Goal: Task Accomplishment & Management: Manage account settings

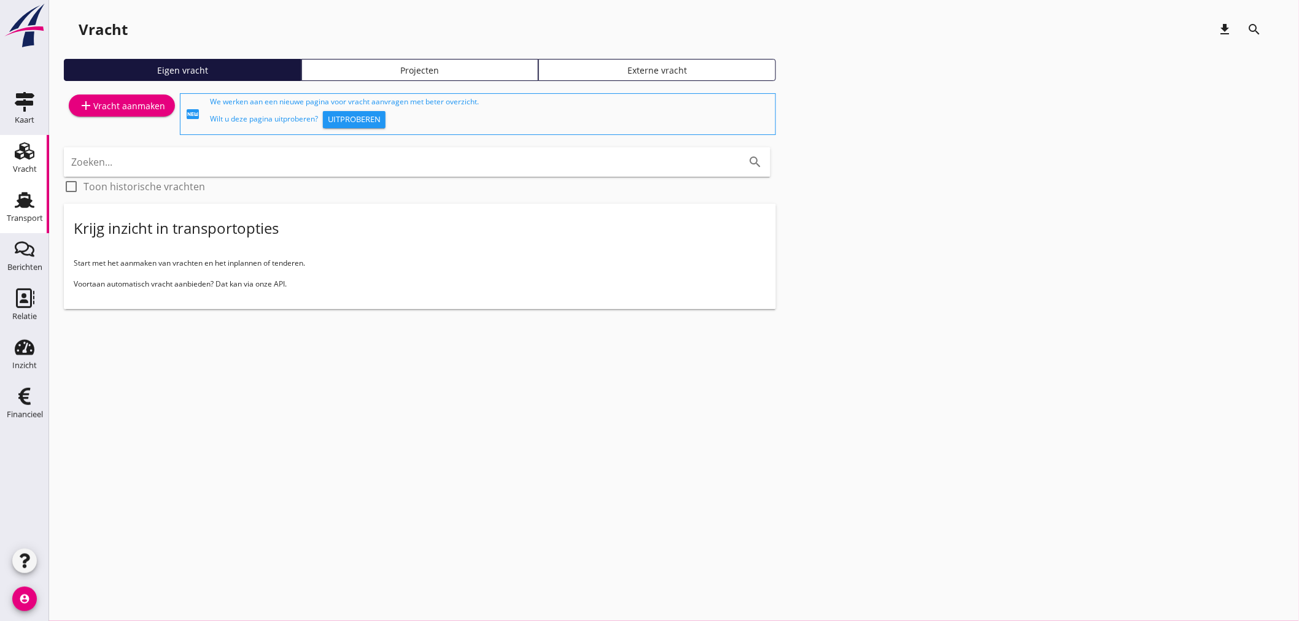
click at [22, 211] on div "Transport" at bounding box center [25, 218] width 36 height 17
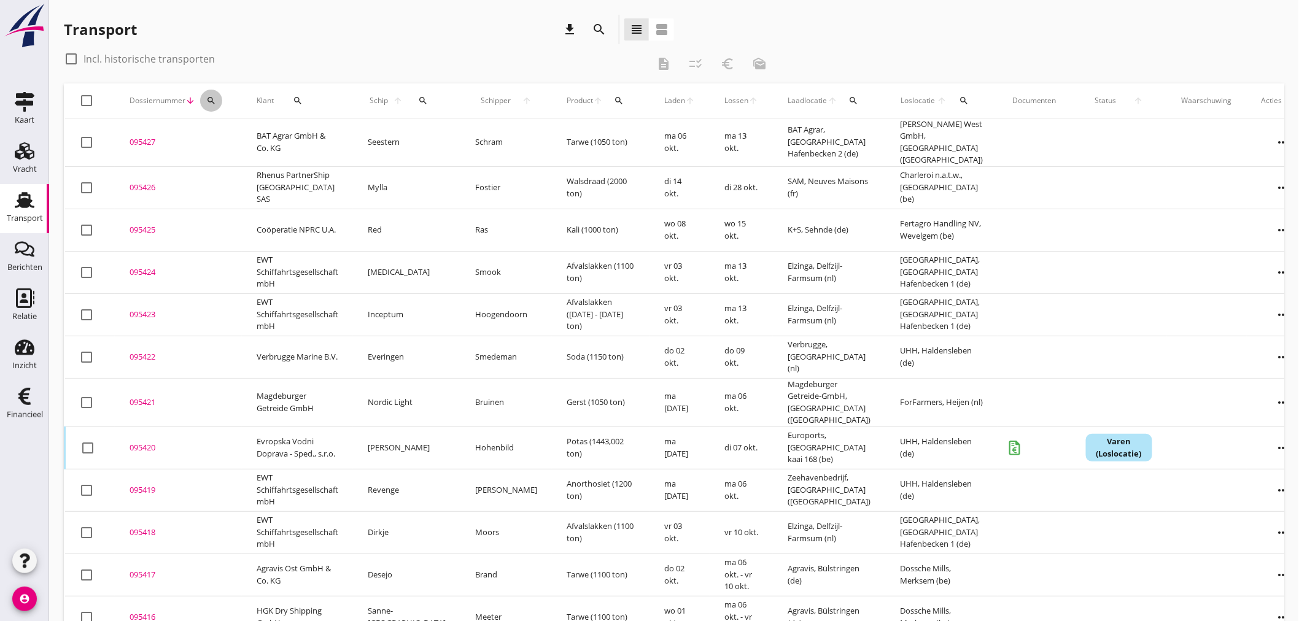
click at [206, 106] on button "search" at bounding box center [211, 101] width 22 height 22
click at [215, 129] on input "Zoeken op dossiernummer..." at bounding box center [268, 136] width 128 height 20
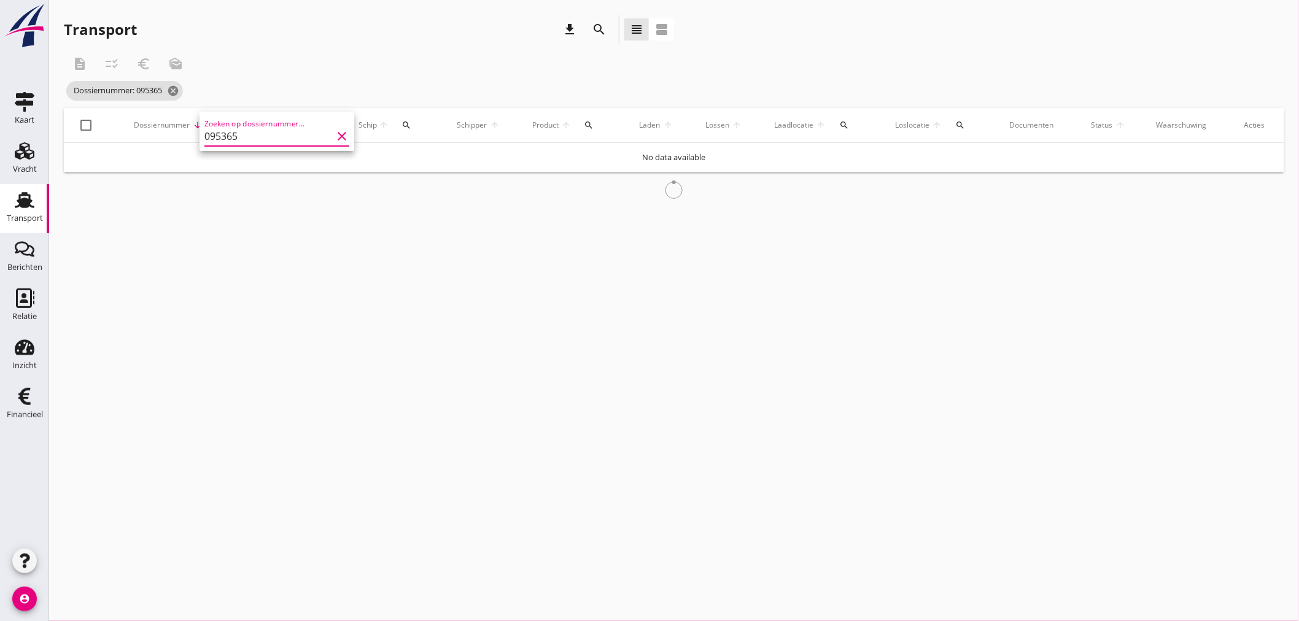
type input "095365"
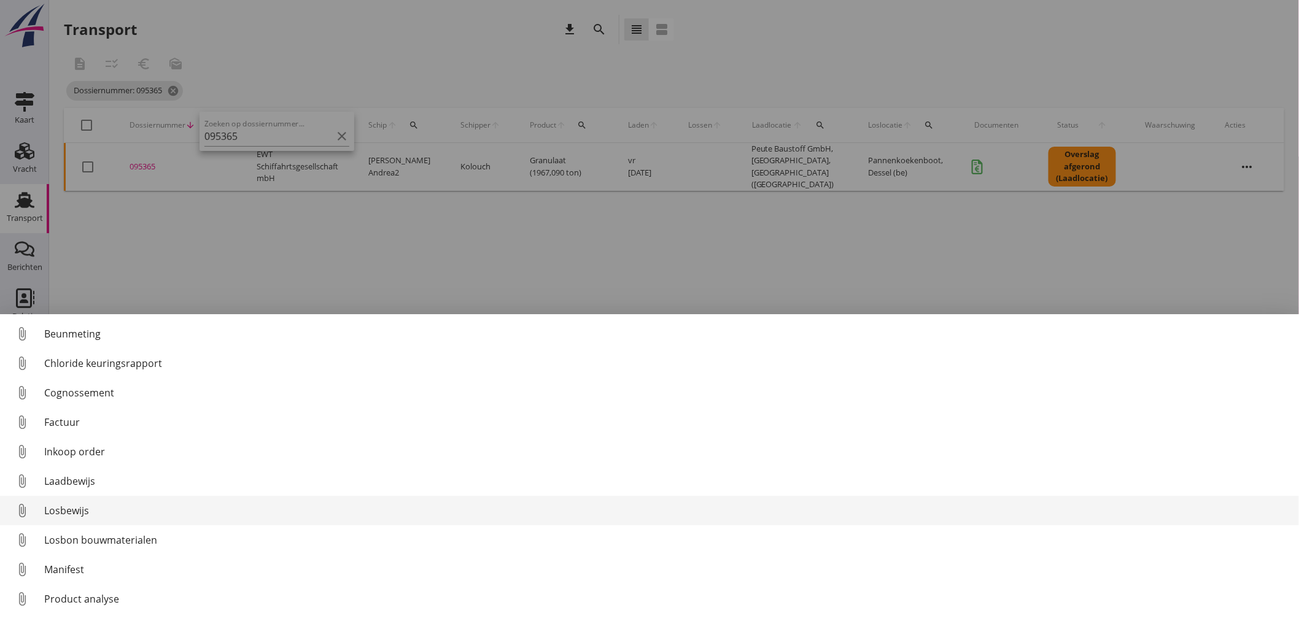
click at [88, 512] on div "Losbewijs" at bounding box center [666, 510] width 1245 height 15
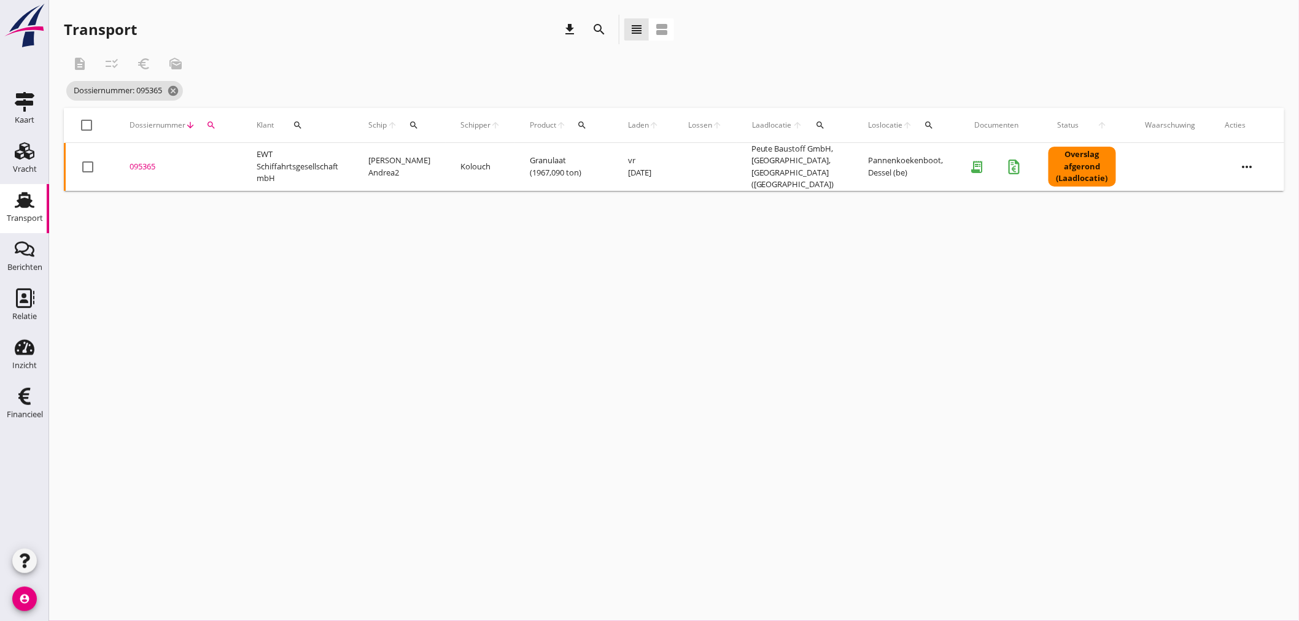
click at [18, 212] on div "Transport" at bounding box center [25, 218] width 36 height 17
drag, startPoint x: 415, startPoint y: 126, endPoint x: 411, endPoint y: 172, distance: 46.2
click at [414, 127] on icon "search" at bounding box center [414, 125] width 10 height 10
click at [425, 156] on input "Zoek op (scheeps)naam" at bounding box center [472, 161] width 128 height 20
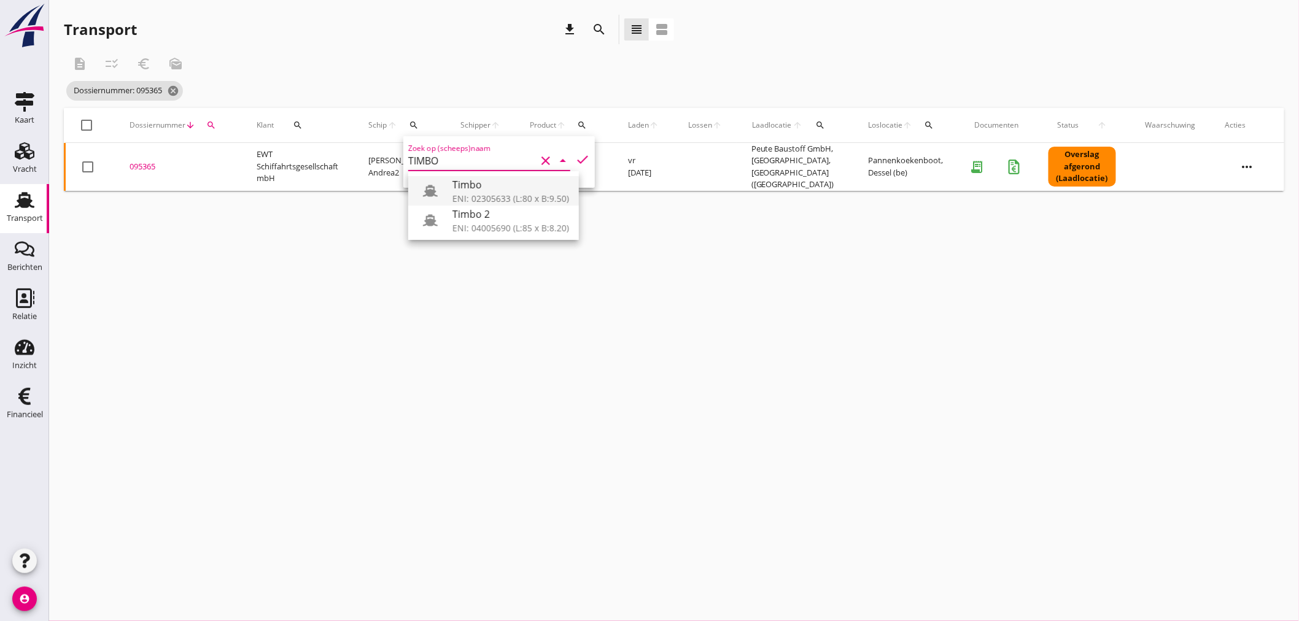
click at [475, 187] on div "Timbo" at bounding box center [510, 184] width 117 height 15
click at [480, 196] on div "ENI: 02305633 (L:80 x B:9.50)" at bounding box center [510, 198] width 117 height 13
click at [575, 155] on icon "check" at bounding box center [582, 159] width 15 height 15
type input "Timbo"
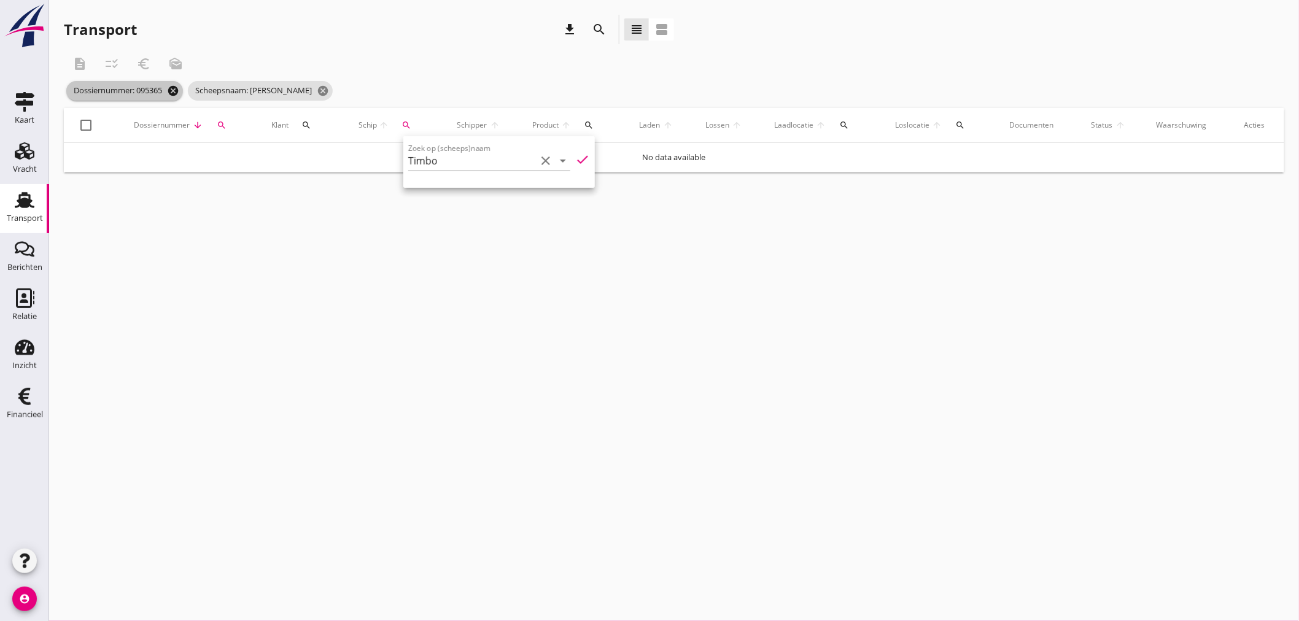
click at [177, 94] on icon "cancel" at bounding box center [173, 91] width 12 height 12
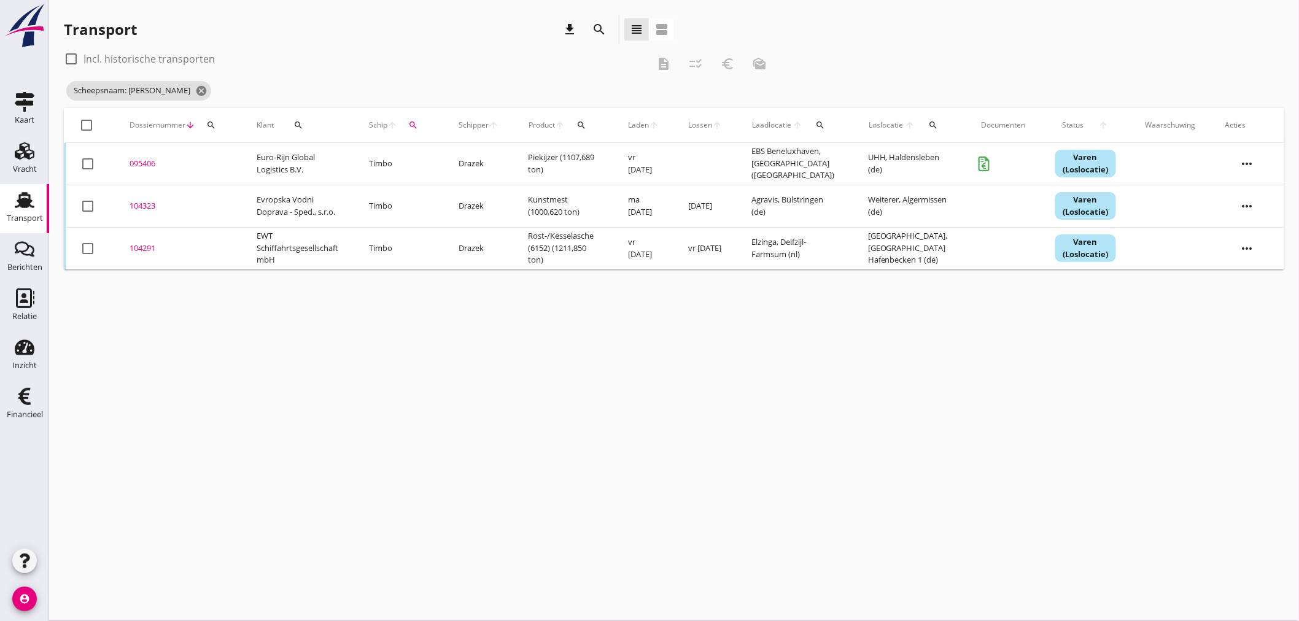
click at [152, 161] on div "095406" at bounding box center [178, 164] width 98 height 12
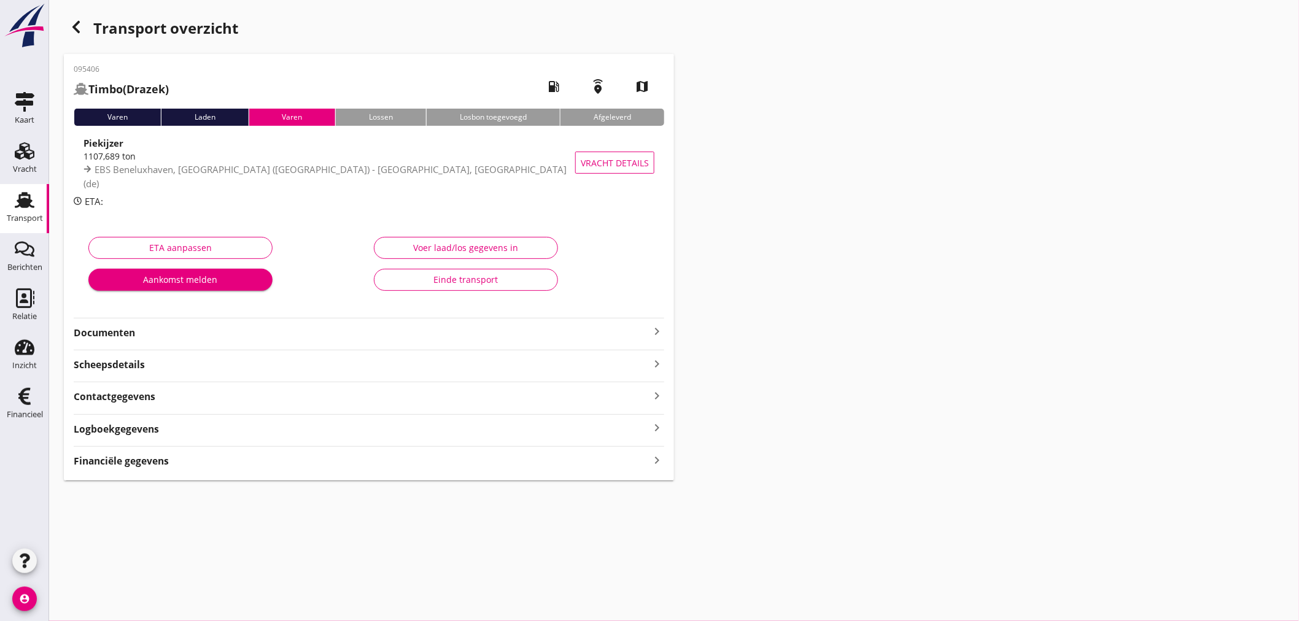
drag, startPoint x: 141, startPoint y: 460, endPoint x: 166, endPoint y: 463, distance: 24.7
click at [142, 461] on strong "Financiële gegevens" at bounding box center [121, 461] width 95 height 14
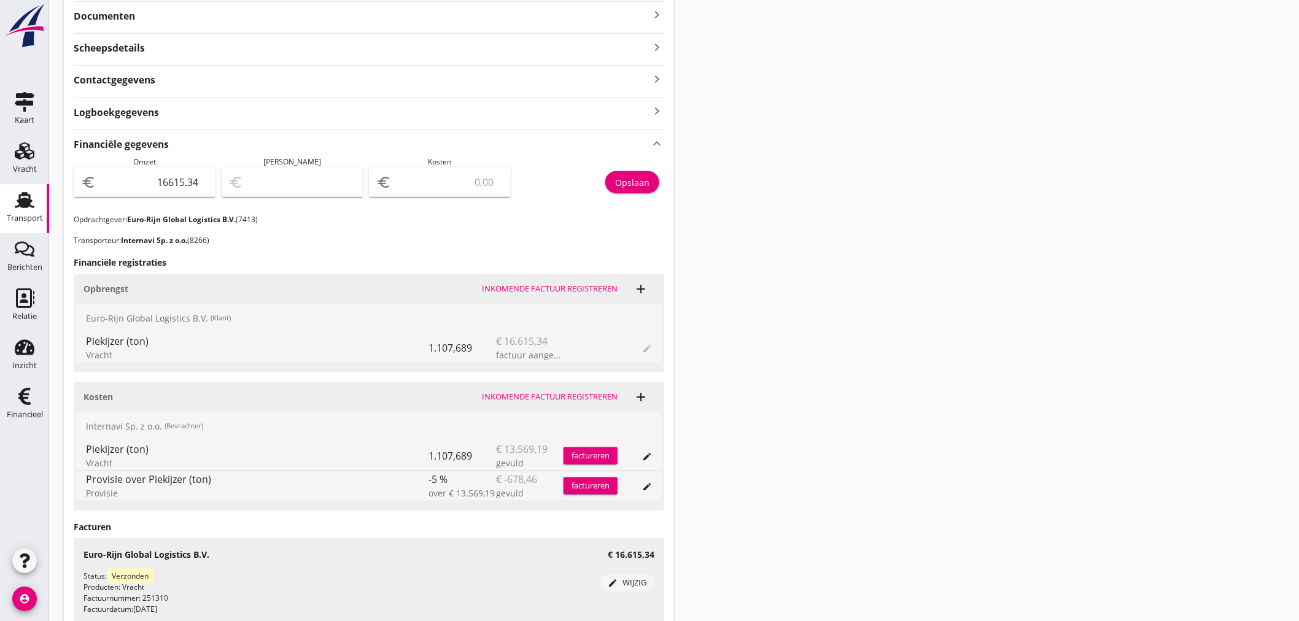
scroll to position [341, 0]
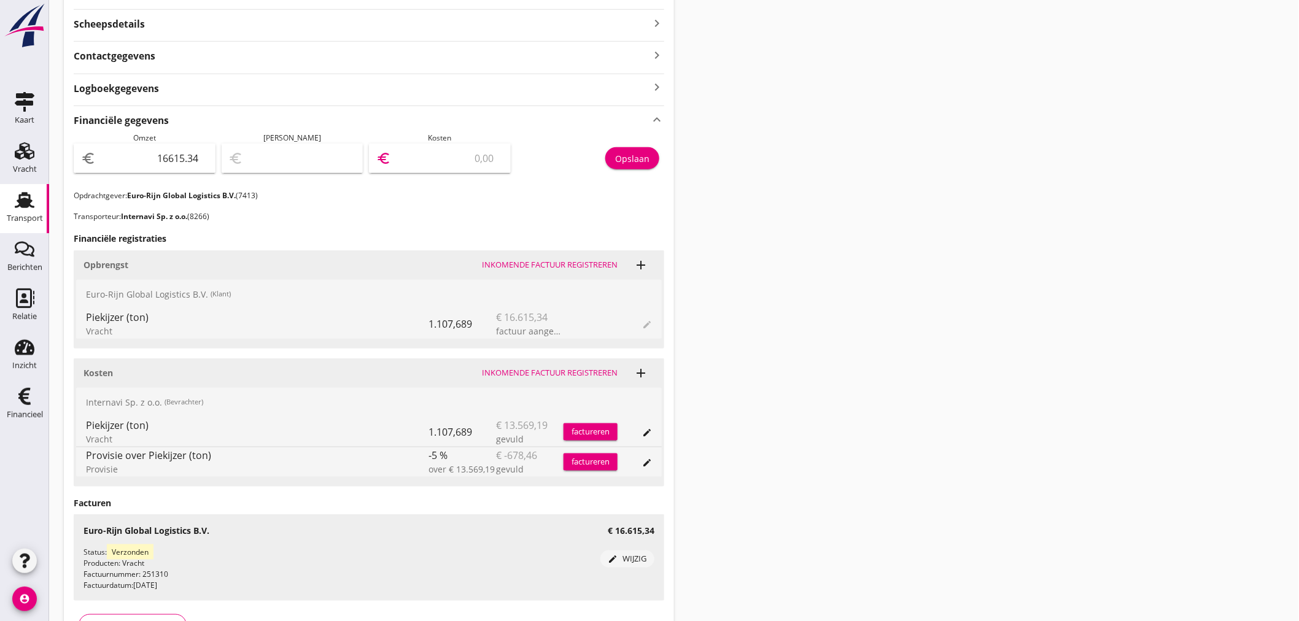
click at [420, 152] on input "number" at bounding box center [448, 159] width 110 height 20
type input "16614.34"
type input "1"
type input "16602.34"
type input "13"
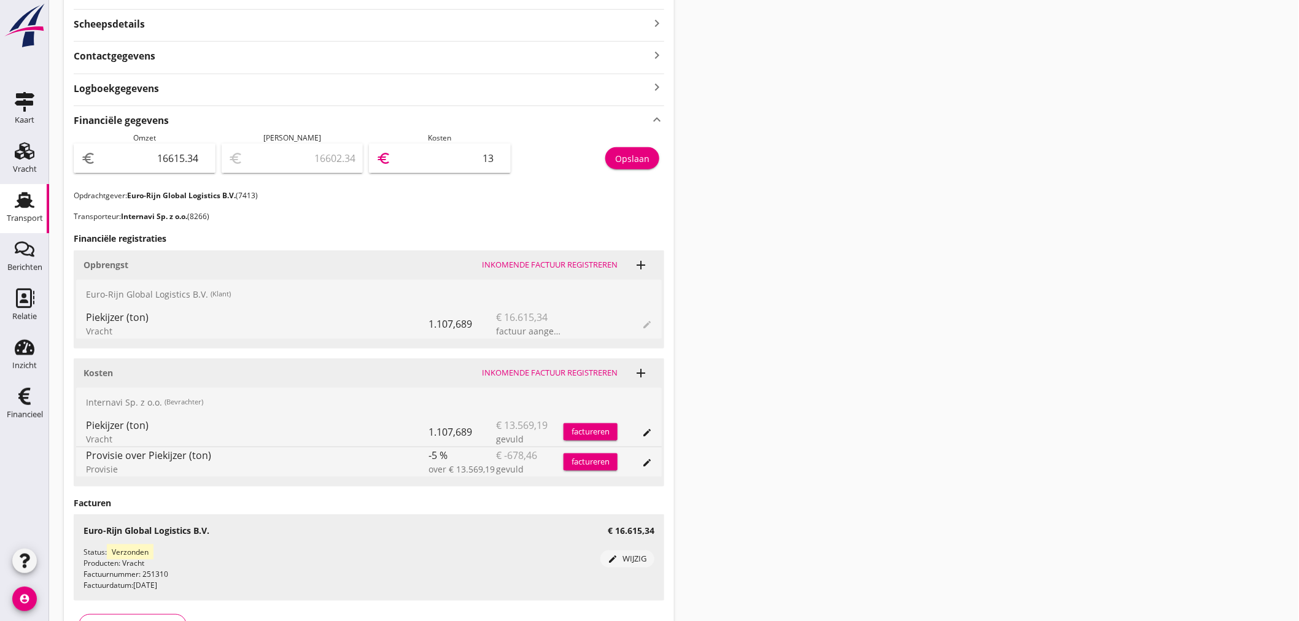
type input "16480.34"
type input "135"
type input "15259.34"
type input "1356"
type input "3046.34"
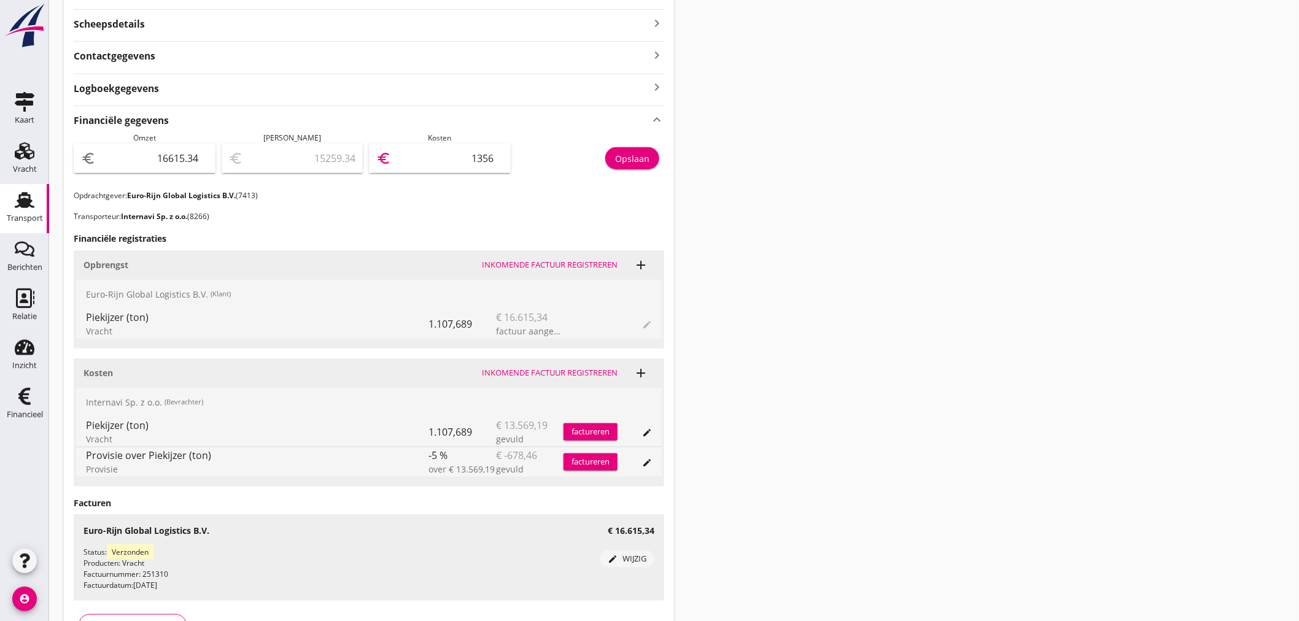
type input "13569"
type input "3046.24"
type input "13569.1"
type input "3046.15"
type input "13569.19"
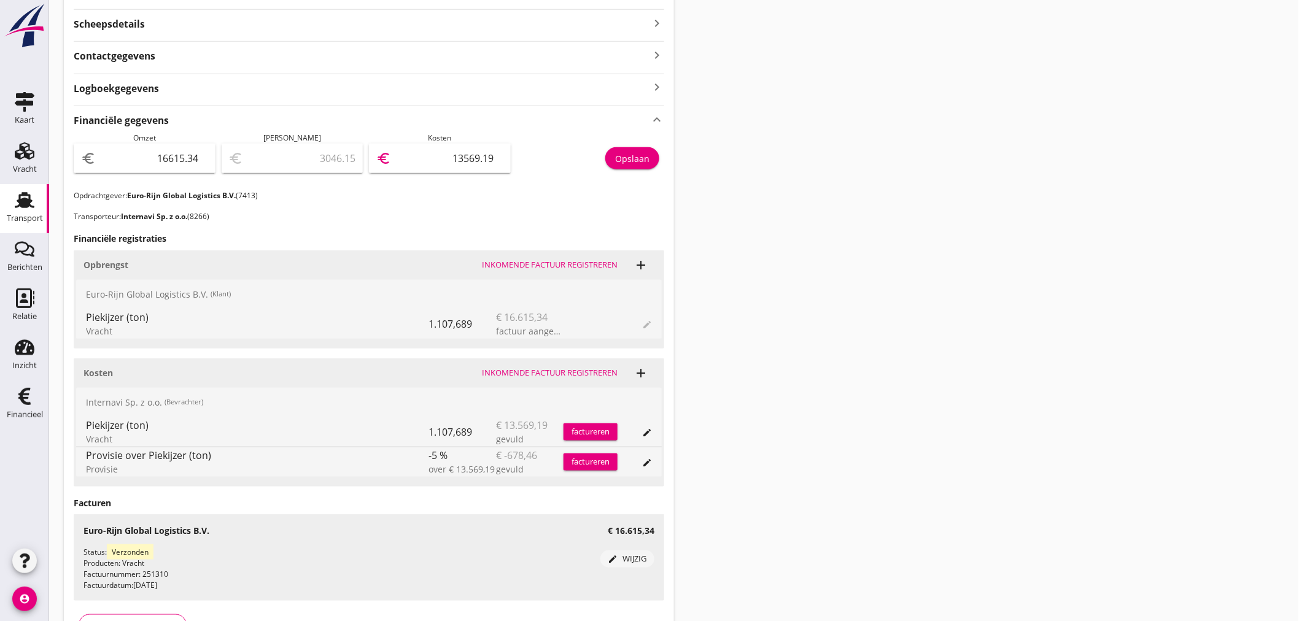
type input "3046.14"
type input "13569.199"
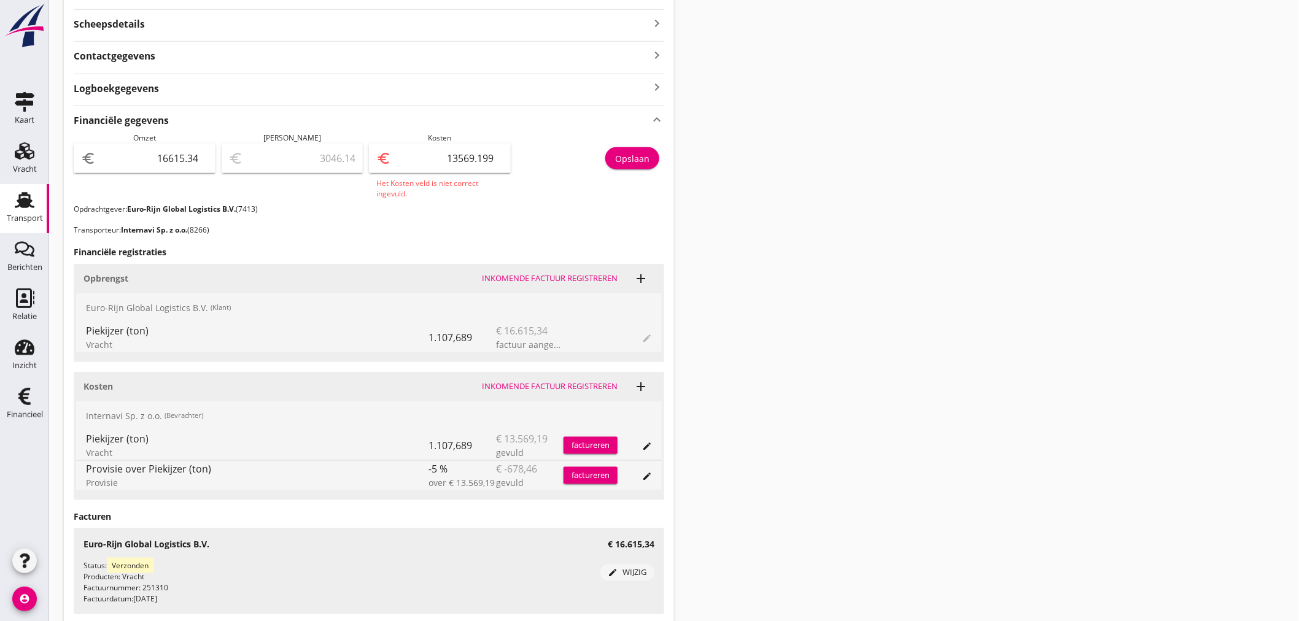
type input "3046.15"
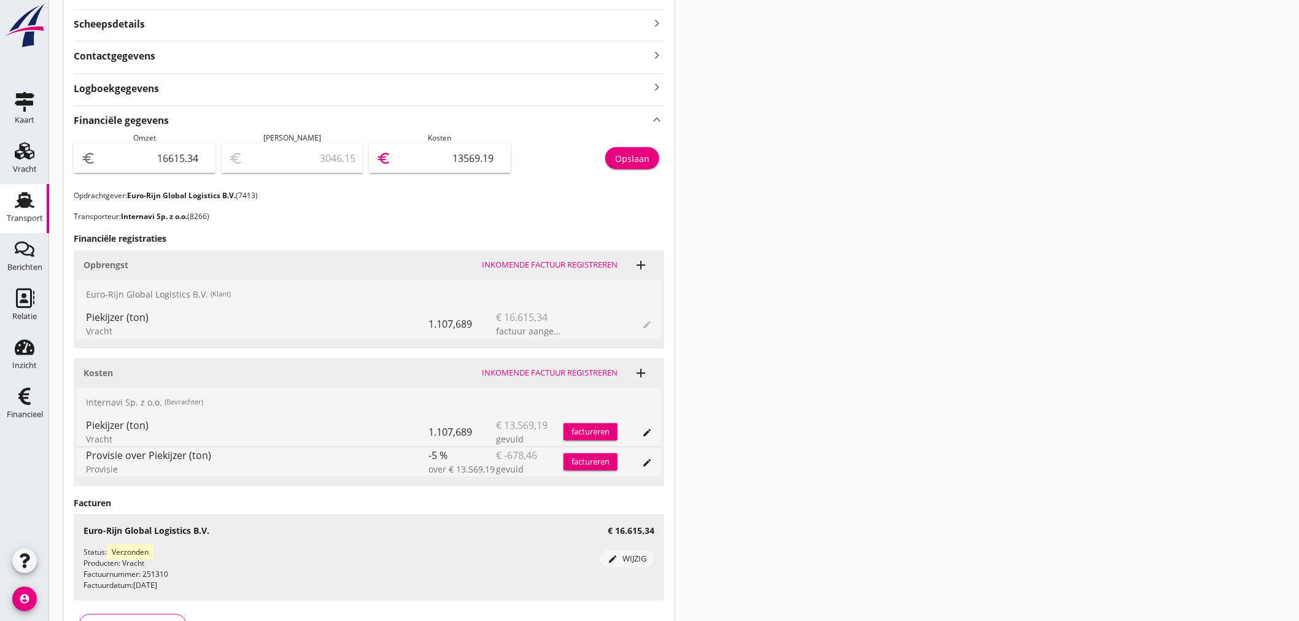
type input "13569.19"
click at [618, 152] on div "Opslaan" at bounding box center [632, 158] width 34 height 13
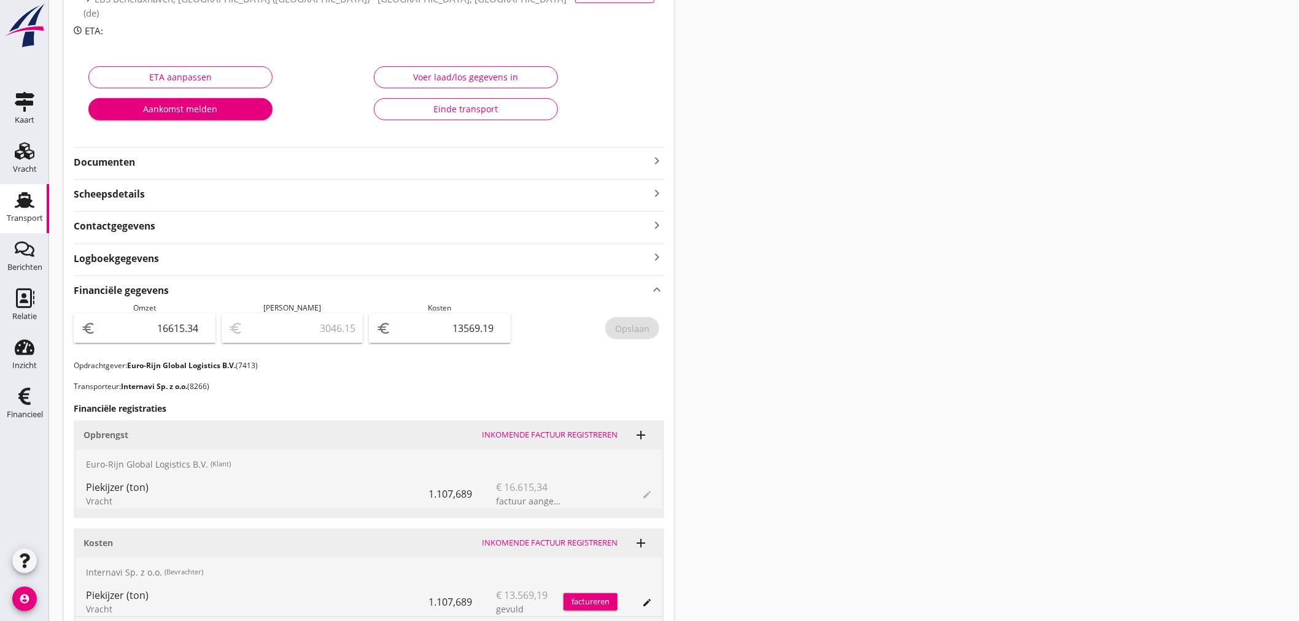
scroll to position [68, 0]
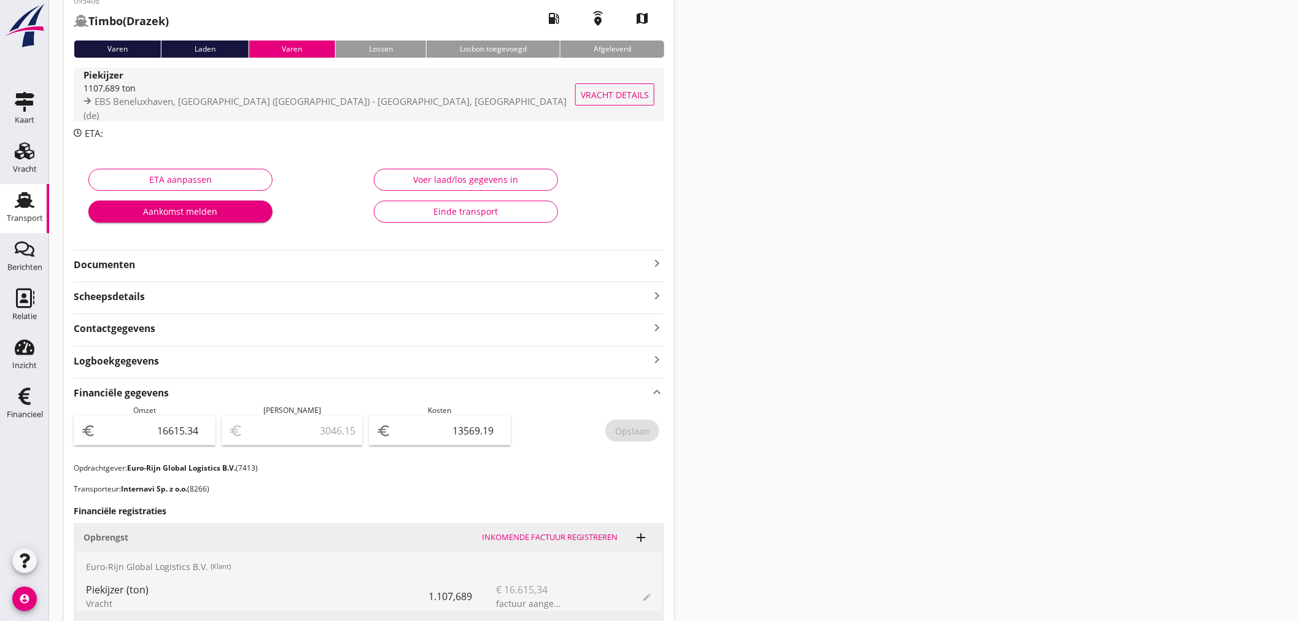
click at [187, 95] on div "1107,689 ton" at bounding box center [329, 88] width 493 height 13
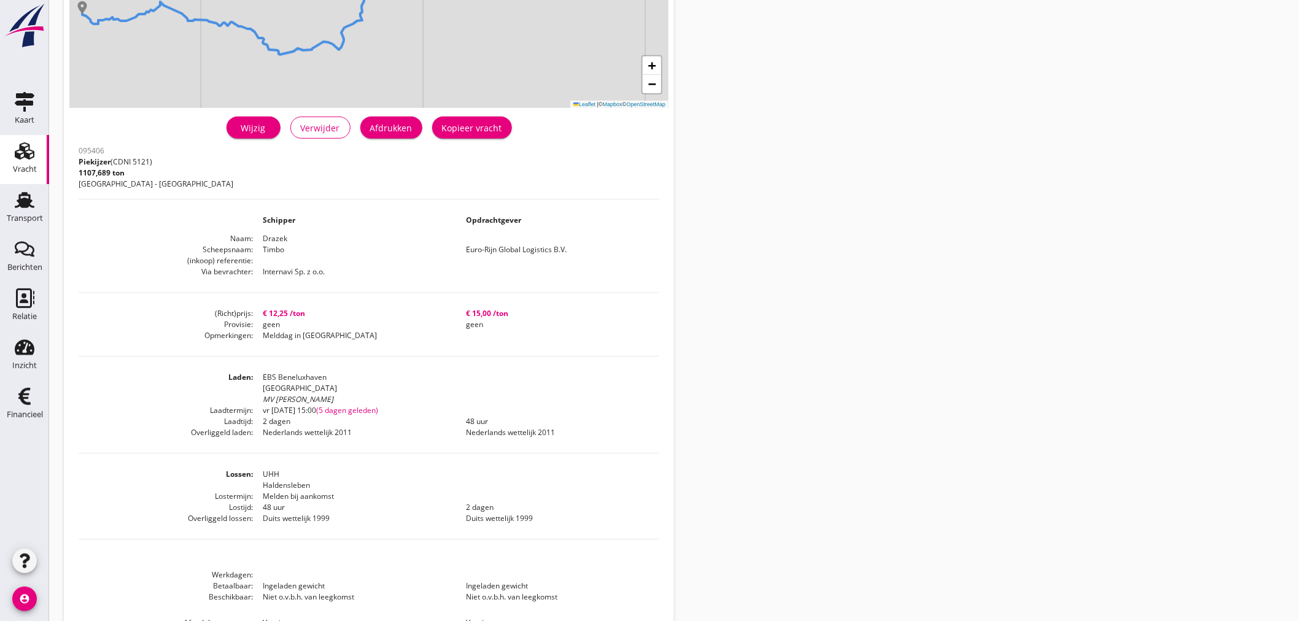
scroll to position [204, 0]
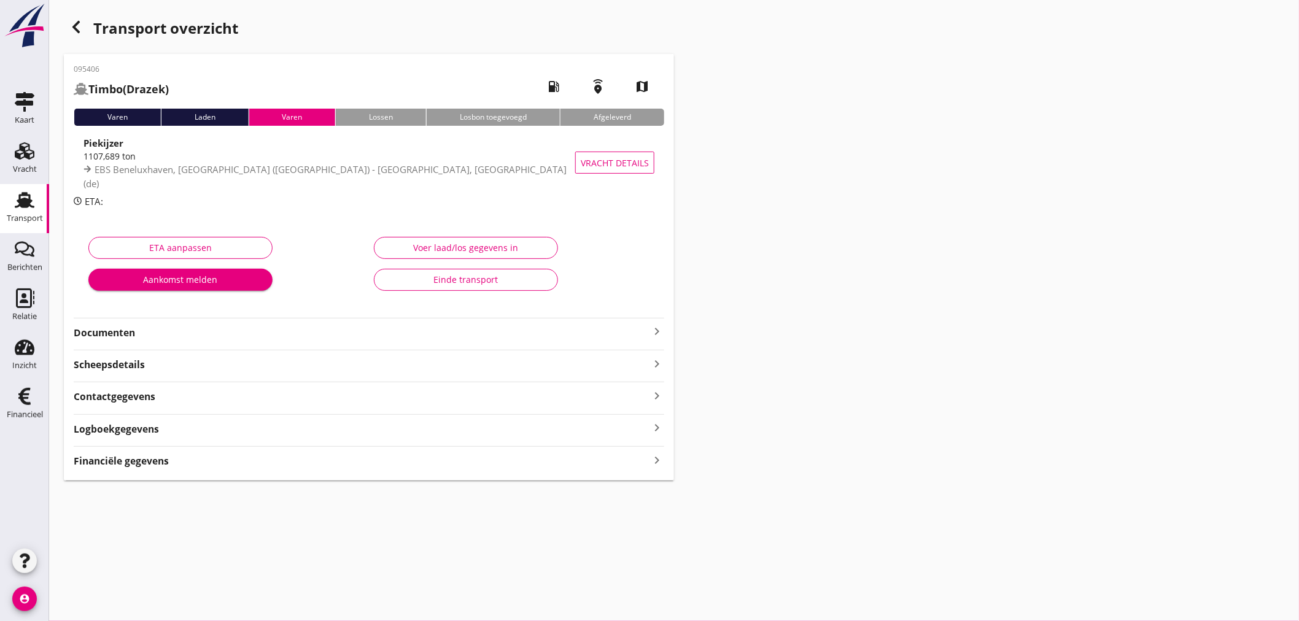
click at [659, 459] on icon "keyboard_arrow_right" at bounding box center [656, 460] width 15 height 17
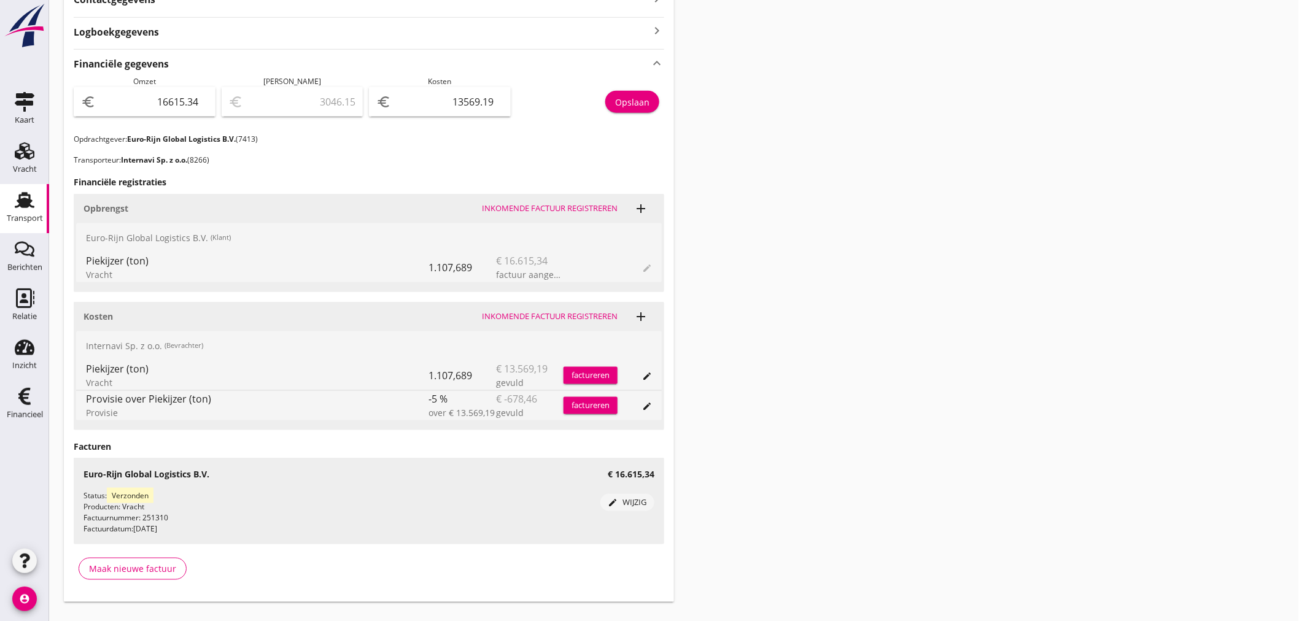
scroll to position [409, 0]
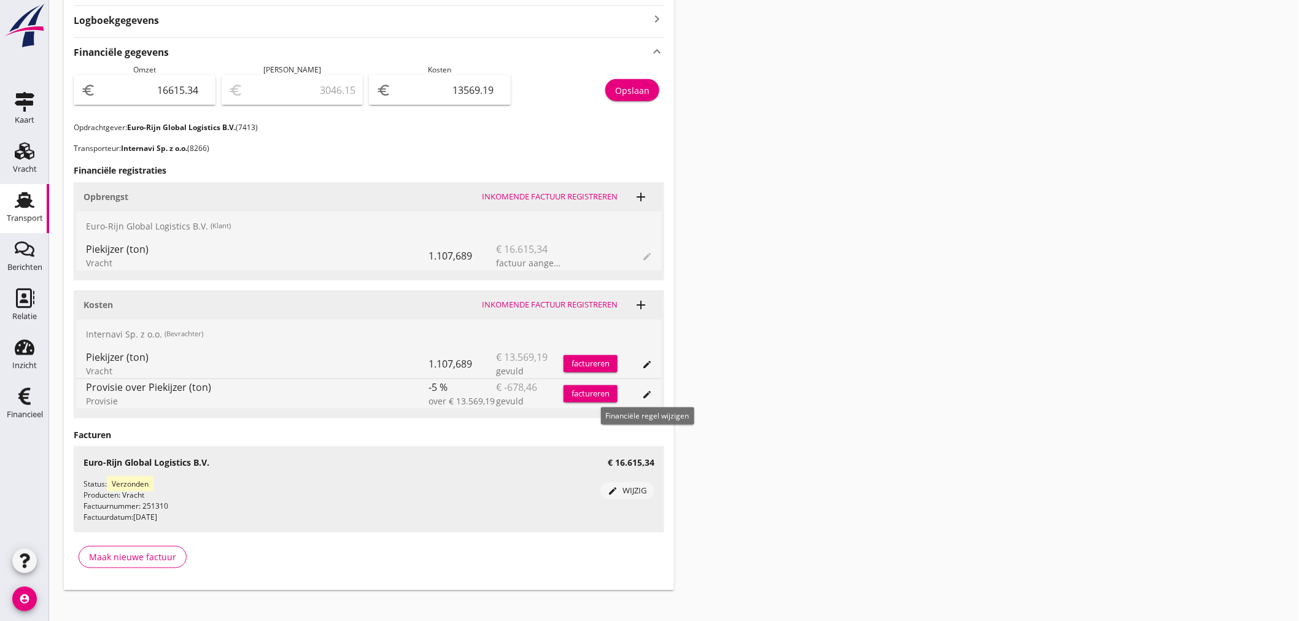
click at [647, 390] on icon "edit" at bounding box center [647, 395] width 10 height 10
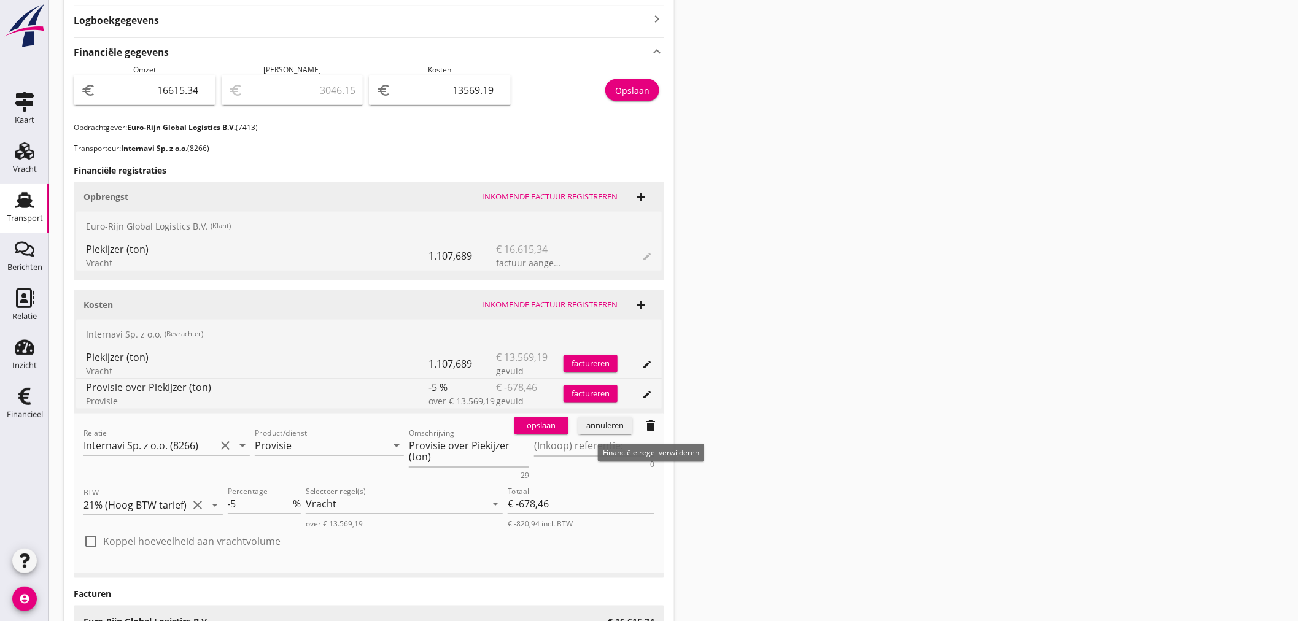
click at [647, 425] on icon "delete" at bounding box center [650, 426] width 15 height 15
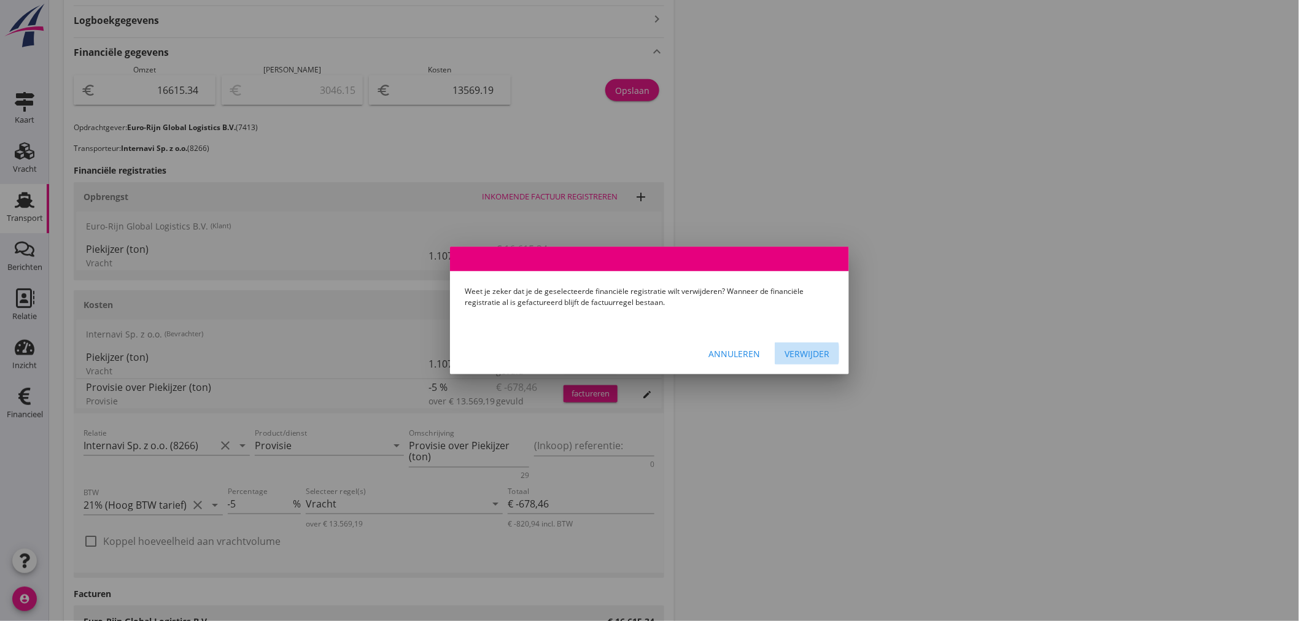
click at [808, 354] on div "Verwijder" at bounding box center [806, 353] width 45 height 13
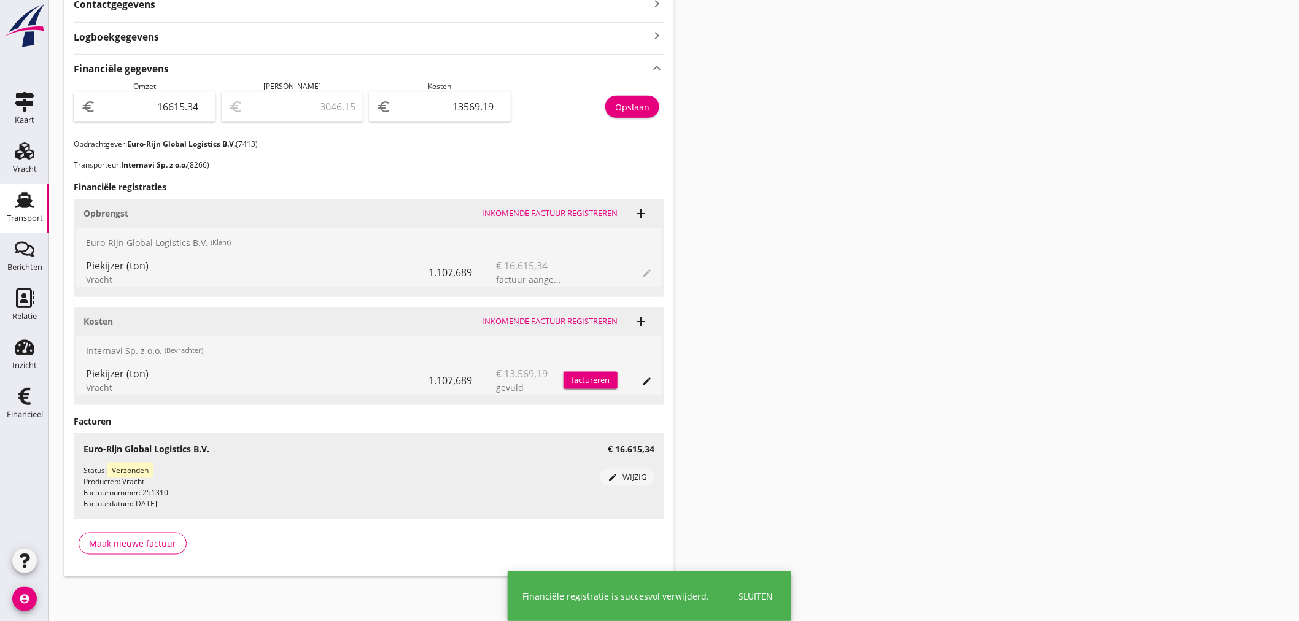
scroll to position [391, 0]
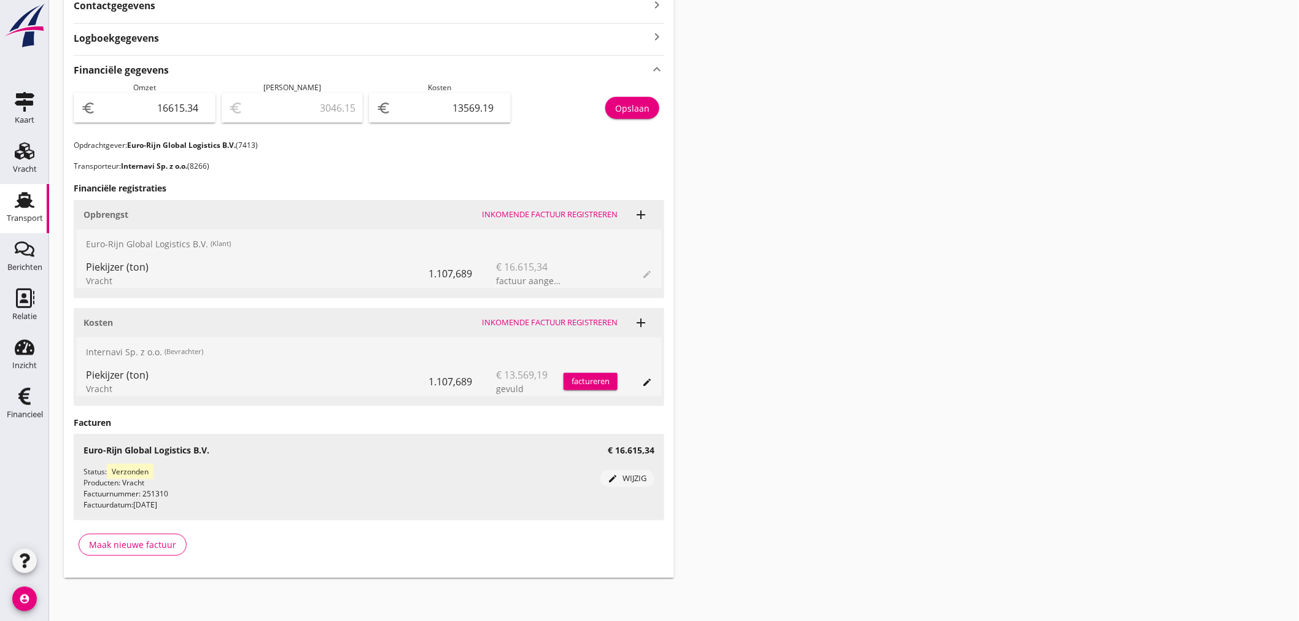
click at [627, 108] on div "Opslaan" at bounding box center [632, 108] width 34 height 13
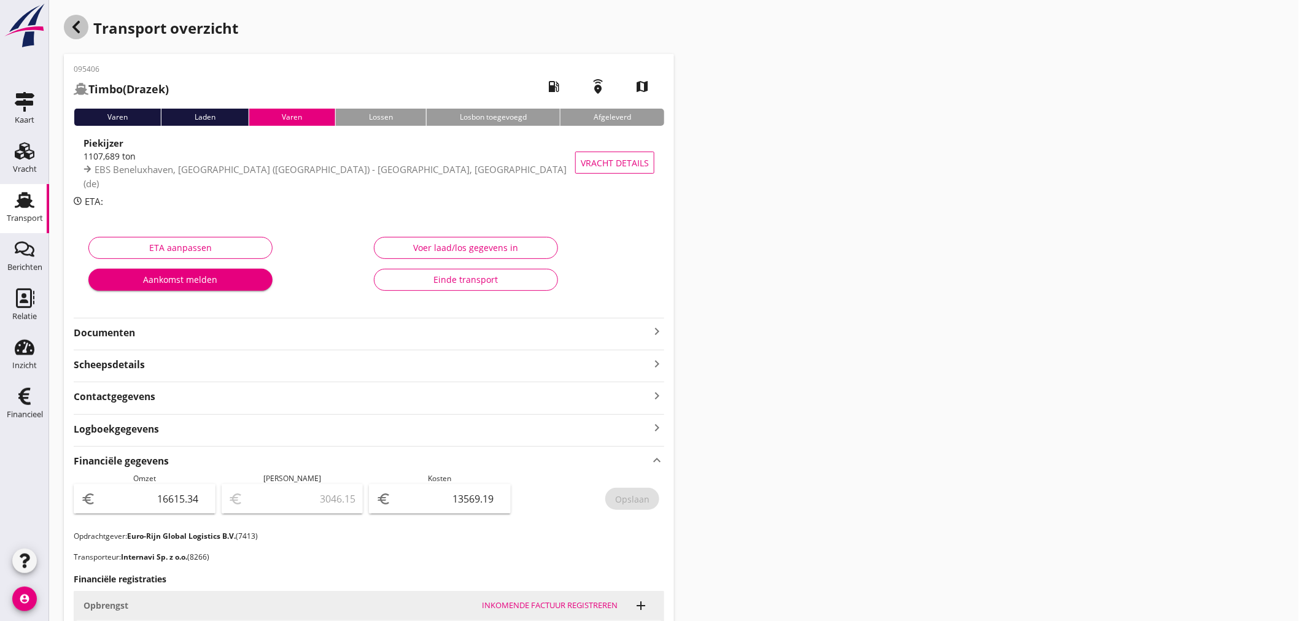
click at [72, 29] on icon "button" at bounding box center [76, 27] width 15 height 15
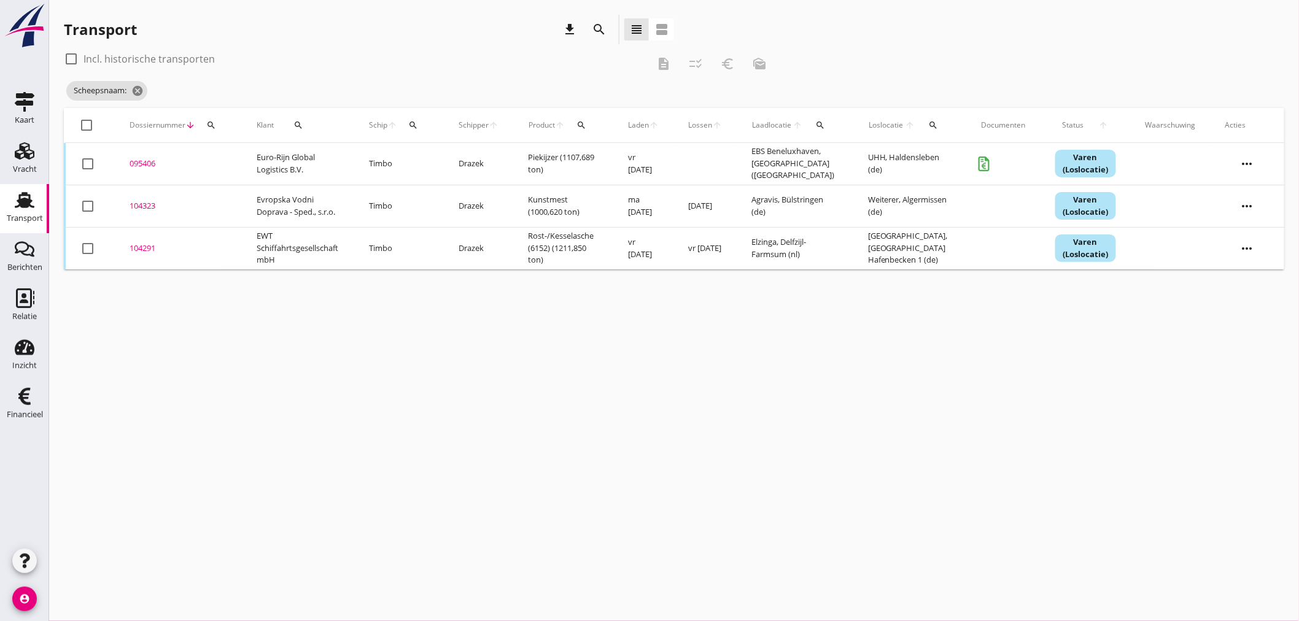
click at [416, 126] on icon "search" at bounding box center [414, 125] width 10 height 10
click at [433, 156] on input "Zoek op (scheeps)naam" at bounding box center [474, 161] width 128 height 20
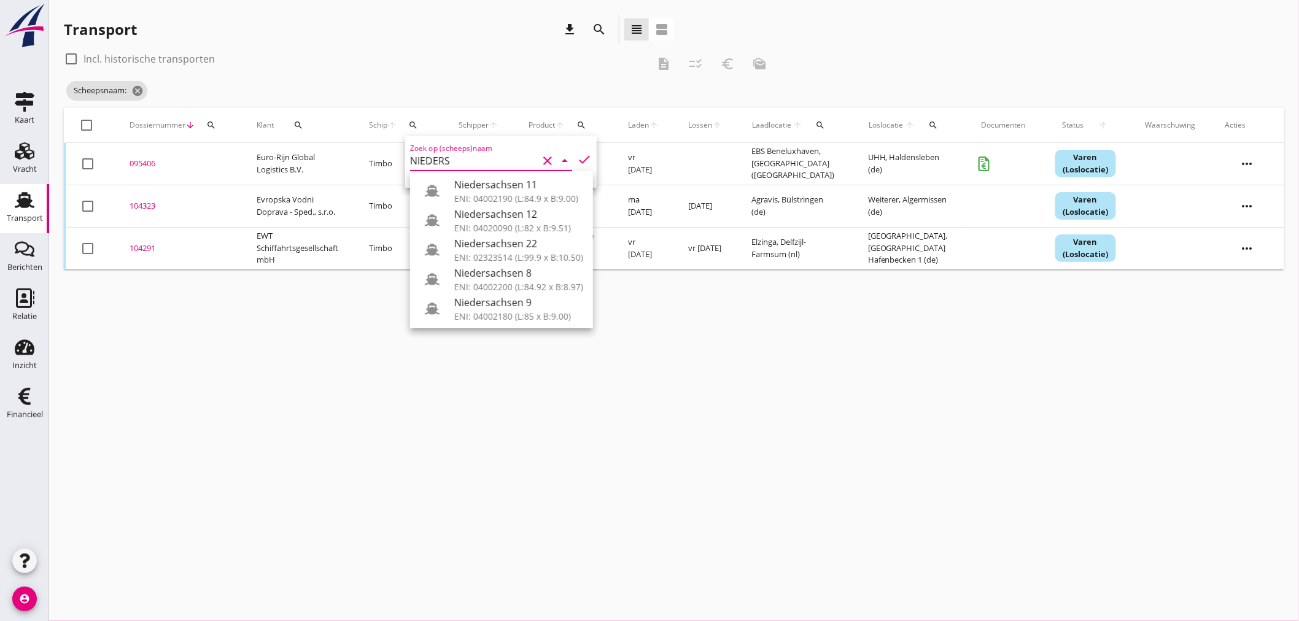
click at [491, 163] on input "NIEDERS" at bounding box center [474, 161] width 128 height 20
click at [498, 196] on div "ENI: 04002190 (L:84.9 x B:9.00)" at bounding box center [518, 198] width 129 height 13
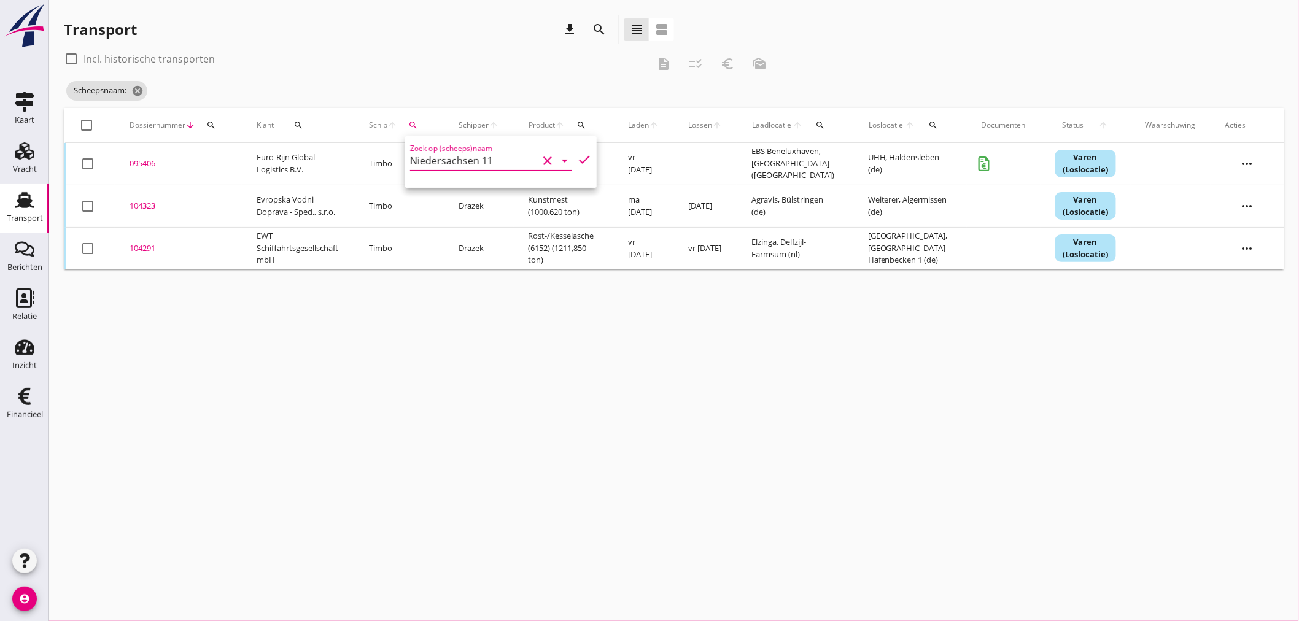
click at [577, 153] on icon "check" at bounding box center [584, 159] width 15 height 15
type input "Niedersachsen 11"
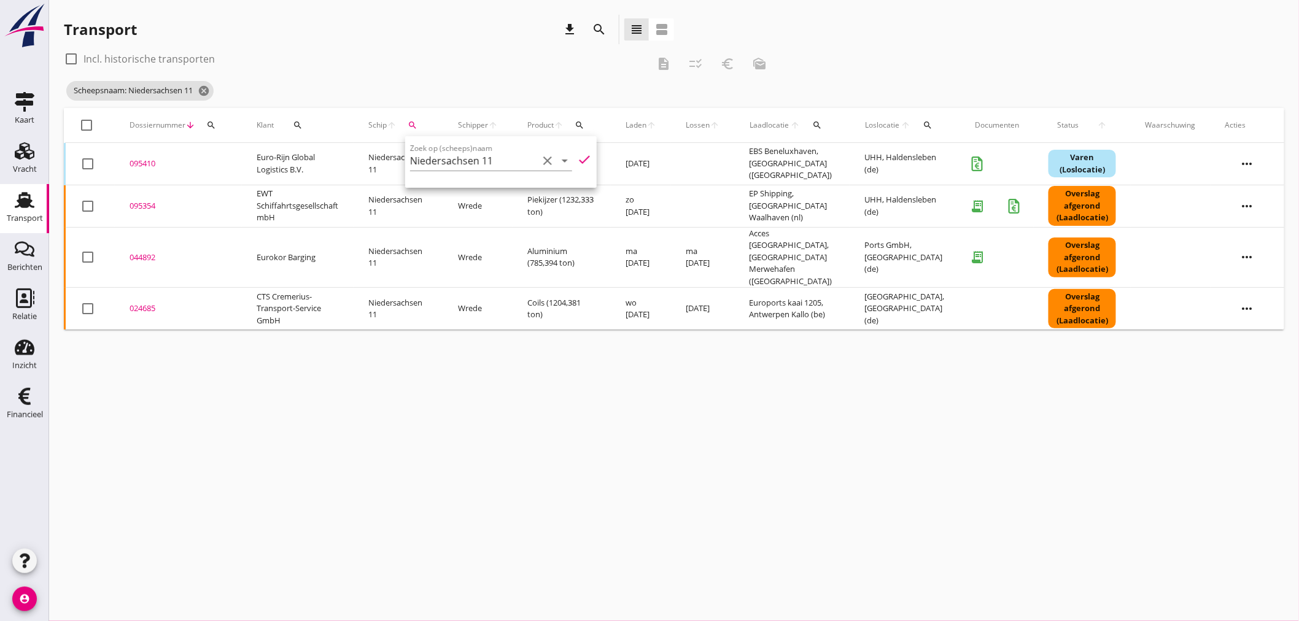
click at [550, 65] on div "check_box_outline_blank Incl. historische transporten" at bounding box center [356, 59] width 584 height 20
click at [154, 166] on div "095410" at bounding box center [178, 164] width 98 height 12
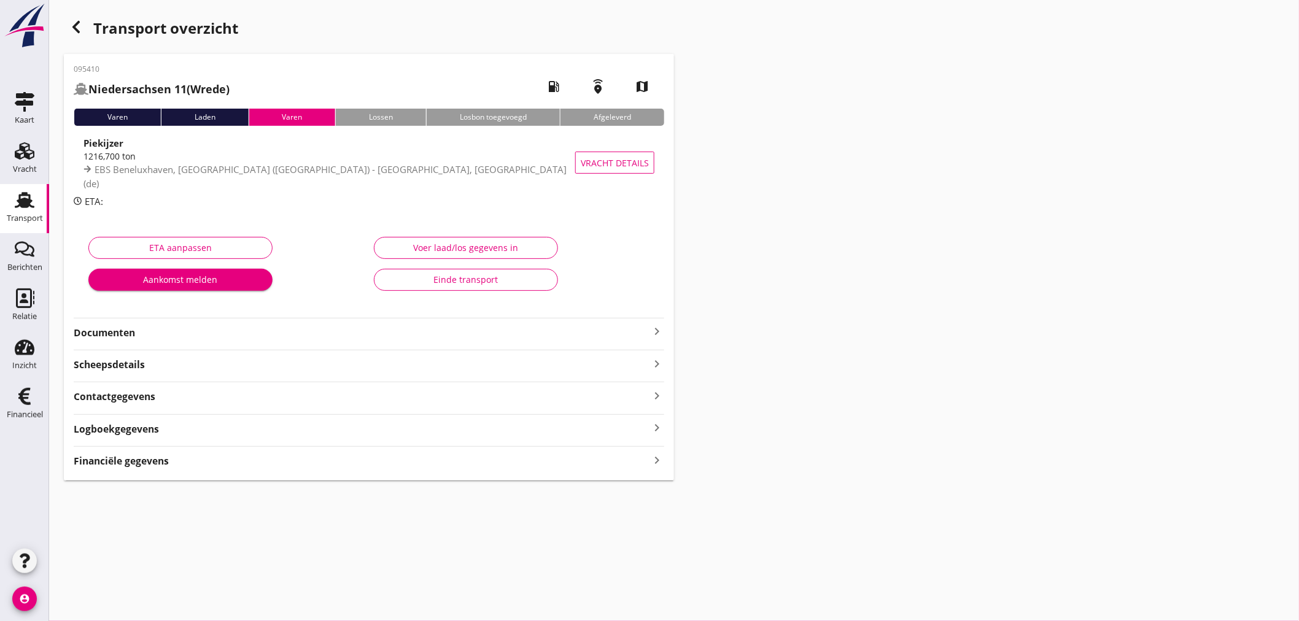
drag, startPoint x: 652, startPoint y: 457, endPoint x: 659, endPoint y: 457, distance: 6.8
click at [654, 457] on icon "keyboard_arrow_right" at bounding box center [656, 460] width 15 height 17
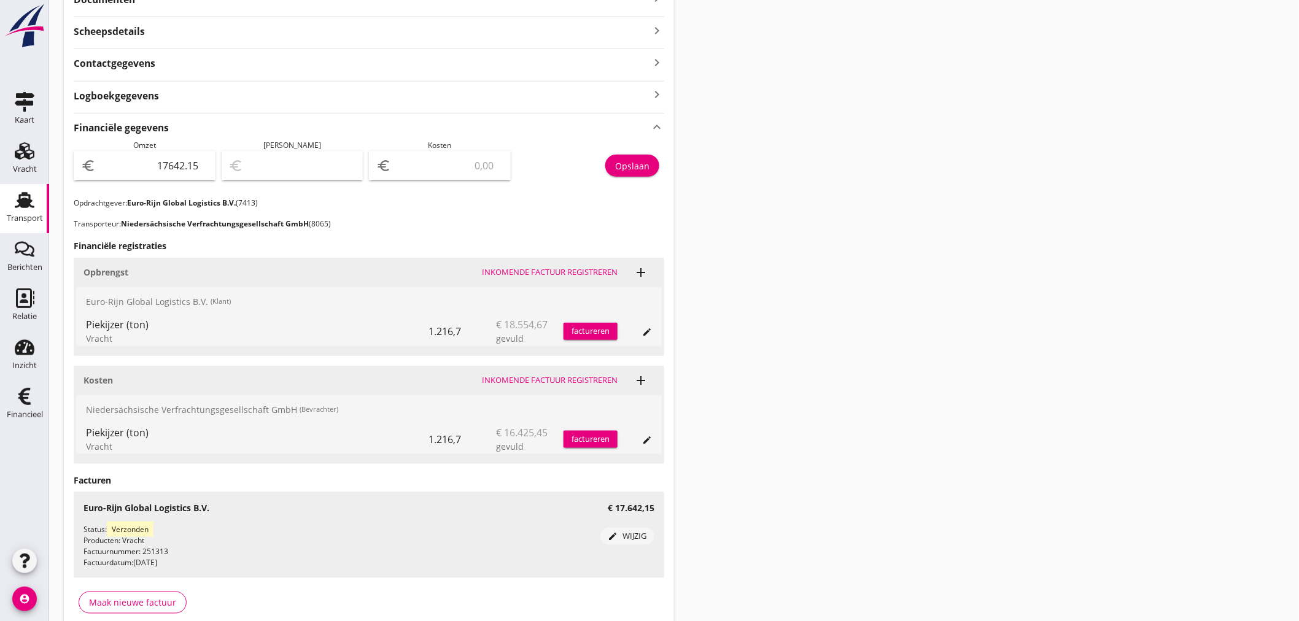
scroll to position [341, 0]
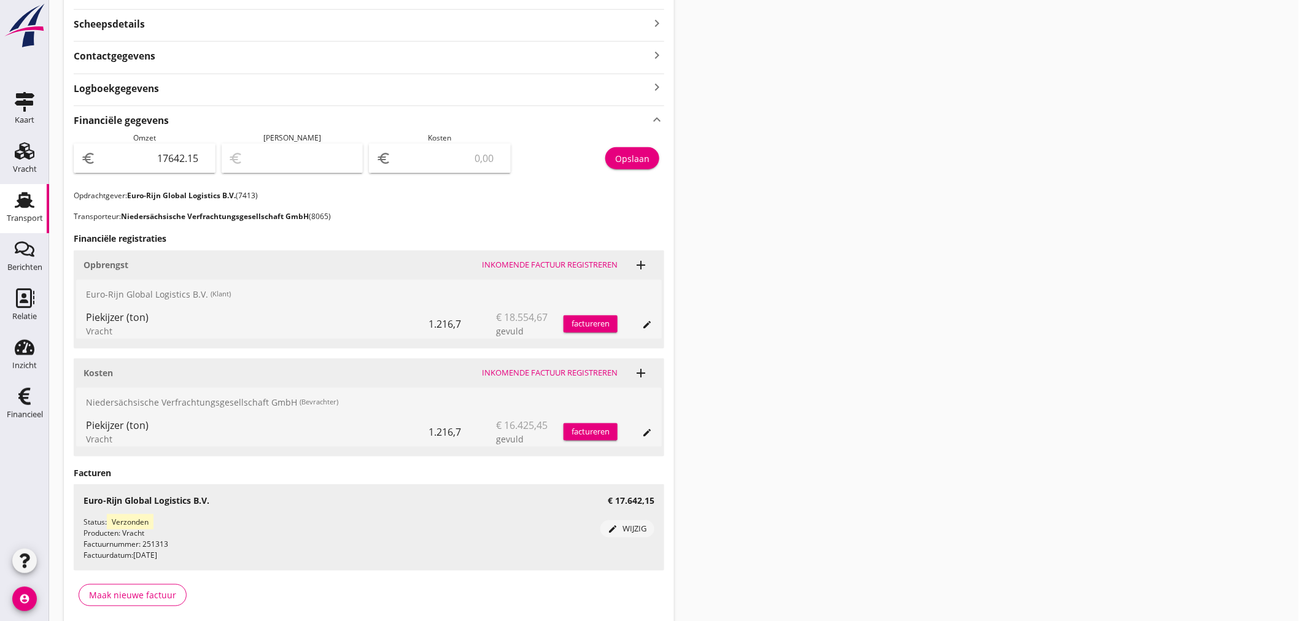
click at [463, 145] on div "euro" at bounding box center [440, 158] width 142 height 29
type input "17641.15"
type input "1"
type input "17626.15"
type input "16"
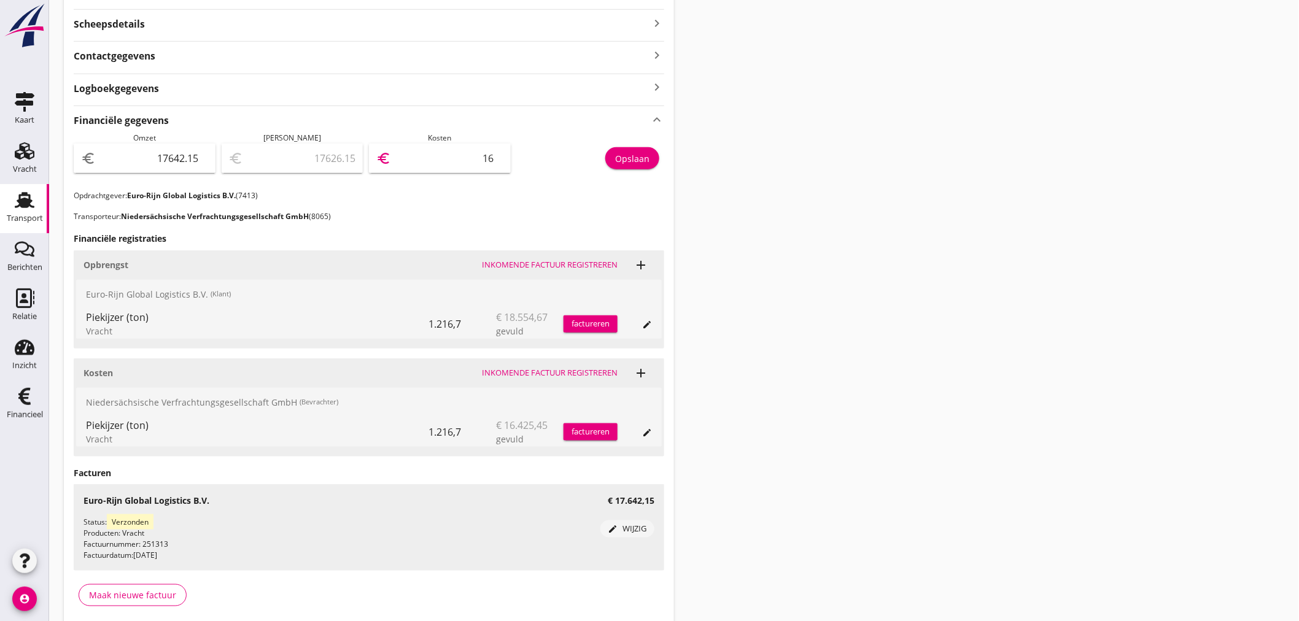
type input "17478.15"
type input "164"
type input "16000.15"
type input "1642"
type input "1220.15"
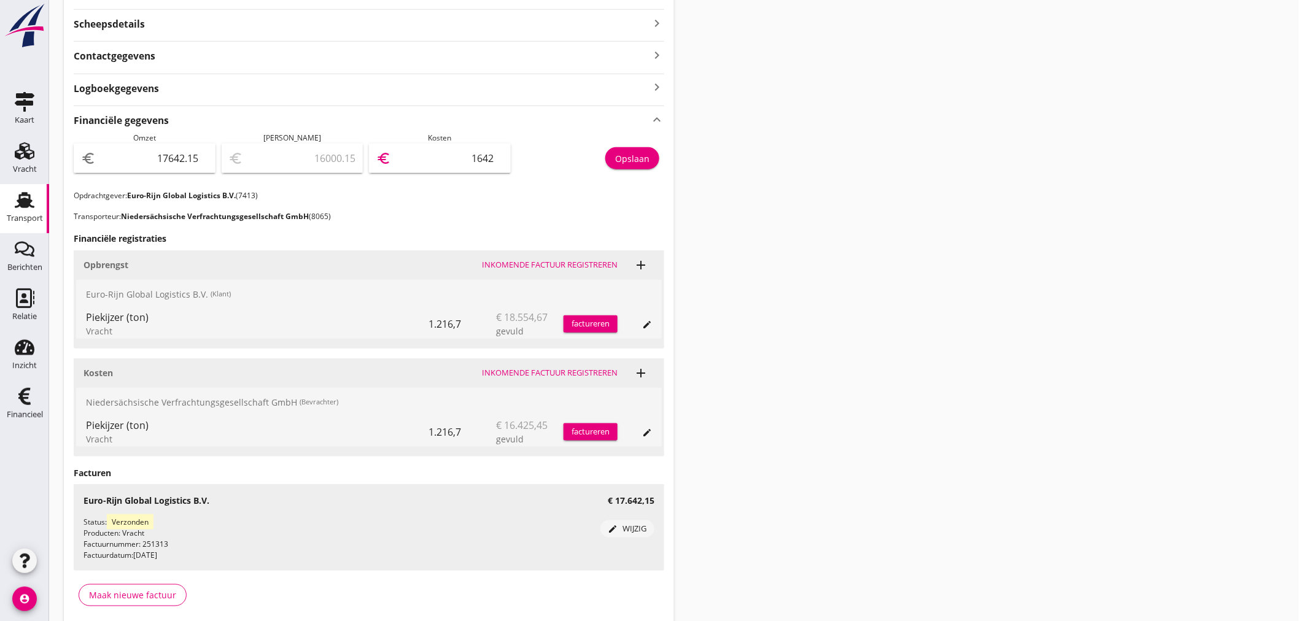
type input "16422"
type input "-146582.85"
type input "164225"
type input "-146583.25"
type input "164225.4"
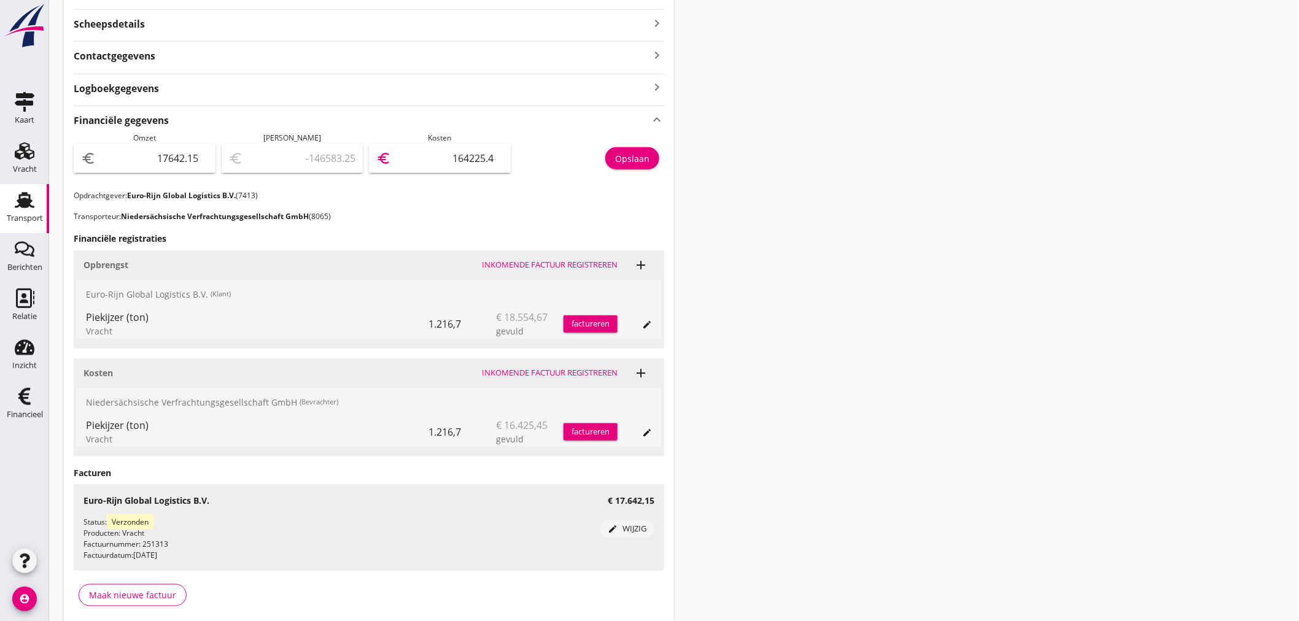
type input "-146583.30"
type input "164225.45"
type input "-146583.25"
type input "164225.4"
type input "-146582.85"
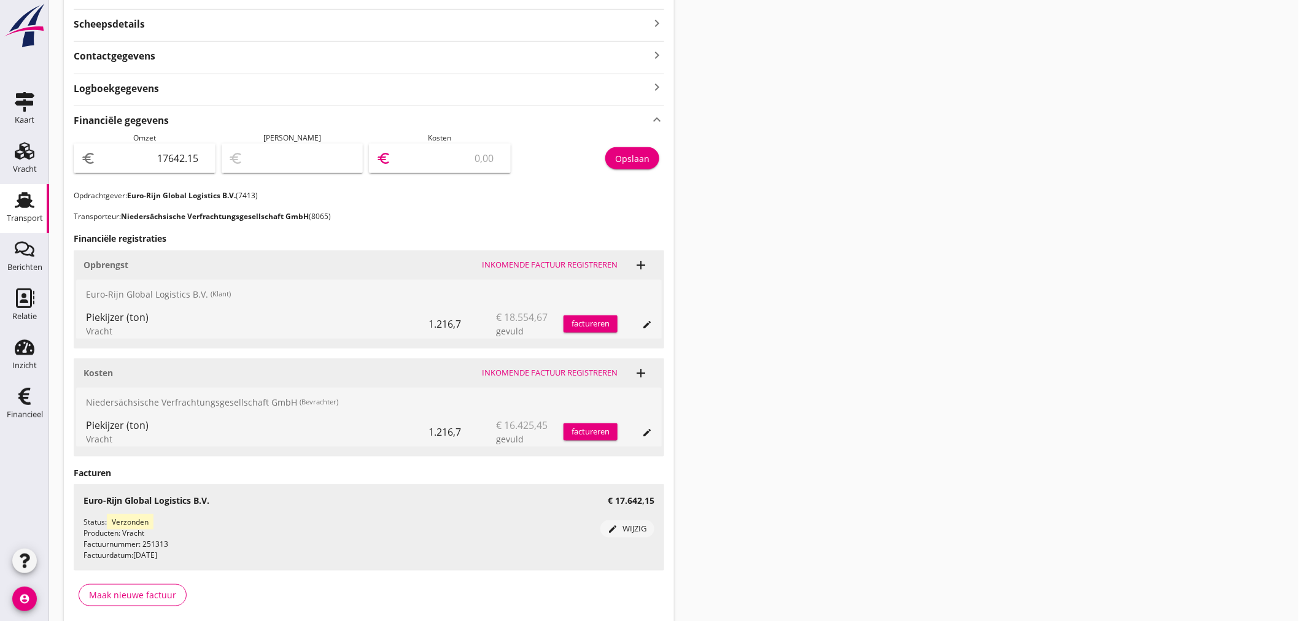
type input "164225"
type input "1220.15"
type input "16422"
type input "16000.15"
type input "1642"
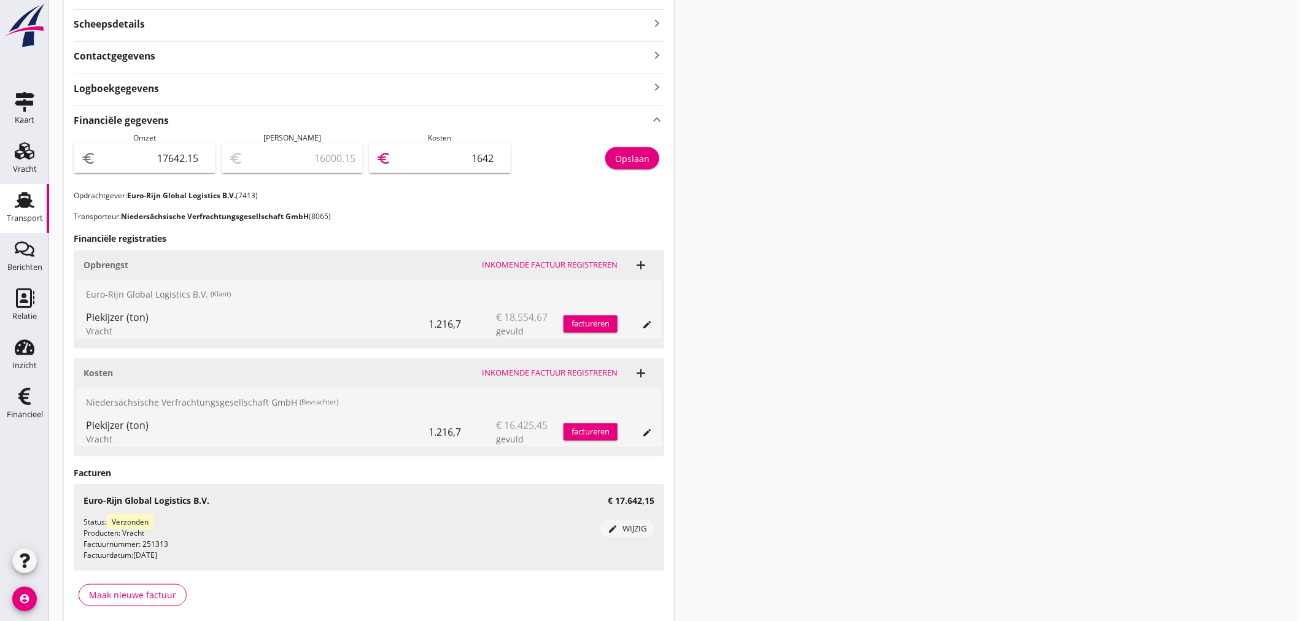
type input "1217.15"
type input "16425"
type input "1216.75"
type input "16425.4"
type input "1216.70"
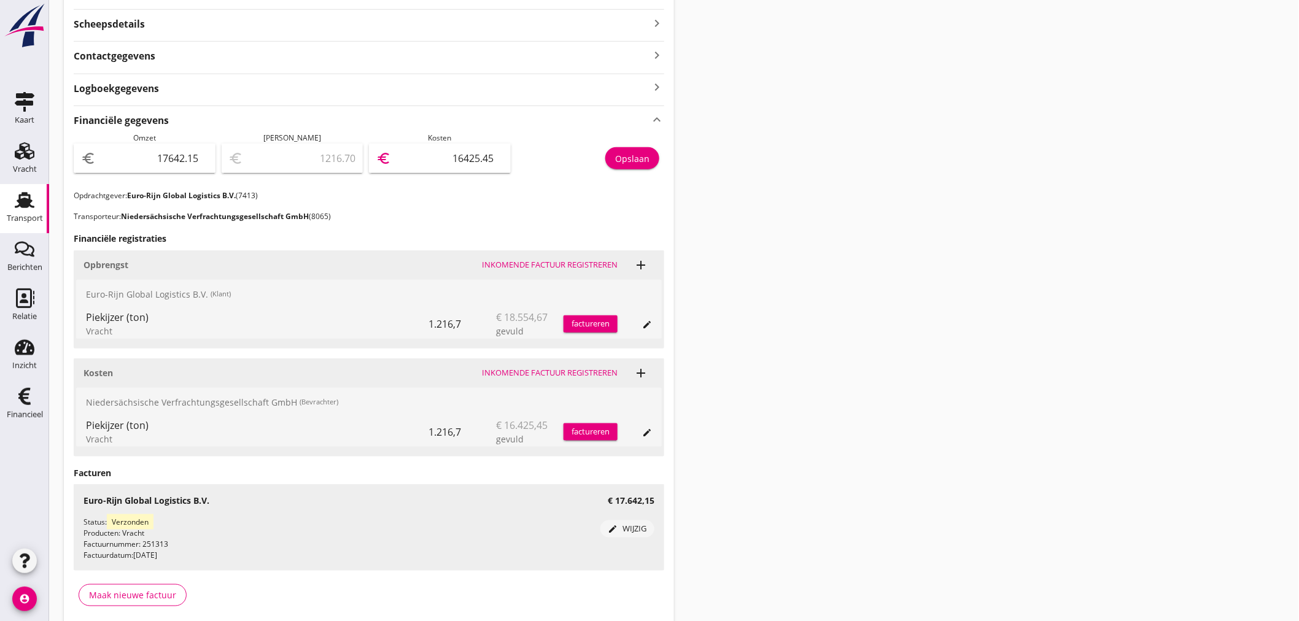
type input "16425.45"
click at [632, 164] on button "Opslaan" at bounding box center [632, 158] width 54 height 22
drag, startPoint x: 1137, startPoint y: 161, endPoint x: 881, endPoint y: 104, distance: 262.8
click at [1137, 162] on div "Transport overzicht 095410 [GEOGRAPHIC_DATA] 11 (Wrede) local_gas_station emerg…" at bounding box center [673, 151] width 1249 height 984
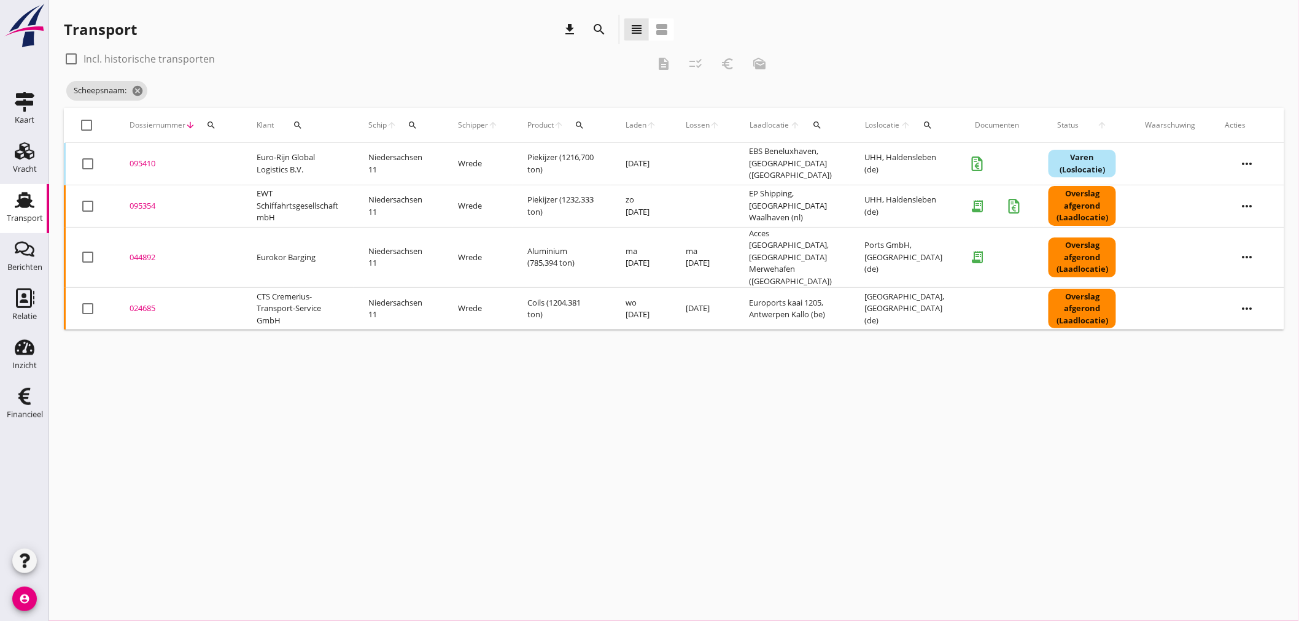
click at [414, 125] on icon "search" at bounding box center [412, 125] width 10 height 10
click at [418, 152] on input "Zoek op (scheeps)naam" at bounding box center [473, 161] width 128 height 20
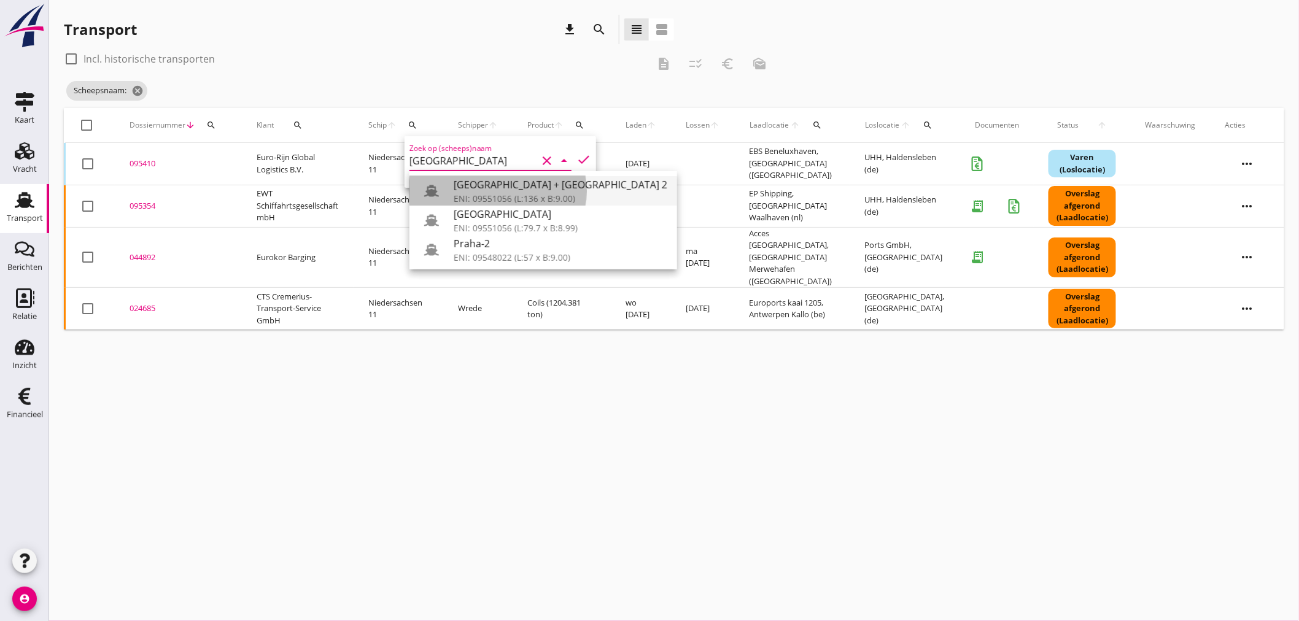
drag, startPoint x: 482, startPoint y: 193, endPoint x: 501, endPoint y: 228, distance: 39.6
click at [482, 194] on div "ENI: 09551056 (L:136 x B:9.00)" at bounding box center [561, 198] width 214 height 13
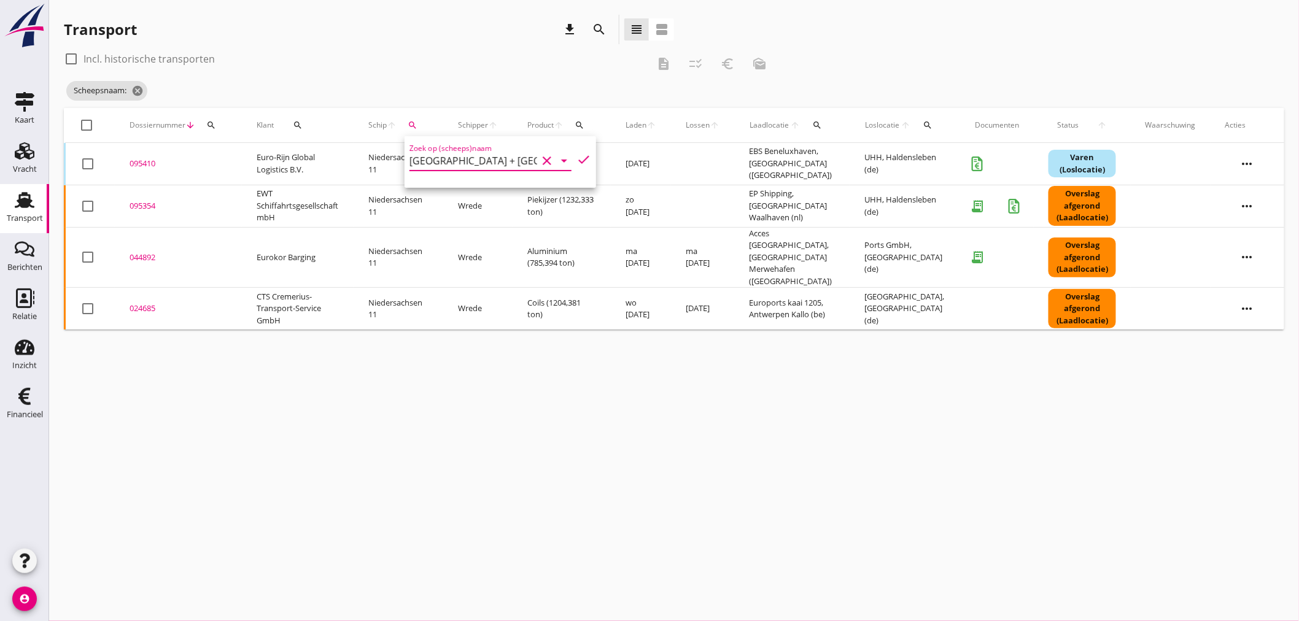
click at [577, 157] on icon "check" at bounding box center [583, 159] width 15 height 15
type input "[GEOGRAPHIC_DATA] + [GEOGRAPHIC_DATA] 2"
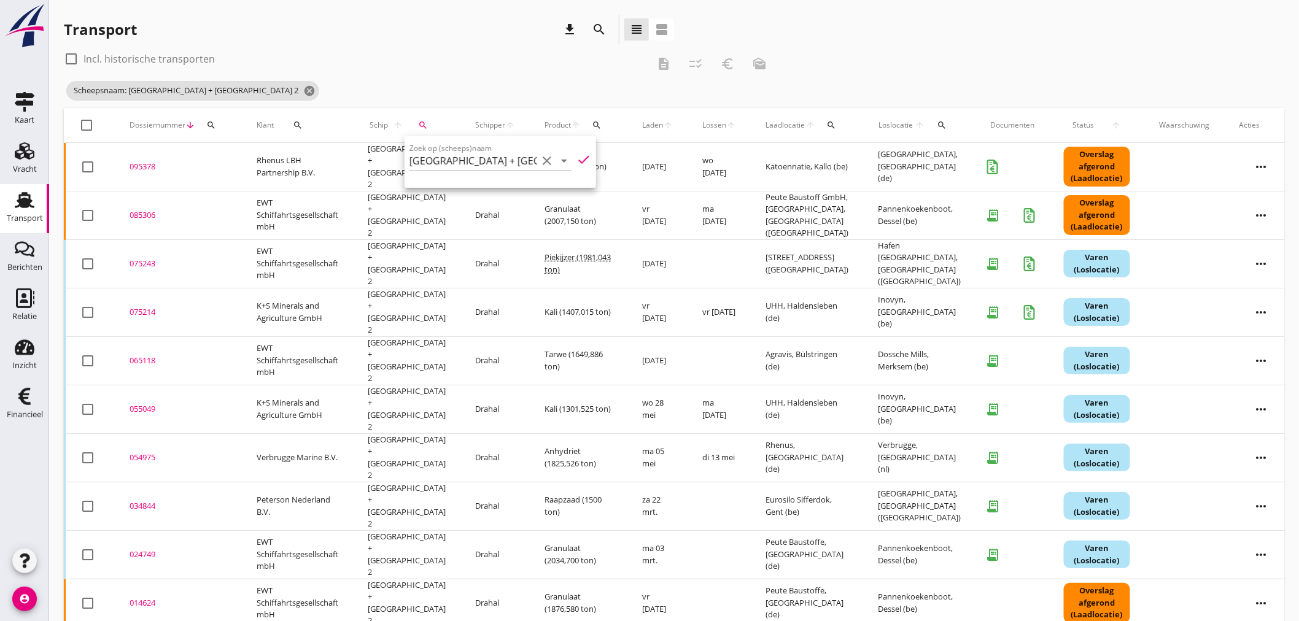
click at [414, 58] on div "check_box_outline_blank Incl. historische transporten" at bounding box center [356, 59] width 584 height 20
click at [152, 166] on div "095378" at bounding box center [178, 167] width 98 height 12
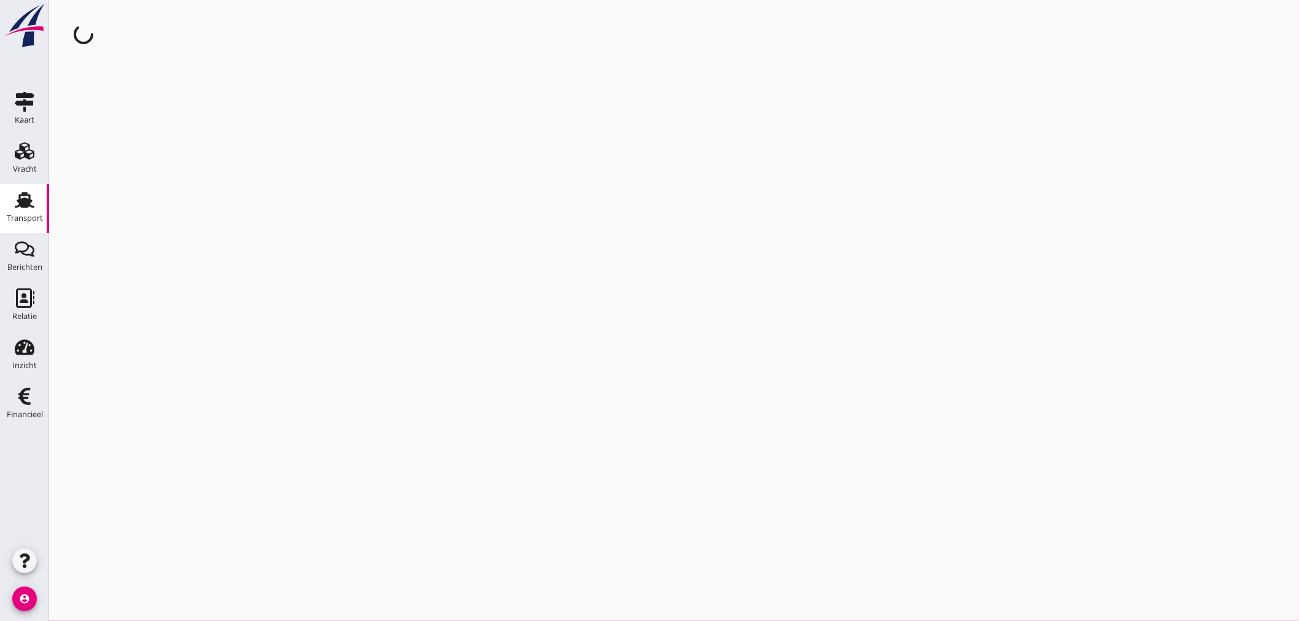
click at [152, 166] on div "cancel You are impersonating another user." at bounding box center [673, 310] width 1249 height 621
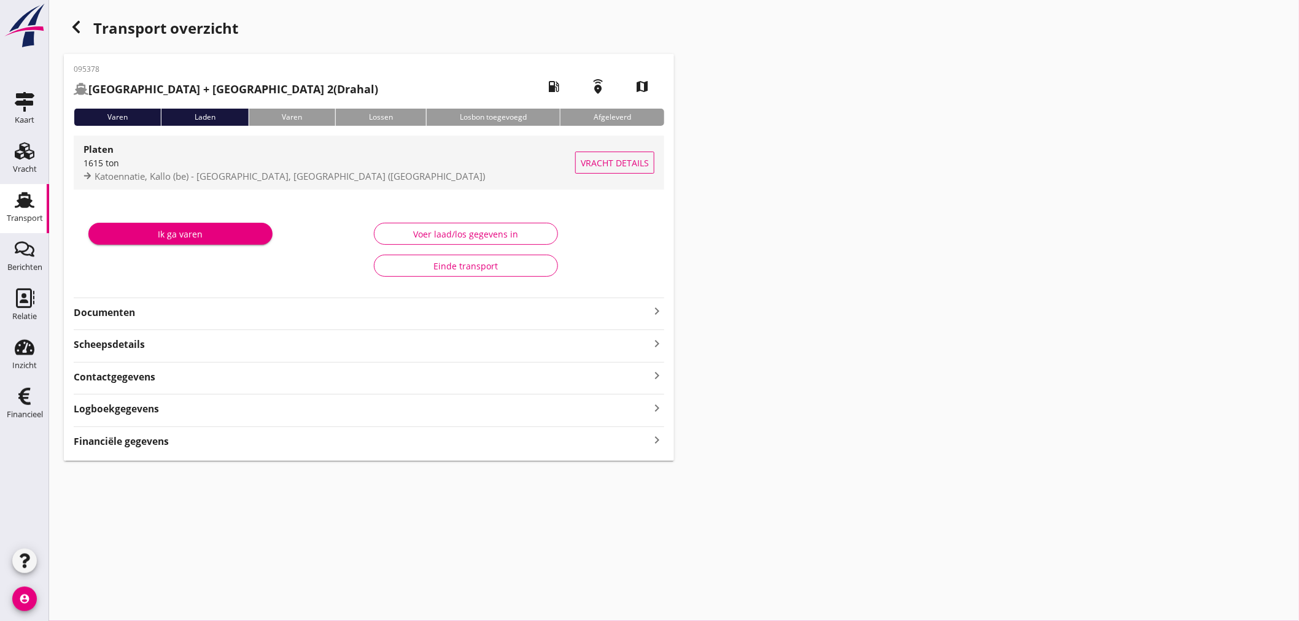
click at [152, 166] on div "1615 ton" at bounding box center [329, 162] width 492 height 13
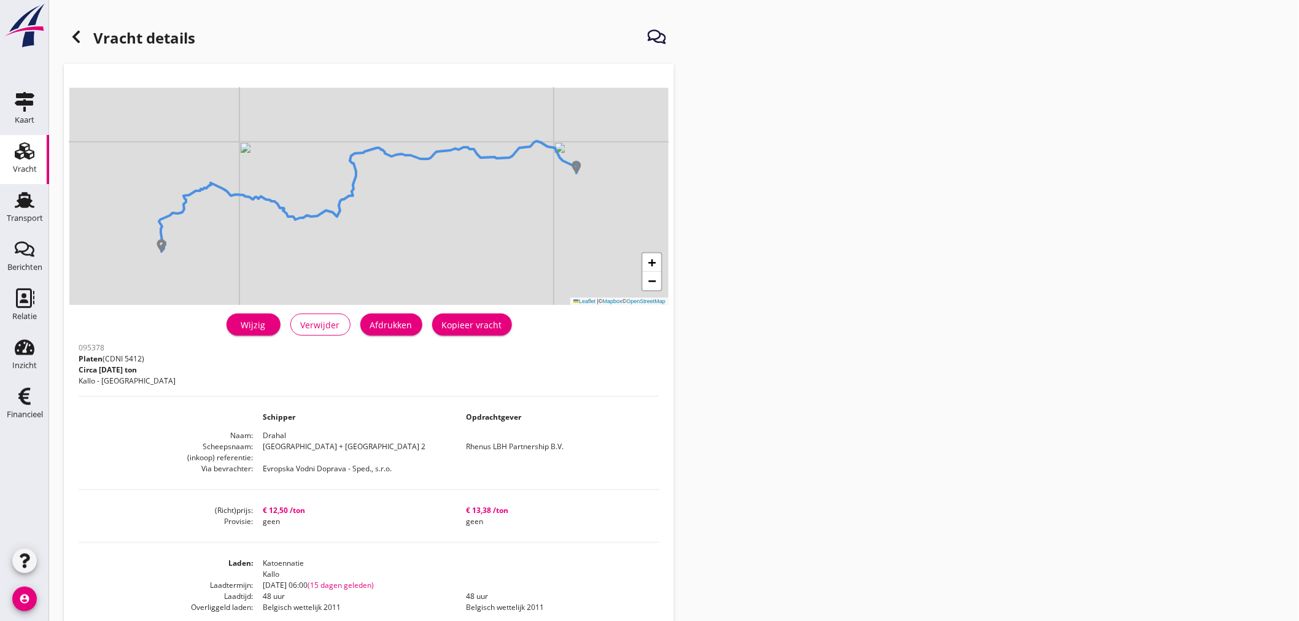
click at [80, 34] on icon at bounding box center [76, 36] width 15 height 15
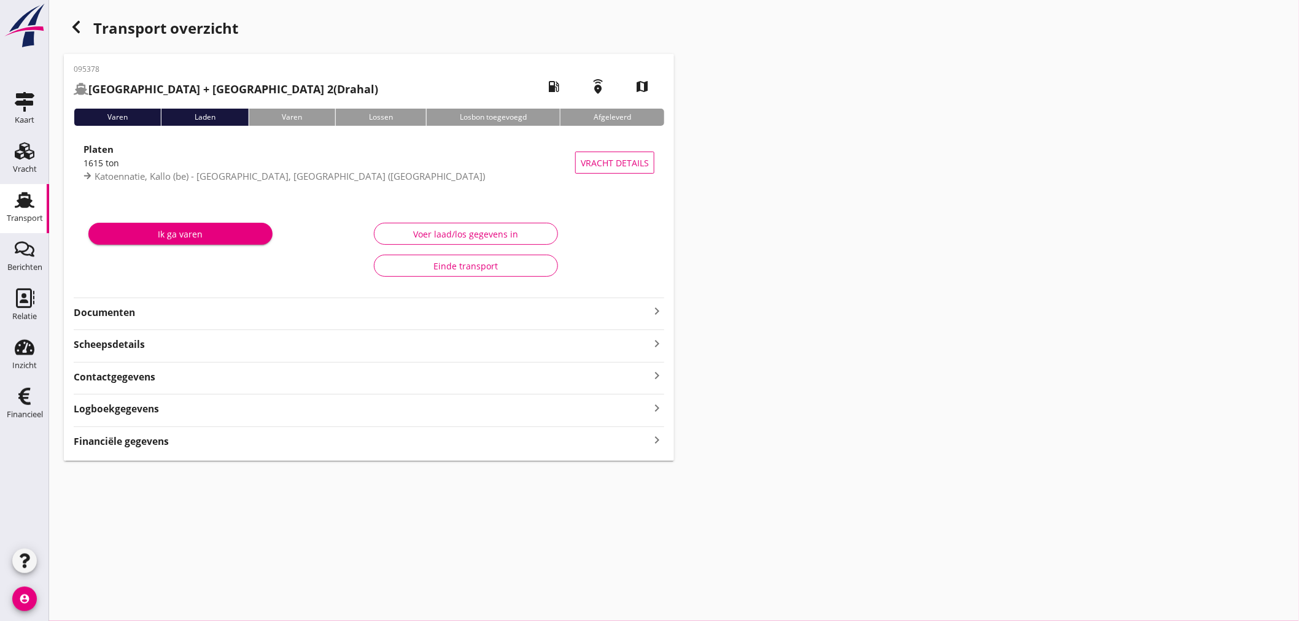
click at [652, 444] on icon "keyboard_arrow_right" at bounding box center [656, 440] width 15 height 17
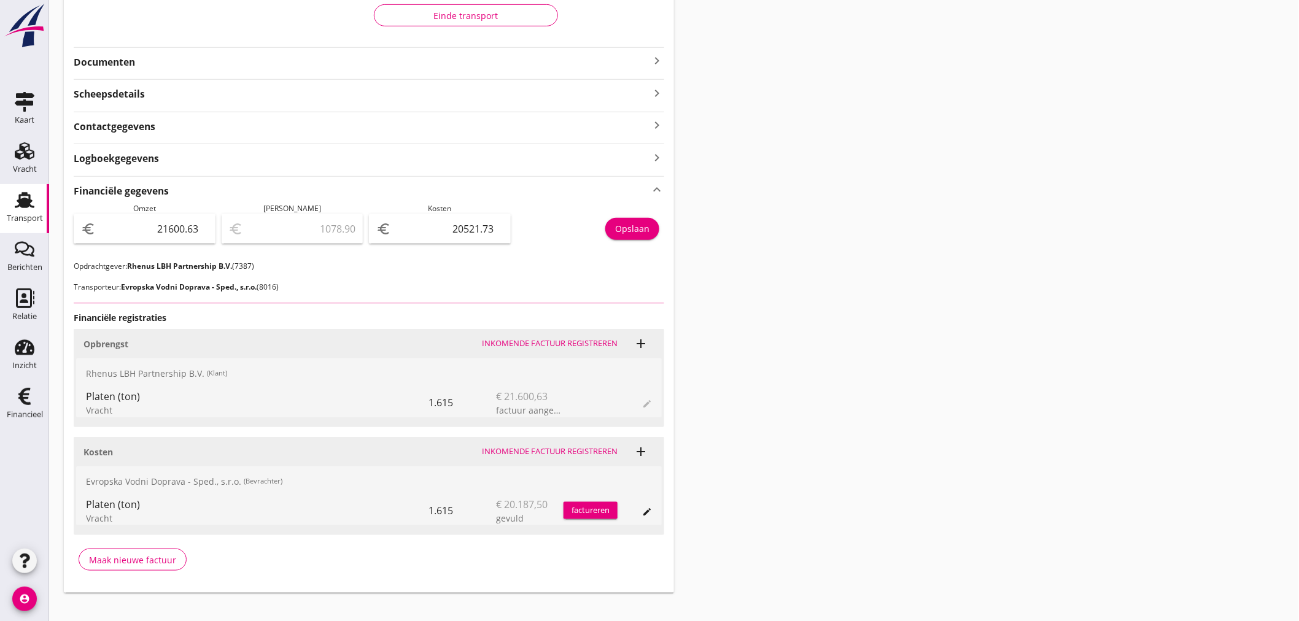
scroll to position [266, 0]
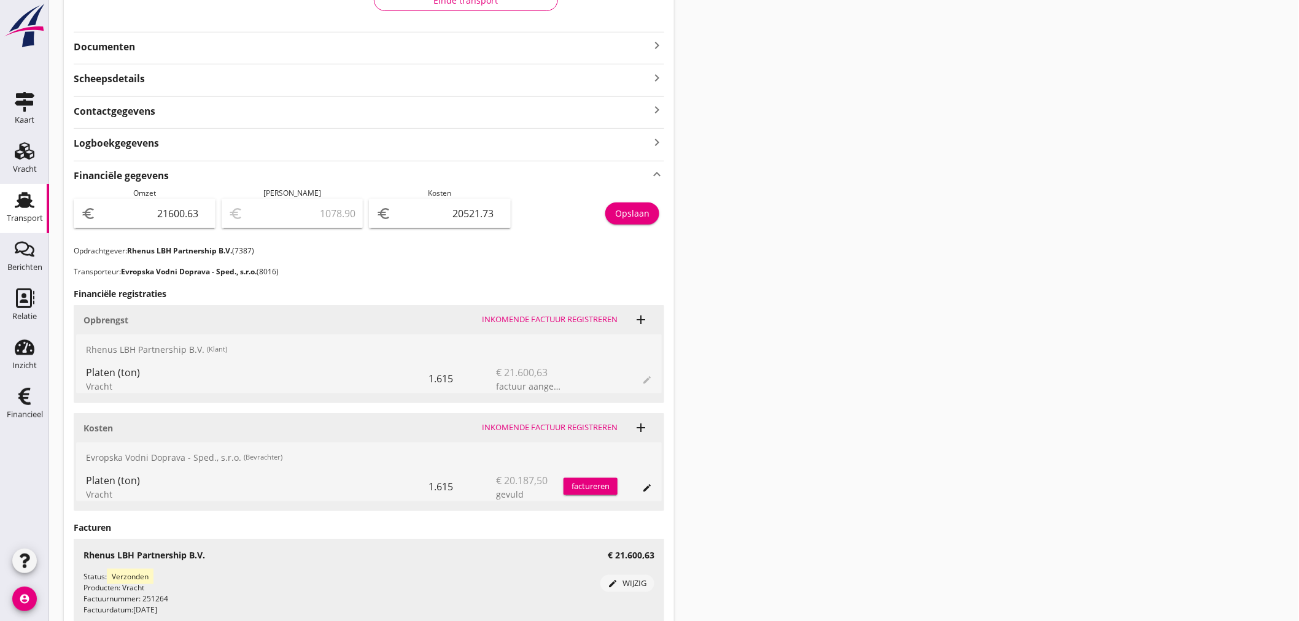
click at [659, 47] on icon "keyboard_arrow_right" at bounding box center [656, 45] width 15 height 15
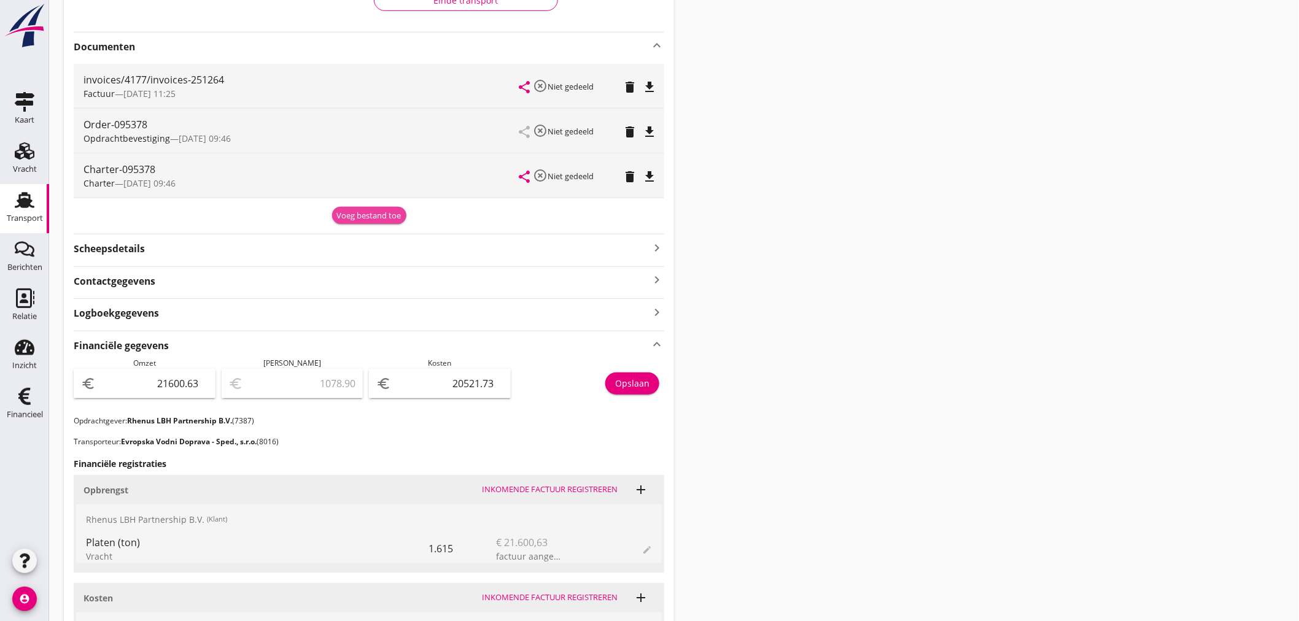
click at [376, 218] on div "Voeg bestand toe" at bounding box center [369, 216] width 64 height 12
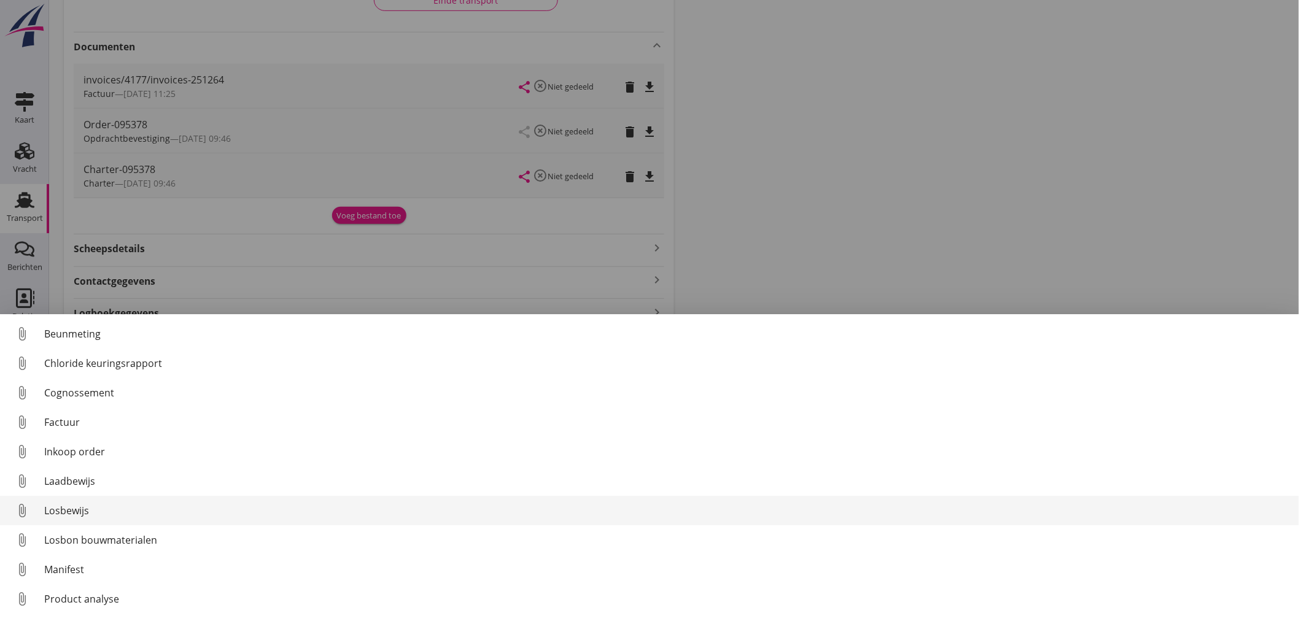
click at [71, 510] on div "Losbewijs" at bounding box center [666, 510] width 1245 height 15
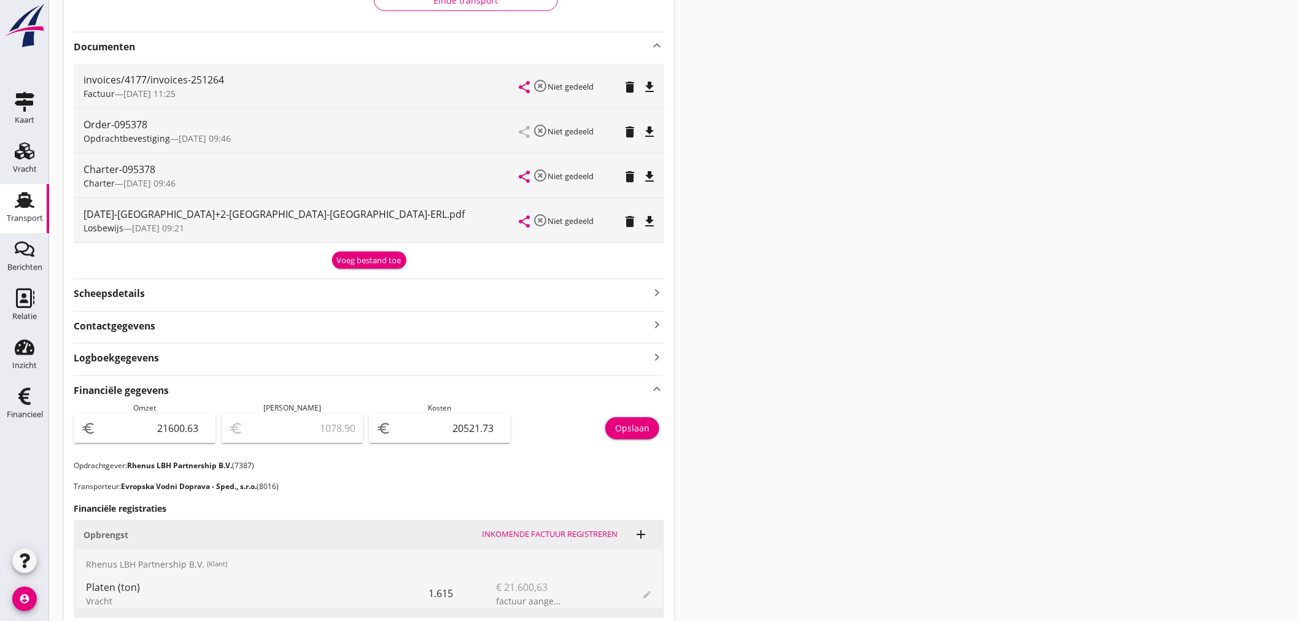
click at [29, 215] on div "Transport" at bounding box center [25, 218] width 36 height 8
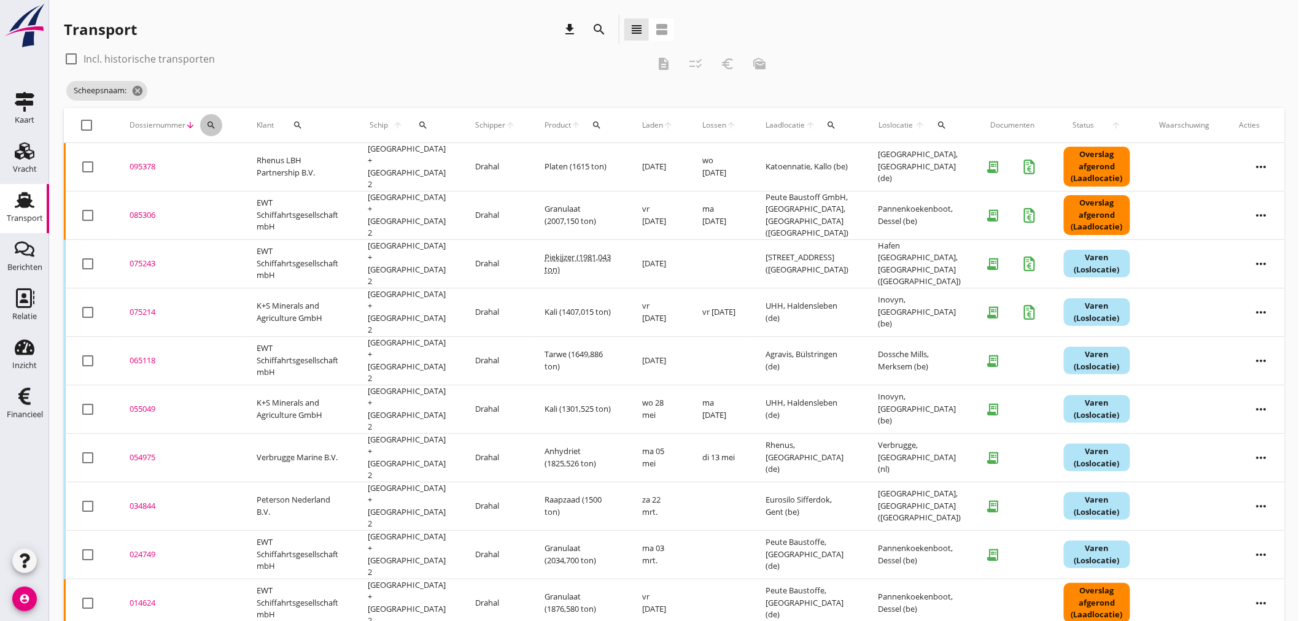
click at [206, 125] on icon "search" at bounding box center [211, 125] width 10 height 10
drag, startPoint x: 216, startPoint y: 155, endPoint x: 209, endPoint y: 157, distance: 7.6
click at [211, 156] on input "Zoeken op dossiernummer..." at bounding box center [268, 161] width 128 height 20
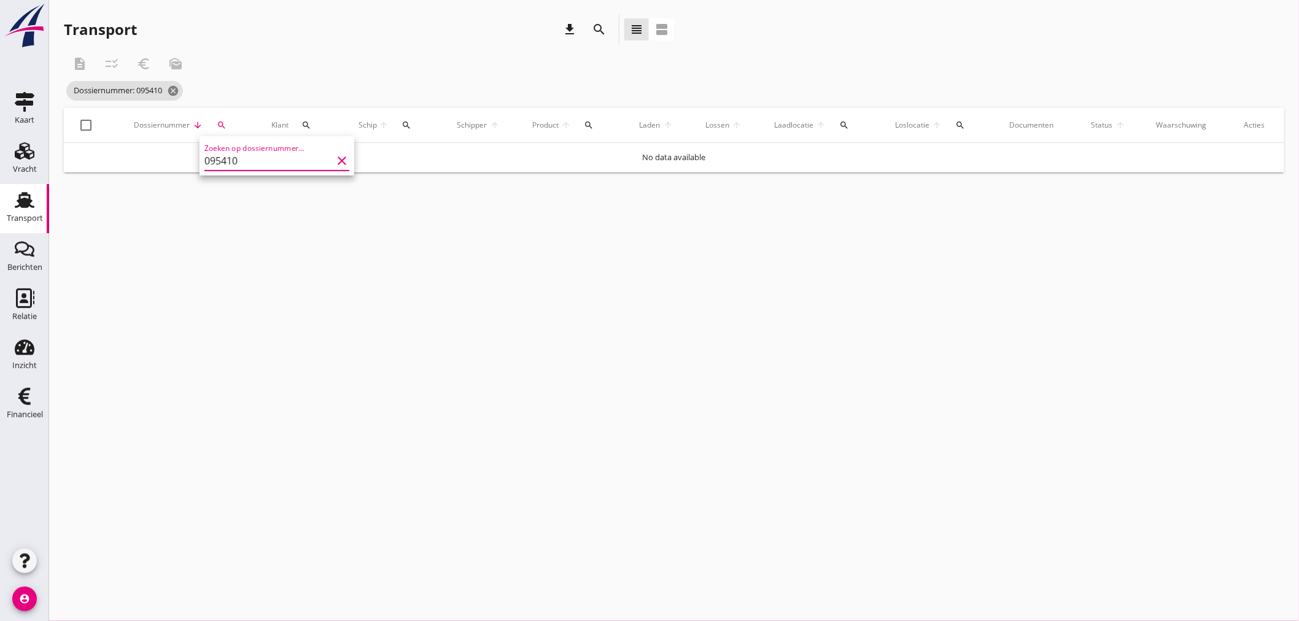
type input "095410"
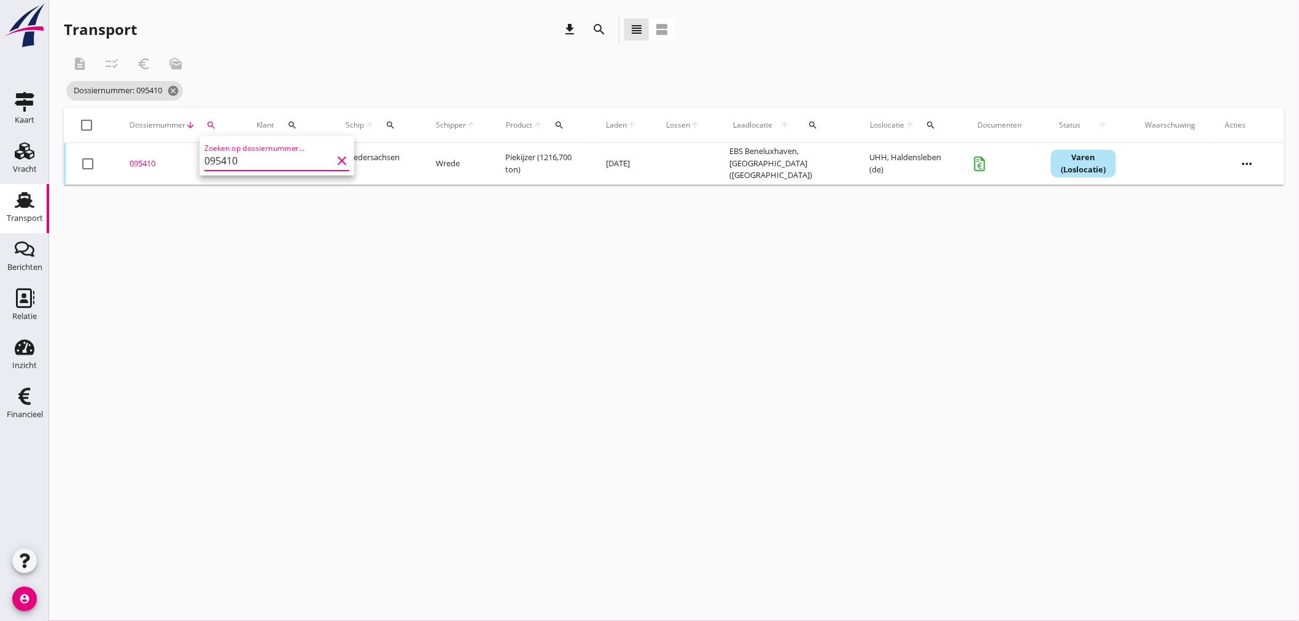
click at [152, 164] on div "095410" at bounding box center [178, 164] width 98 height 12
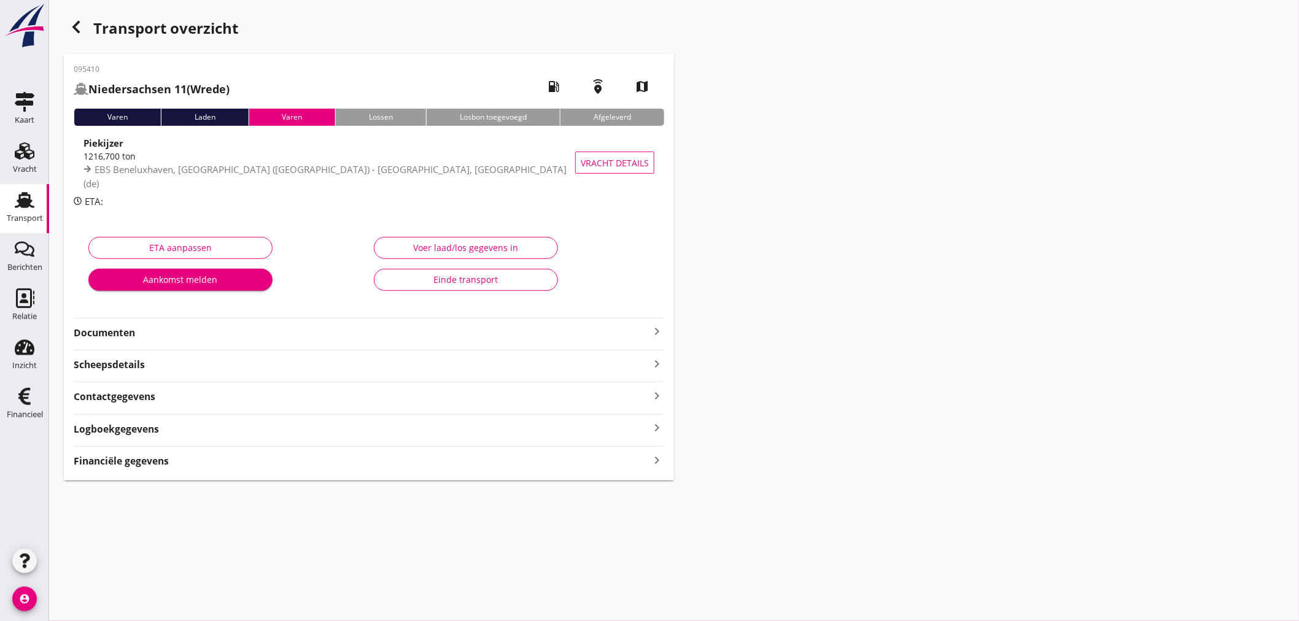
drag, startPoint x: 150, startPoint y: 465, endPoint x: 468, endPoint y: 432, distance: 320.2
click at [150, 465] on strong "Financiële gegevens" at bounding box center [121, 461] width 95 height 14
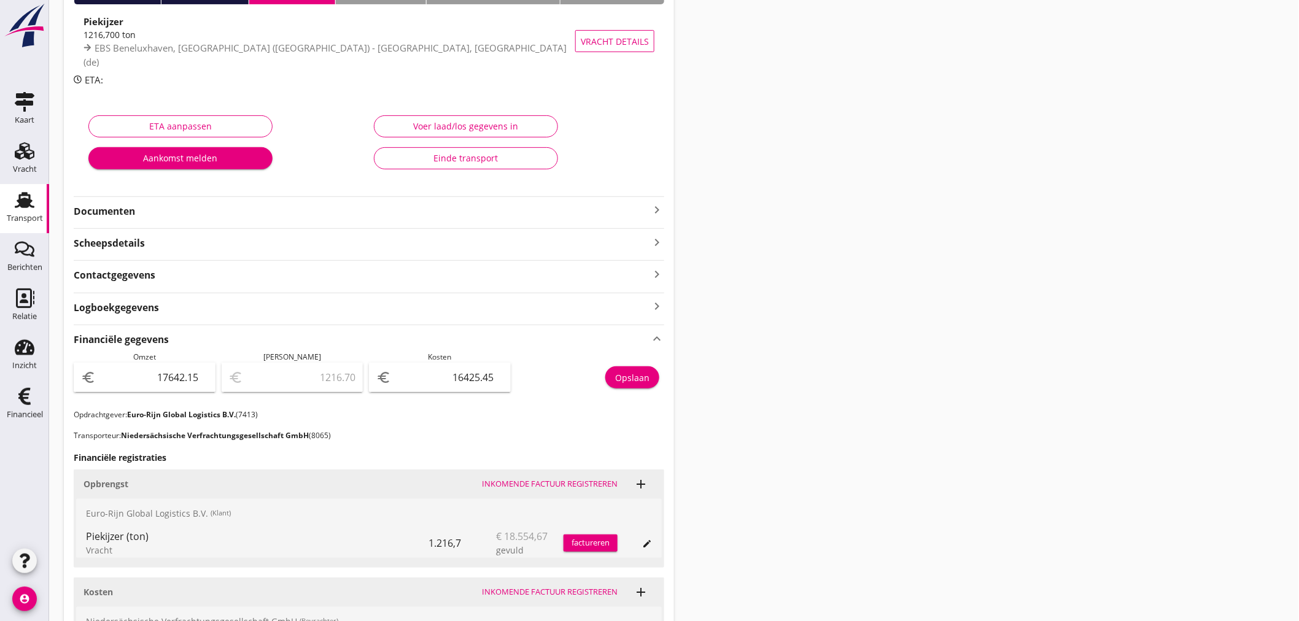
scroll to position [204, 0]
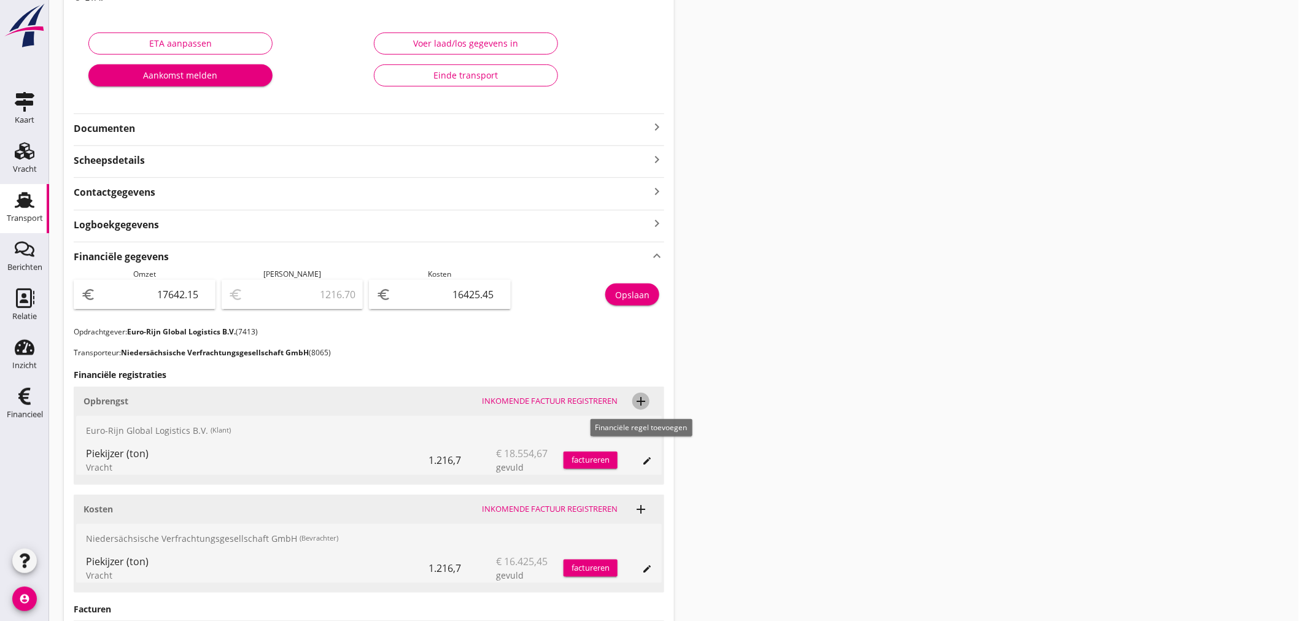
click at [643, 396] on icon "add" at bounding box center [640, 401] width 15 height 15
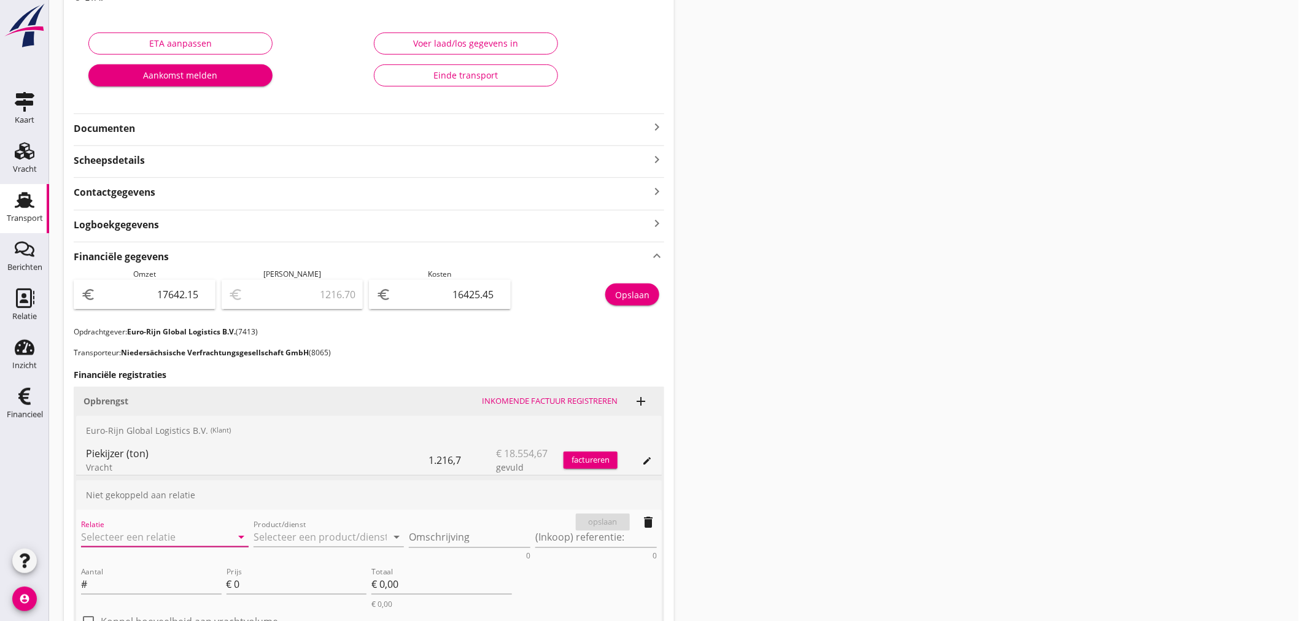
click at [153, 530] on input "Relatie" at bounding box center [147, 537] width 133 height 20
type input "4"
drag, startPoint x: 142, startPoint y: 563, endPoint x: 274, endPoint y: 543, distance: 132.8
click at [146, 563] on div "Euro-Rijn Global Logistics B.V." at bounding box center [165, 560] width 148 height 15
type input "Euro-Rijn Global Logistics B.V. (7413)"
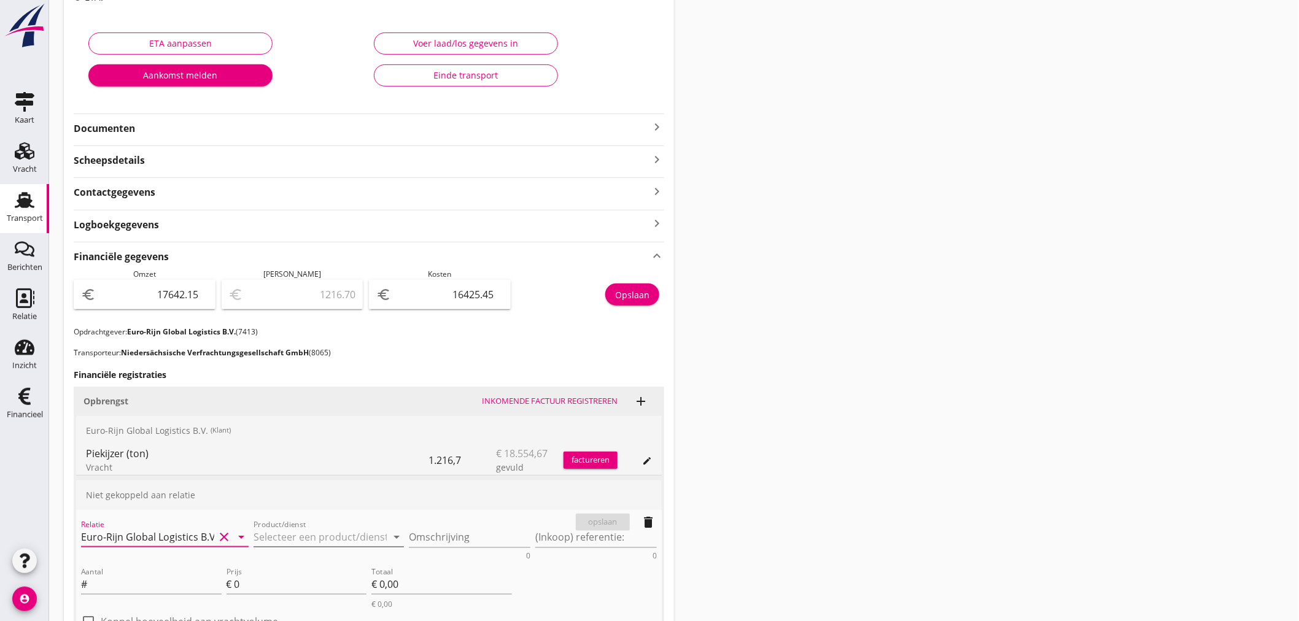
click at [291, 539] on input "Product/dienst" at bounding box center [319, 537] width 133 height 20
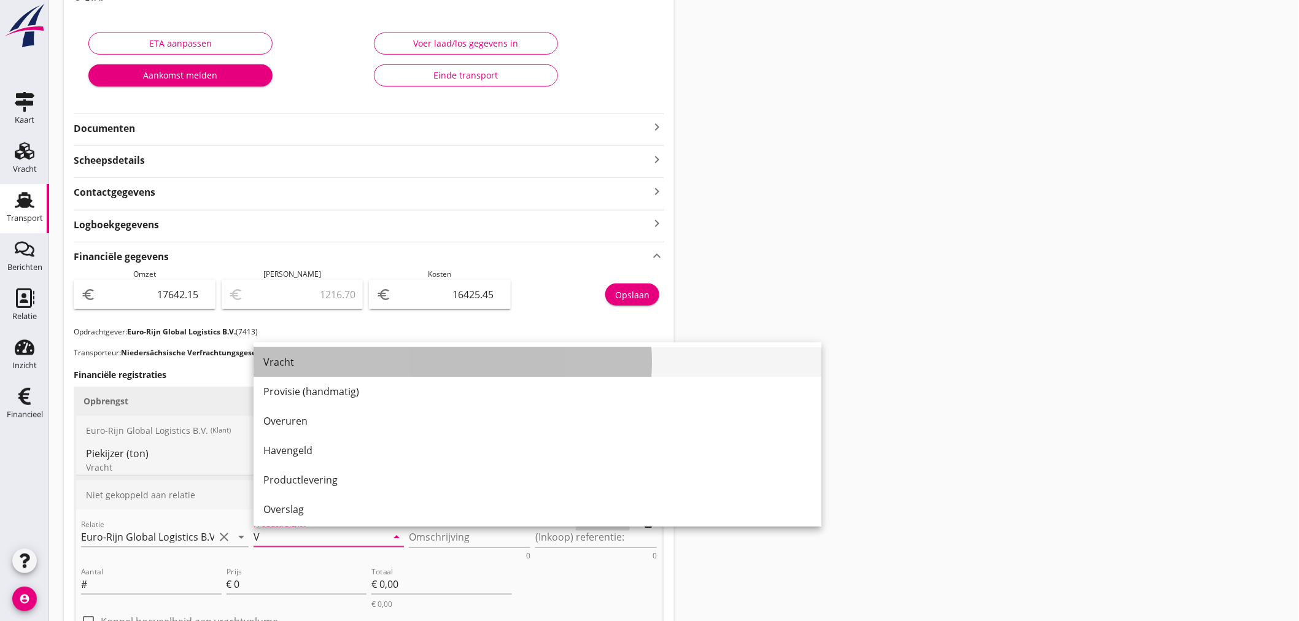
click at [295, 365] on div "Vracht" at bounding box center [537, 362] width 548 height 15
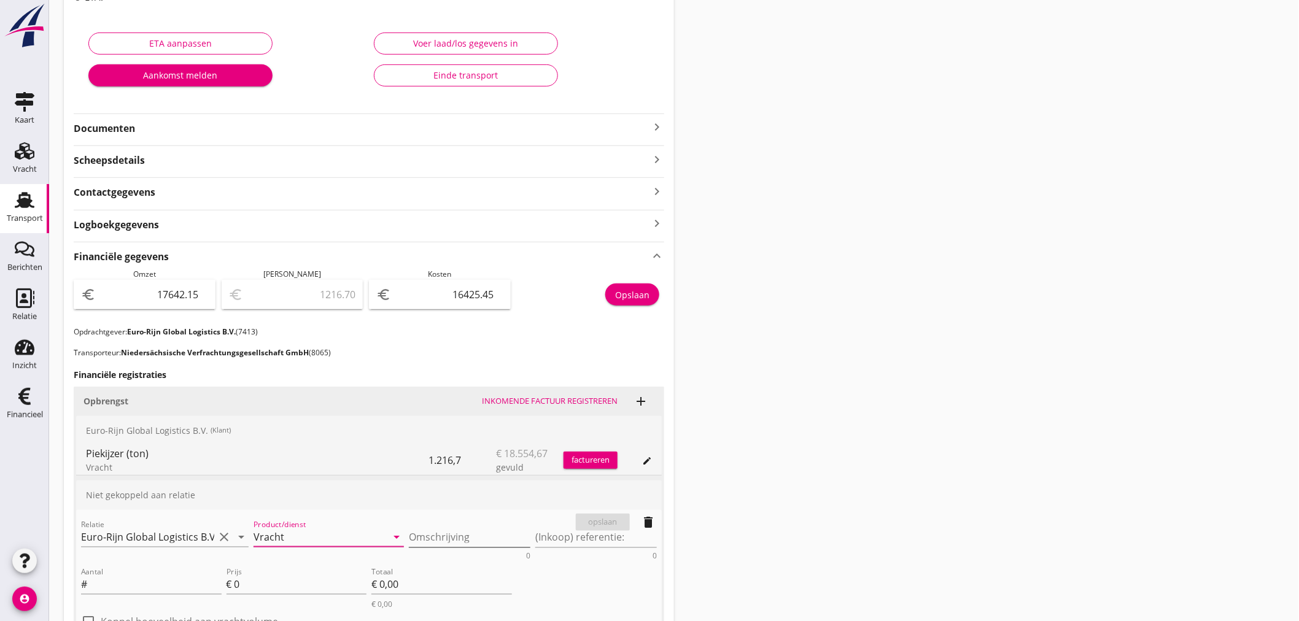
type input "Vracht"
click at [447, 538] on textarea "Omschrijving" at bounding box center [470, 537] width 122 height 20
type textarea "n"
type textarea "Nabelasting"
type input "1216"
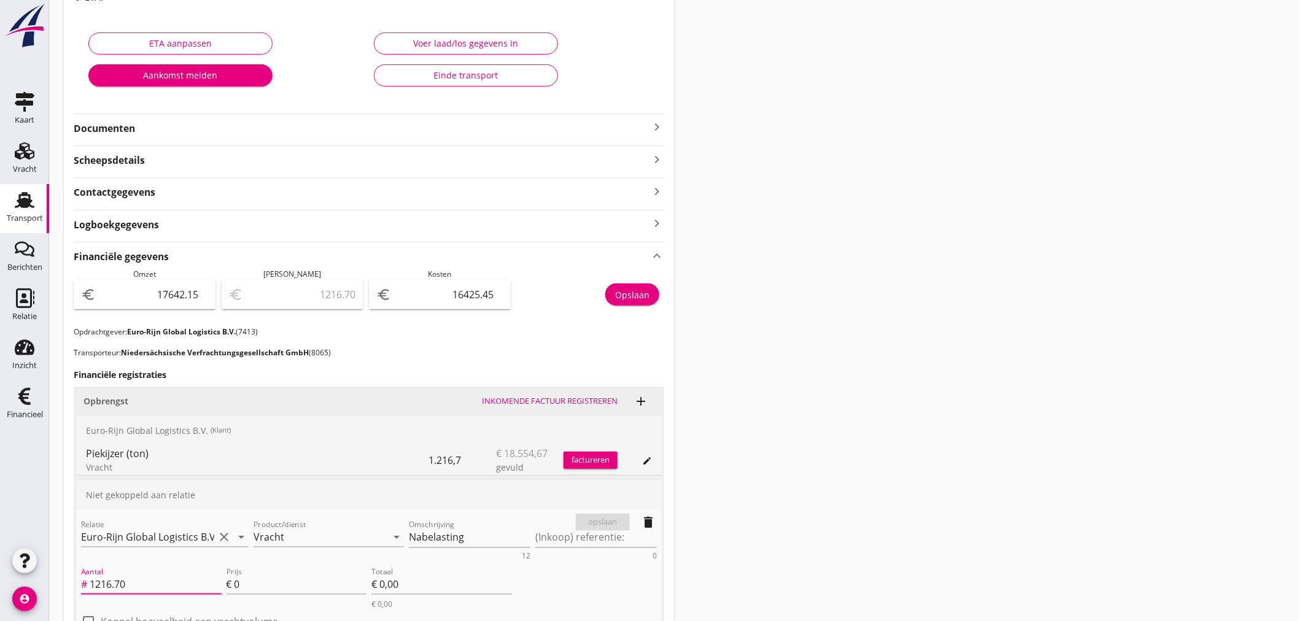
type input "1216.70"
type input "0.7"
type input "€ 851,69"
type input "0.75"
type input "€ 912,53"
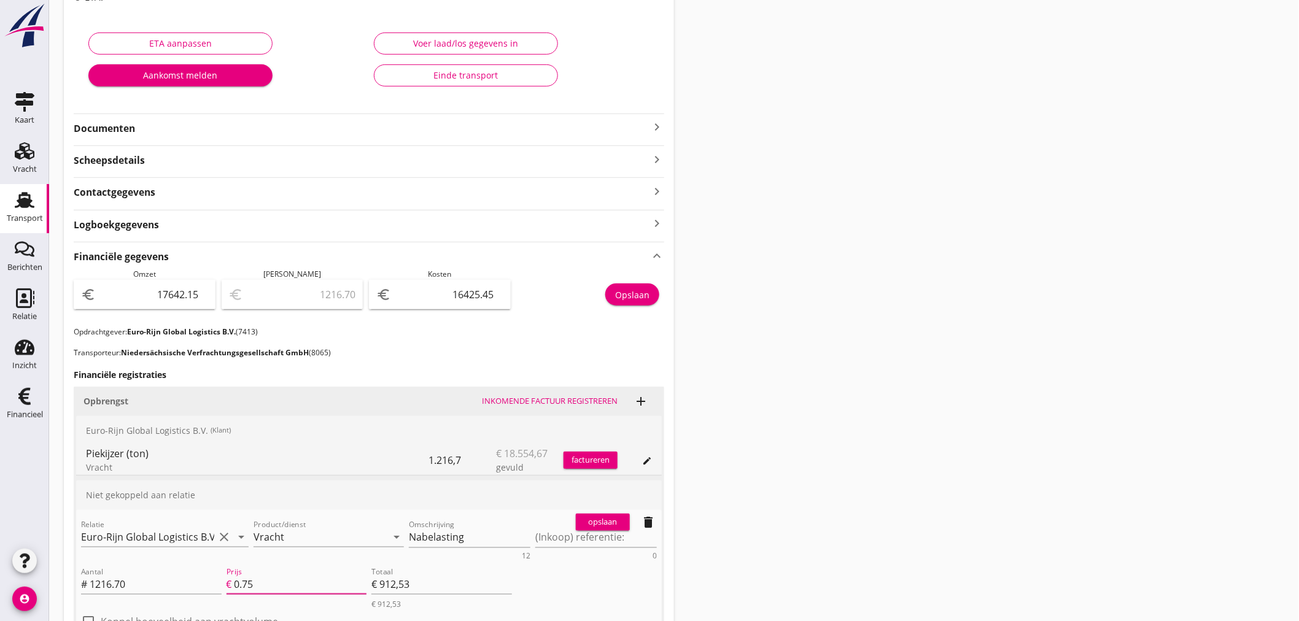
type input "0.75"
click at [610, 522] on div "opslaan" at bounding box center [603, 522] width 44 height 12
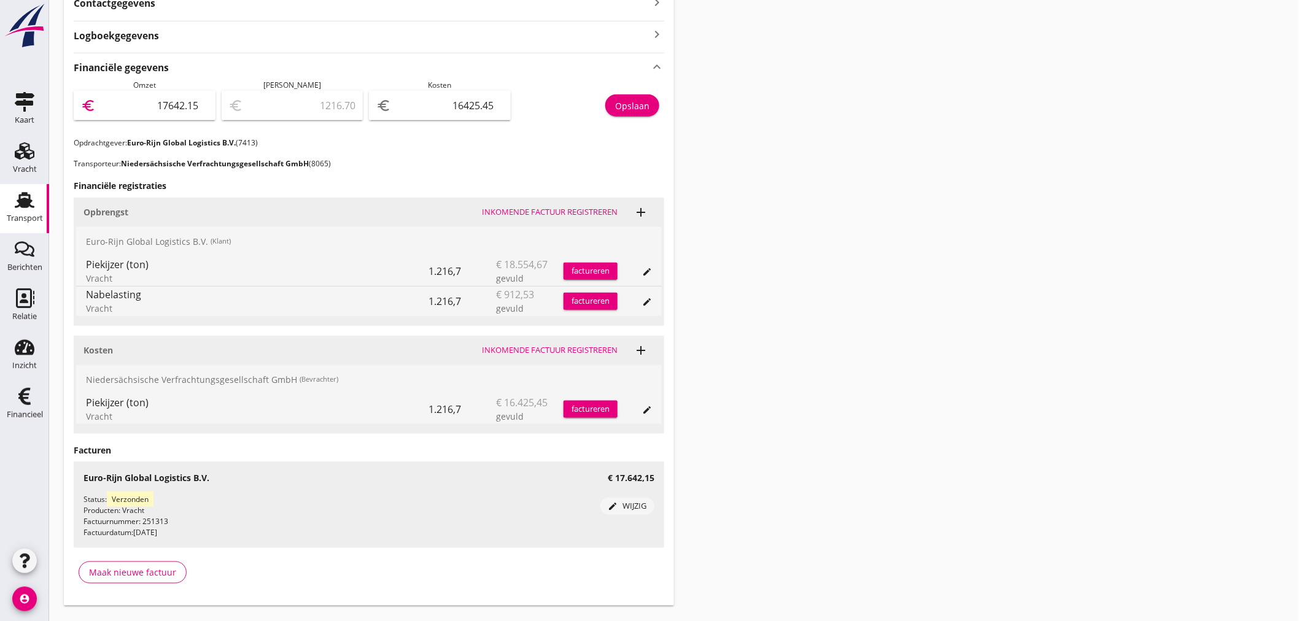
scroll to position [409, 0]
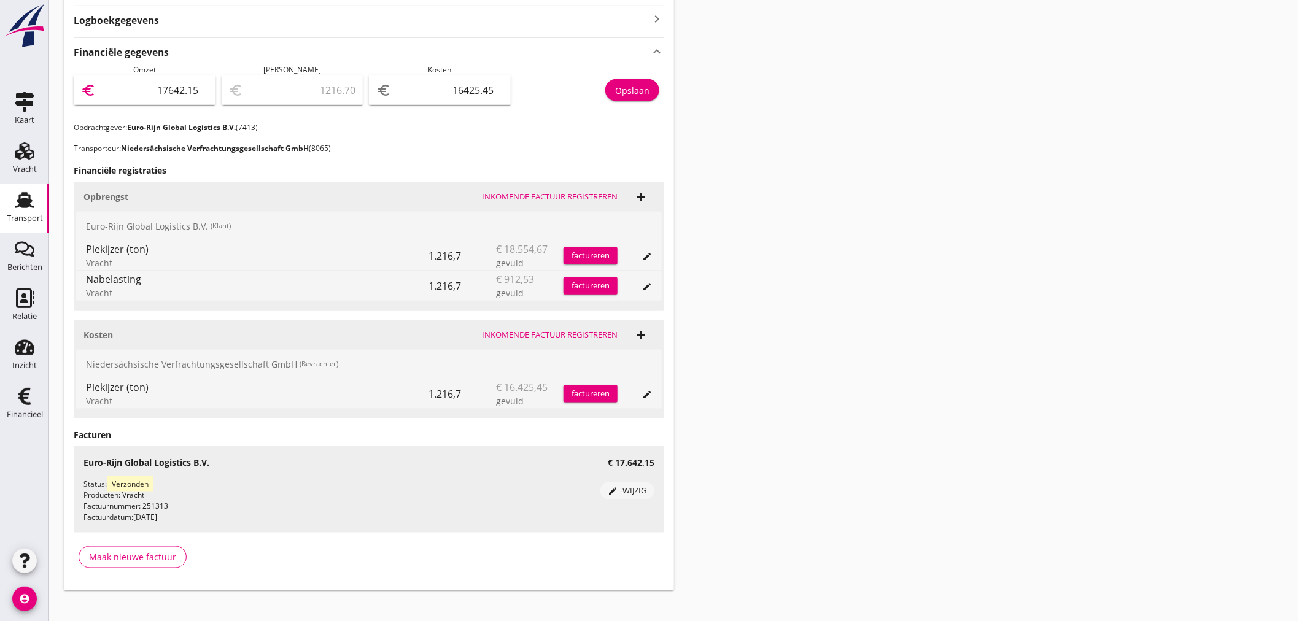
drag, startPoint x: 152, startPoint y: 154, endPoint x: 287, endPoint y: 155, distance: 135.0
click at [287, 155] on div "Financiële gegevens keyboard_arrow_up Omzet euro 17642.15 Marge euro 1216.70 Ko…" at bounding box center [369, 307] width 590 height 541
type input "1"
type input "-16424.45"
type input "18"
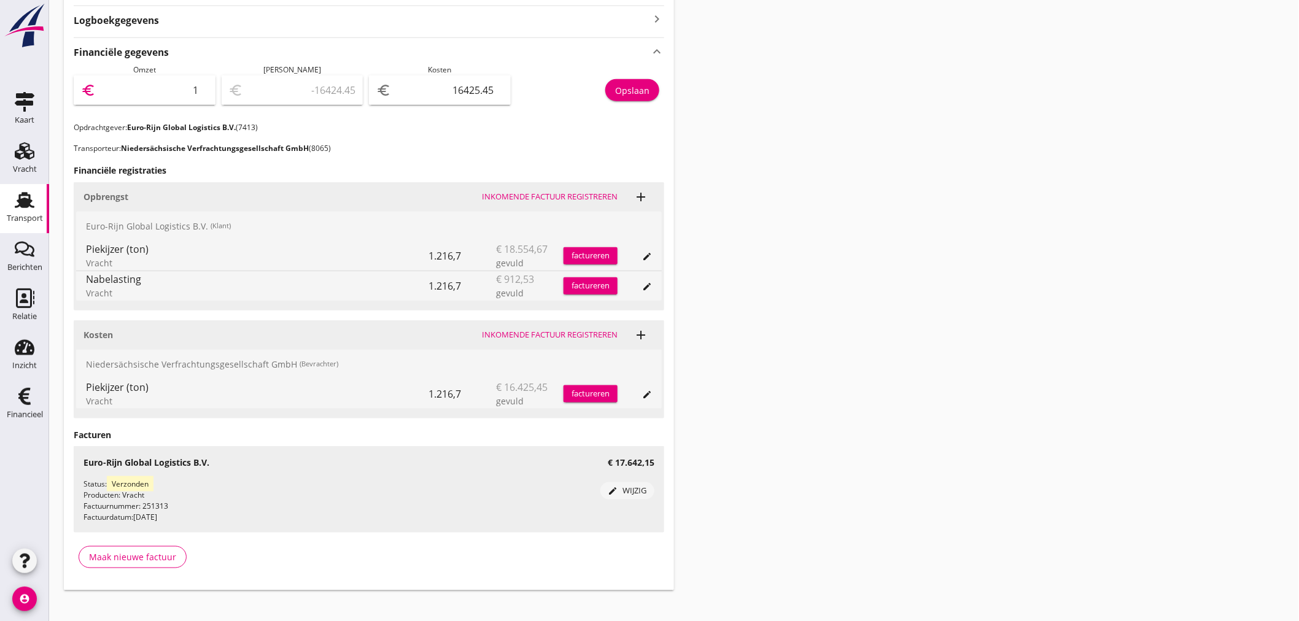
type input "-16407.45"
type input "185"
type input "-16240.45"
type input "1855"
type input "-14570.45"
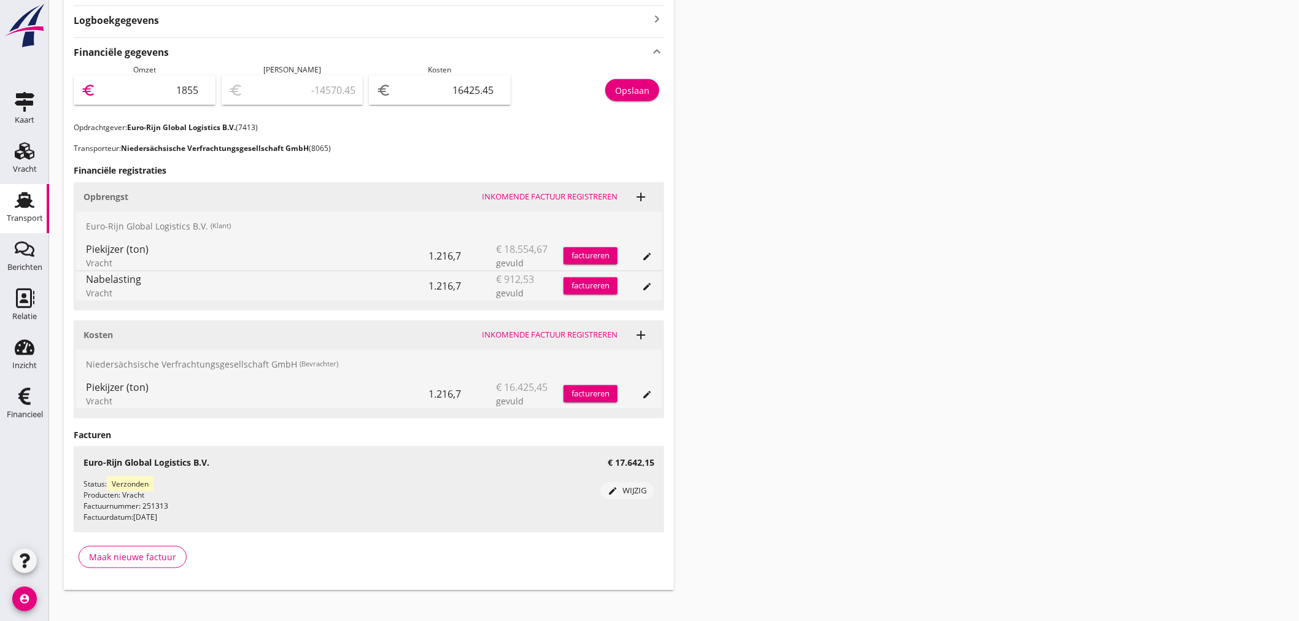
type input "18554"
type input "2128.55"
type input "18554.6"
type input "2129.15"
type input "18554.68"
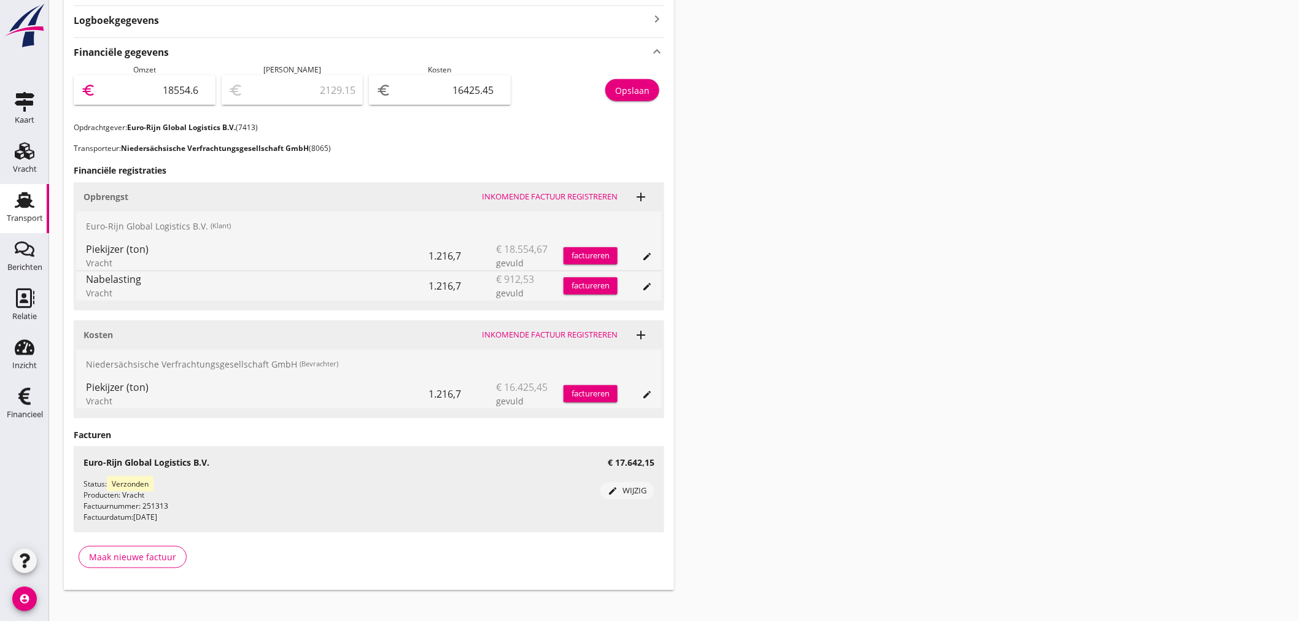
type input "2129.23"
type input "18554.68"
click at [586, 286] on div "factureren" at bounding box center [590, 286] width 54 height 12
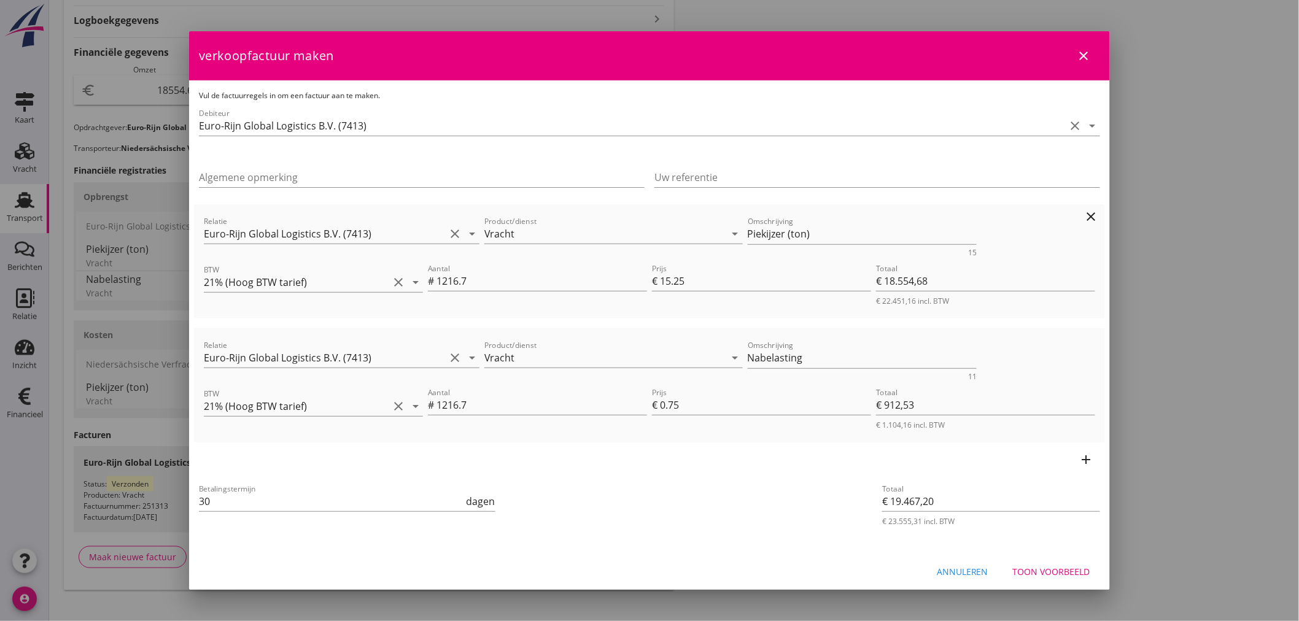
click at [1089, 212] on div "clear" at bounding box center [1091, 216] width 27 height 25
click at [1085, 214] on icon "clear" at bounding box center [1091, 216] width 15 height 15
type input "€ 912,53"
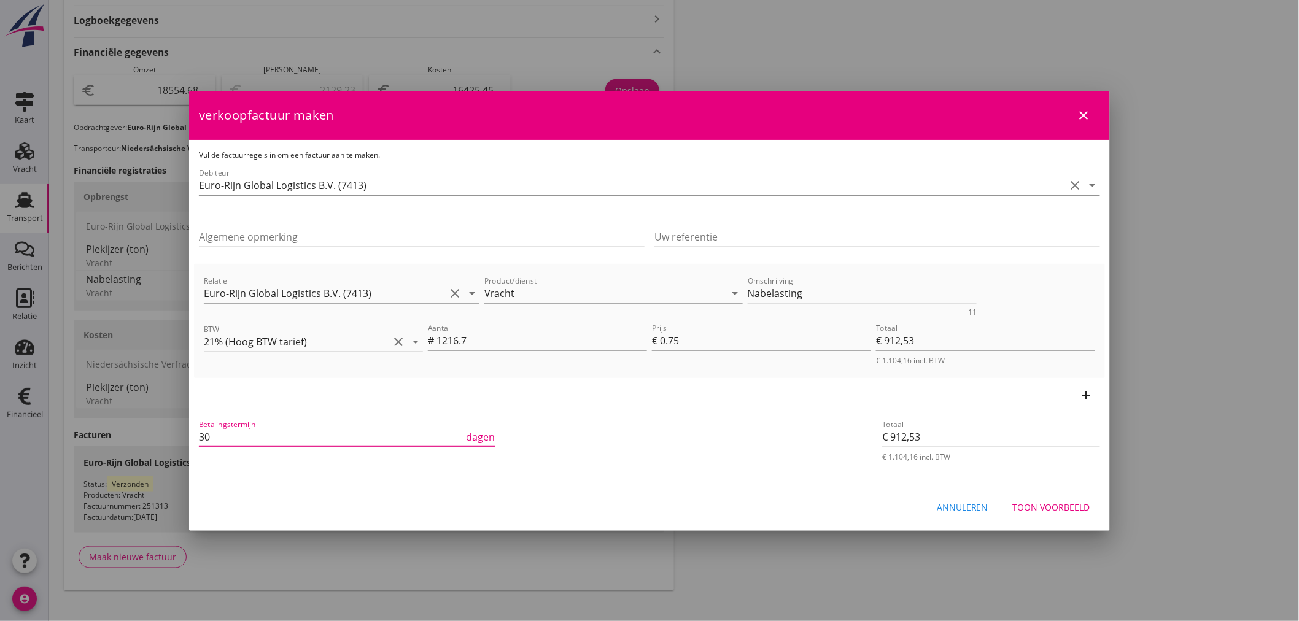
drag, startPoint x: 187, startPoint y: 436, endPoint x: -57, endPoint y: 436, distance: 243.6
click at [0, 436] on html "21% (Hoog BTW tarief) 9% (Laag BTW tarief) 0% (BTW vrij) 0% (BTW verlegd) Vrach…" at bounding box center [649, 112] width 1299 height 1043
type input "21"
click at [1062, 502] on div "Toon voorbeeld" at bounding box center [1051, 507] width 77 height 13
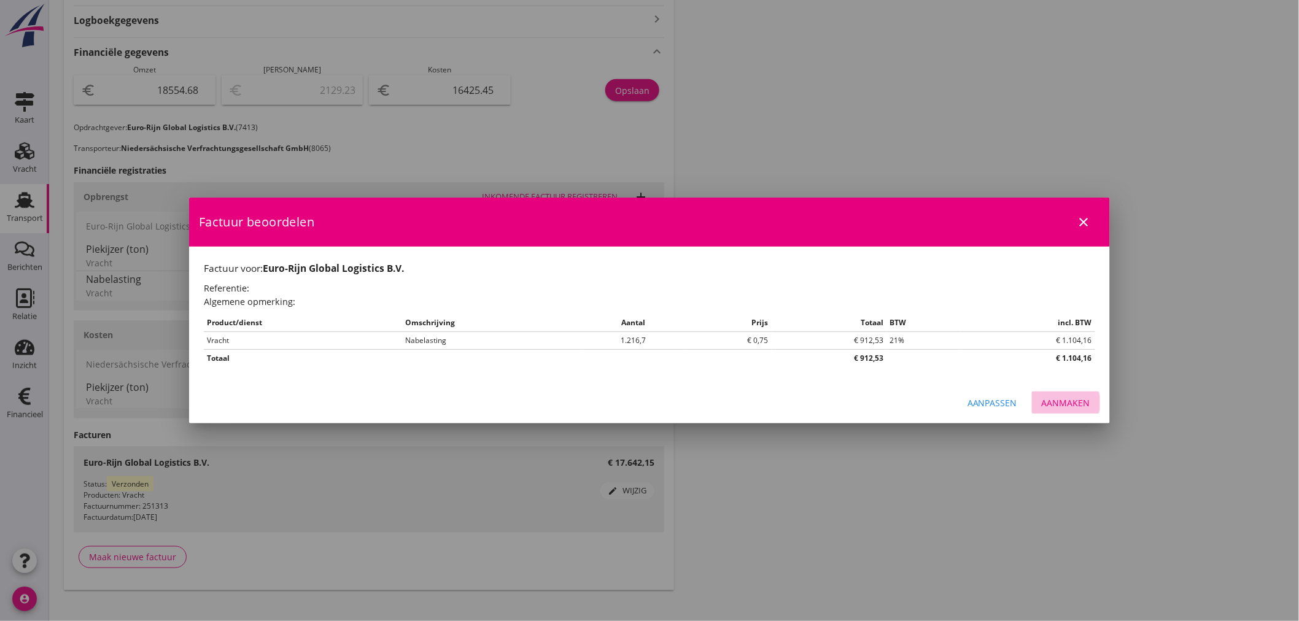
click at [1065, 401] on div "Aanmaken" at bounding box center [1065, 402] width 48 height 13
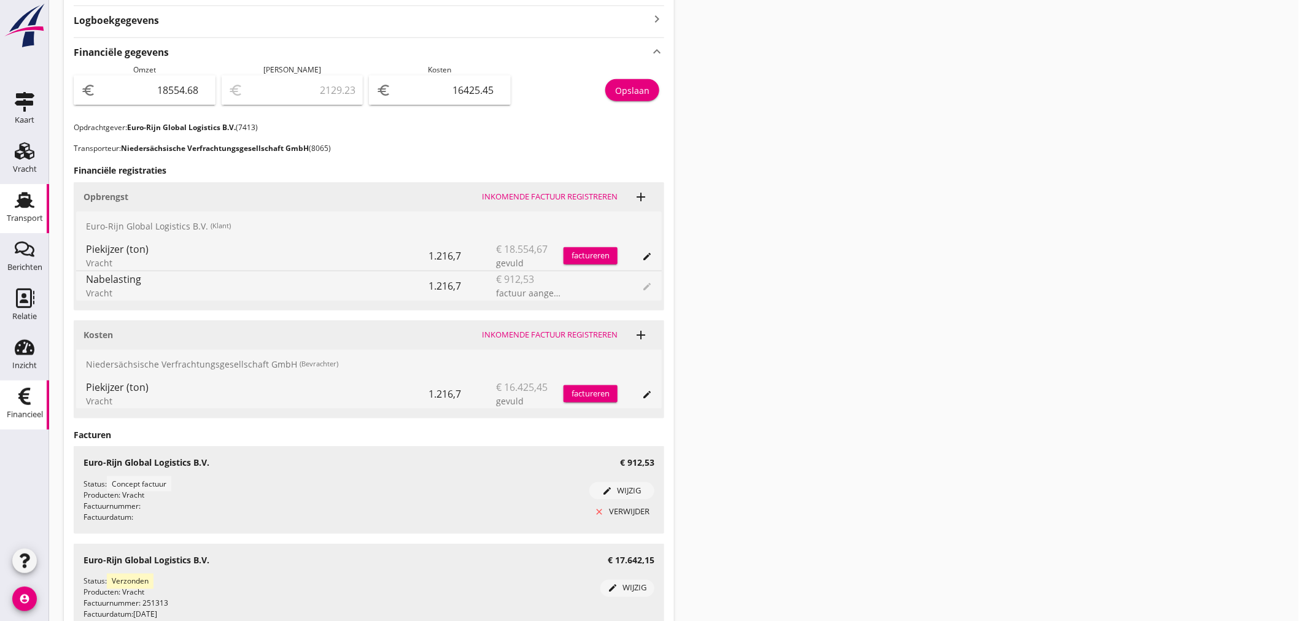
click at [17, 409] on div "Financieel" at bounding box center [25, 414] width 36 height 17
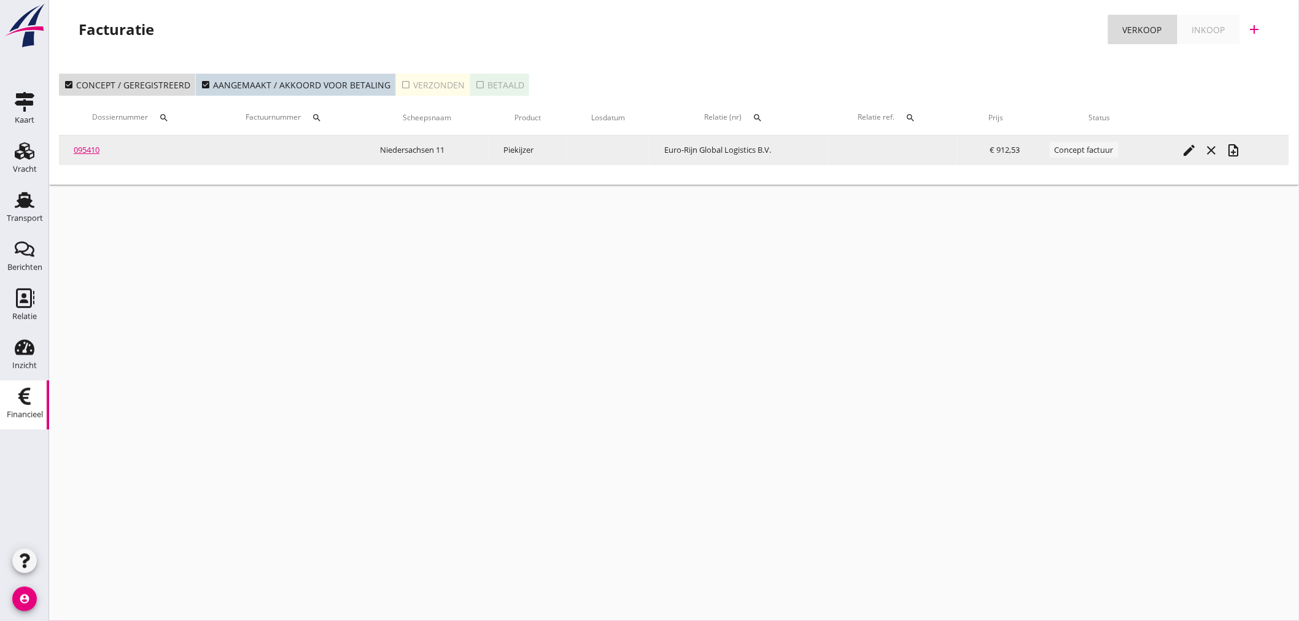
click at [1238, 144] on icon "note_add" at bounding box center [1233, 150] width 15 height 15
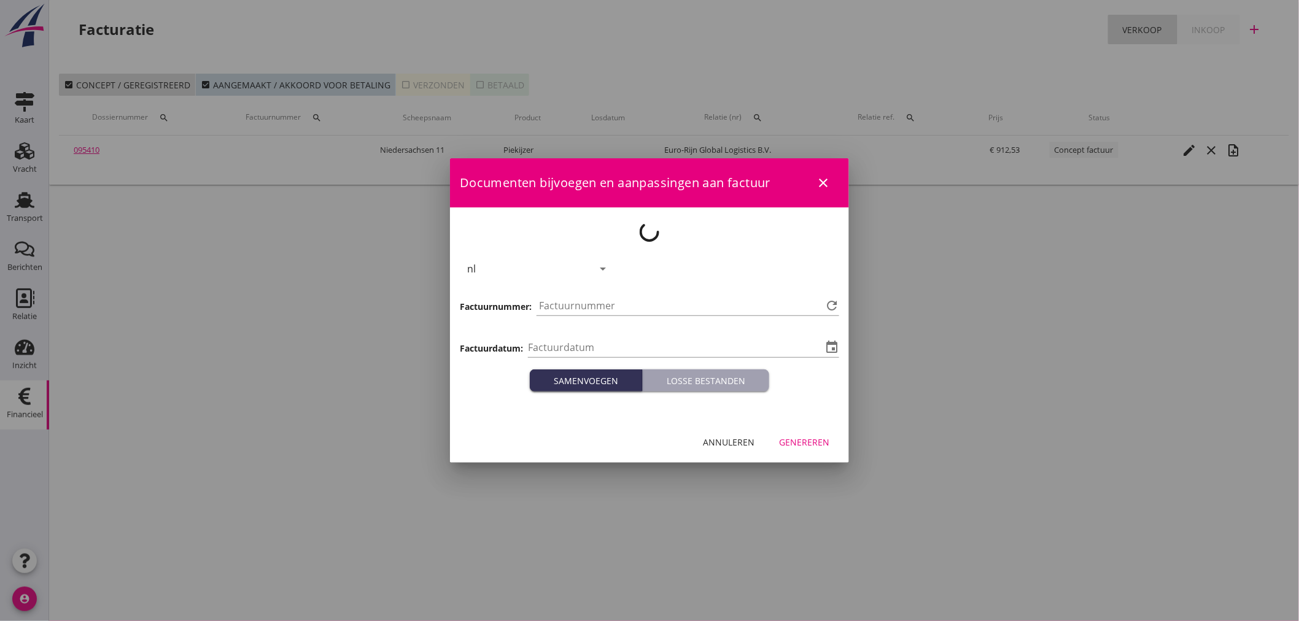
type input "[DATE]"
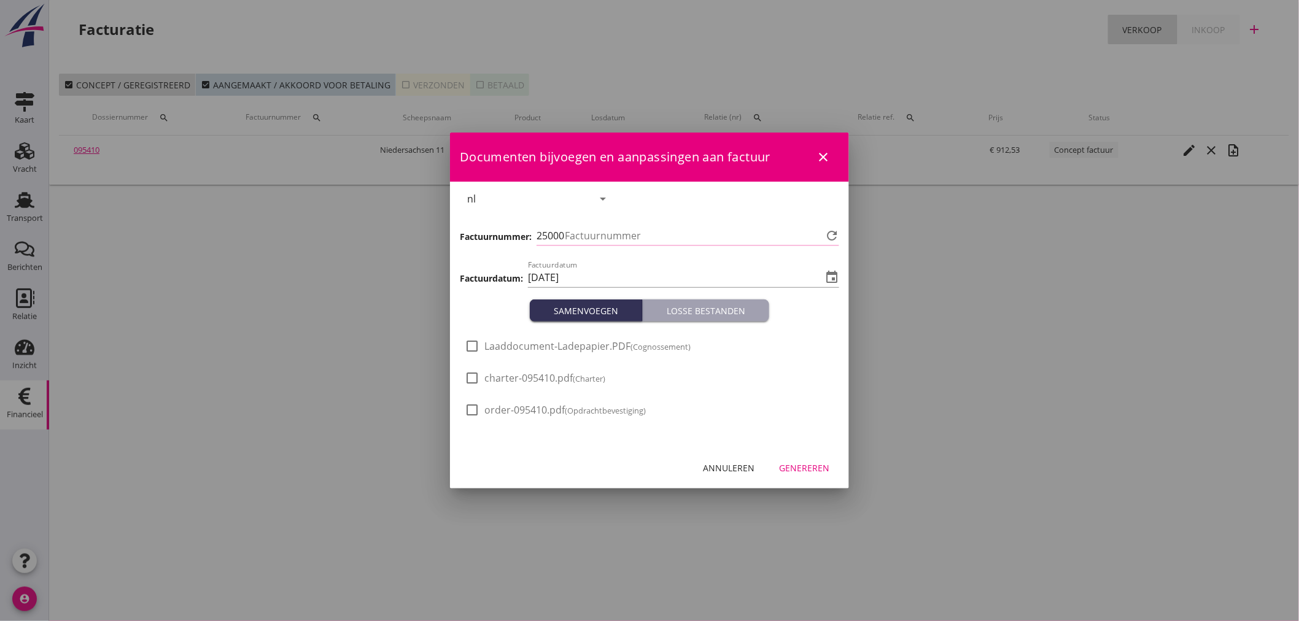
type input "1321"
click at [838, 273] on icon "event" at bounding box center [831, 277] width 15 height 15
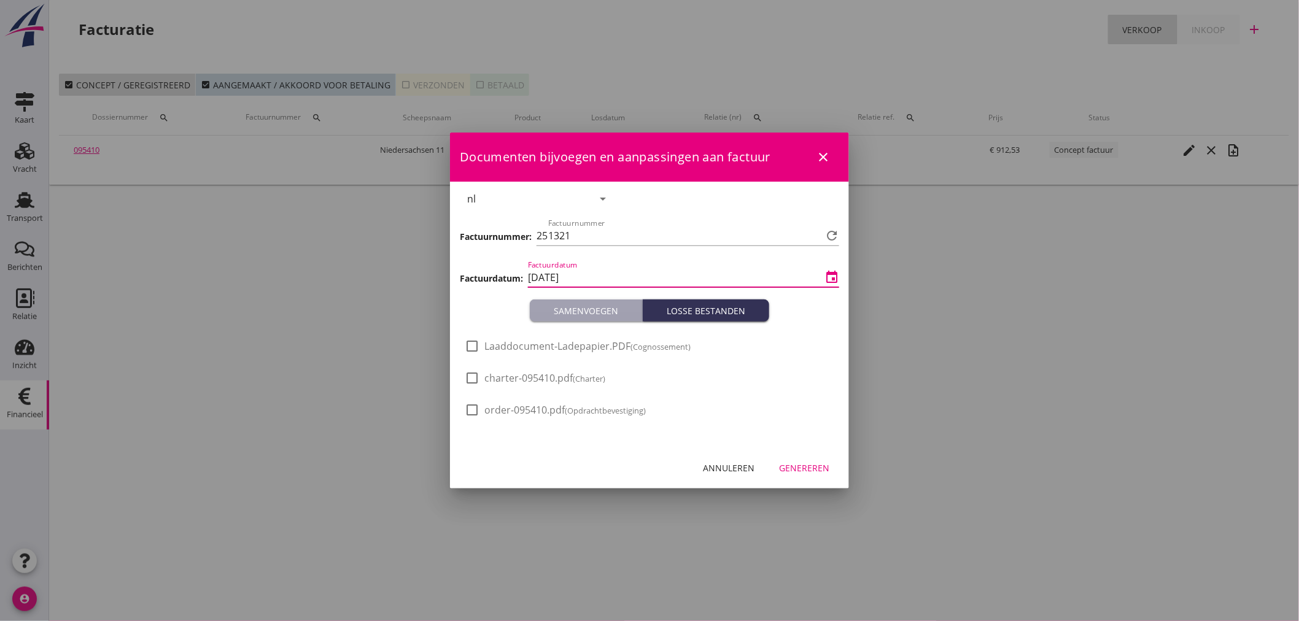
click at [831, 277] on icon "event" at bounding box center [831, 277] width 15 height 15
click at [626, 282] on input "[DATE]" at bounding box center [675, 278] width 294 height 20
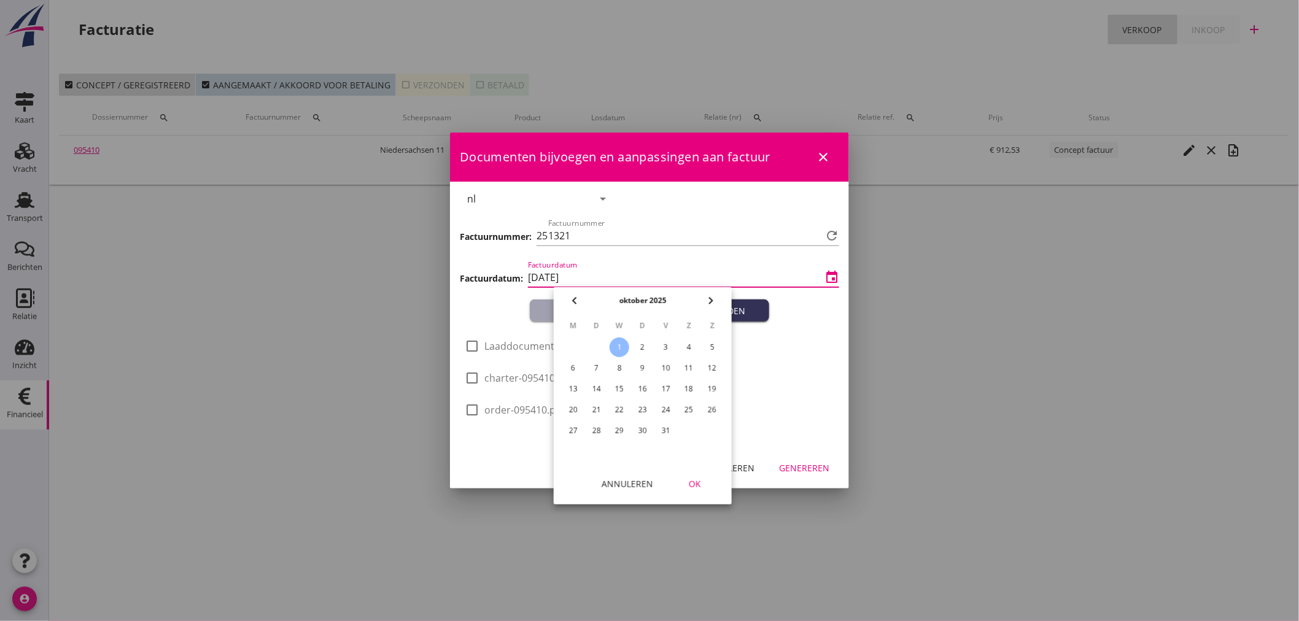
click at [573, 302] on icon "chevron_left" at bounding box center [574, 300] width 15 height 15
click at [598, 427] on div "30" at bounding box center [597, 431] width 20 height 20
type input "[DATE]"
click at [696, 481] on div "OK" at bounding box center [695, 483] width 34 height 13
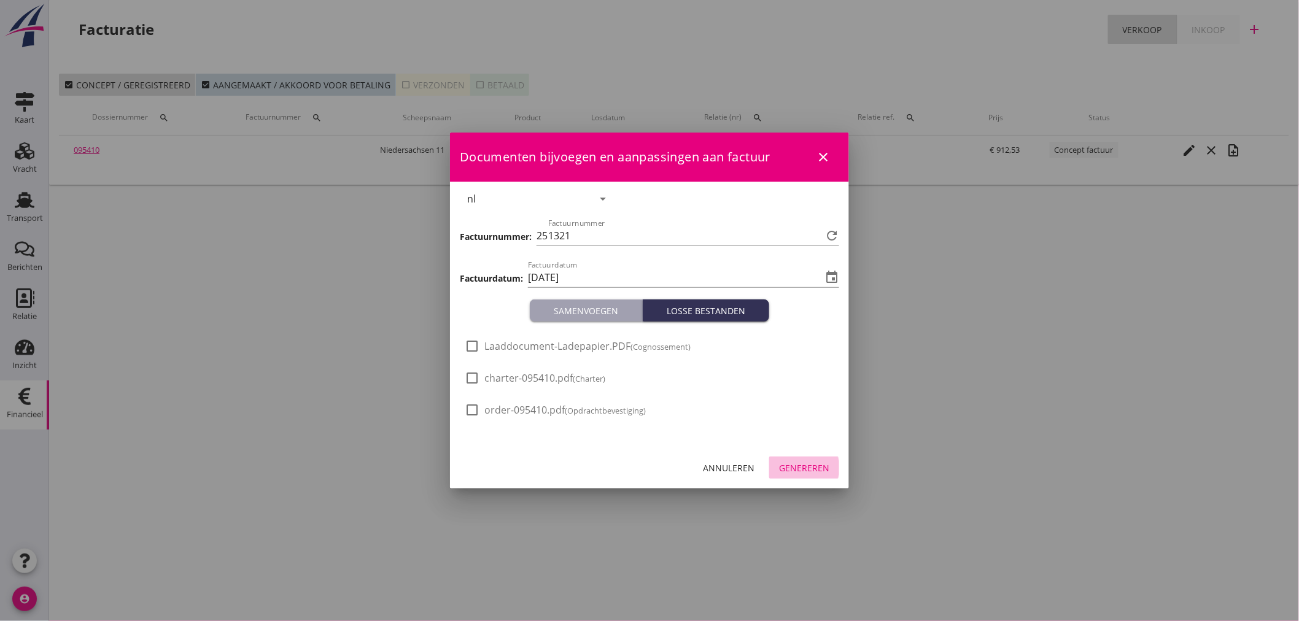
click at [811, 468] on div "Genereren" at bounding box center [804, 468] width 50 height 13
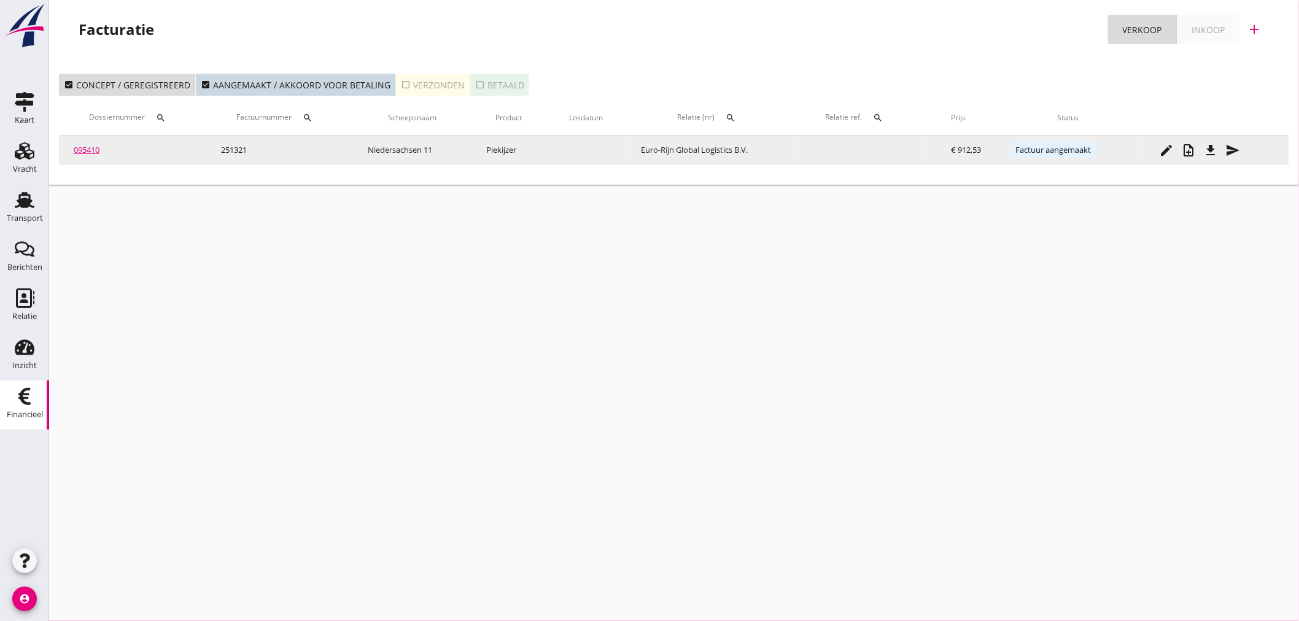
click at [1204, 152] on div "file_download" at bounding box center [1210, 150] width 22 height 15
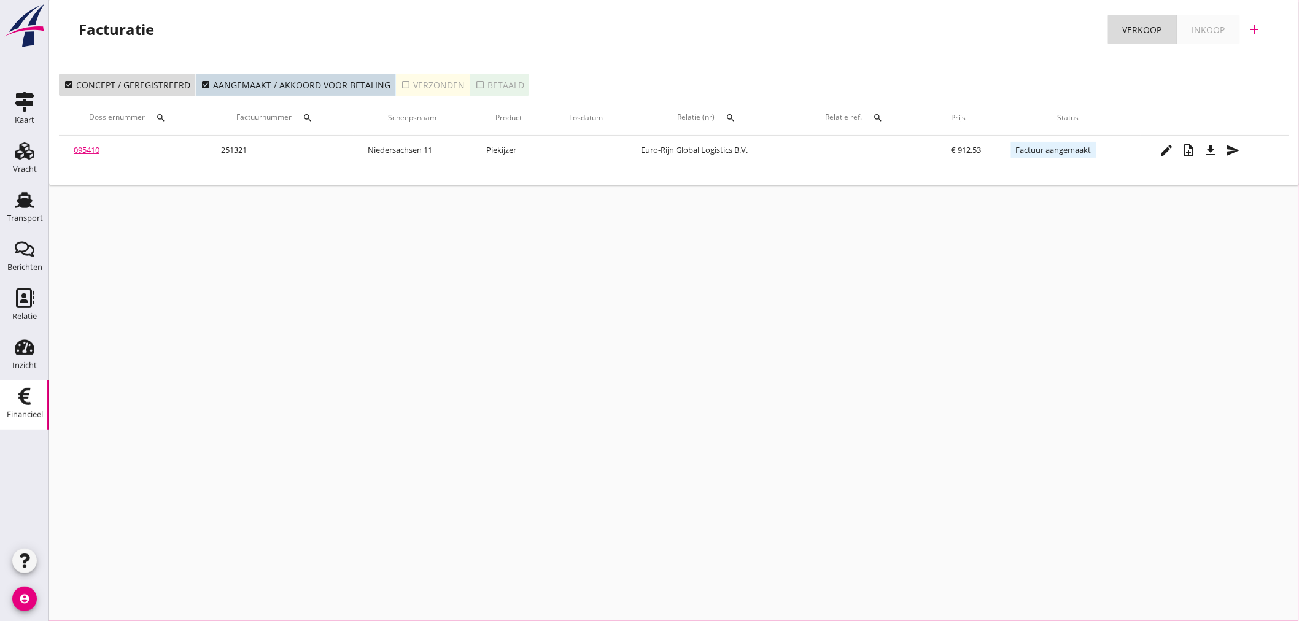
drag, startPoint x: 25, startPoint y: 201, endPoint x: 274, endPoint y: 244, distance: 252.7
click at [26, 204] on use at bounding box center [25, 200] width 20 height 16
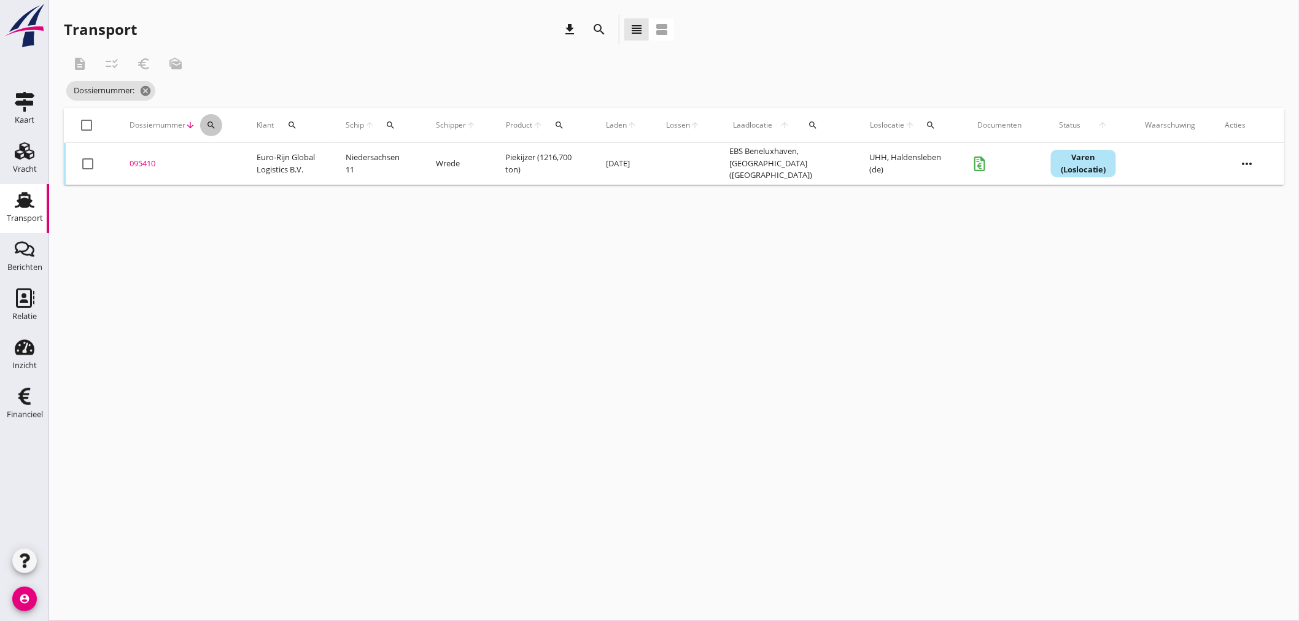
click at [211, 127] on icon "search" at bounding box center [211, 125] width 10 height 10
click at [231, 154] on input "Zoeken op dossiernummer..." at bounding box center [268, 161] width 128 height 20
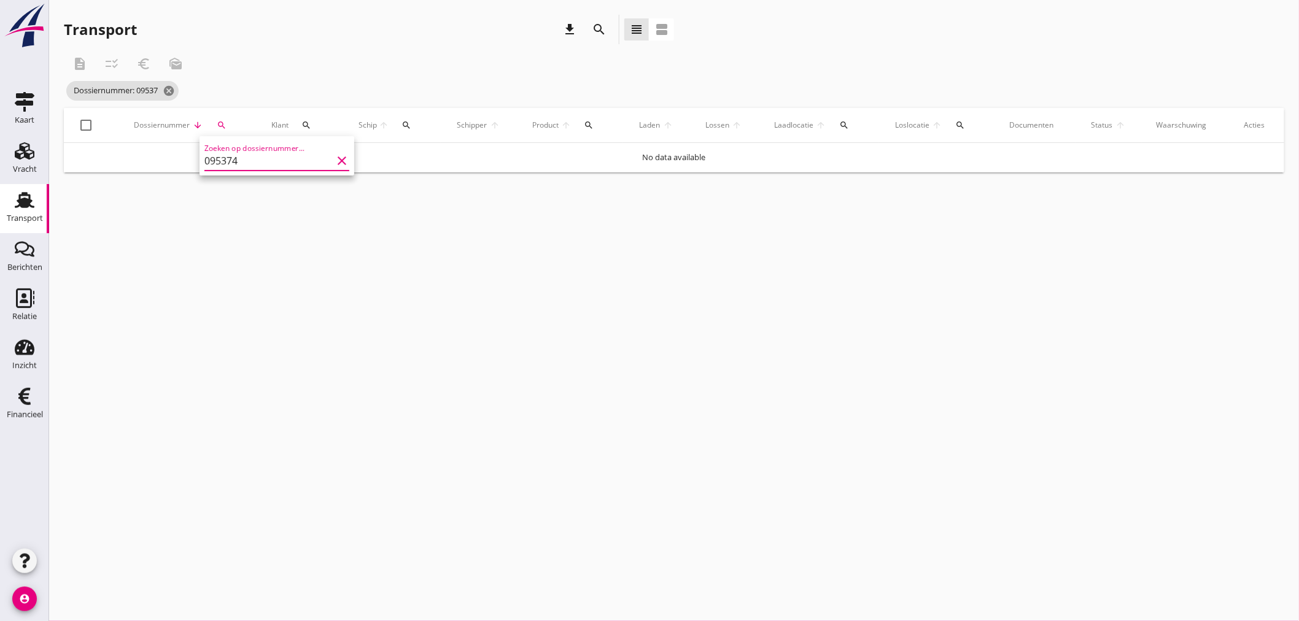
type input "095374"
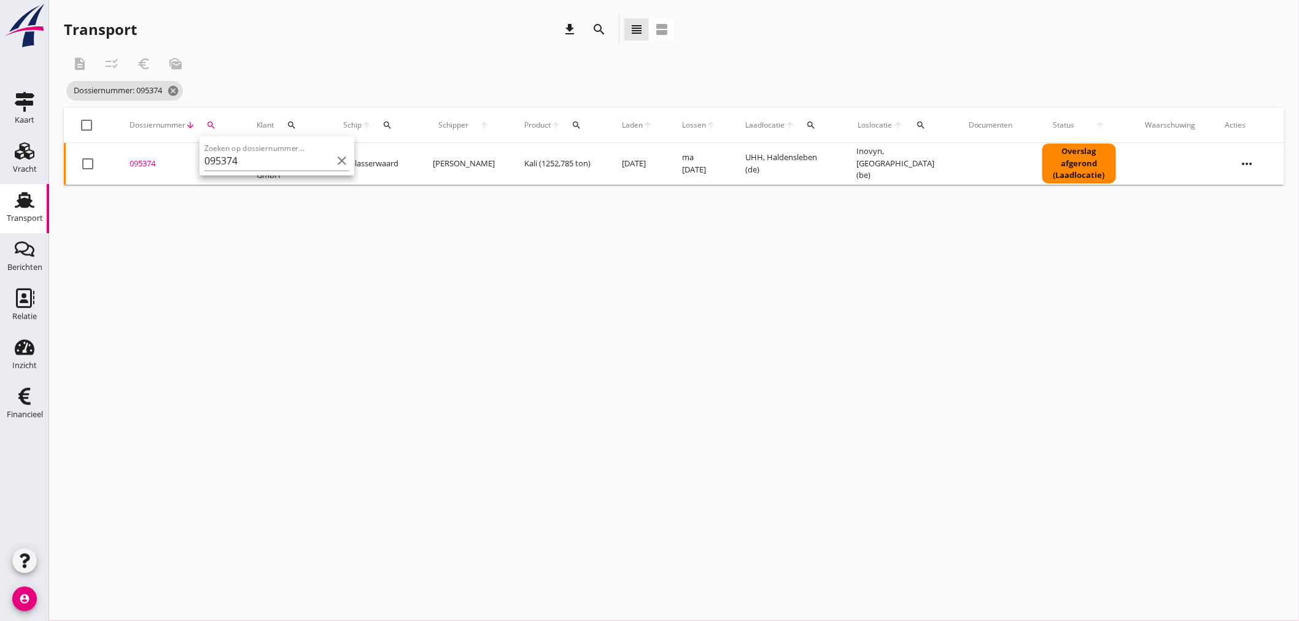
click at [144, 164] on div "095374" at bounding box center [178, 164] width 98 height 12
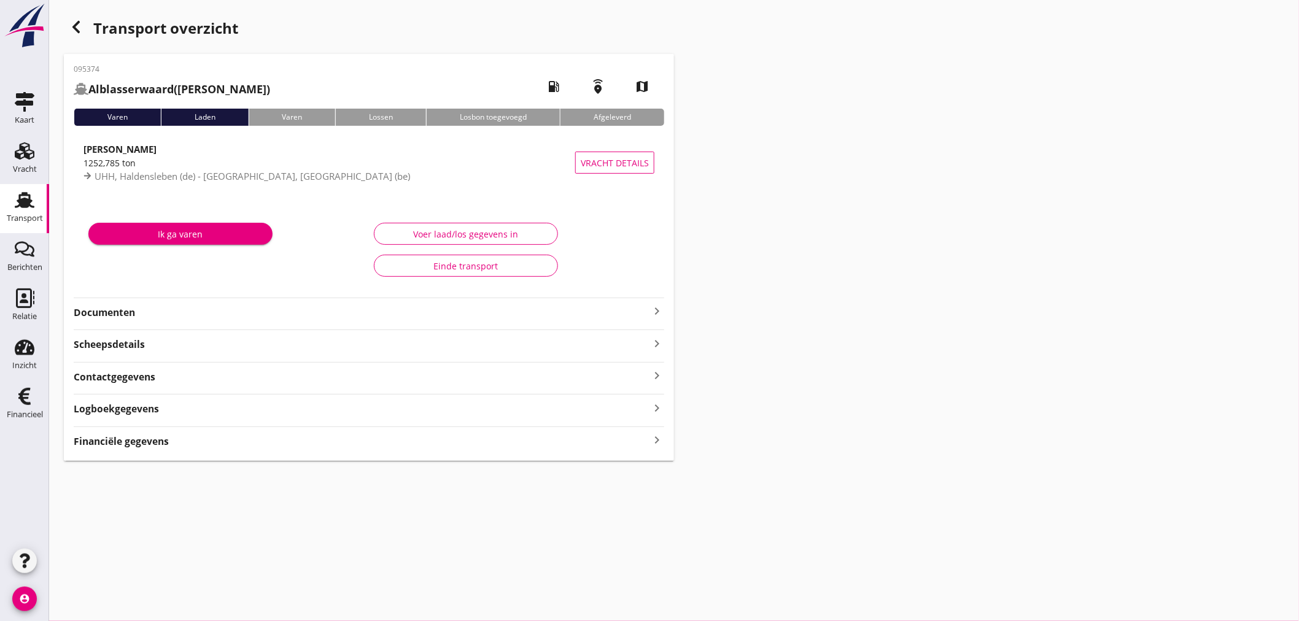
click at [660, 438] on icon "keyboard_arrow_right" at bounding box center [656, 440] width 15 height 17
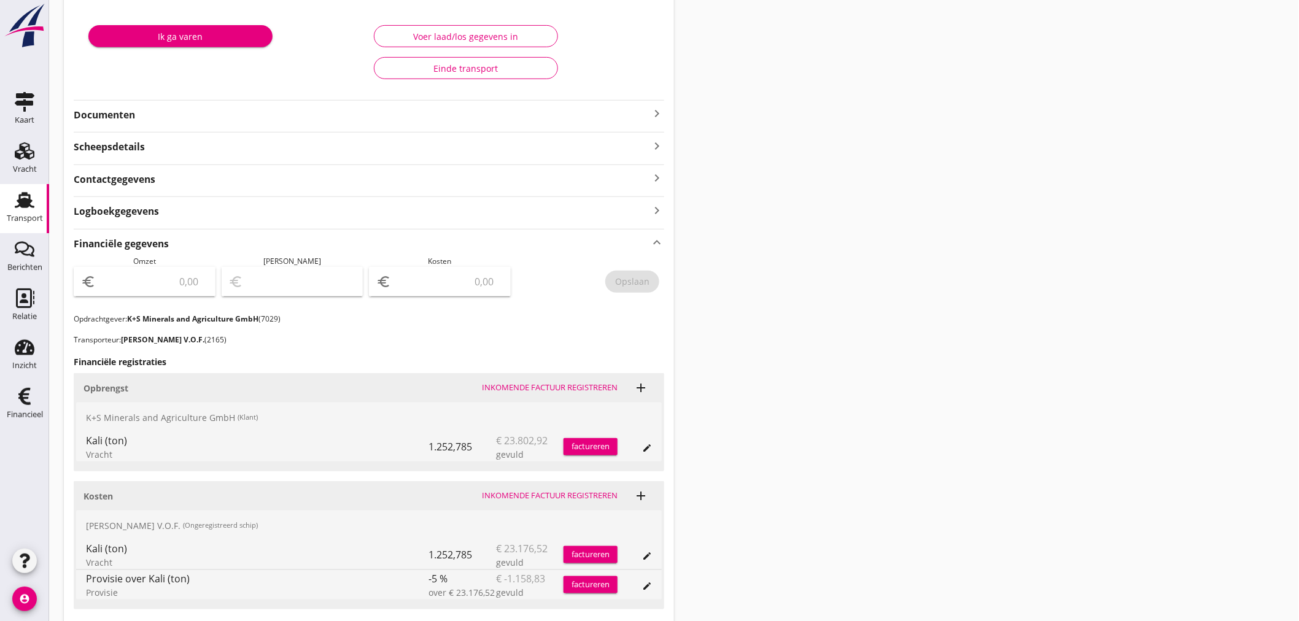
scroll to position [204, 0]
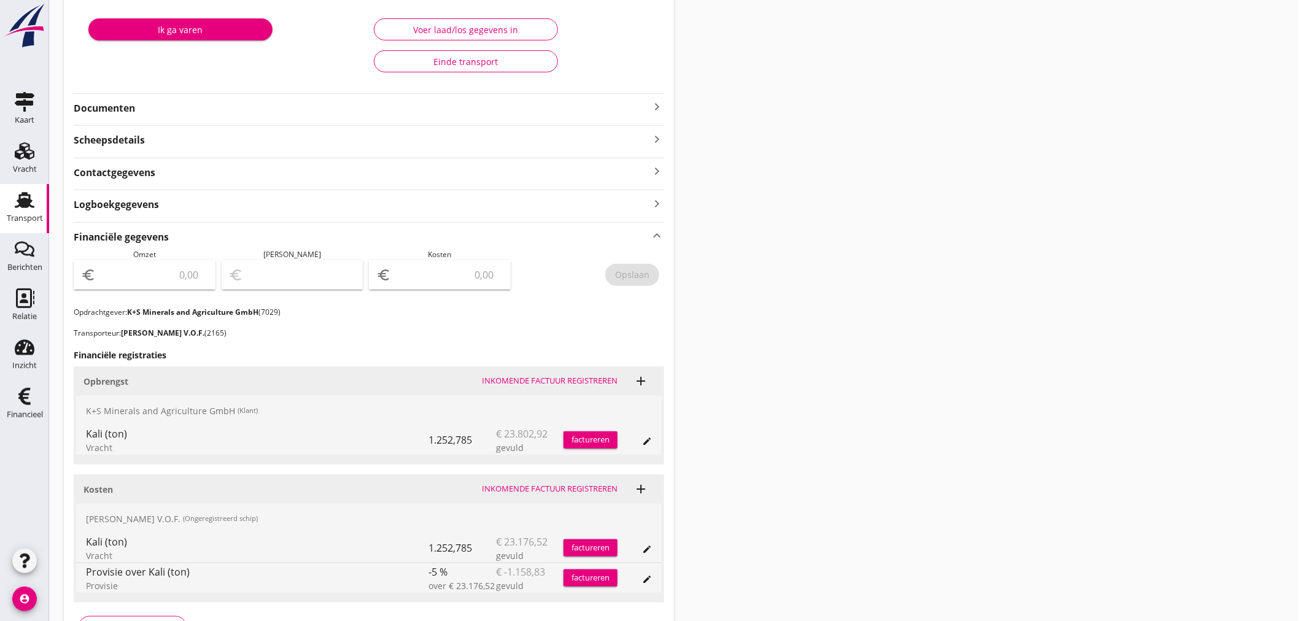
click at [586, 381] on div "Inkomende factuur registreren" at bounding box center [550, 381] width 136 height 12
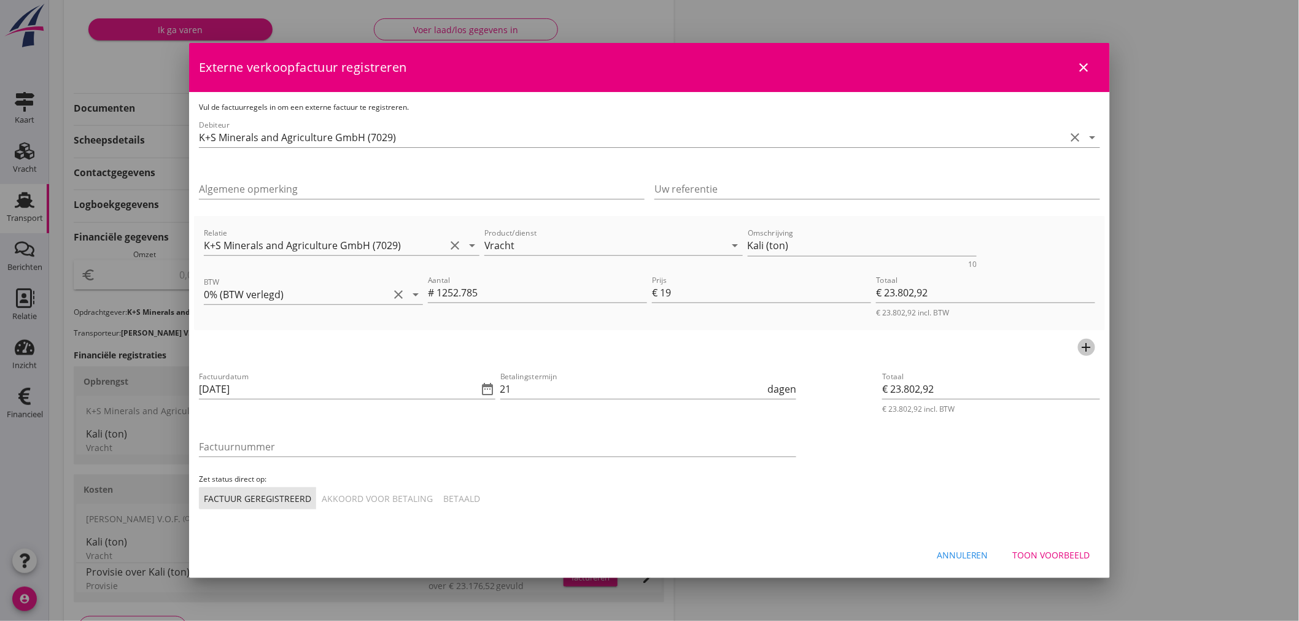
click at [1089, 351] on icon "add" at bounding box center [1086, 347] width 15 height 15
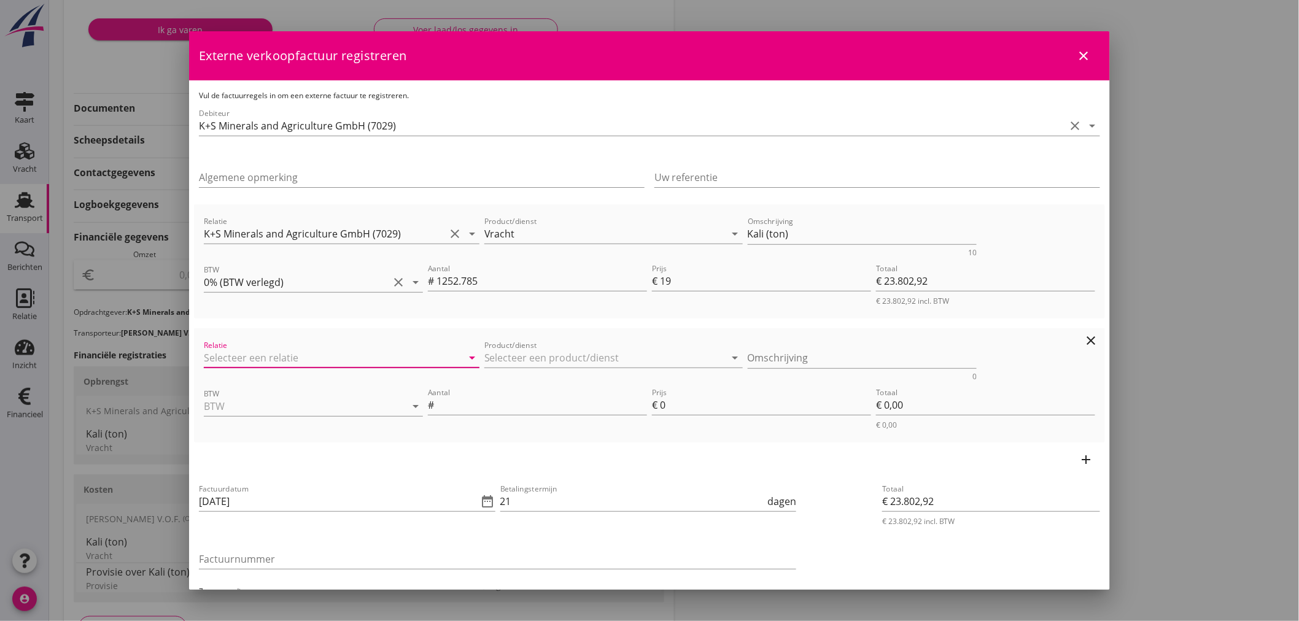
click at [292, 363] on input "Relatie" at bounding box center [324, 358] width 241 height 20
click at [262, 393] on div "7029 (Klant)" at bounding box center [340, 394] width 252 height 13
type input "K+S Minerals and Agriculture GmbH (7029)"
click at [530, 363] on input "Product/dienst" at bounding box center [604, 358] width 241 height 20
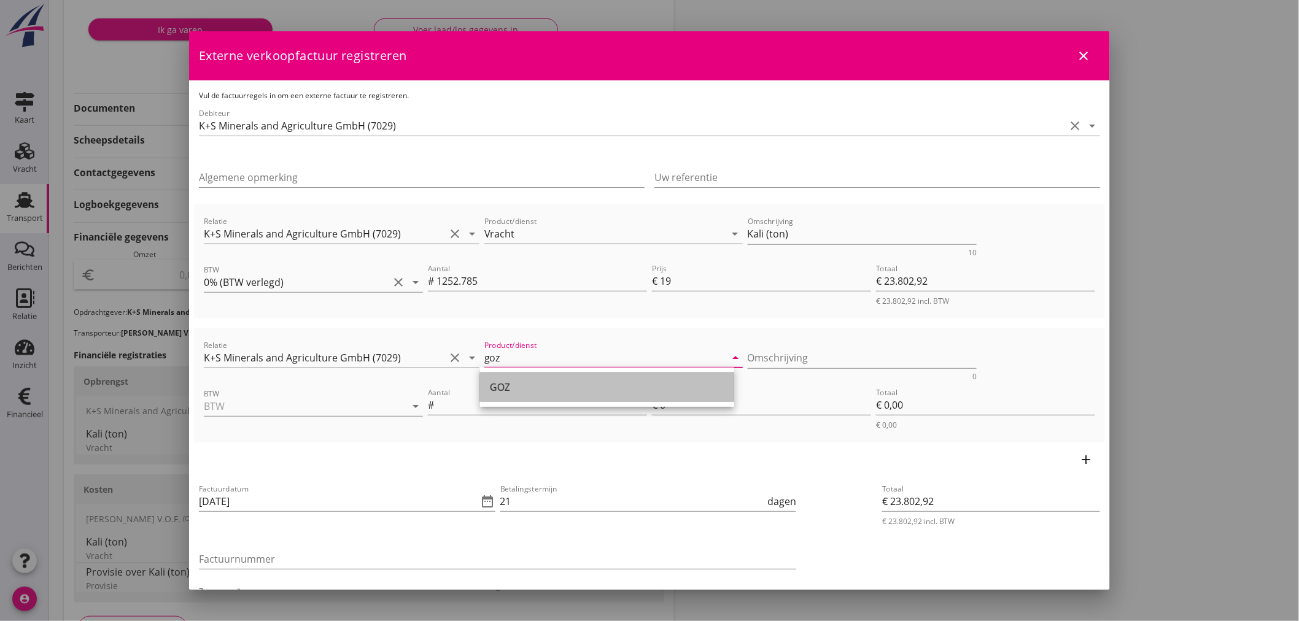
click at [506, 380] on div "GOZ" at bounding box center [607, 387] width 234 height 15
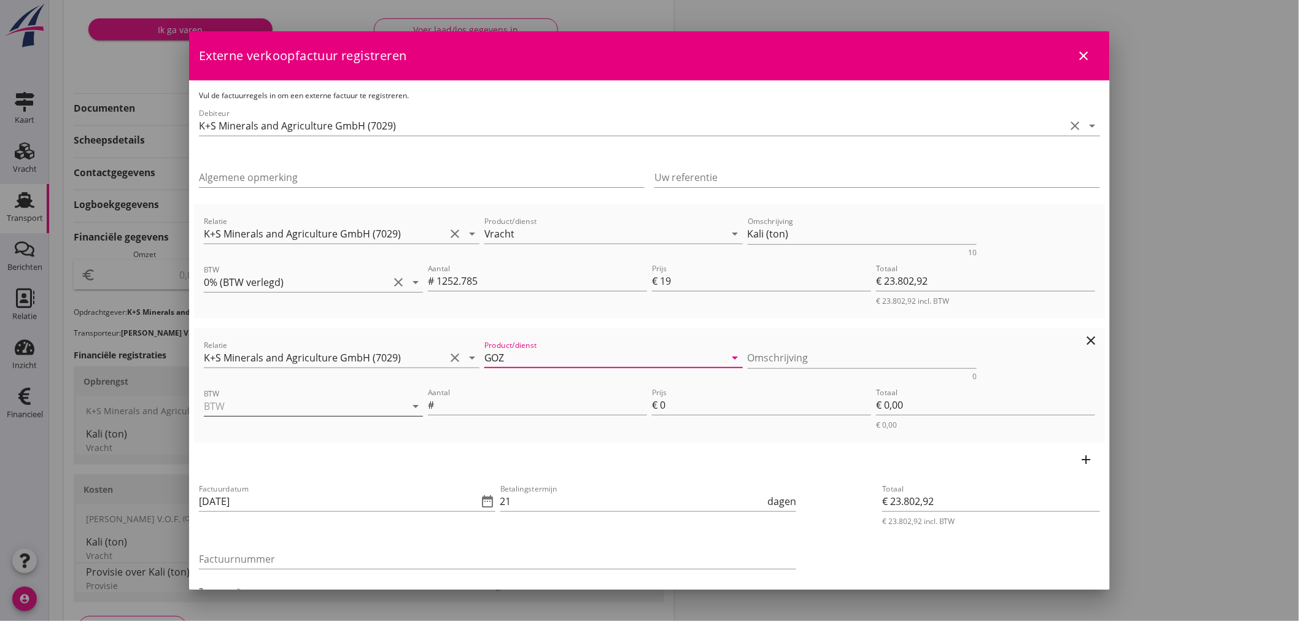
type input "GOZ"
click at [303, 402] on input "BTW" at bounding box center [296, 406] width 185 height 20
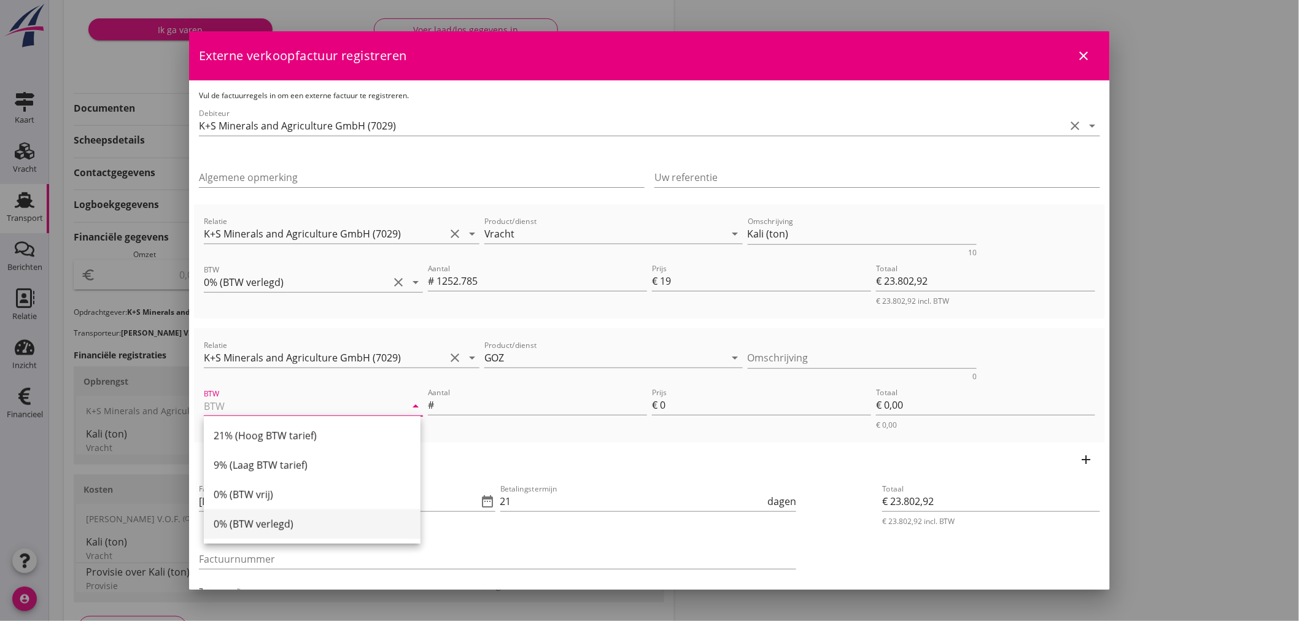
click at [271, 530] on div "0% (BTW verlegd)" at bounding box center [312, 524] width 197 height 15
type input "0% (BTW verlegd)"
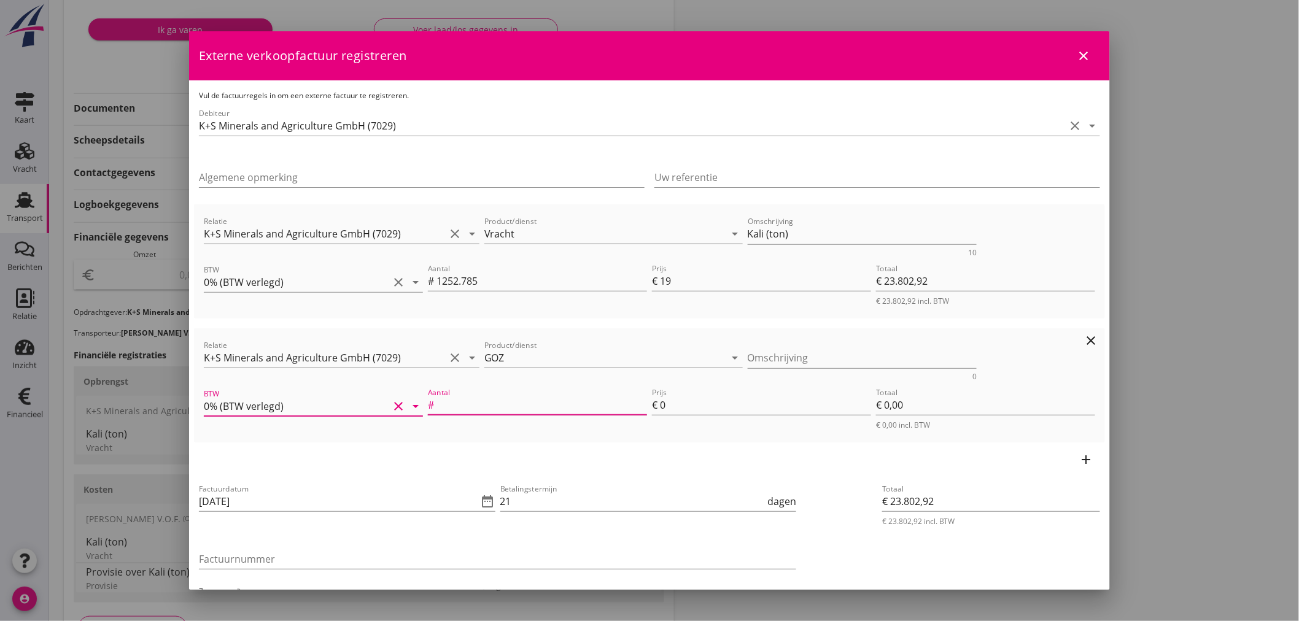
click at [543, 407] on input "Aantal" at bounding box center [541, 405] width 211 height 20
type input "1"
type input "€ 23.803,92"
type input "1"
type input "€ 1,00"
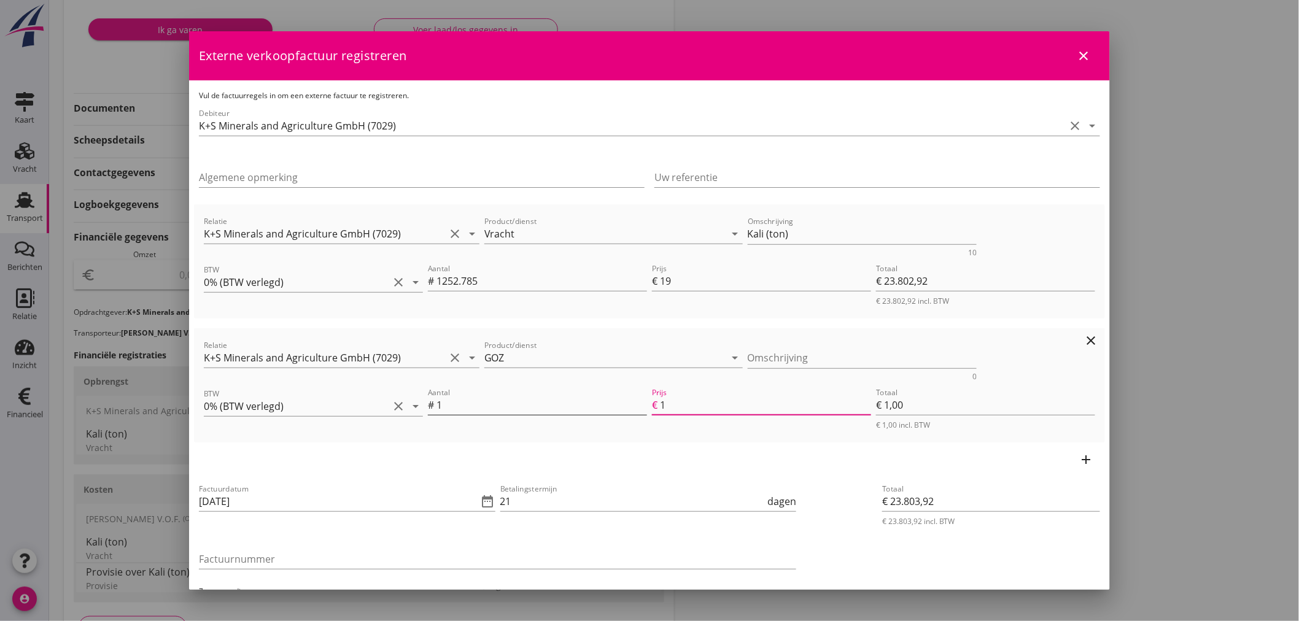
type input "€ 23.812,92"
type input "10"
type input "€ 10,00"
type input "€ 23.910,92"
type input "108"
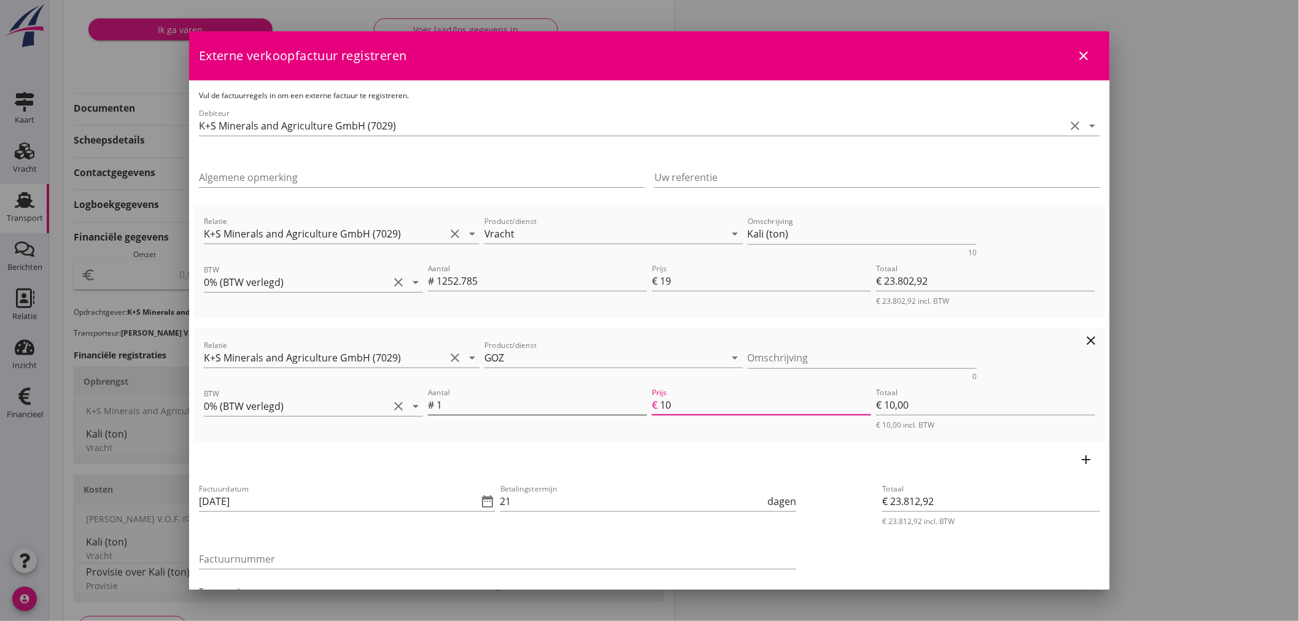
type input "€ 108,00"
type input "€ 24.888,92"
type input "1086"
type input "€ 1.086,00"
type input "€ 23.802,92"
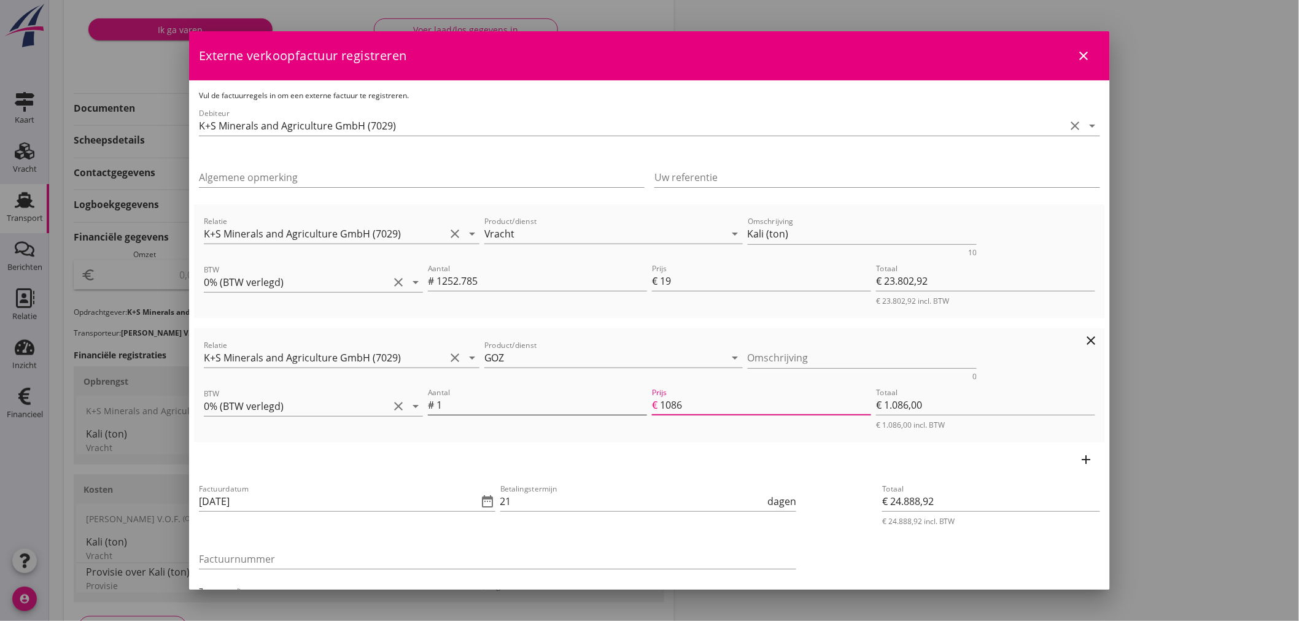
type input "€ 0,00"
type input "€ 24.888,92"
type input "1086.0"
type input "€ 1.086,00"
type input "€ 24.888,93"
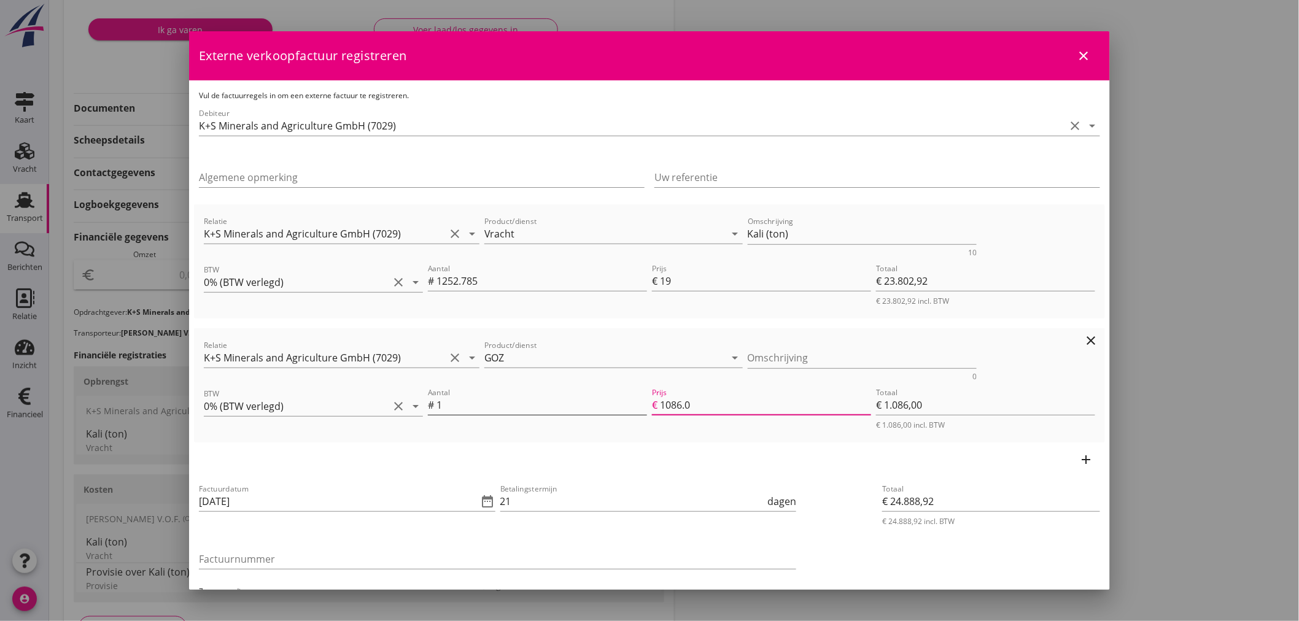
type input "1086.01"
type input "€ 1.086,01"
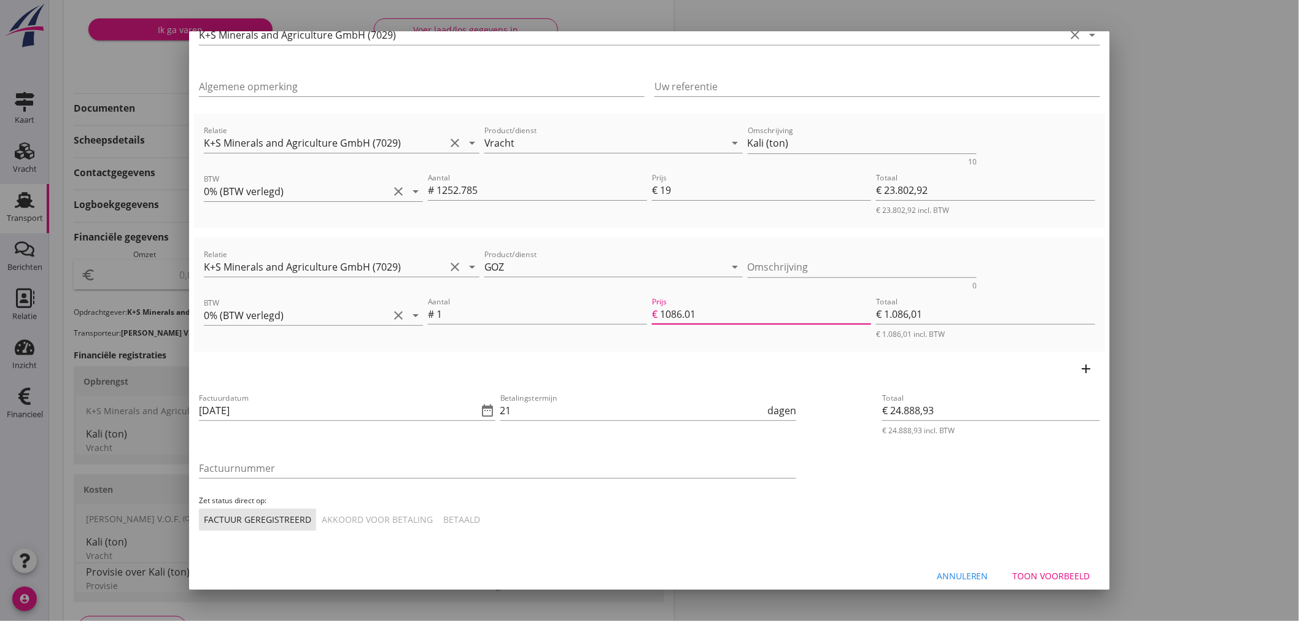
scroll to position [99, 0]
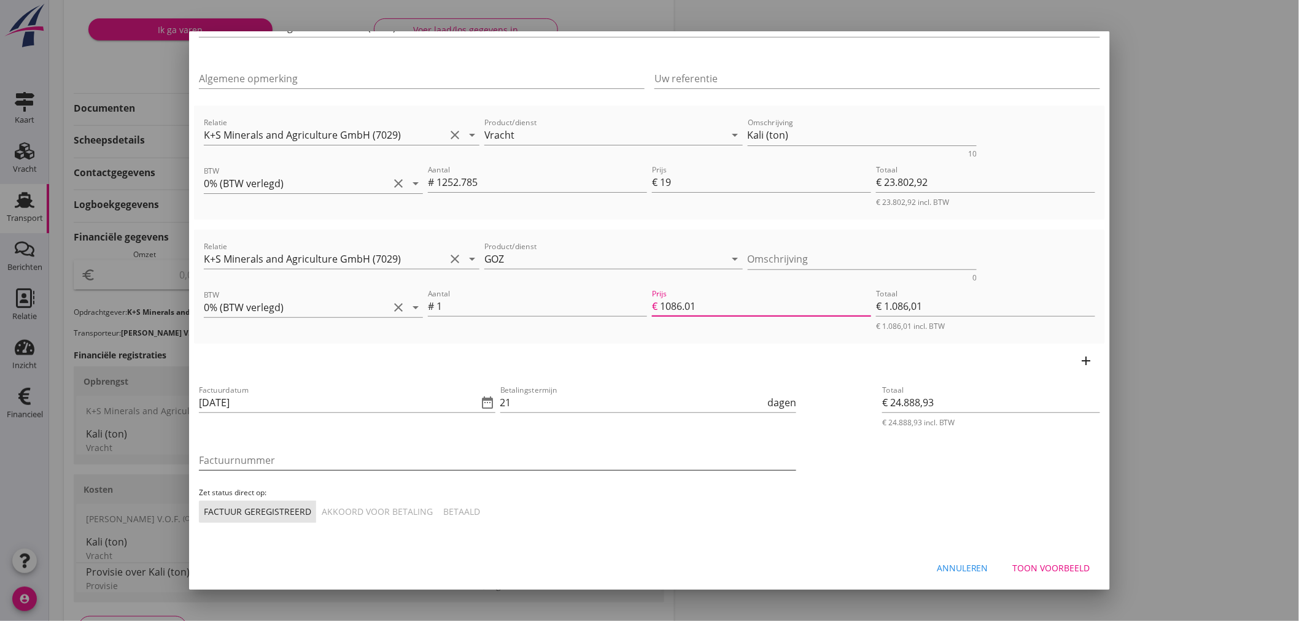
type input "1086.01"
click at [336, 455] on input "Factuurnummer" at bounding box center [497, 460] width 597 height 20
type input "8187200"
click at [459, 510] on div "Betaald" at bounding box center [461, 511] width 37 height 13
click at [1035, 563] on div "Toon voorbeeld" at bounding box center [1051, 568] width 77 height 13
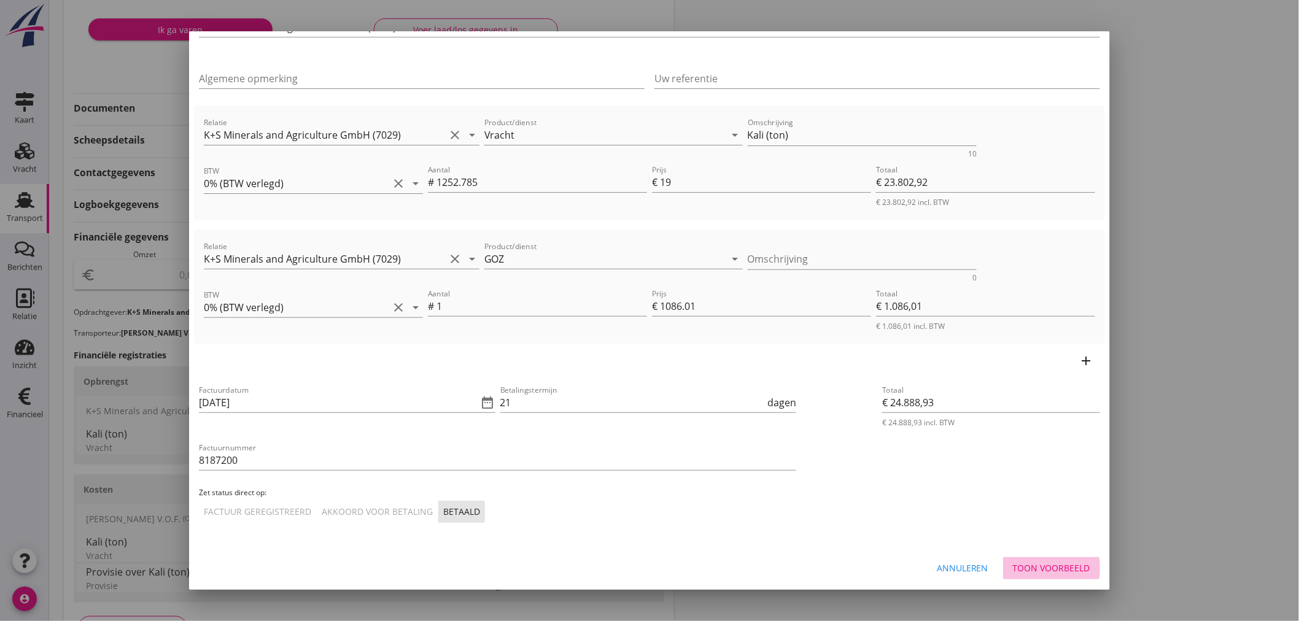
scroll to position [0, 0]
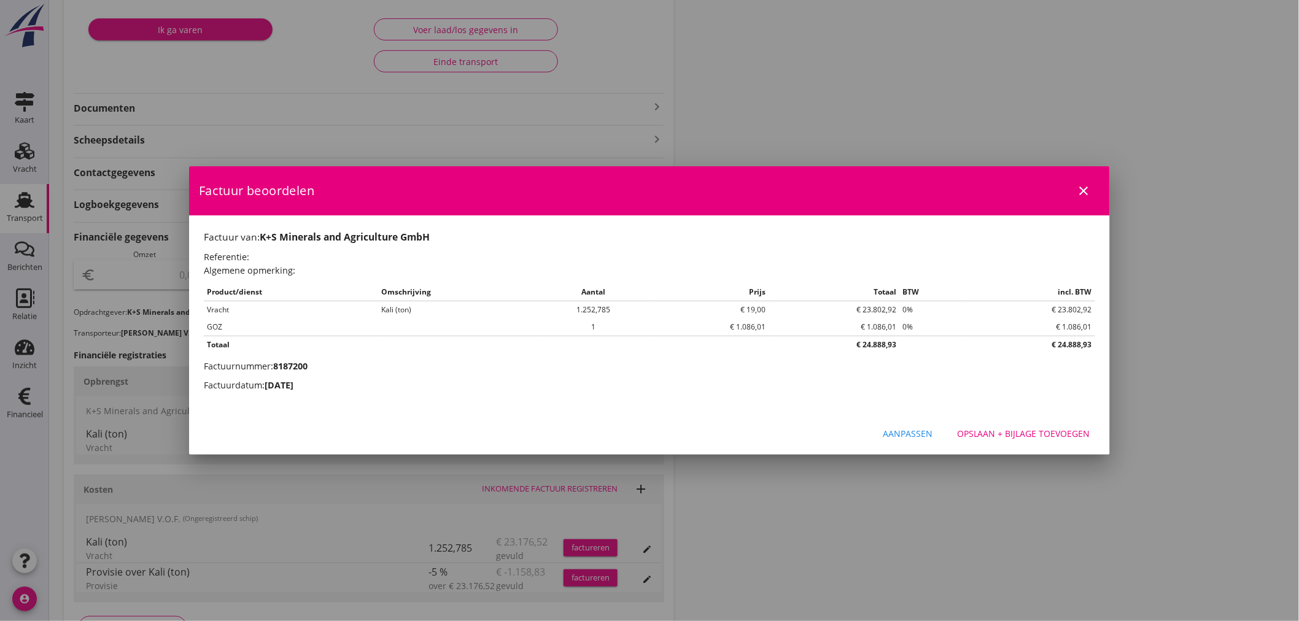
click at [1053, 431] on div "Opslaan + bijlage toevoegen" at bounding box center [1023, 433] width 133 height 13
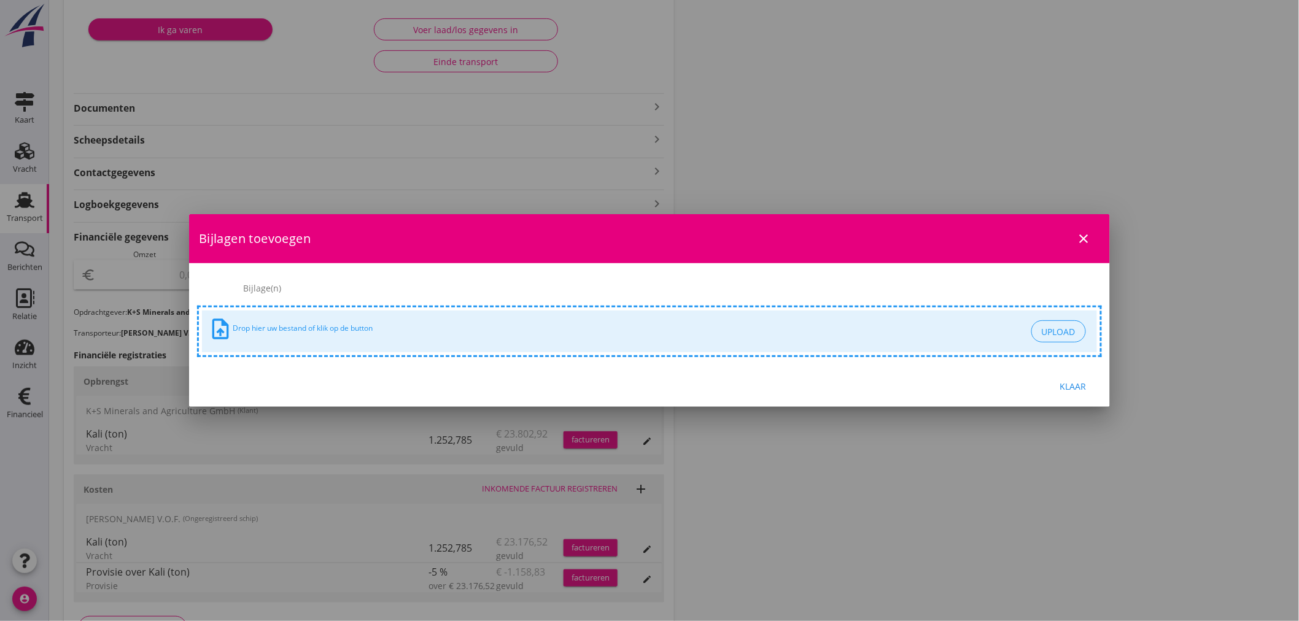
click at [1065, 395] on button "Klaar" at bounding box center [1073, 386] width 54 height 22
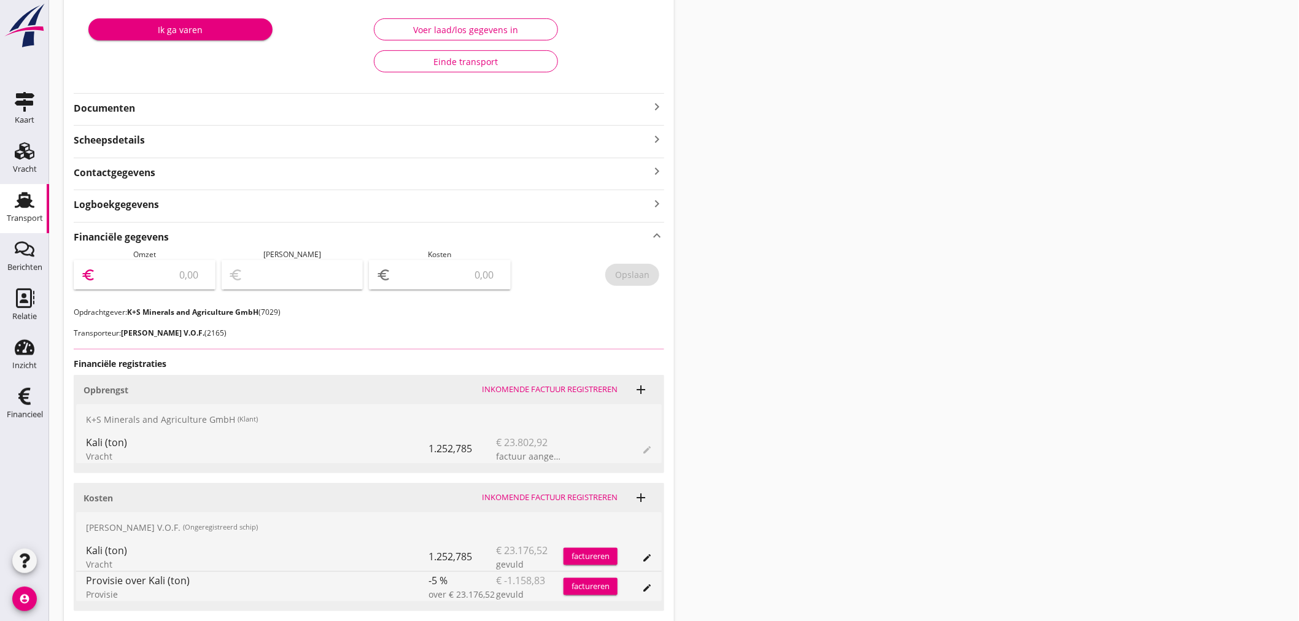
click at [147, 267] on input "number" at bounding box center [153, 275] width 110 height 20
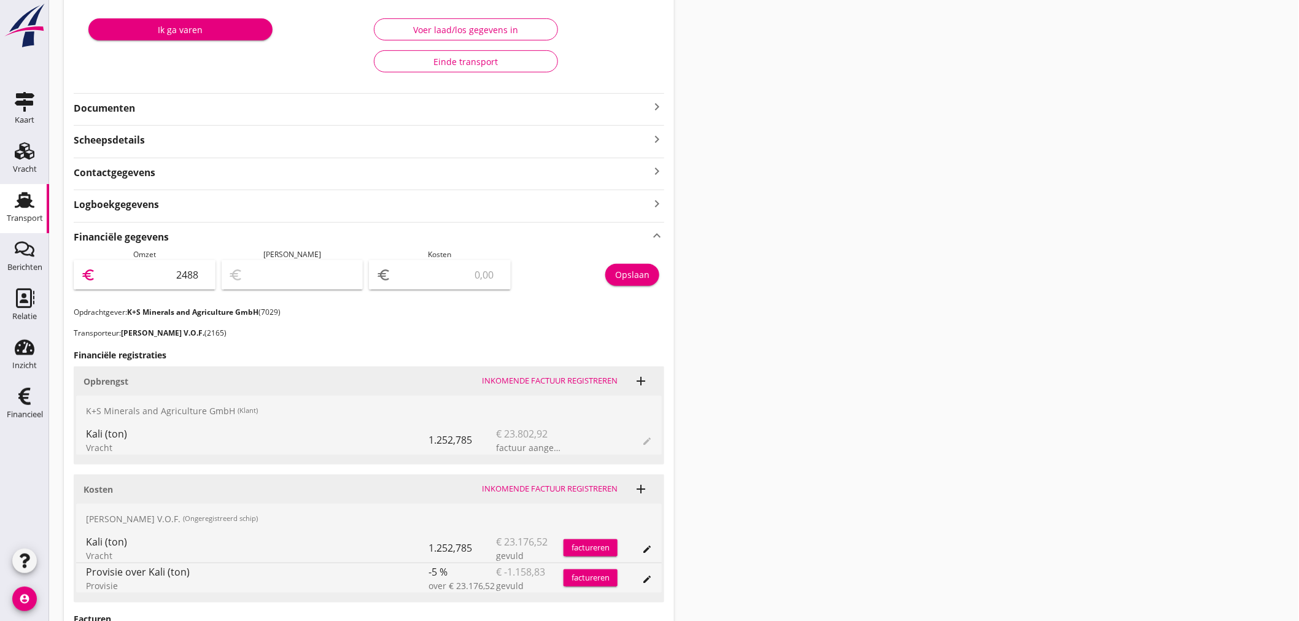
type input "24888"
type input "24888.93"
drag, startPoint x: 616, startPoint y: 272, endPoint x: 666, endPoint y: 274, distance: 50.4
click at [619, 272] on div "Opslaan" at bounding box center [632, 274] width 34 height 13
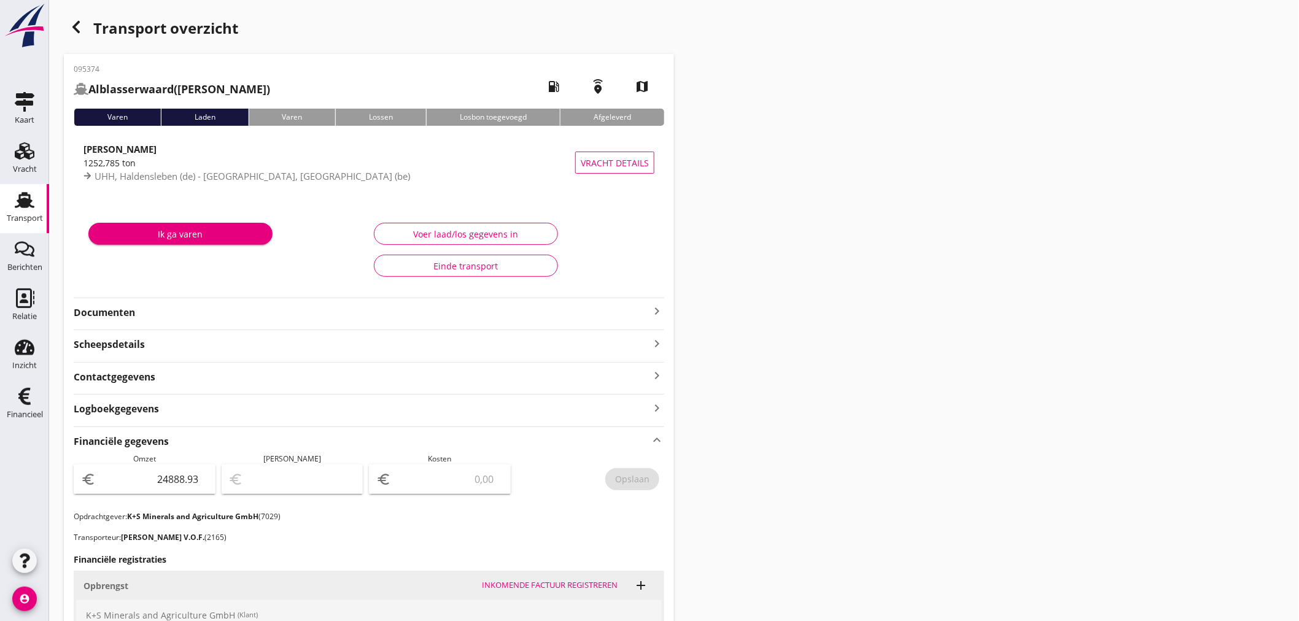
click at [74, 18] on div "button" at bounding box center [76, 27] width 25 height 25
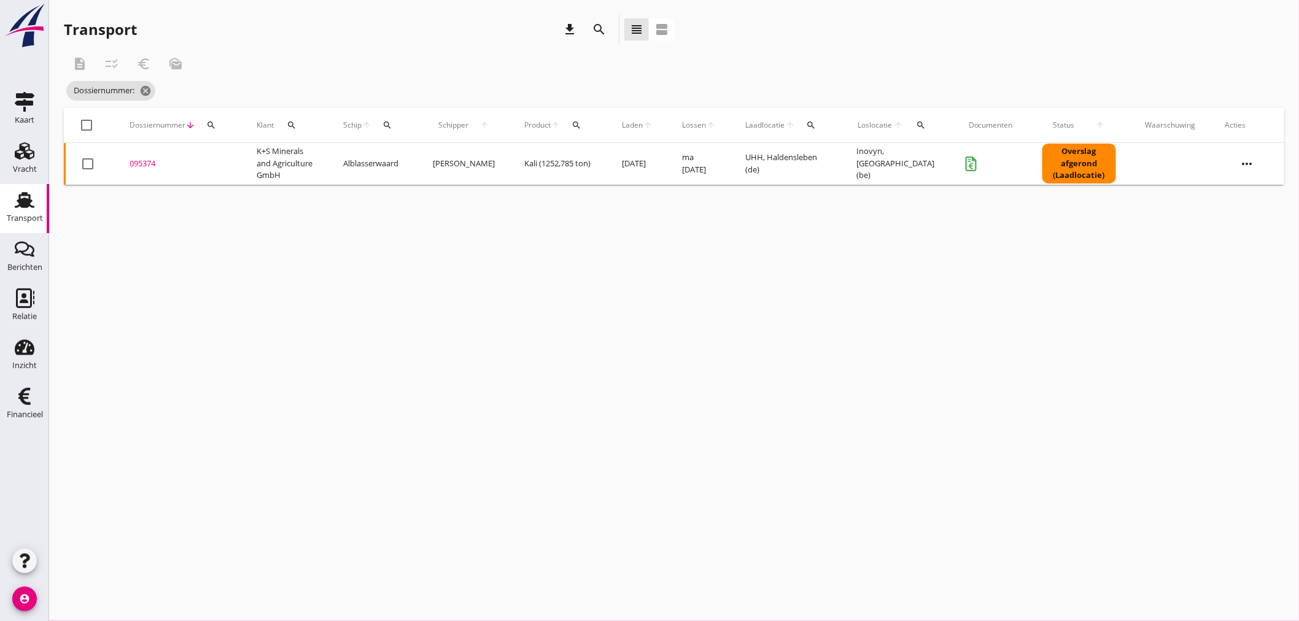
click at [212, 123] on icon "search" at bounding box center [211, 125] width 10 height 10
click at [216, 145] on div "Zoeken op dossiernummer..." at bounding box center [276, 157] width 145 height 27
click at [222, 163] on input "Zoeken op dossiernummer..." at bounding box center [268, 161] width 128 height 20
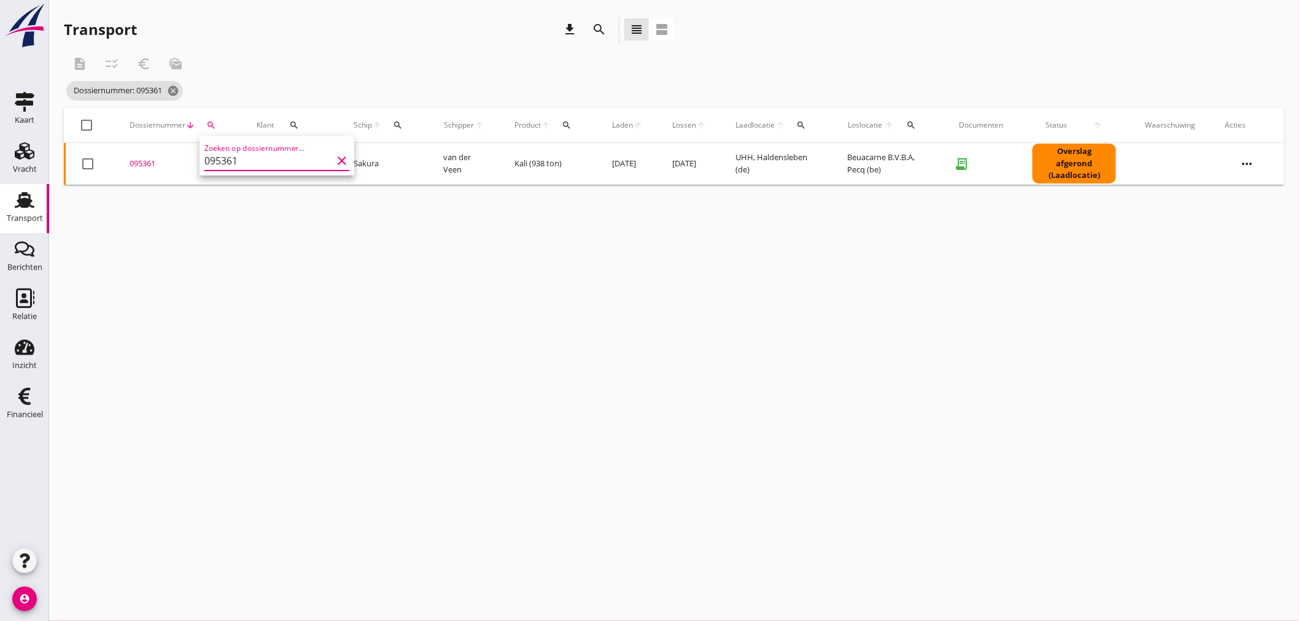
type input "095361"
click at [146, 164] on div "095361" at bounding box center [178, 164] width 98 height 12
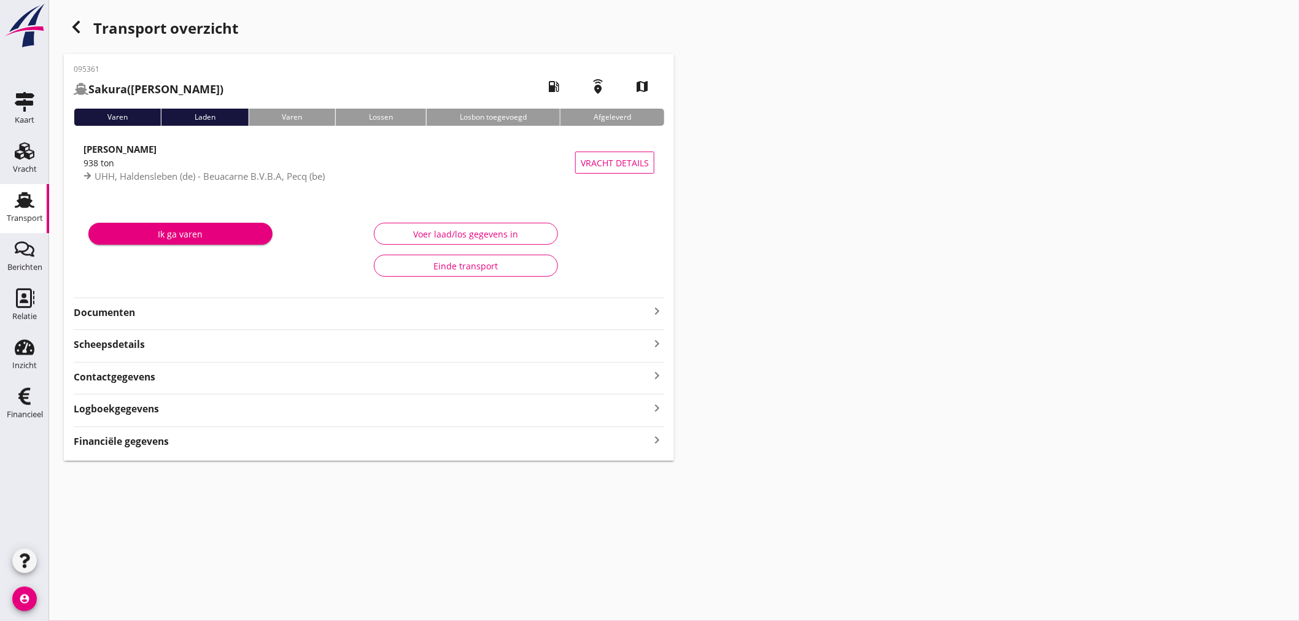
click at [659, 442] on icon "keyboard_arrow_right" at bounding box center [656, 440] width 15 height 17
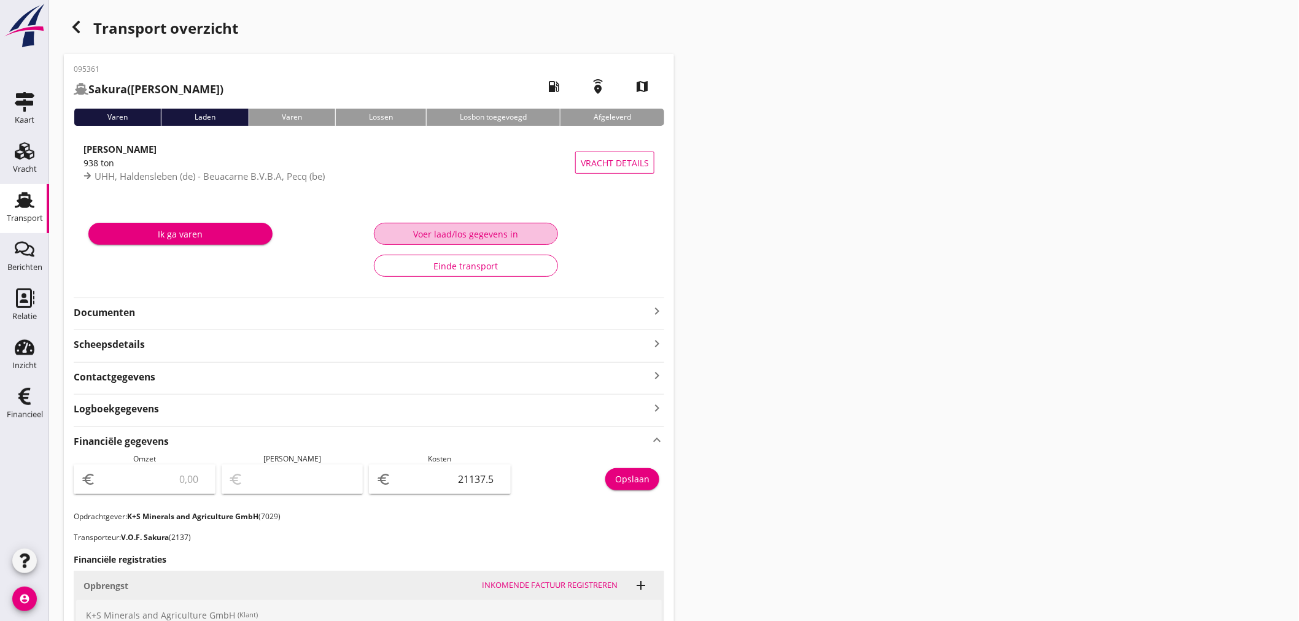
click at [502, 228] on div "Voer laad/los gegevens in" at bounding box center [465, 234] width 163 height 13
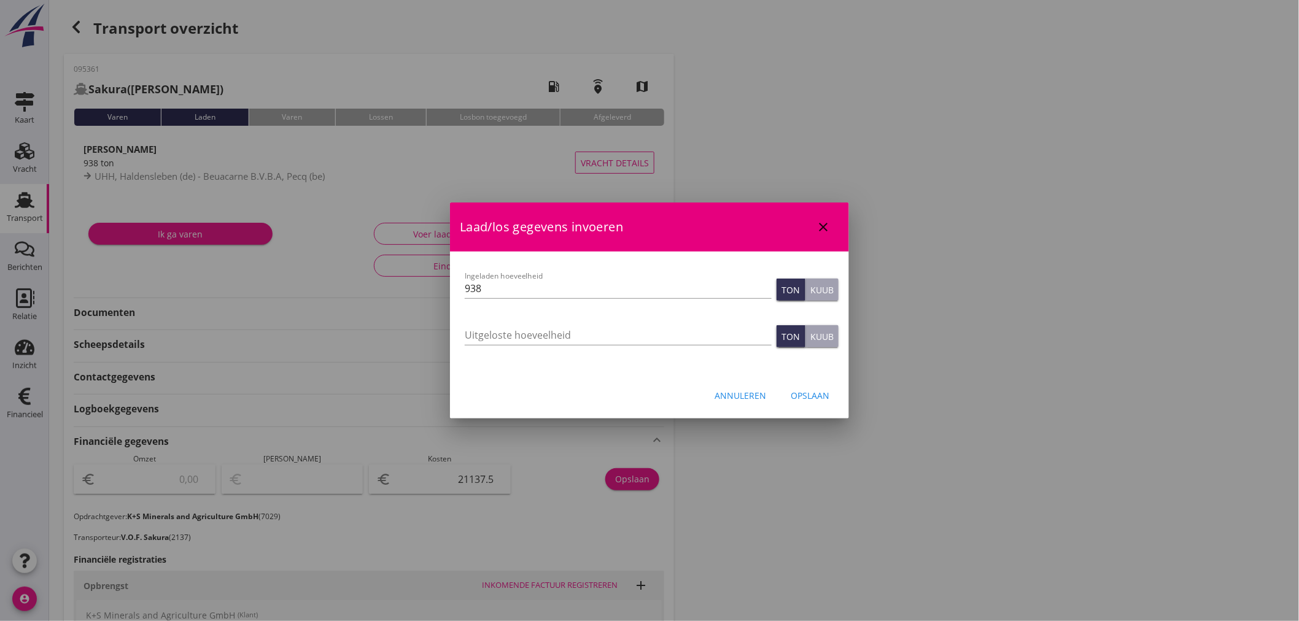
click at [735, 395] on div "Annuleren" at bounding box center [740, 395] width 52 height 13
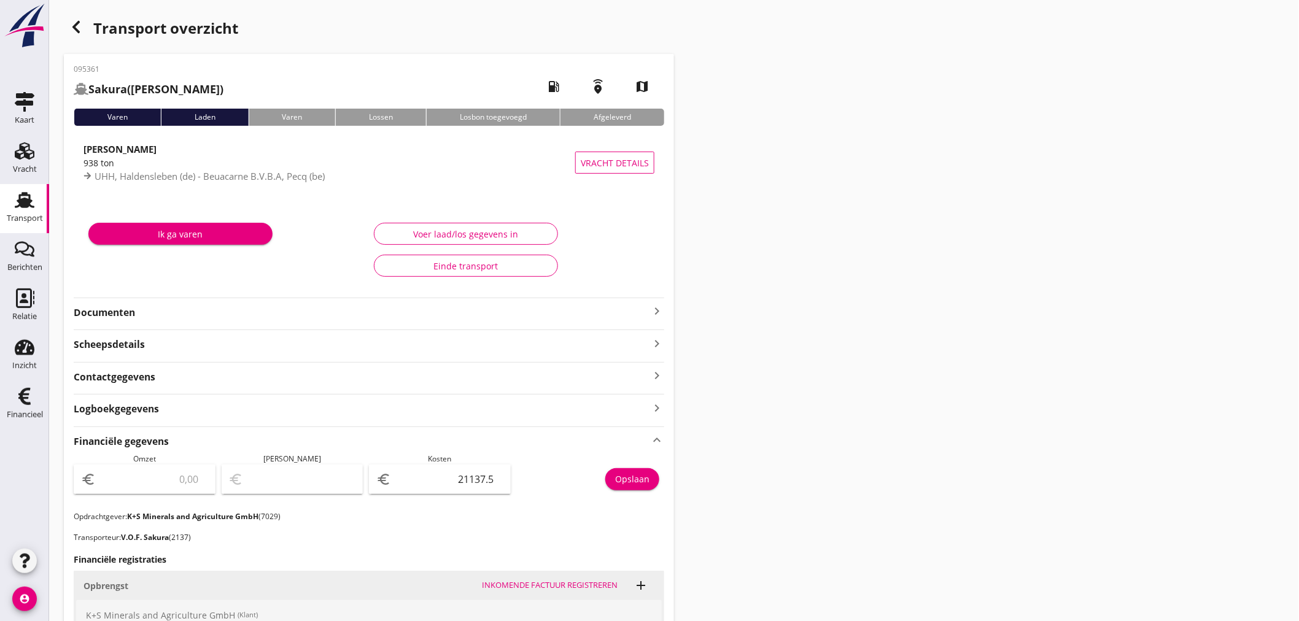
drag, startPoint x: 753, startPoint y: 414, endPoint x: 762, endPoint y: 415, distance: 8.7
click at [761, 415] on div "Transport overzicht 095361 Sakura (van der Veen) local_gas_station emergency_sh…" at bounding box center [673, 439] width 1249 height 879
click at [135, 163] on div "938 ton" at bounding box center [329, 162] width 492 height 13
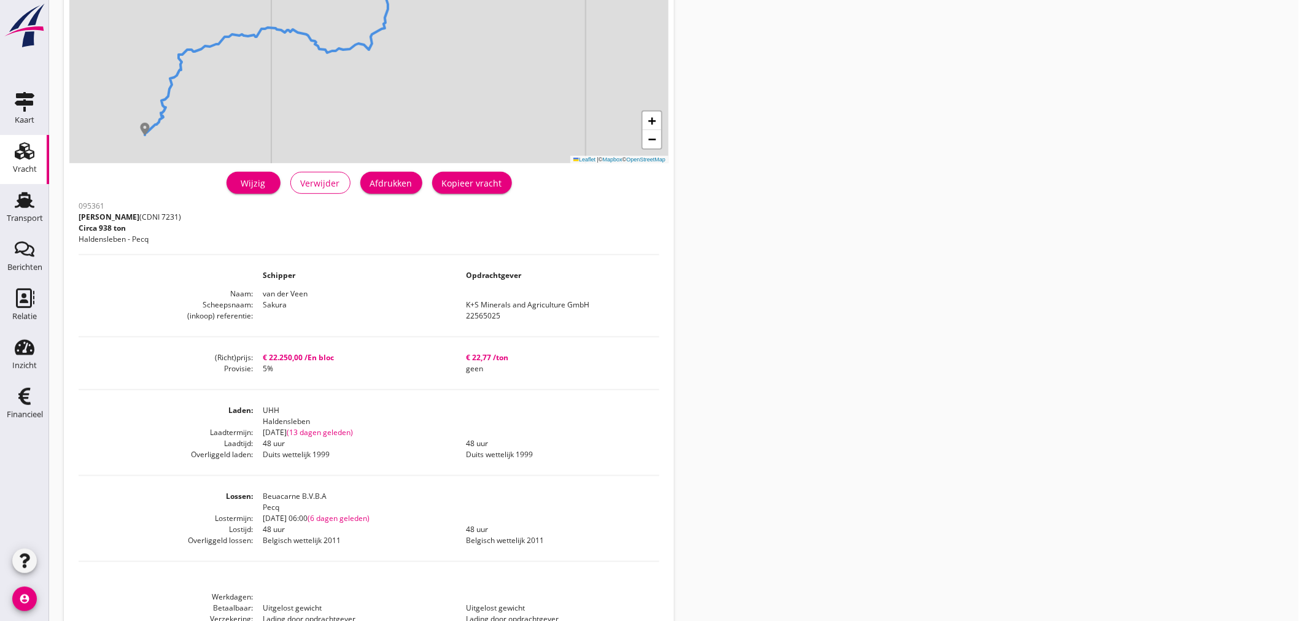
scroll to position [260, 0]
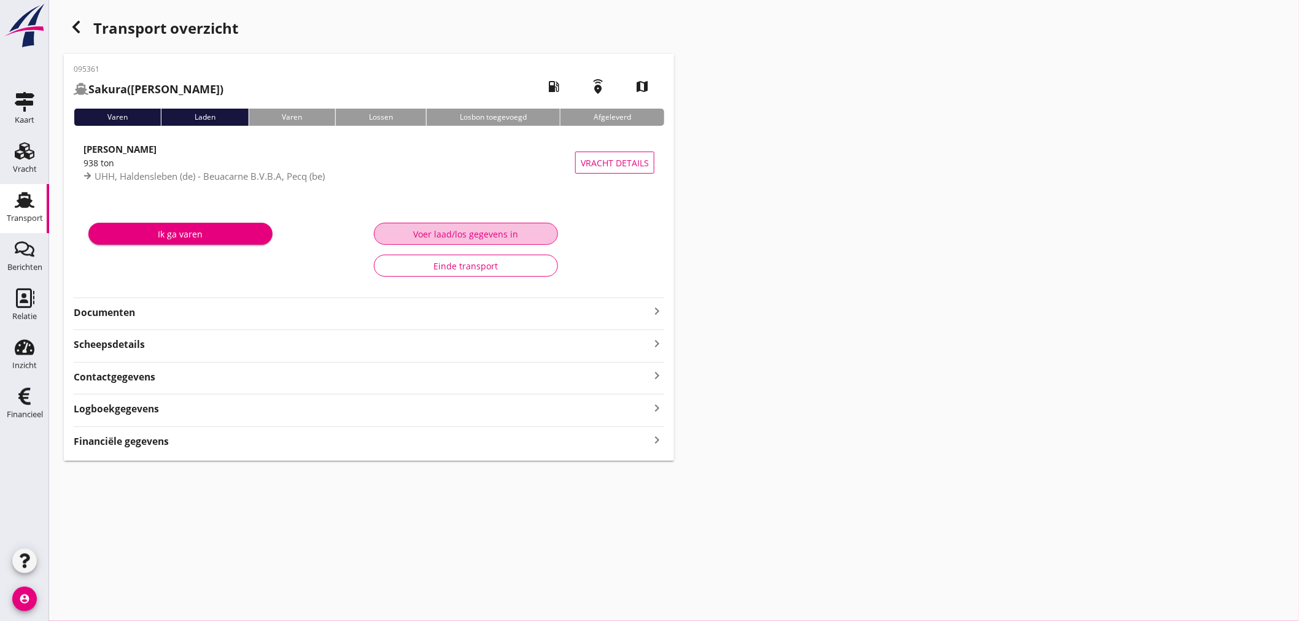
click at [543, 228] on div "Voer laad/los gegevens in" at bounding box center [465, 234] width 163 height 13
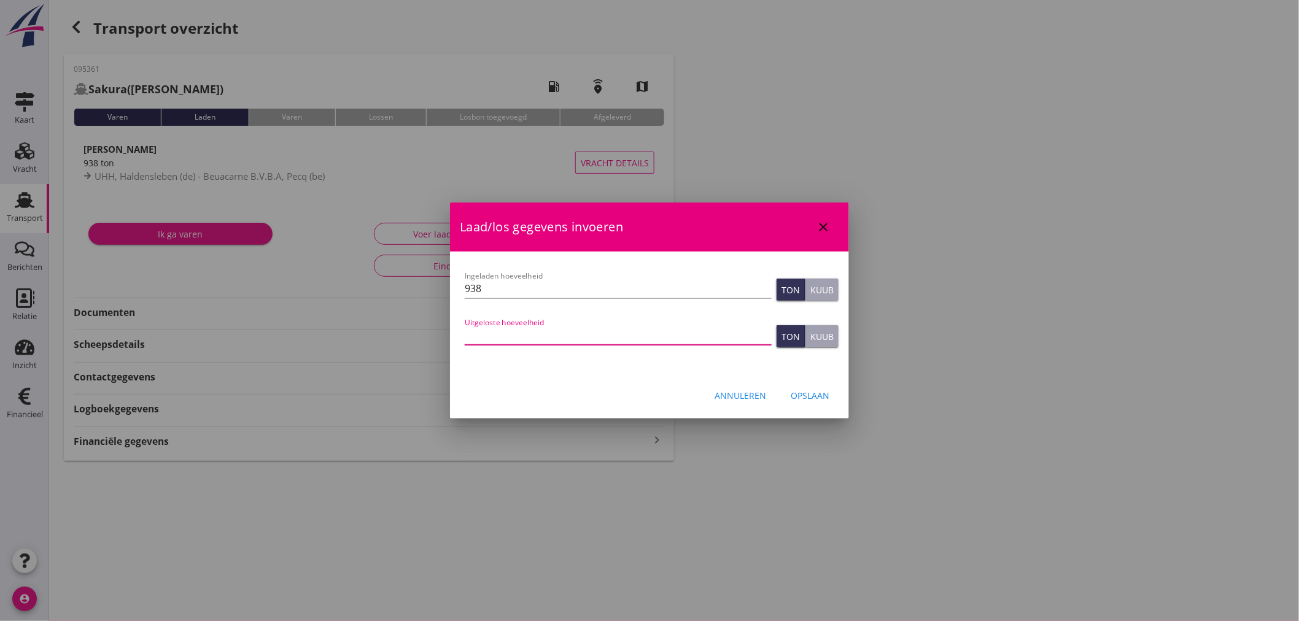
click at [544, 341] on input "Uitgeloste hoeveelheid" at bounding box center [618, 335] width 307 height 20
type input "938"
drag, startPoint x: 827, startPoint y: 393, endPoint x: 805, endPoint y: 388, distance: 22.8
click at [824, 393] on div "Opslaan" at bounding box center [809, 395] width 39 height 13
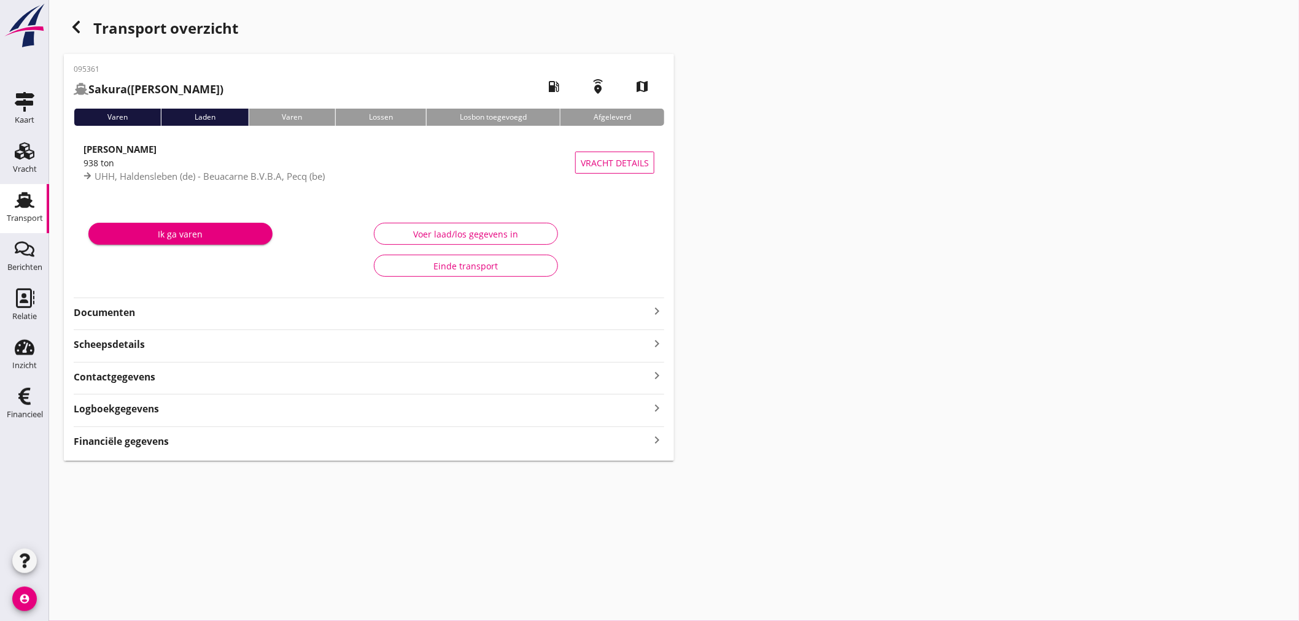
click at [657, 442] on icon "keyboard_arrow_right" at bounding box center [656, 440] width 15 height 17
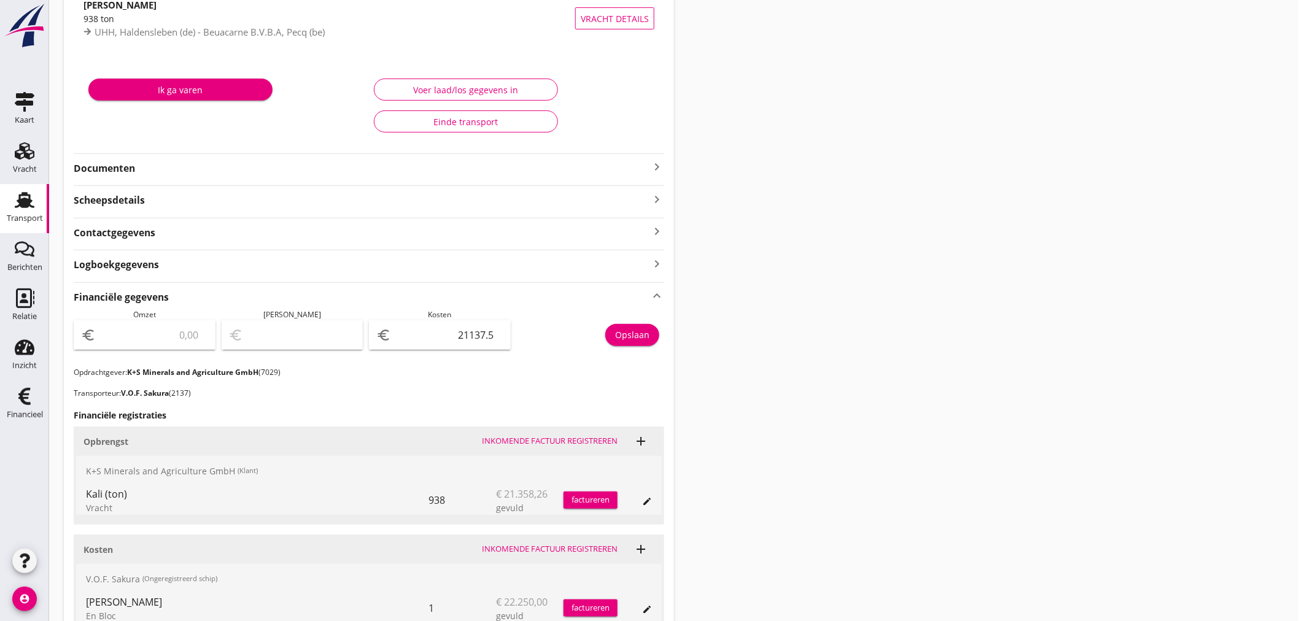
scroll to position [287, 0]
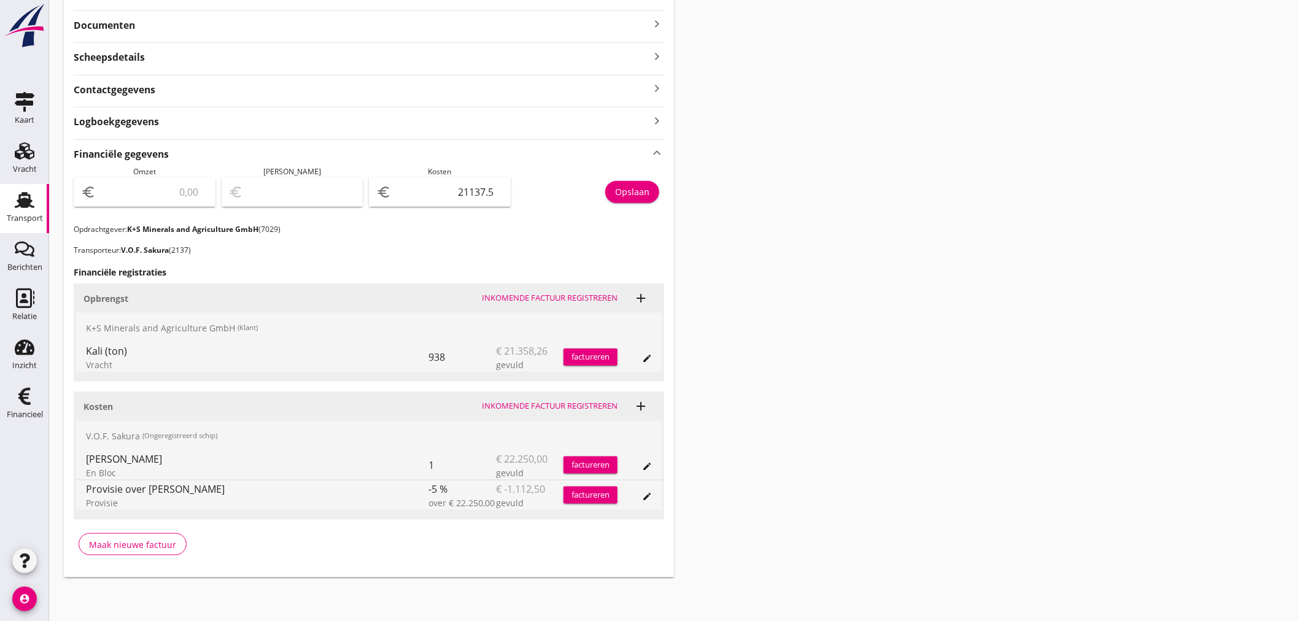
click at [593, 292] on div "Inkomende factuur registreren" at bounding box center [550, 298] width 136 height 12
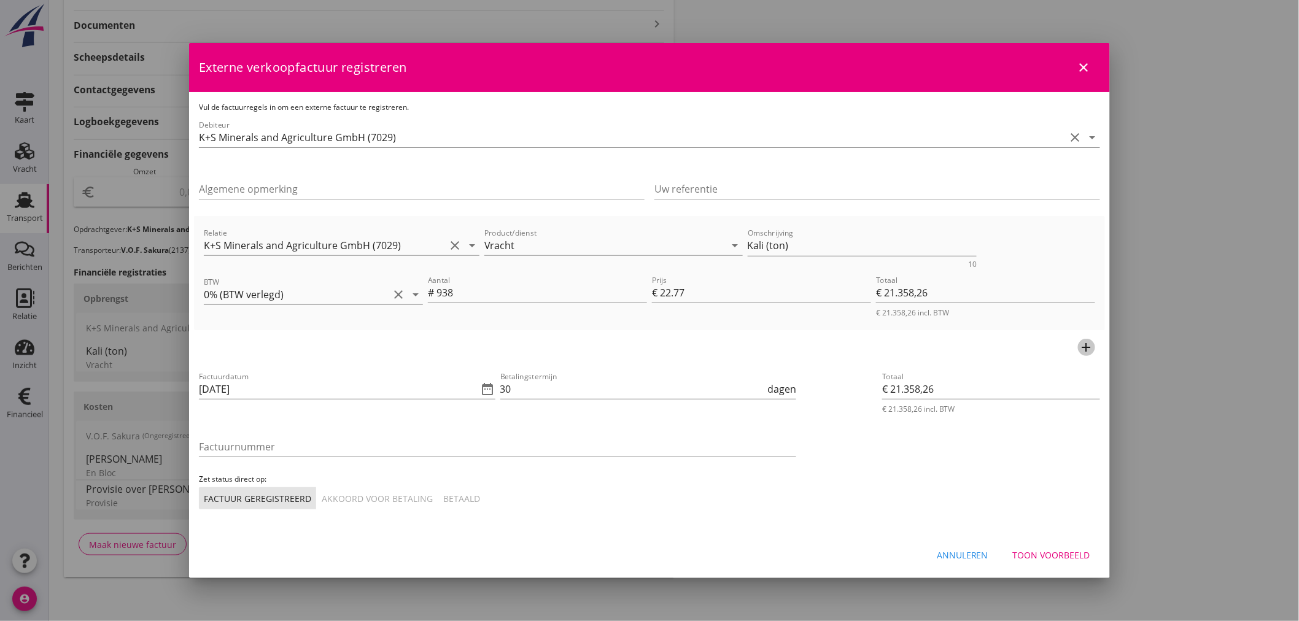
click at [1089, 342] on icon "add" at bounding box center [1086, 347] width 15 height 15
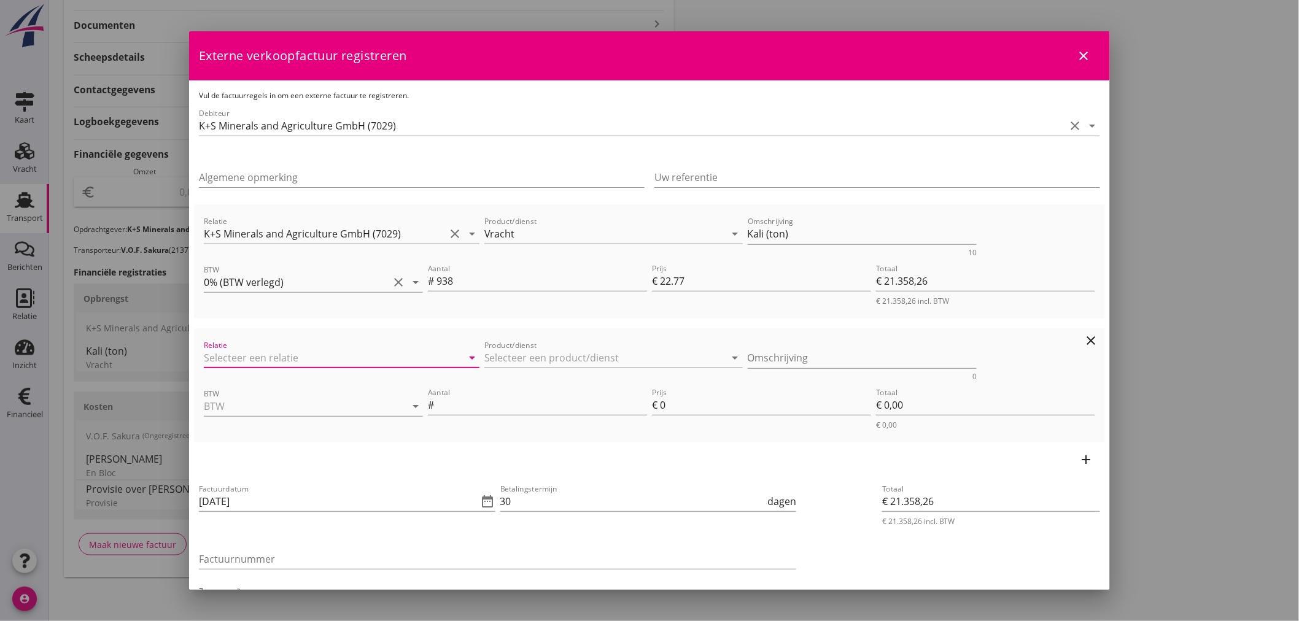
click at [231, 355] on input "Relatie" at bounding box center [324, 358] width 241 height 20
click at [222, 393] on div "7029 (Klant)" at bounding box center [340, 394] width 252 height 13
type input "K+S Minerals and Agriculture GmbH (7029)"
click at [579, 353] on input "Product/dienst" at bounding box center [604, 358] width 241 height 20
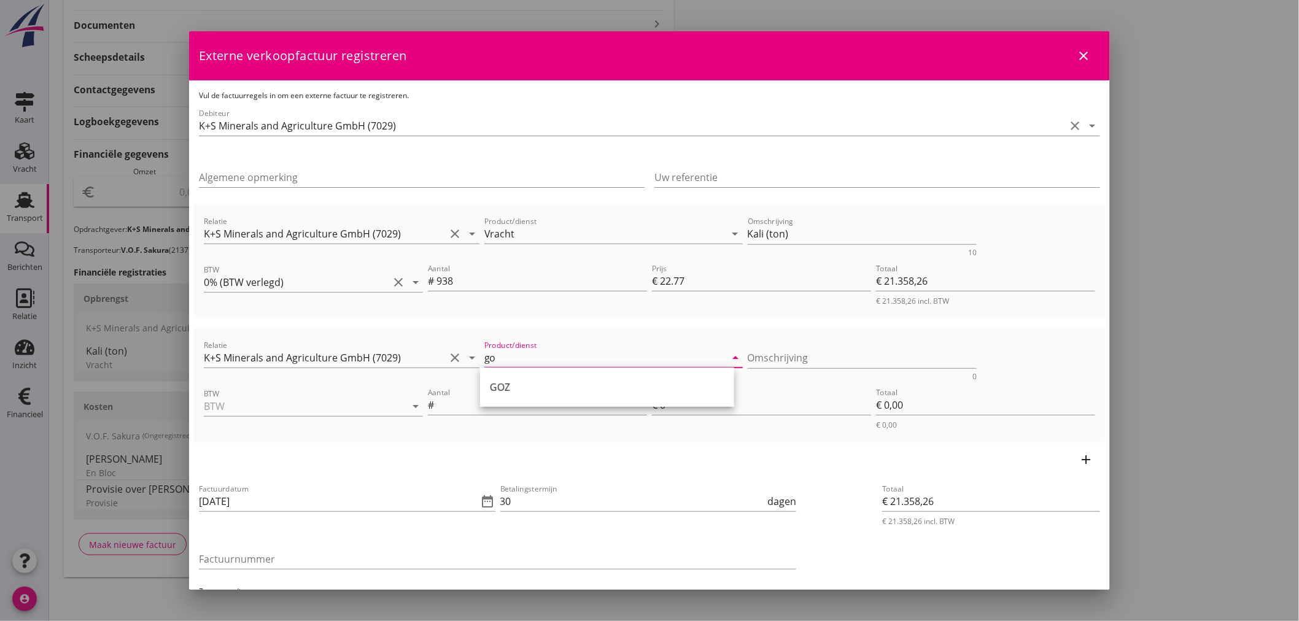
click at [498, 392] on div "GOZ" at bounding box center [607, 387] width 234 height 15
type input "GOZ"
click at [277, 403] on input "BTW" at bounding box center [296, 406] width 185 height 20
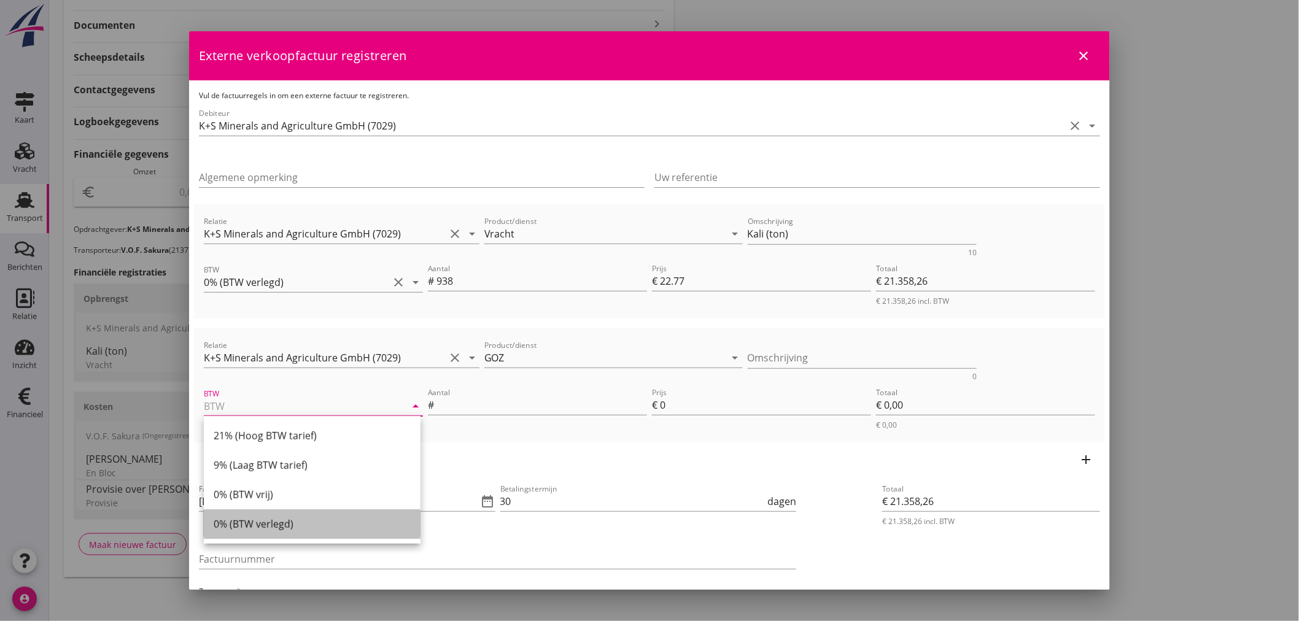
click at [252, 530] on div "0% (BTW verlegd)" at bounding box center [312, 524] width 197 height 15
type input "0% (BTW verlegd)"
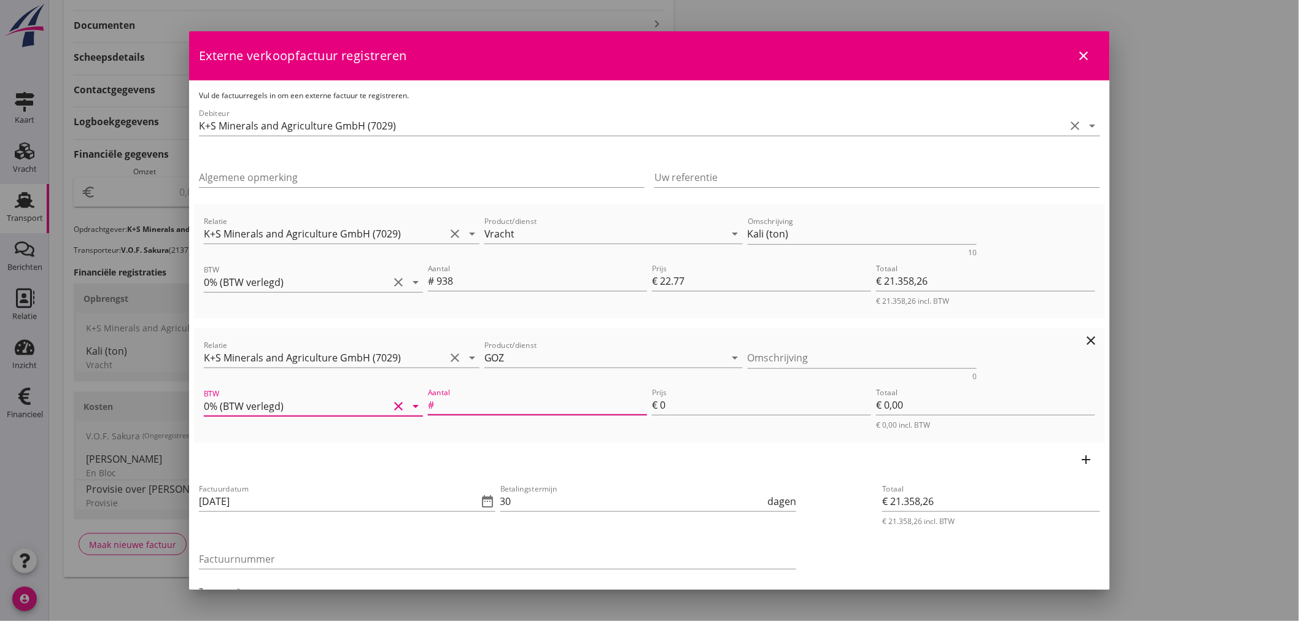
click at [468, 400] on input "Aantal" at bounding box center [541, 405] width 211 height 20
type input "1"
type input "€ 21.367,26"
type input "9"
type input "€ 9,00"
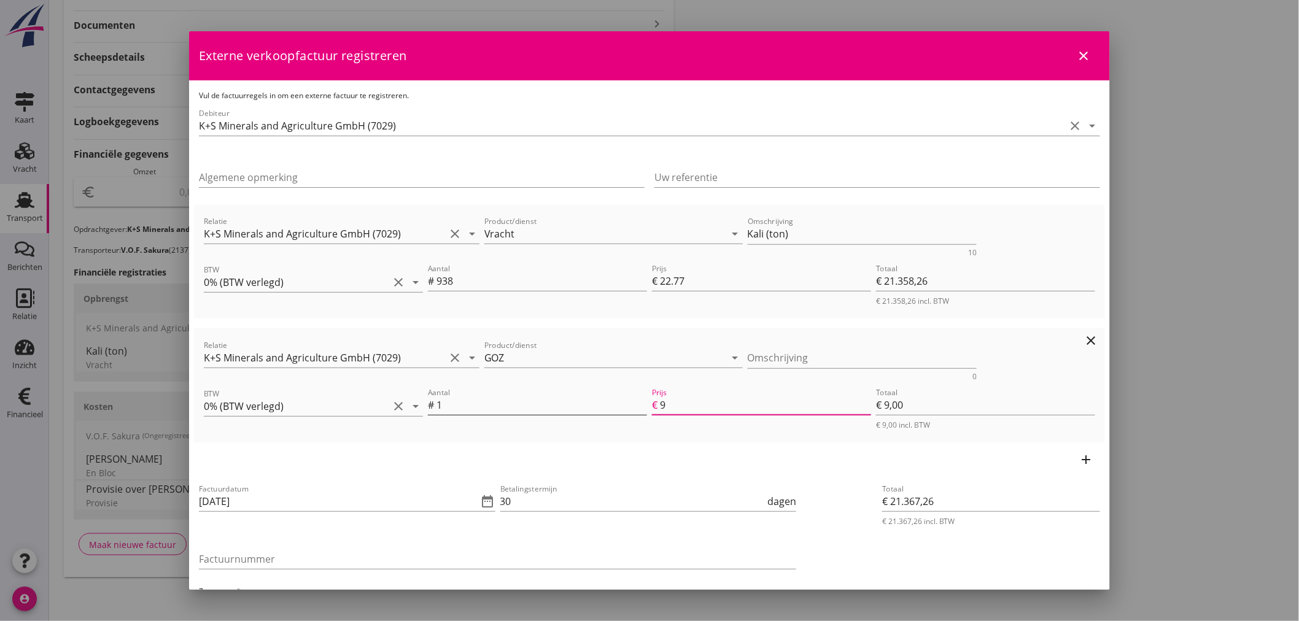
type input "€ 21.457,26"
type input "99"
type input "€ 99,00"
type input "€ 22.354,26"
type input "996"
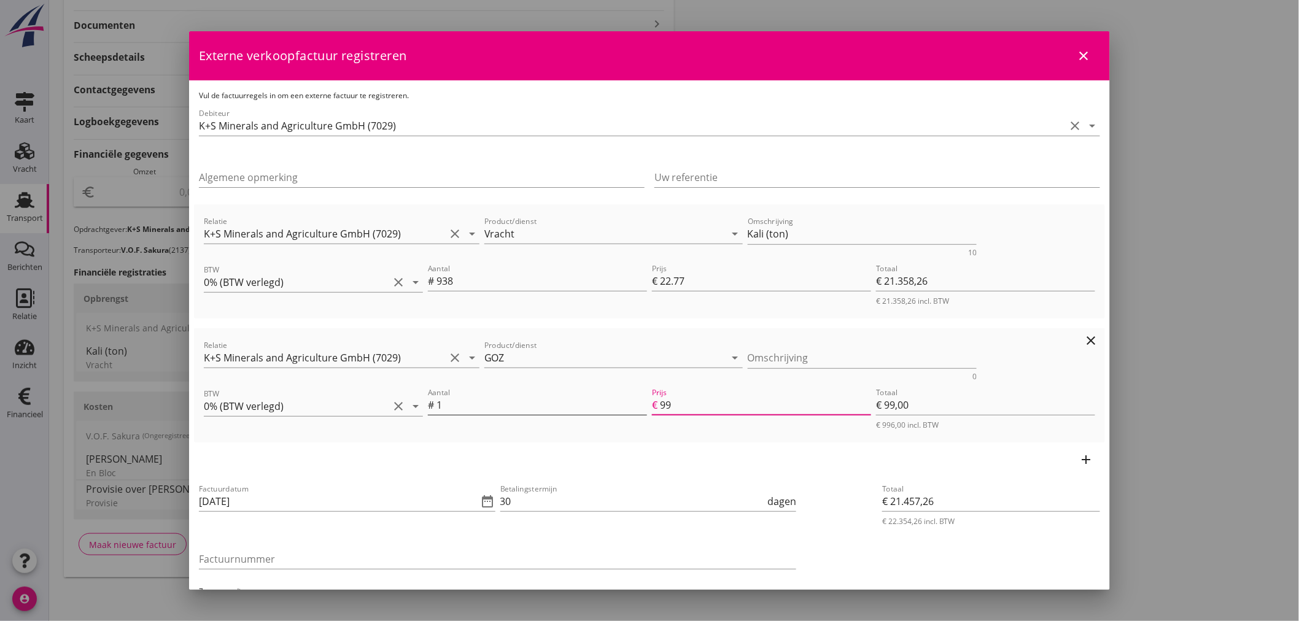
type input "€ 996,00"
type input "€ 21.358,26"
type input "€ 0,00"
type input "€ 22.354,56"
type input "996.3"
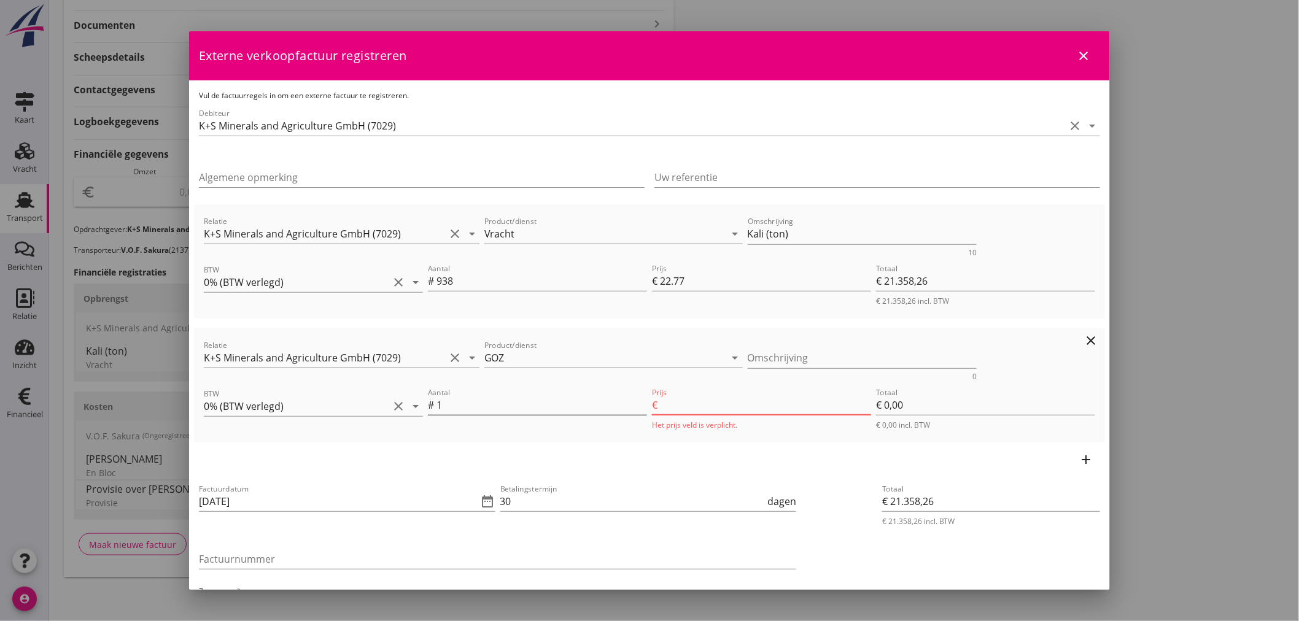
type input "€ 996,30"
type input "€ 22.354,62"
type input "996.36"
type input "€ 996,36"
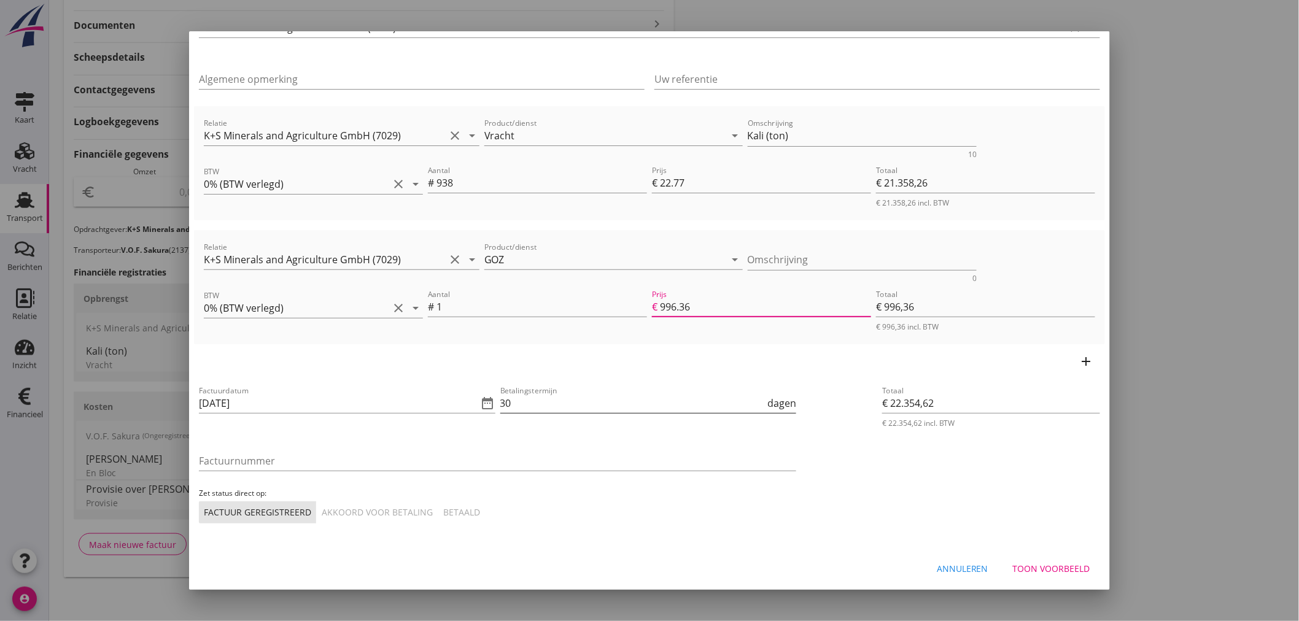
scroll to position [99, 0]
type input "996.36"
drag, startPoint x: 524, startPoint y: 395, endPoint x: 442, endPoint y: 396, distance: 81.6
click at [442, 396] on div "Factuurdatum [DATE] date_range Betalingstermijn 30 dagen Factuurnummer Zet stat…" at bounding box center [497, 452] width 602 height 145
type input "21"
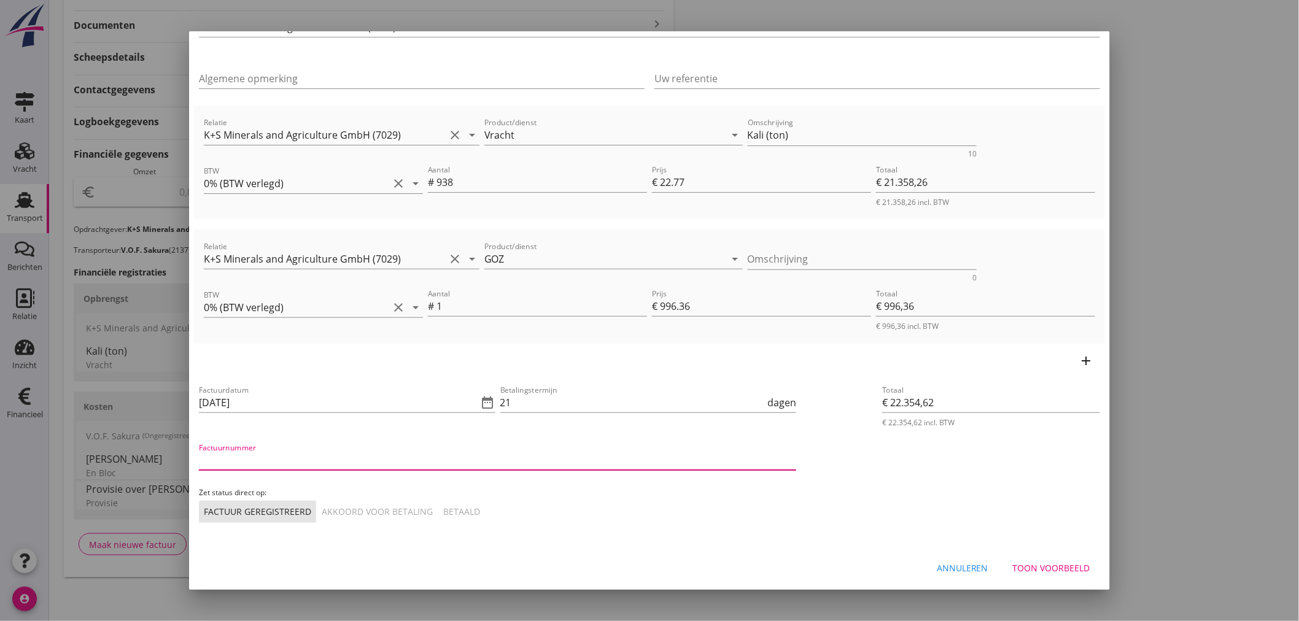
click at [235, 461] on input "Factuurnummer" at bounding box center [497, 460] width 597 height 20
type input "8187199"
drag, startPoint x: 459, startPoint y: 508, endPoint x: 606, endPoint y: 510, distance: 146.7
click at [463, 510] on div "Betaald" at bounding box center [461, 511] width 37 height 13
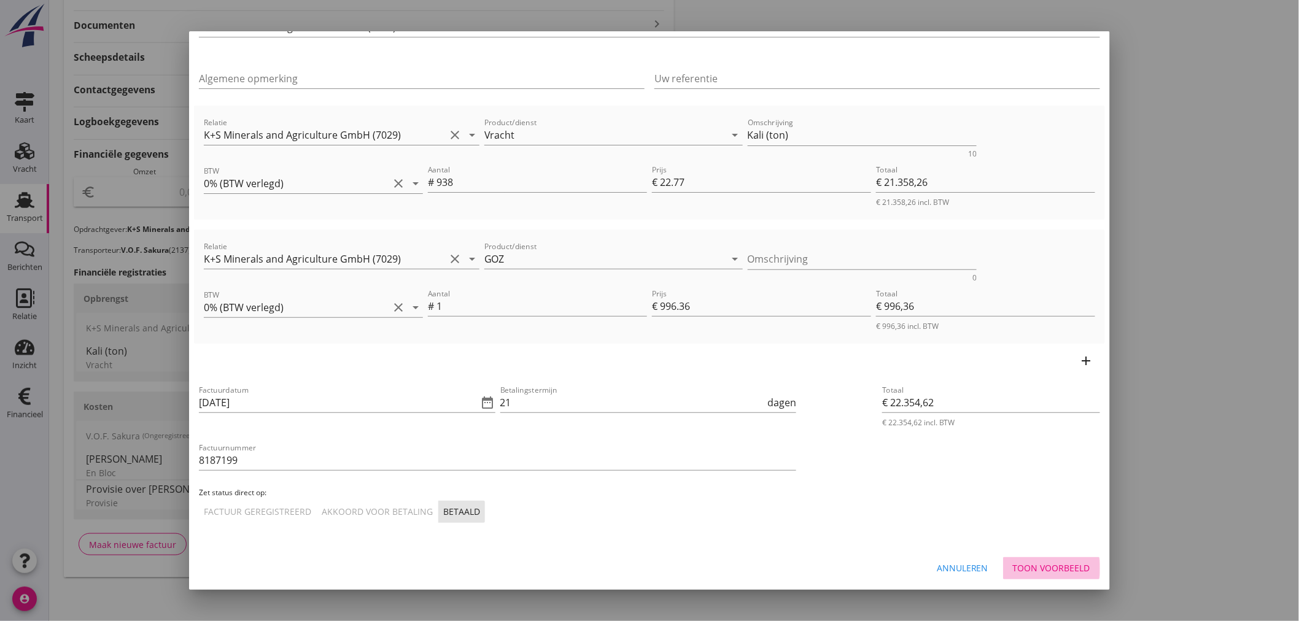
click at [1048, 562] on div "Toon voorbeeld" at bounding box center [1051, 568] width 77 height 13
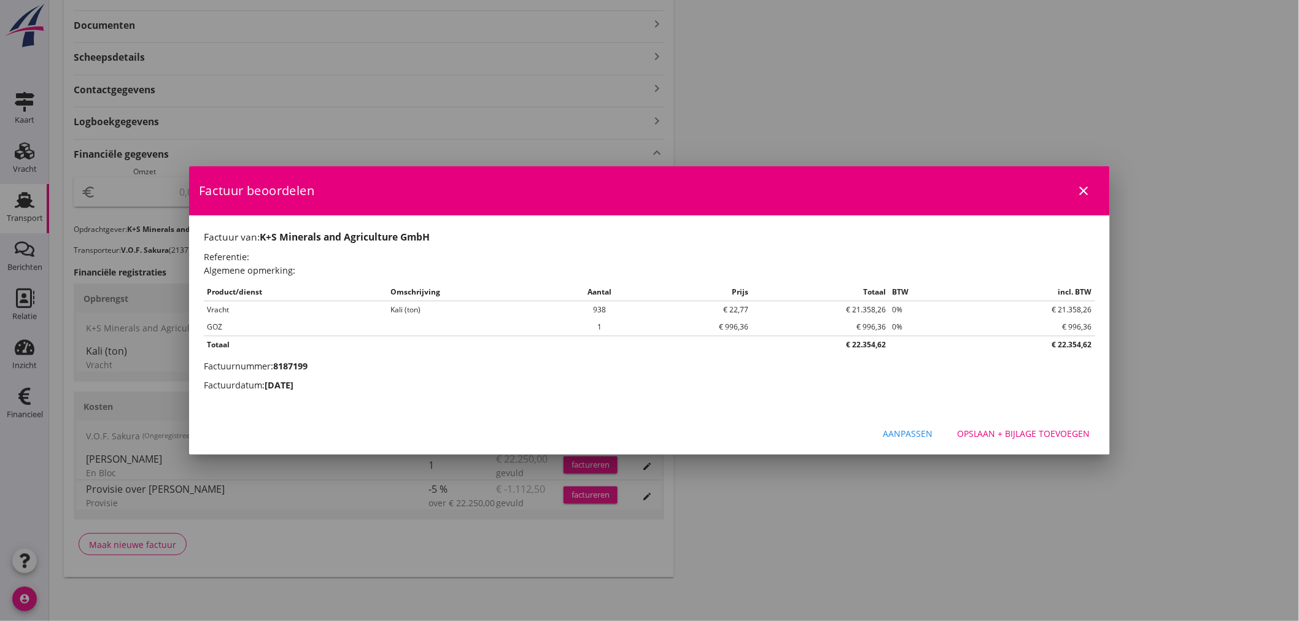
scroll to position [0, 0]
click at [1068, 431] on div "Opslaan + bijlage toevoegen" at bounding box center [1023, 433] width 133 height 13
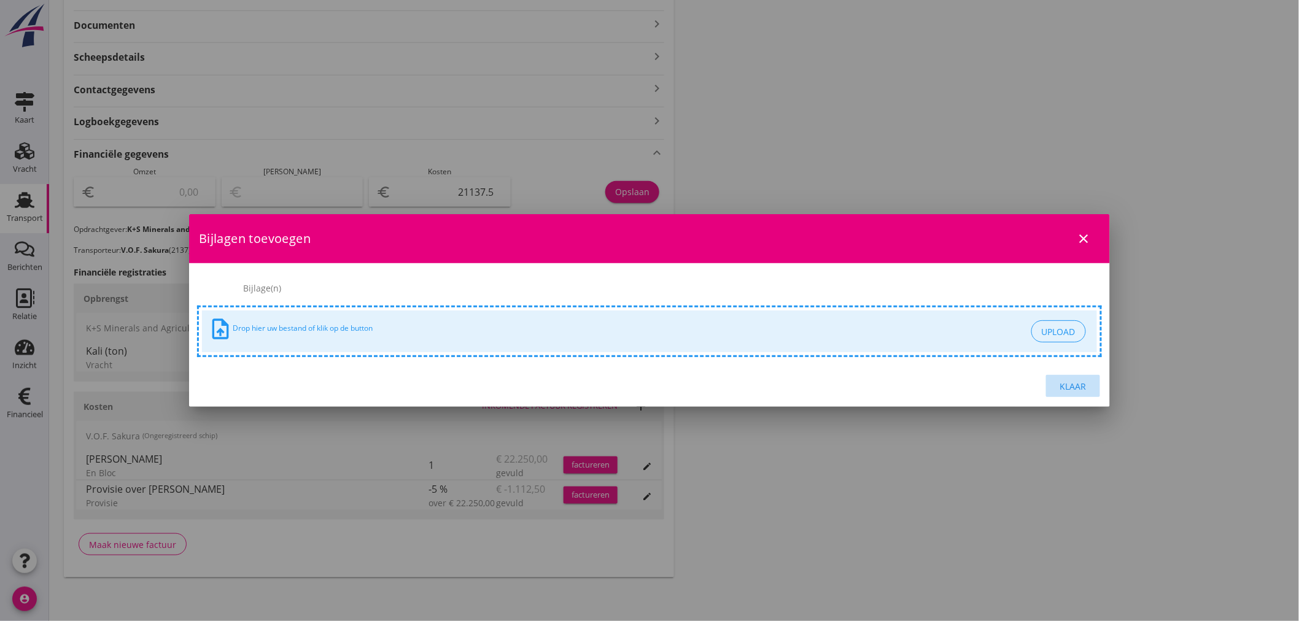
click at [1072, 392] on div "Klaar" at bounding box center [1073, 386] width 34 height 13
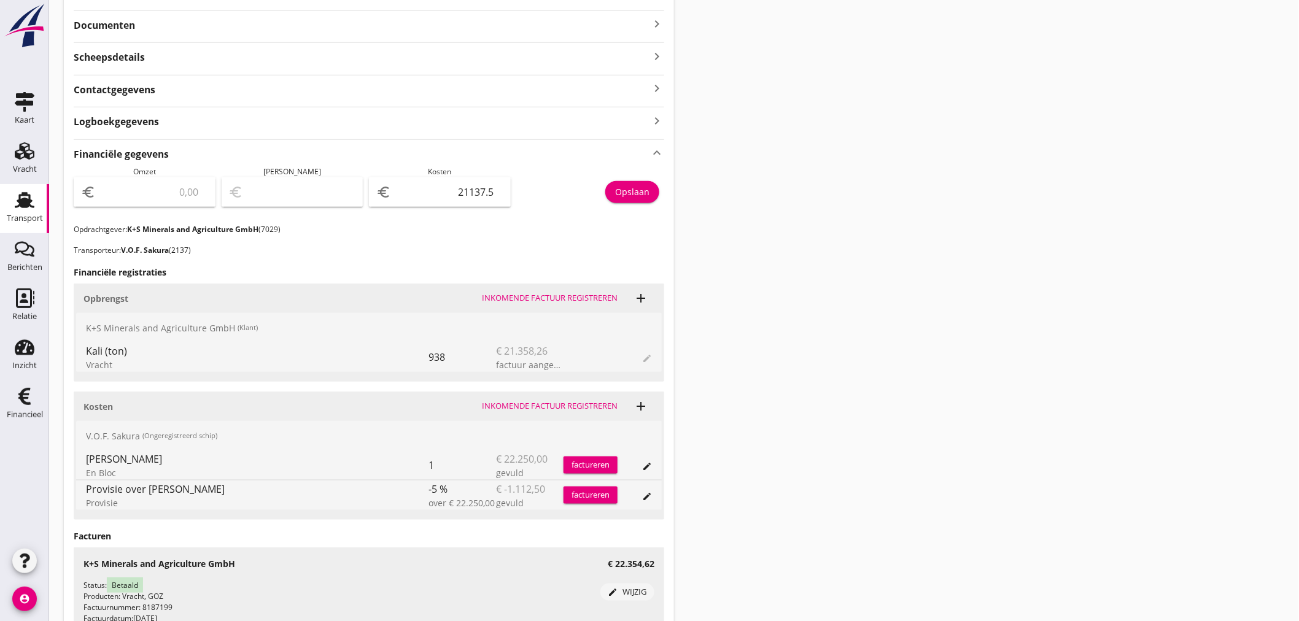
type input "-1"
type input "-21138.50"
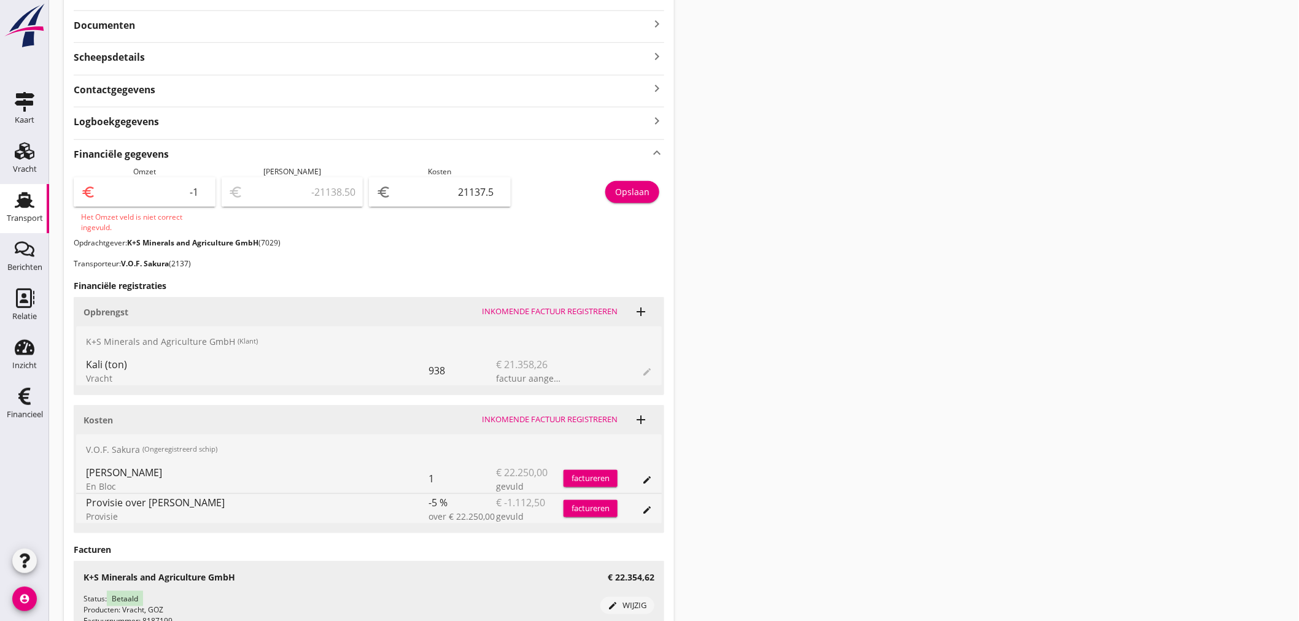
type input "-1"
click at [199, 191] on input "-1" at bounding box center [153, 192] width 110 height 20
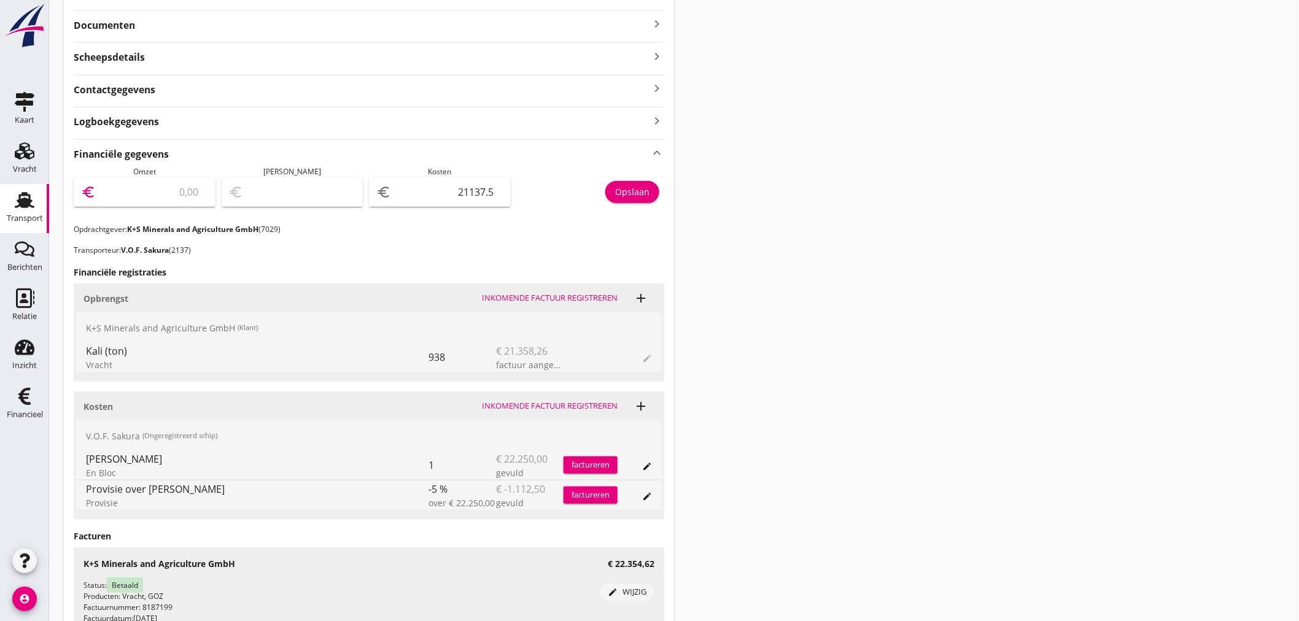
type input "-2"
type input "-21139.50"
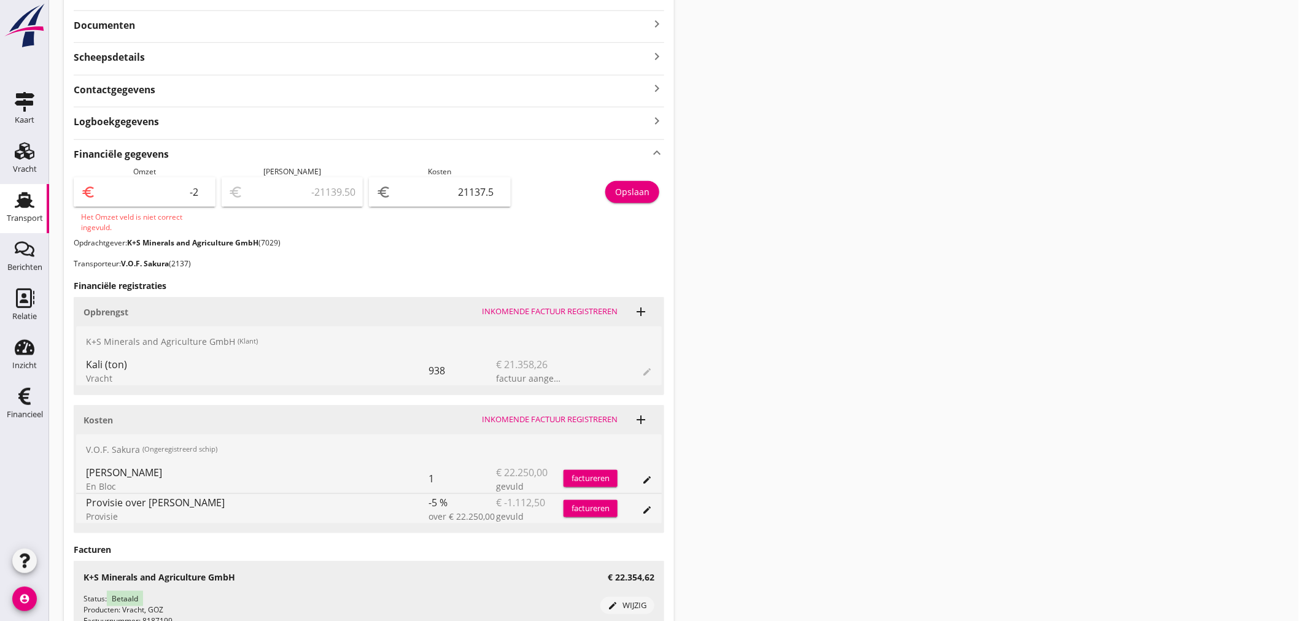
type input "-22"
type input "-21159.50"
type input "-223"
type input "-21360.50"
type input "-2235"
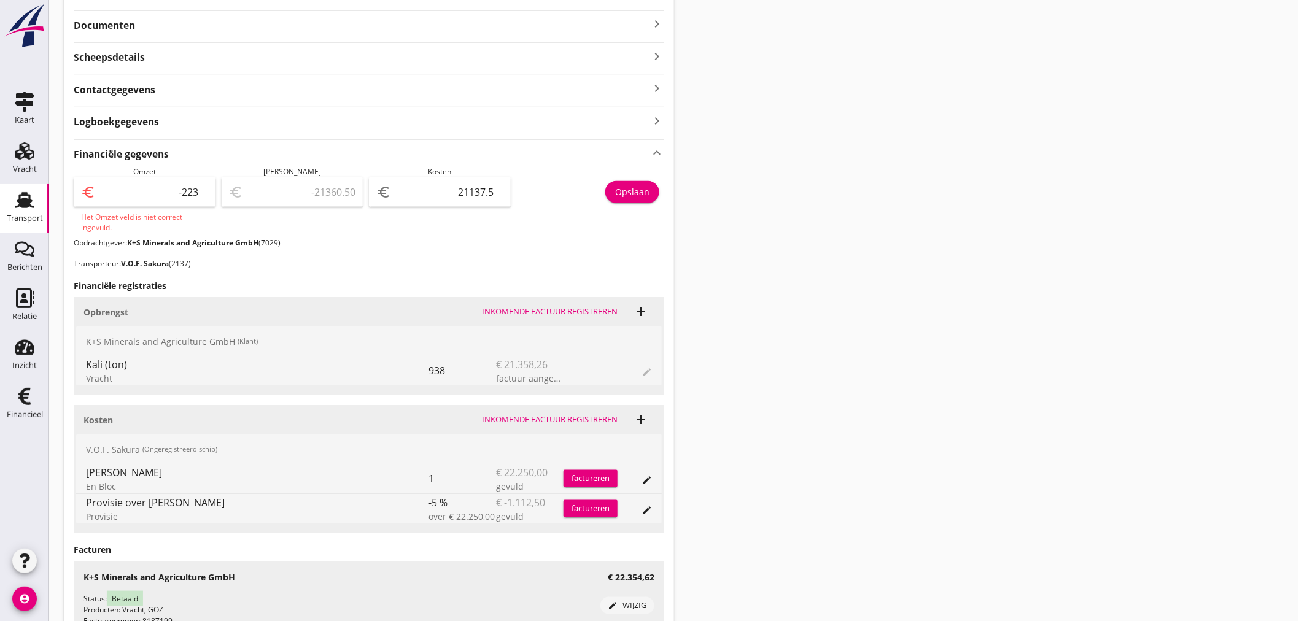
type input "-23372.50"
type input "-22354"
type input "-43491.50"
type input "-22354.6"
type input "-43492.10"
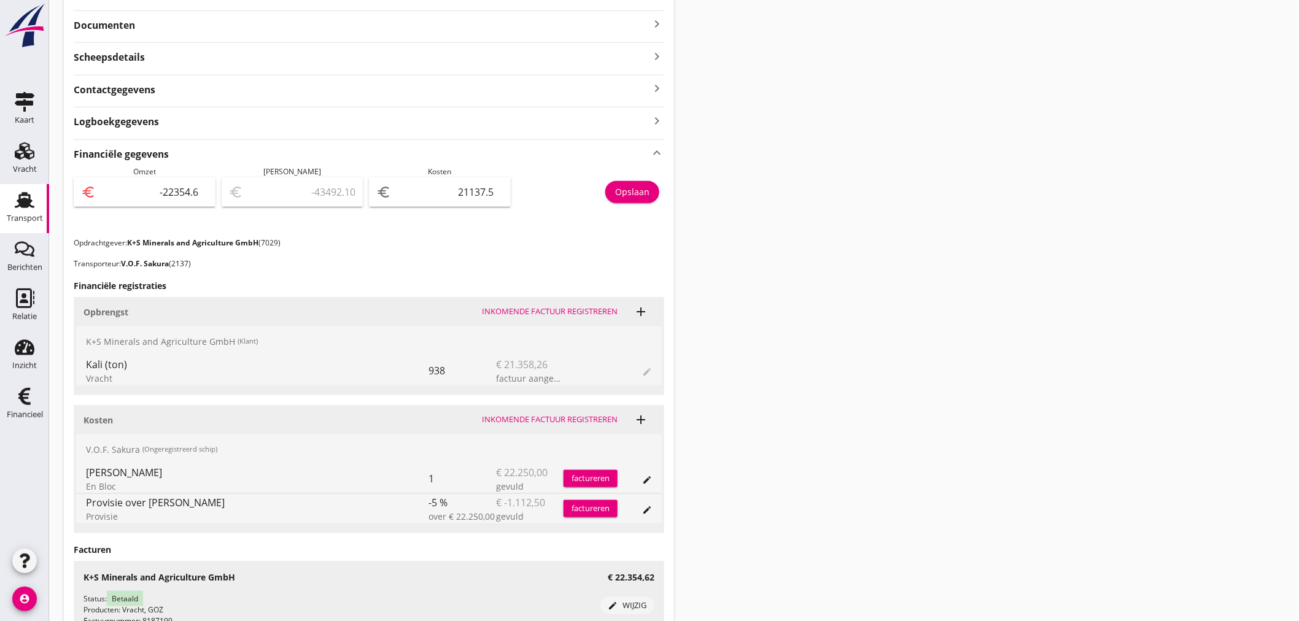
type input "-22354.62"
type input "-43492.12"
type input "-22354.6"
type input "-43492.10"
type input "-22354"
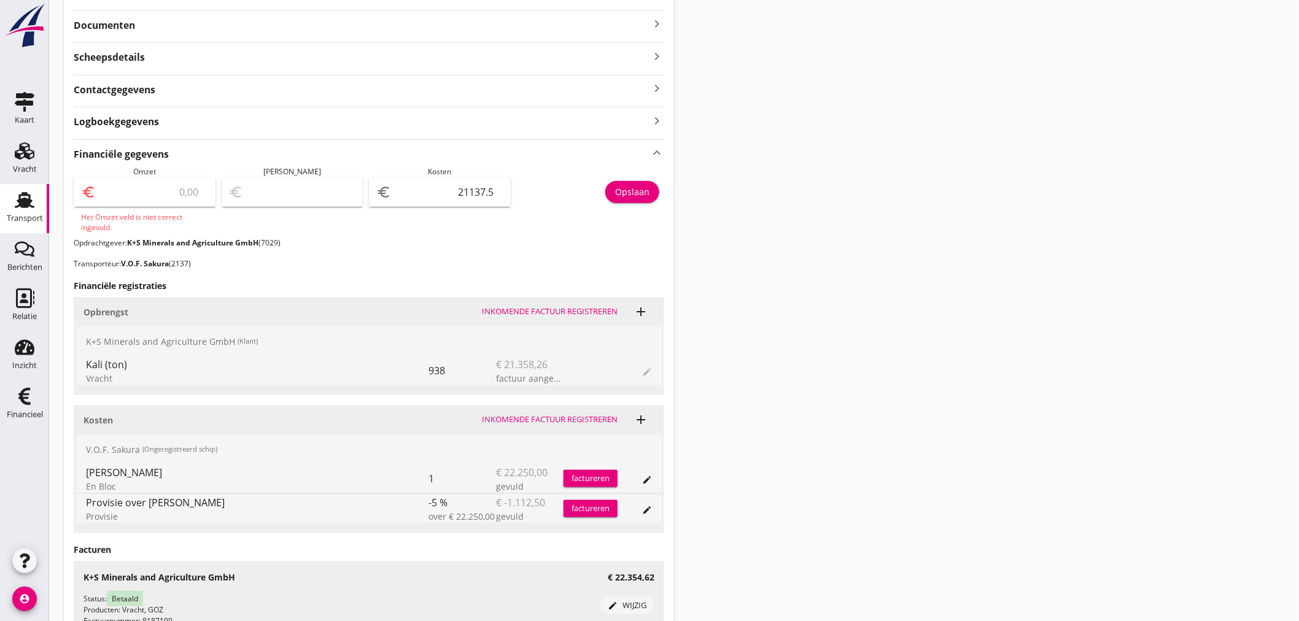
type input "-43491.50"
type input "-2235"
type input "-23372.50"
type input "-223"
type input "-21360.50"
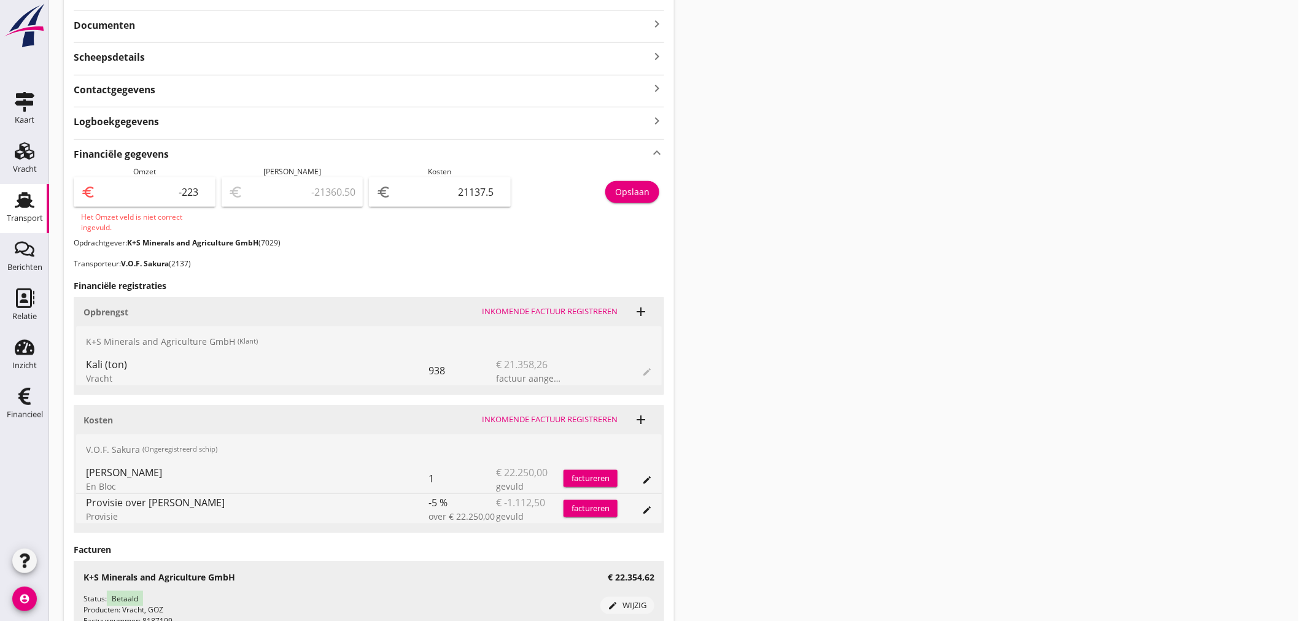
type input "-22"
type input "-21159.50"
type input "-2"
type input "-21139.50"
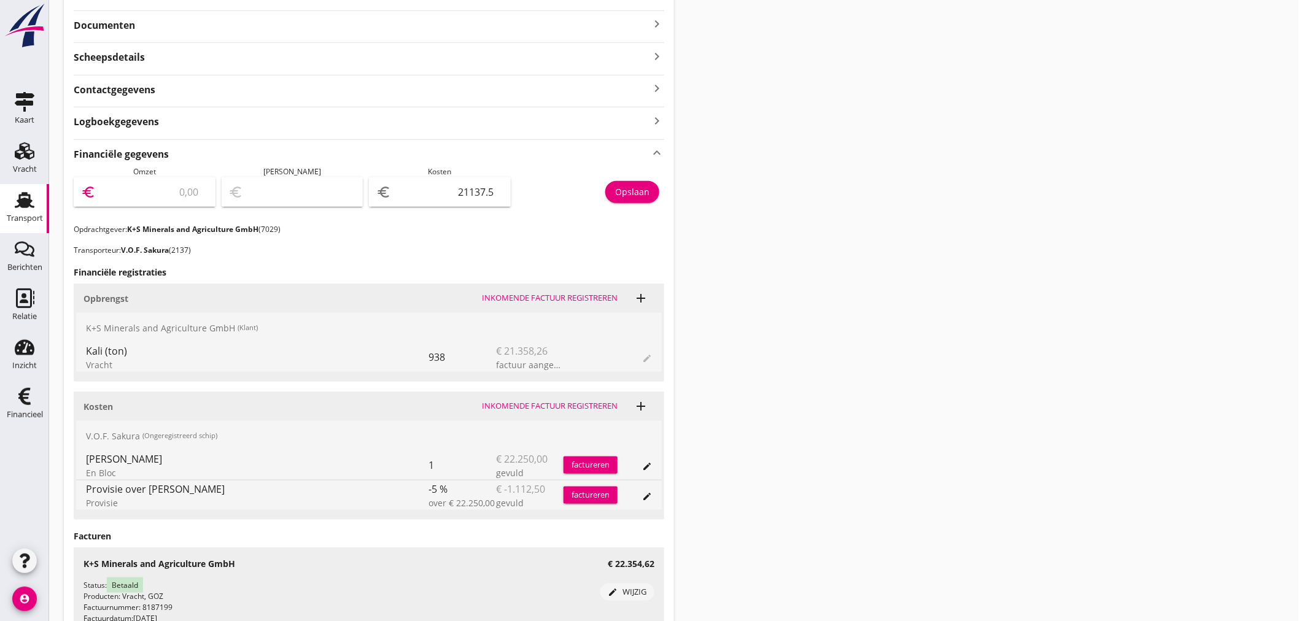
type input "2"
type input "-21135.50"
type input "22"
type input "-21115.50"
type input "223"
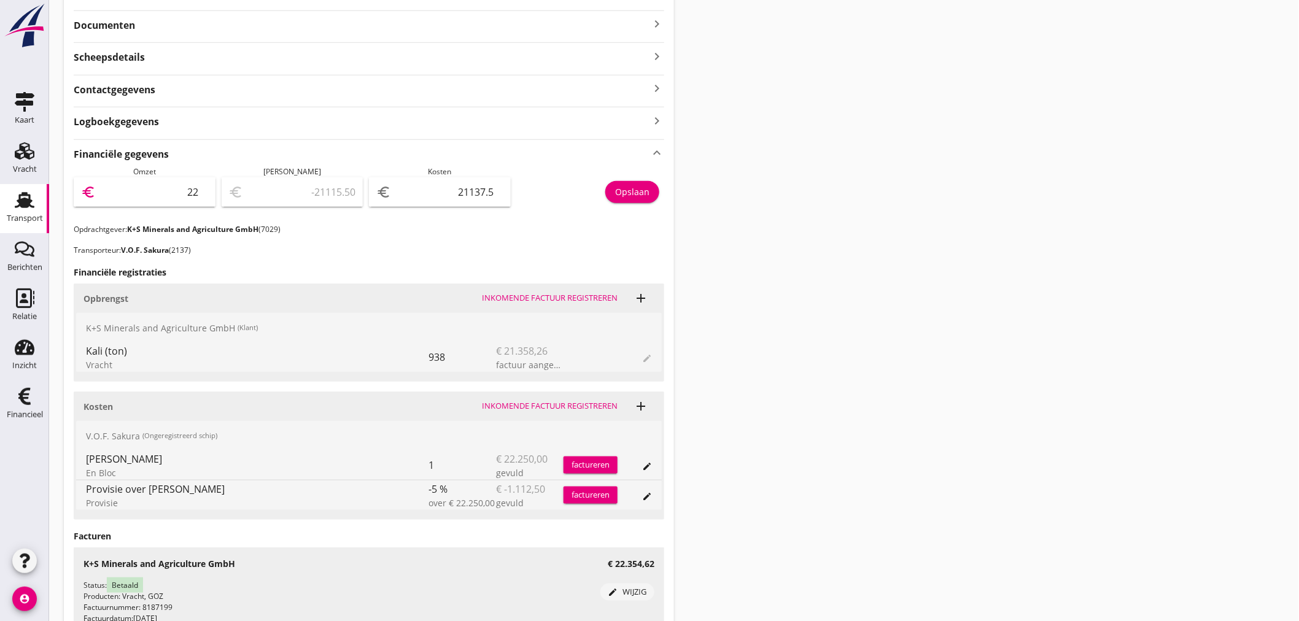
type input "-20914.50"
type input "2235"
type input "-18902.50"
type input "22354"
type input "1216.50"
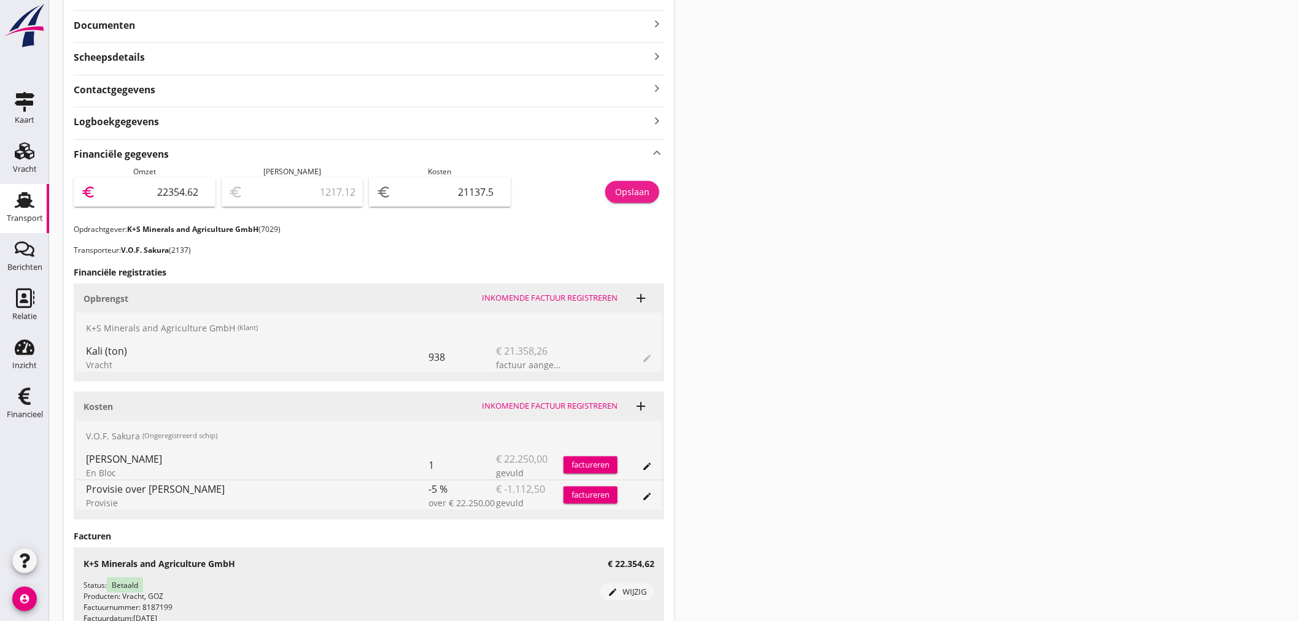
click at [624, 186] on button "Opslaan" at bounding box center [632, 192] width 54 height 22
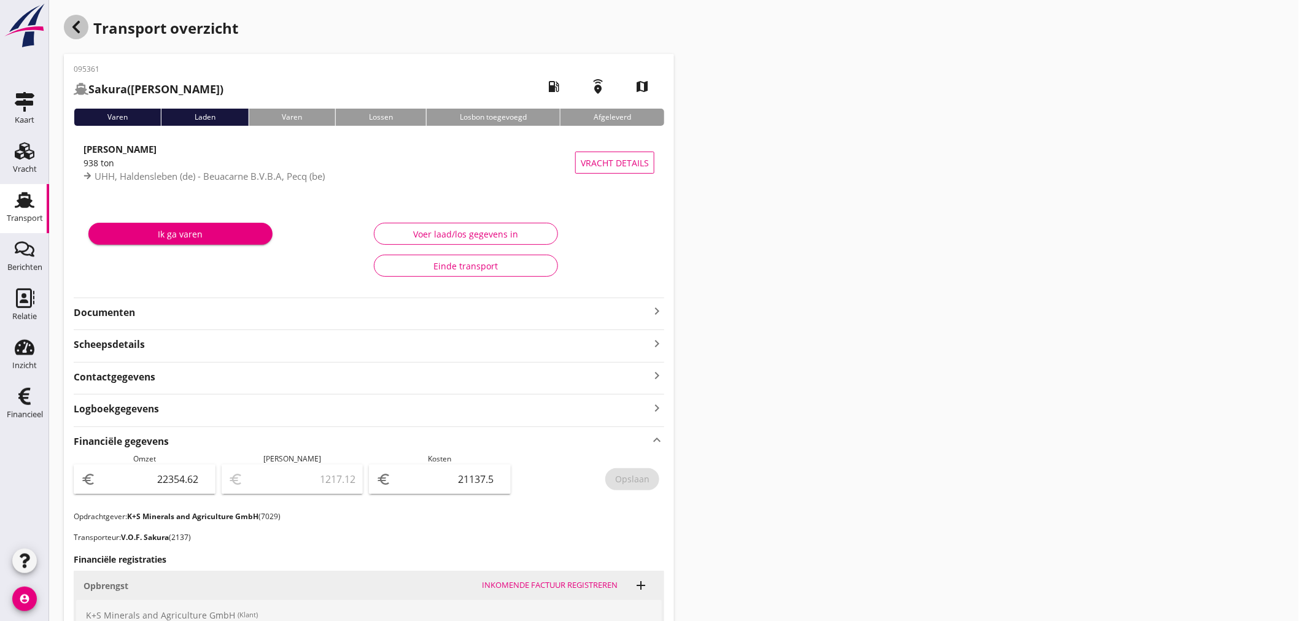
click at [80, 20] on icon "button" at bounding box center [76, 27] width 15 height 15
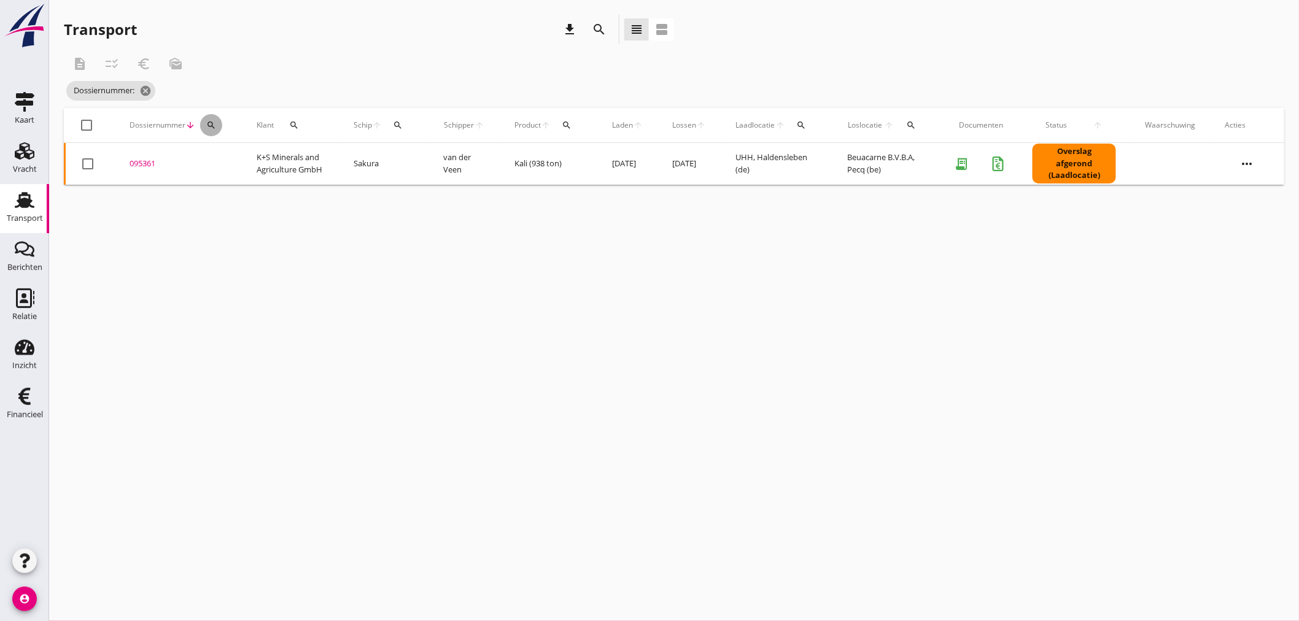
drag, startPoint x: 212, startPoint y: 119, endPoint x: 221, endPoint y: 153, distance: 35.6
click at [212, 121] on button "search" at bounding box center [211, 125] width 22 height 22
click at [222, 154] on input "Zoeken op dossiernummer..." at bounding box center [268, 161] width 128 height 20
click at [138, 161] on div "095384" at bounding box center [178, 164] width 98 height 12
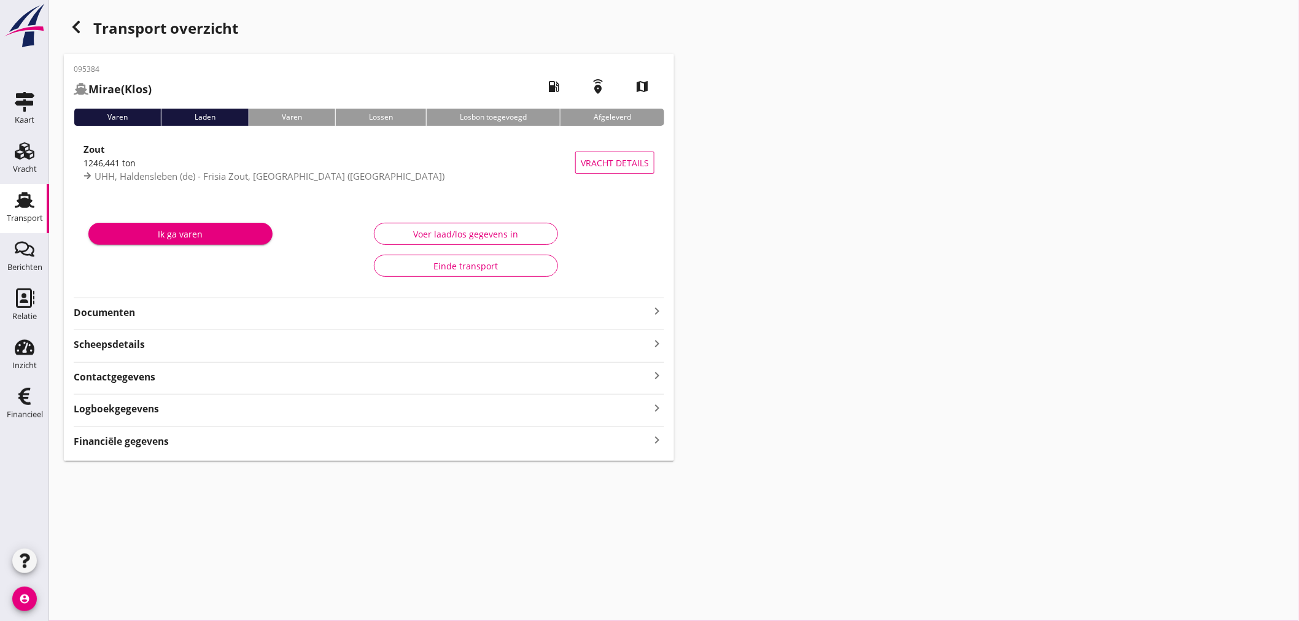
click at [130, 440] on strong "Financiële gegevens" at bounding box center [121, 442] width 95 height 14
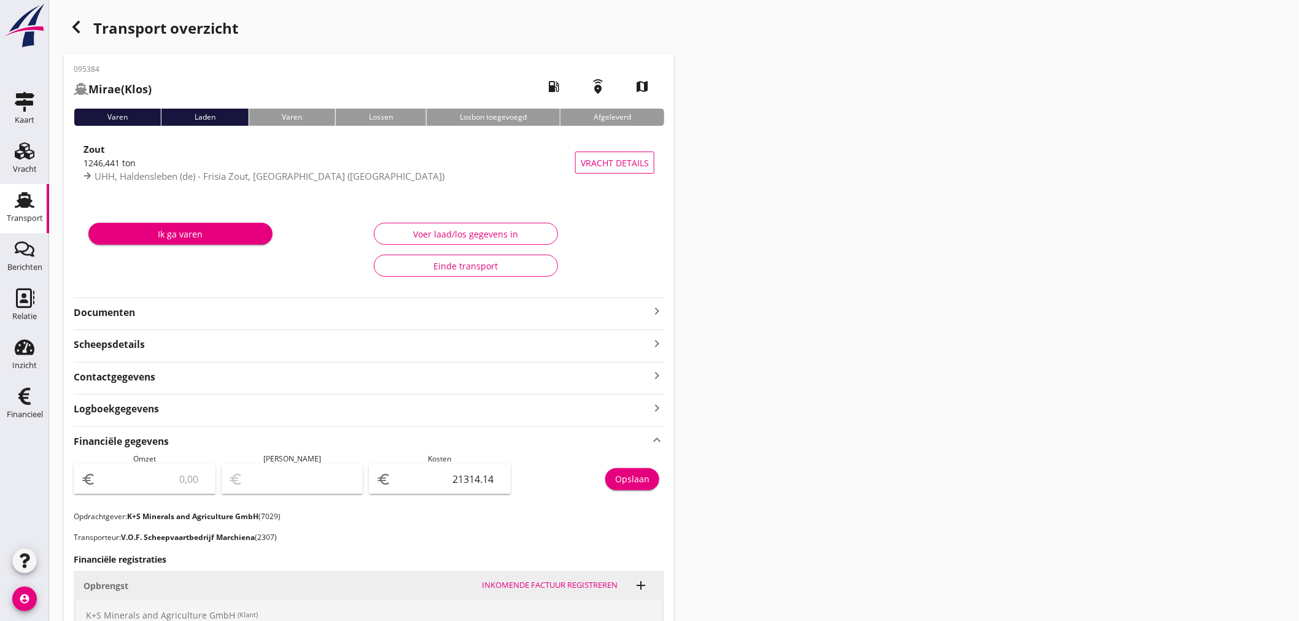
scroll to position [287, 0]
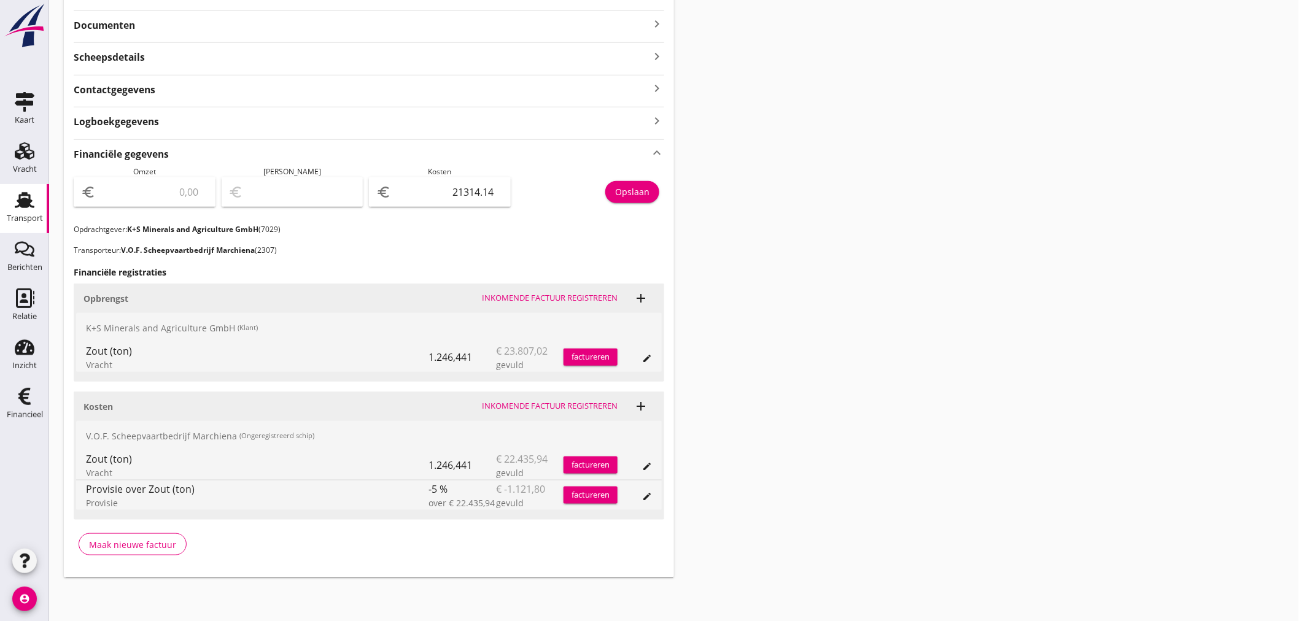
click at [606, 296] on div "Inkomende factuur registreren" at bounding box center [550, 298] width 136 height 12
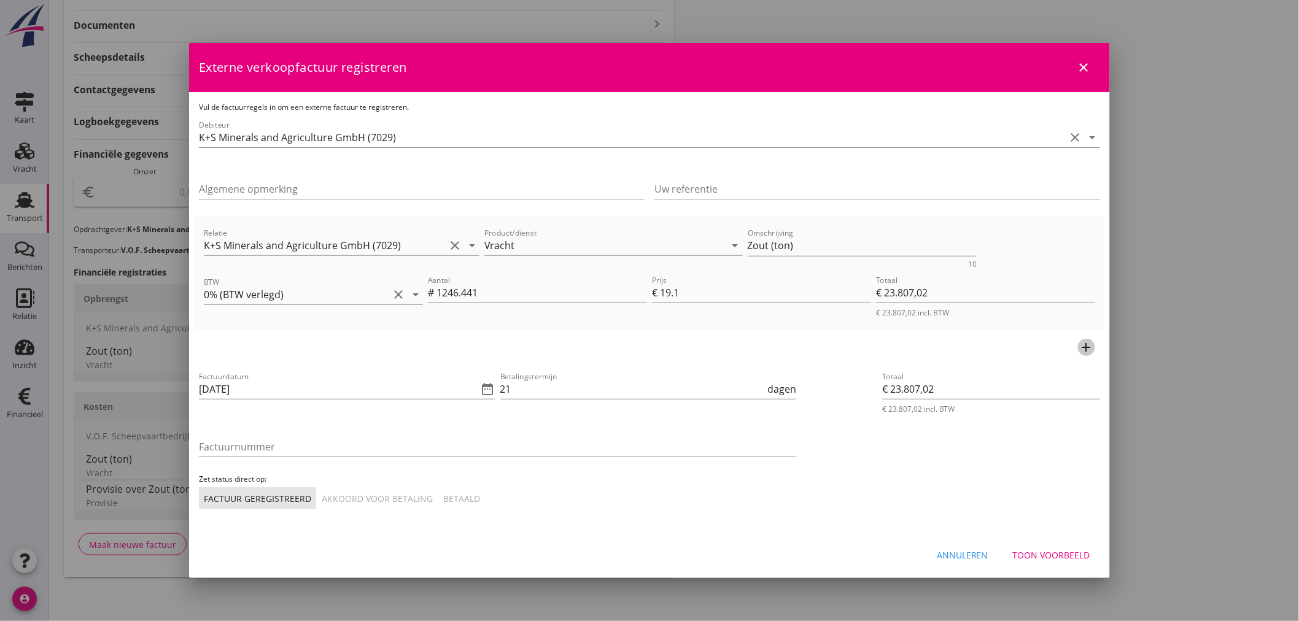
click at [1081, 346] on icon "add" at bounding box center [1086, 347] width 15 height 15
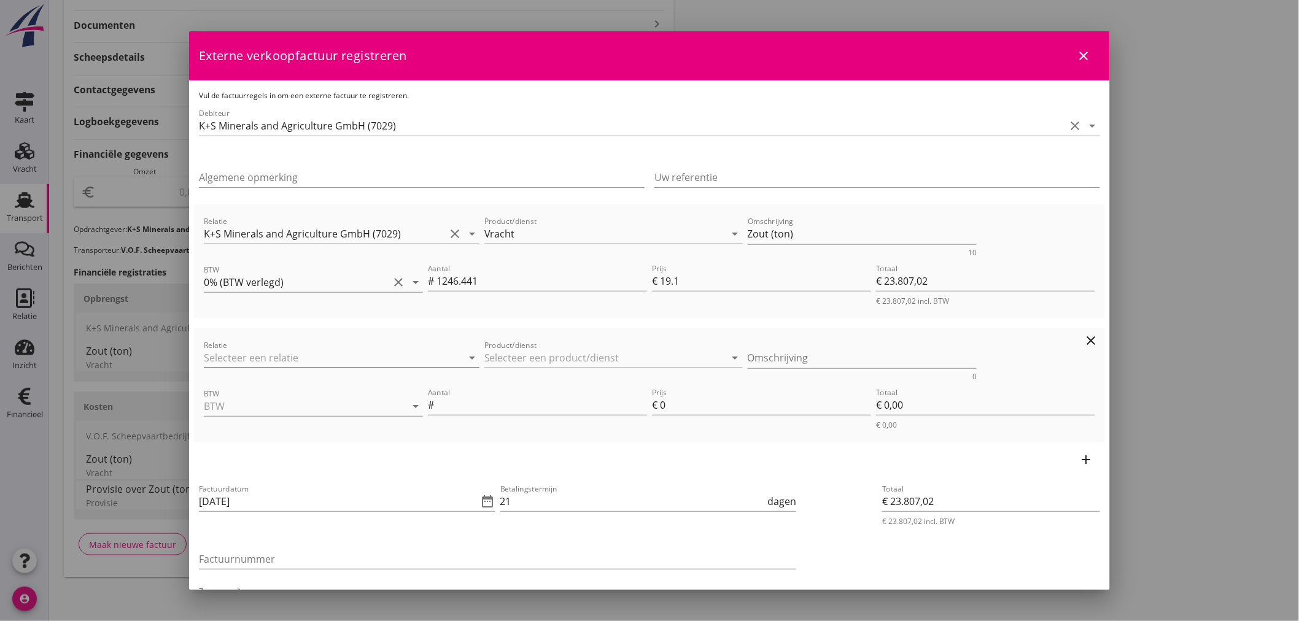
click at [311, 358] on input "Relatie" at bounding box center [324, 358] width 241 height 20
click at [338, 388] on div "7029 (Klant)" at bounding box center [340, 394] width 252 height 13
click at [550, 364] on input "Product/dienst" at bounding box center [604, 358] width 241 height 20
click at [500, 390] on div "GOZ" at bounding box center [607, 387] width 234 height 15
click at [285, 406] on input "BTW" at bounding box center [296, 406] width 185 height 20
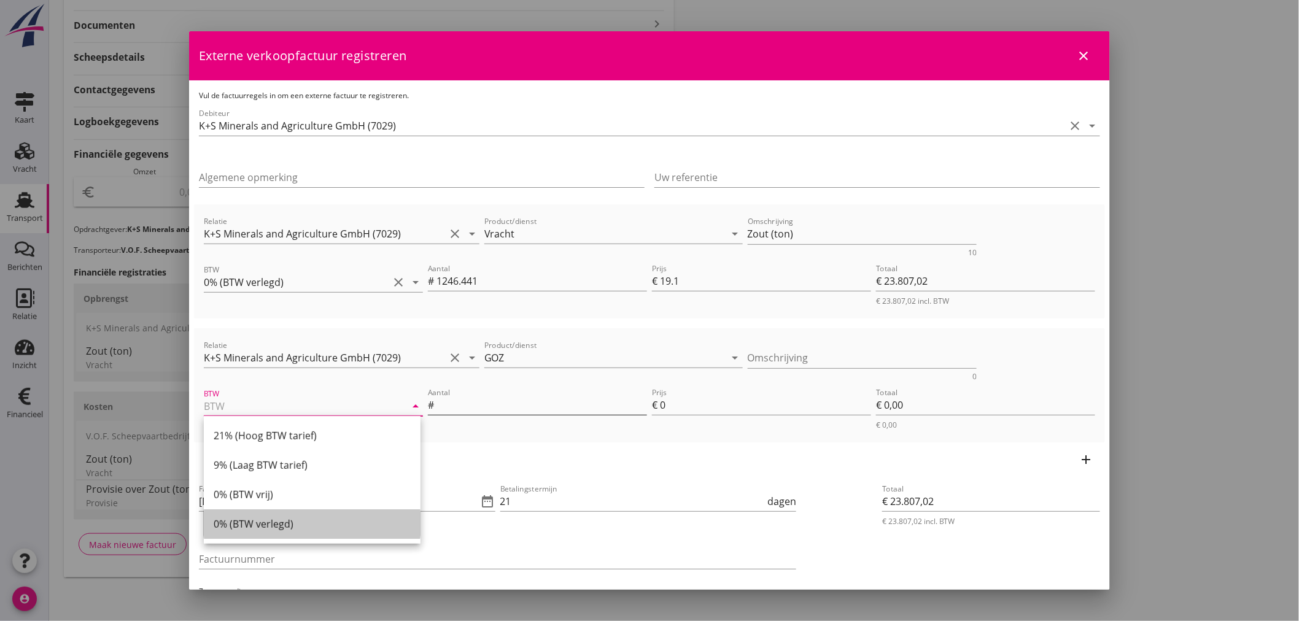
drag, startPoint x: 272, startPoint y: 524, endPoint x: 465, endPoint y: 414, distance: 222.1
click at [275, 520] on div "0% (BTW verlegd)" at bounding box center [312, 524] width 197 height 15
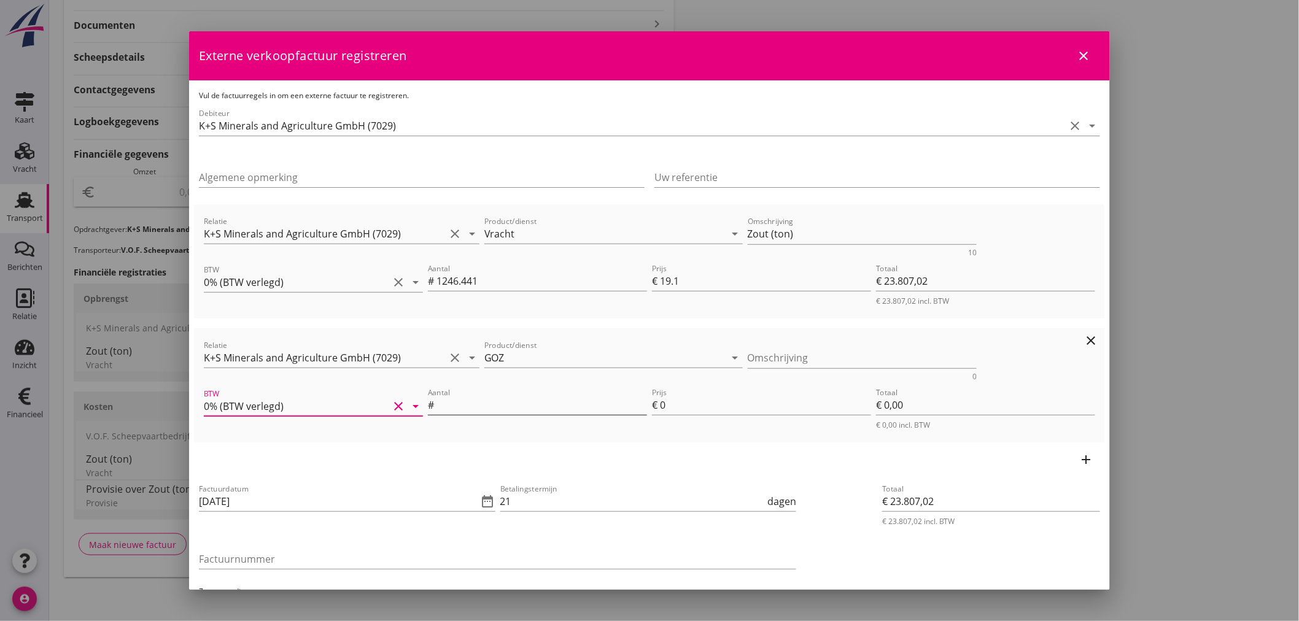
click at [530, 400] on input "Aantal" at bounding box center [541, 405] width 211 height 20
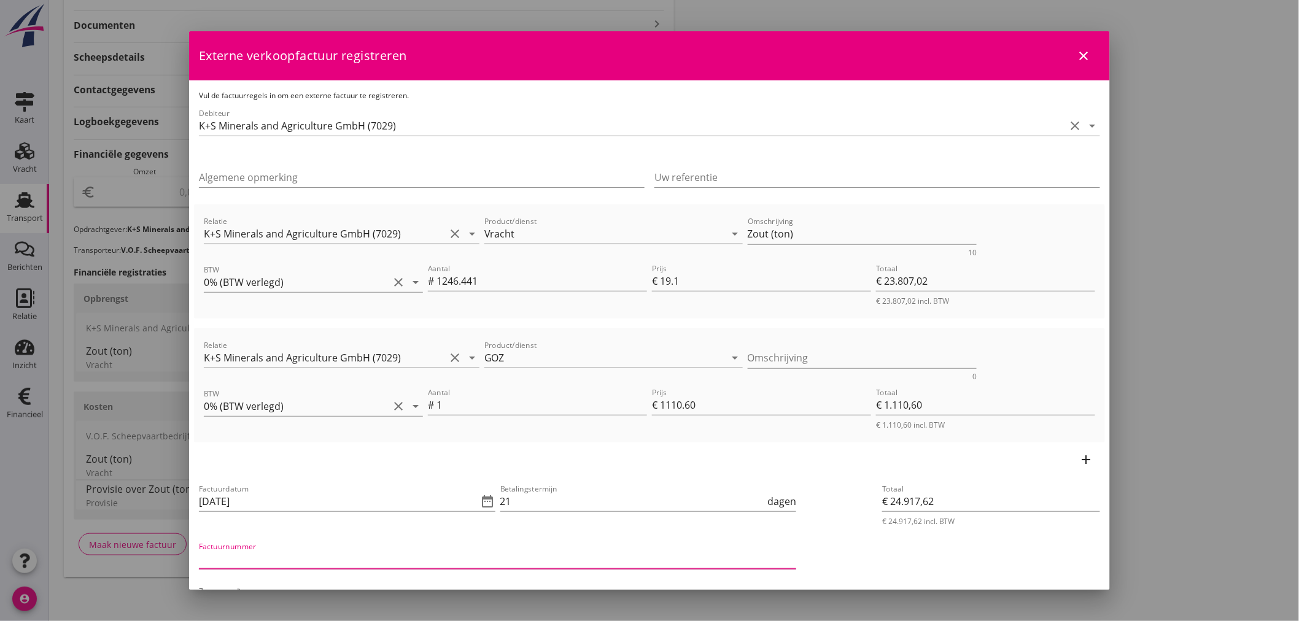
click at [316, 556] on input "Factuurnummer" at bounding box center [497, 559] width 597 height 20
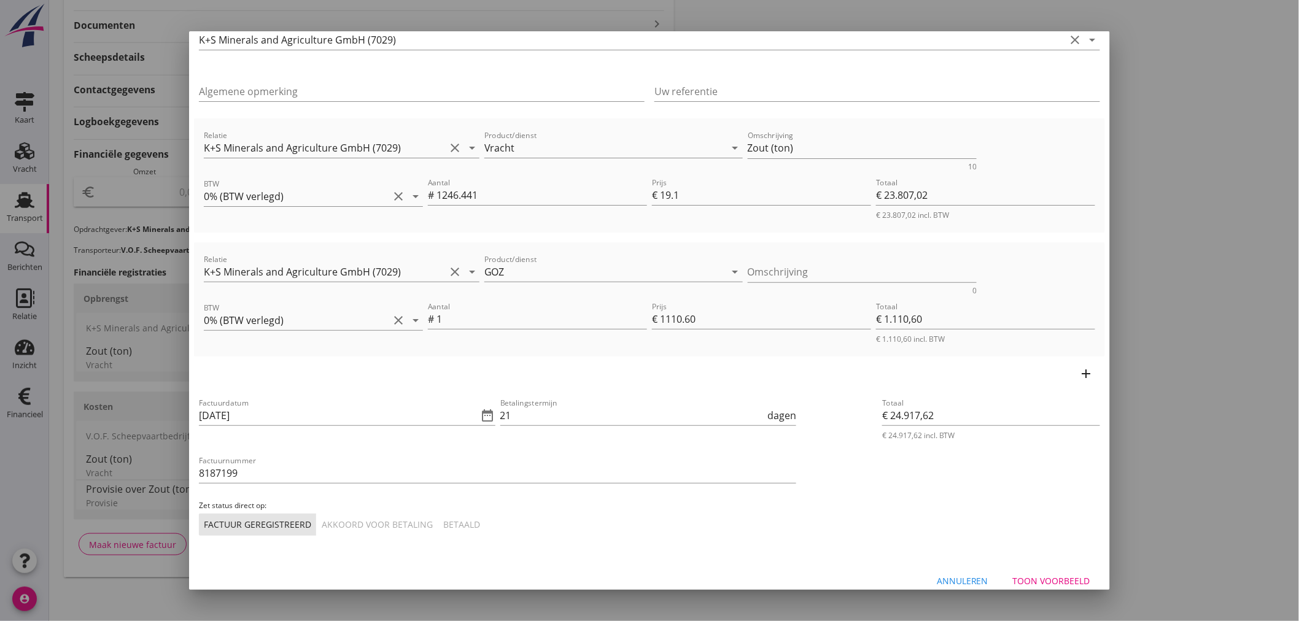
scroll to position [99, 0]
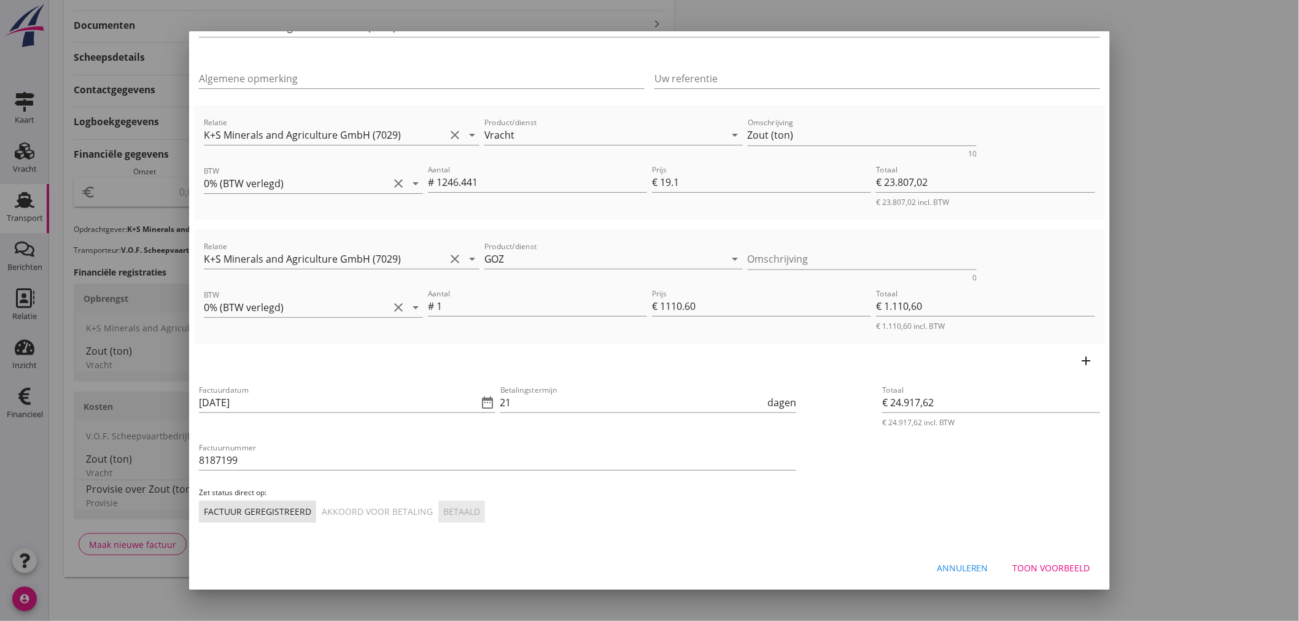
click at [463, 509] on div "Betaald" at bounding box center [461, 511] width 37 height 13
click at [1058, 568] on div "Toon voorbeeld" at bounding box center [1051, 568] width 77 height 13
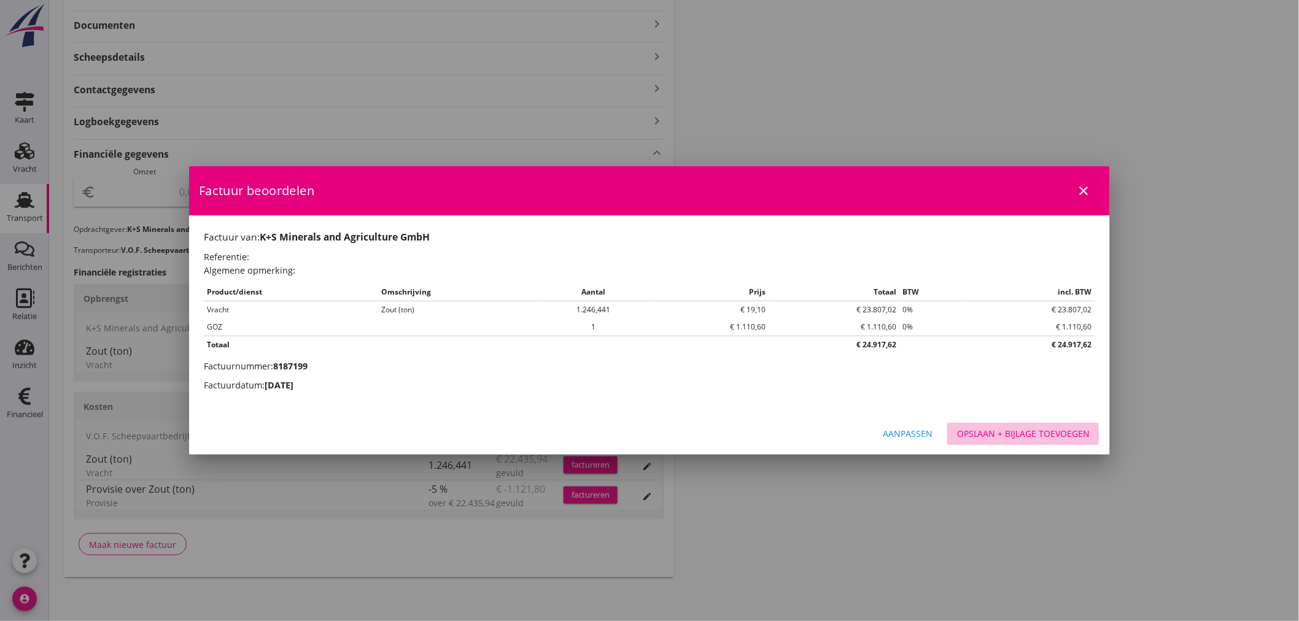
click at [1059, 439] on div "Opslaan + bijlage toevoegen" at bounding box center [1023, 433] width 133 height 13
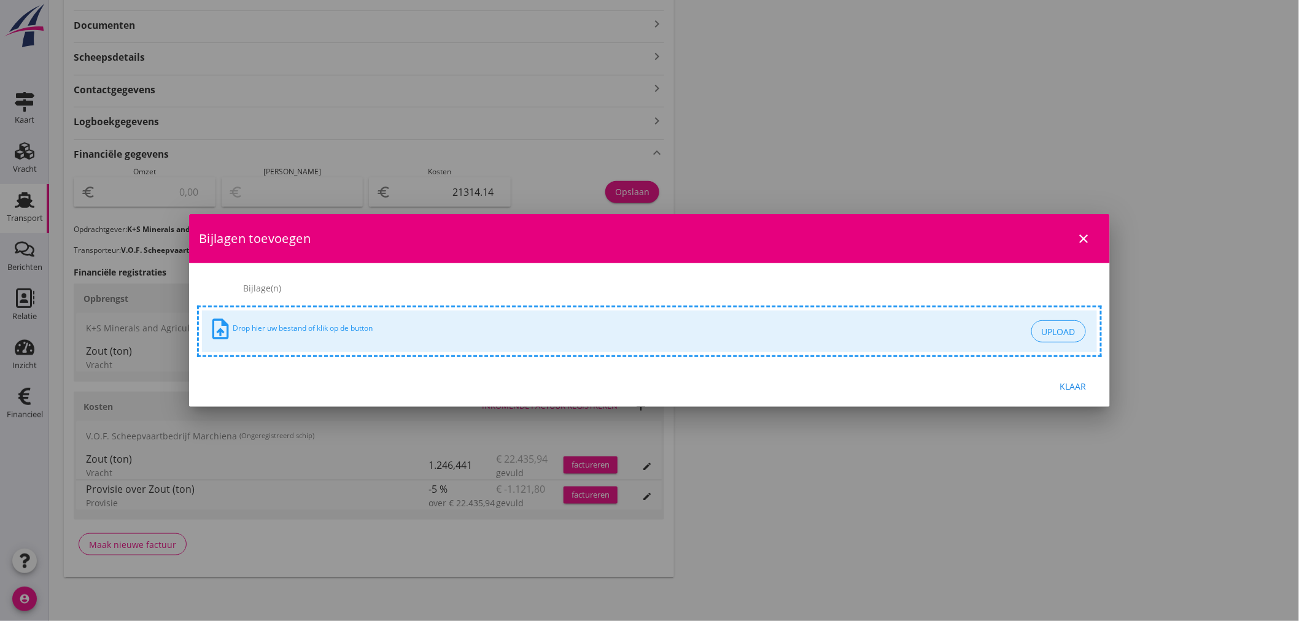
click at [1072, 384] on div "Klaar" at bounding box center [1073, 386] width 34 height 13
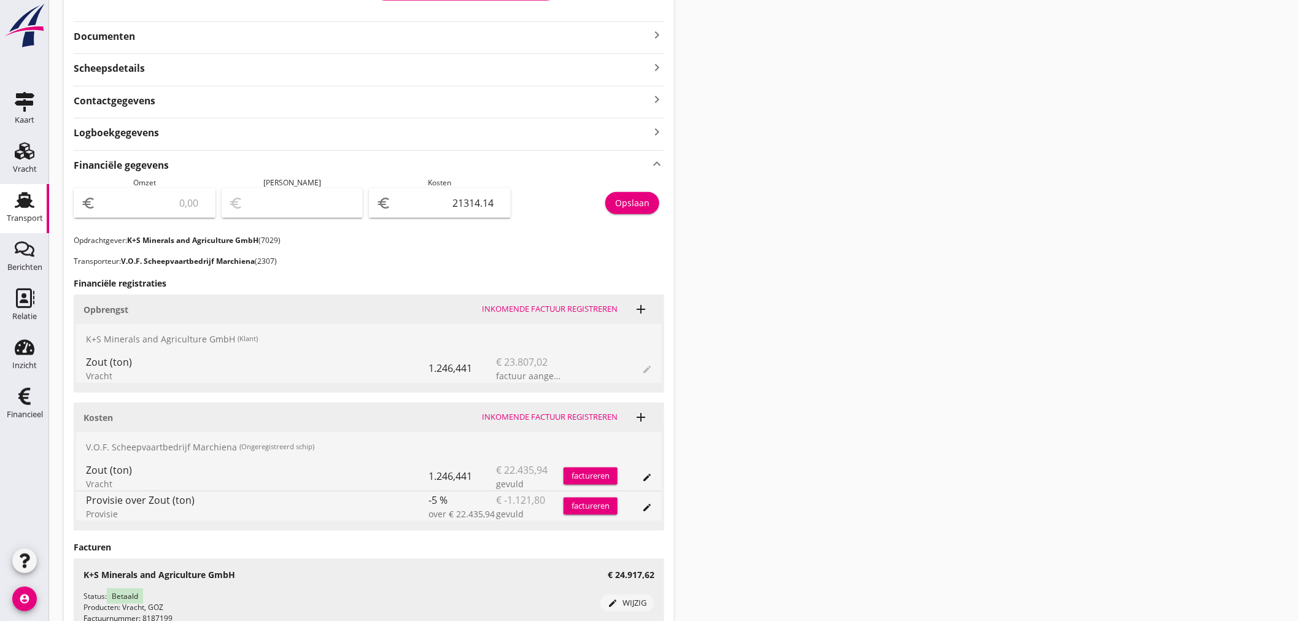
scroll to position [207, 0]
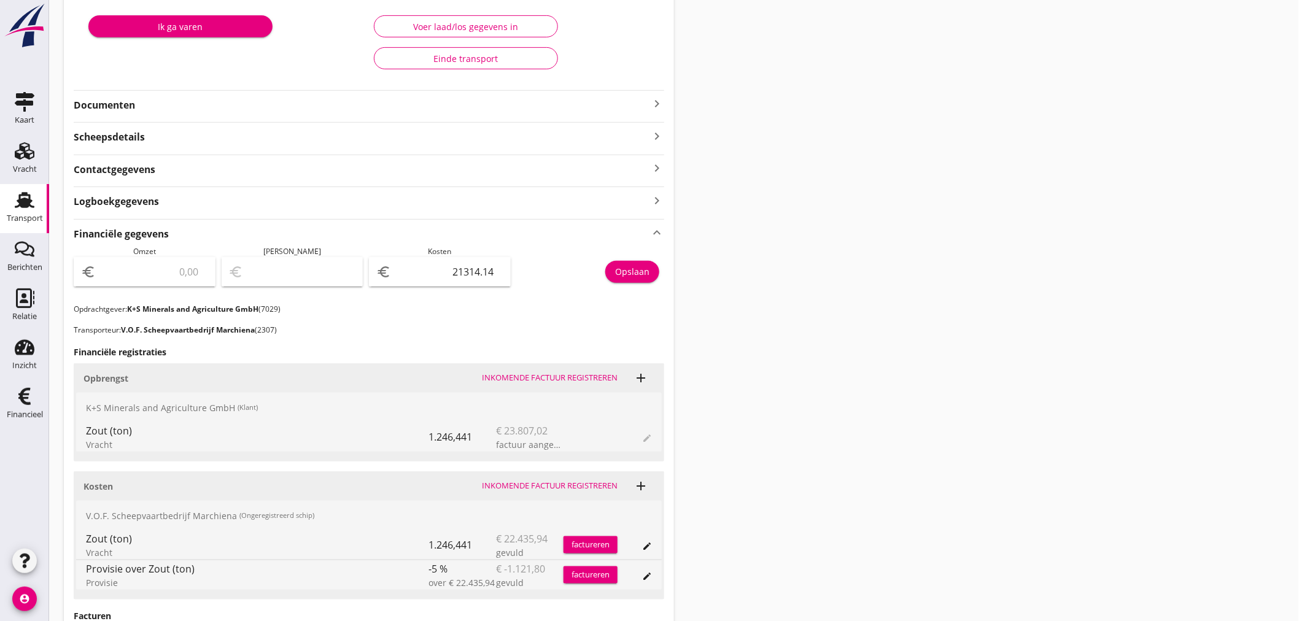
click at [849, 444] on div "Transport overzicht 095384 Mirae (Klos) local_gas_station emergency_share map V…" at bounding box center [673, 295] width 1249 height 1005
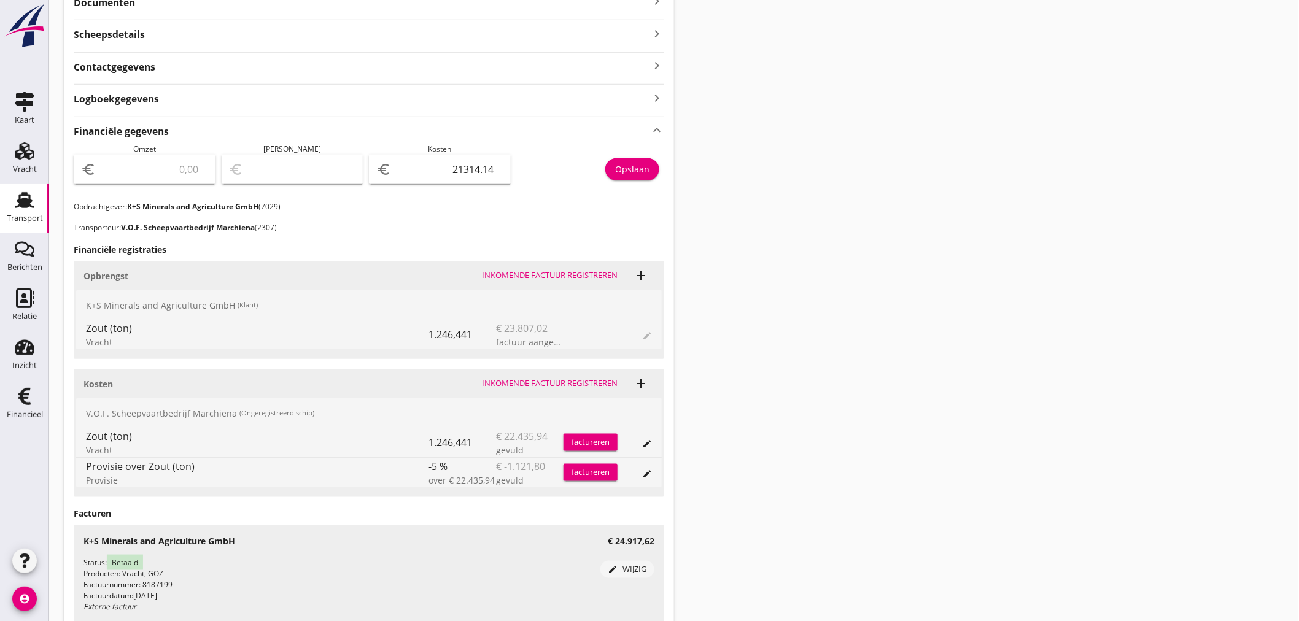
scroll to position [412, 0]
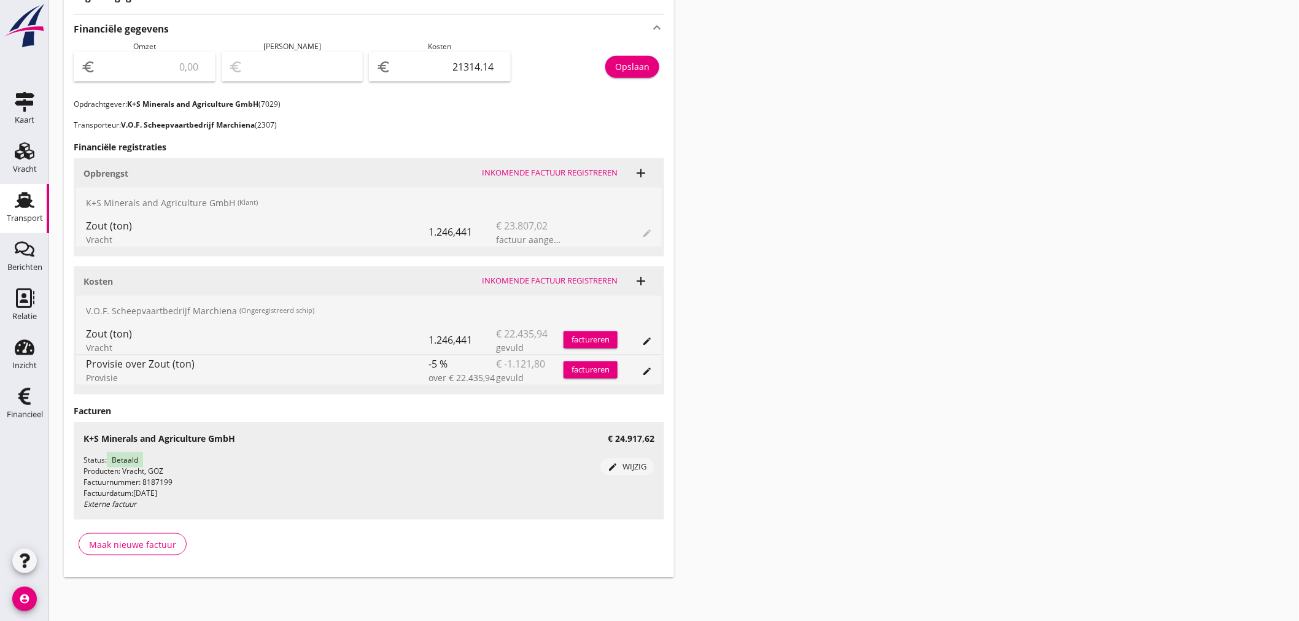
click at [105, 70] on input "number" at bounding box center [153, 67] width 110 height 20
drag, startPoint x: 648, startPoint y: 65, endPoint x: 639, endPoint y: 68, distance: 9.5
click at [642, 66] on div "Opslaan" at bounding box center [632, 66] width 34 height 13
click at [786, 417] on div "Transport overzicht 095384 Mirae (Klos) local_gas_station emergency_share map V…" at bounding box center [673, 90] width 1249 height 1005
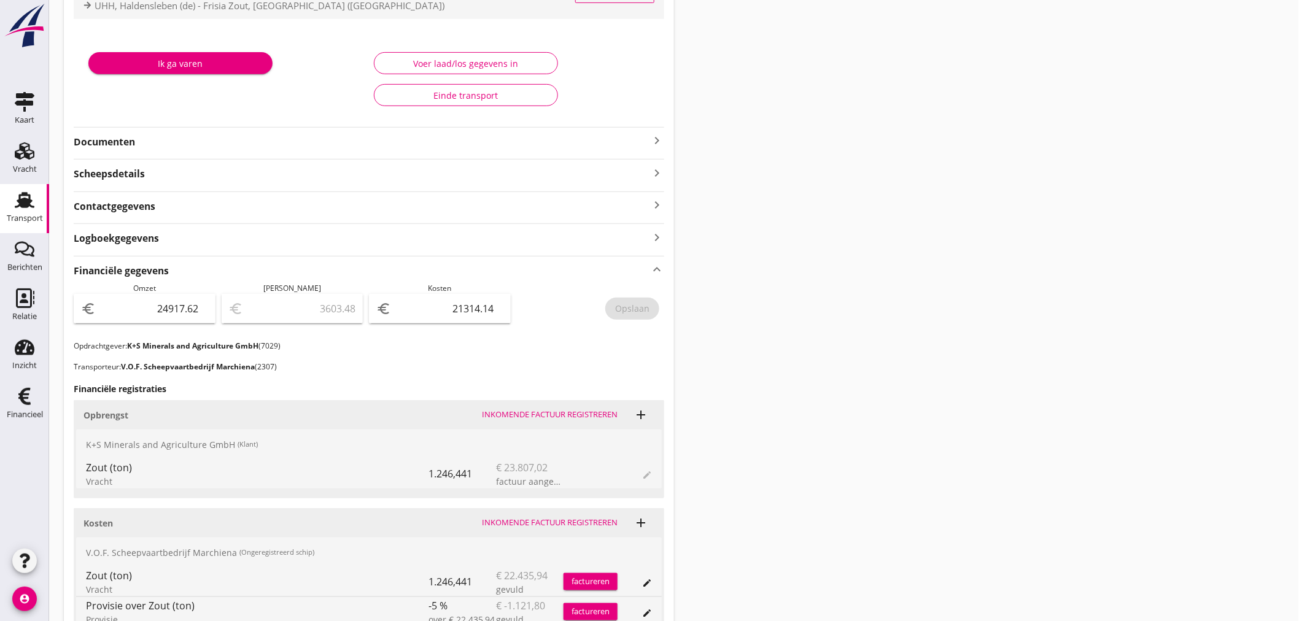
scroll to position [0, 0]
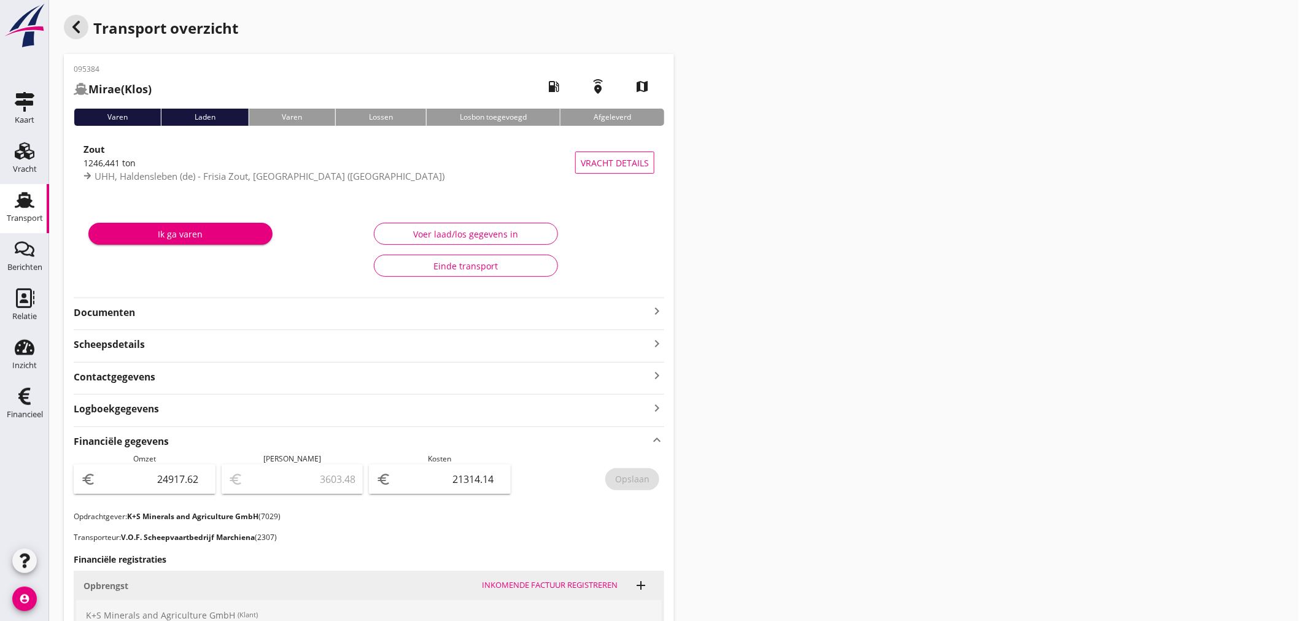
drag, startPoint x: 80, startPoint y: 28, endPoint x: 171, endPoint y: 620, distance: 599.1
click at [80, 28] on icon "button" at bounding box center [76, 27] width 15 height 15
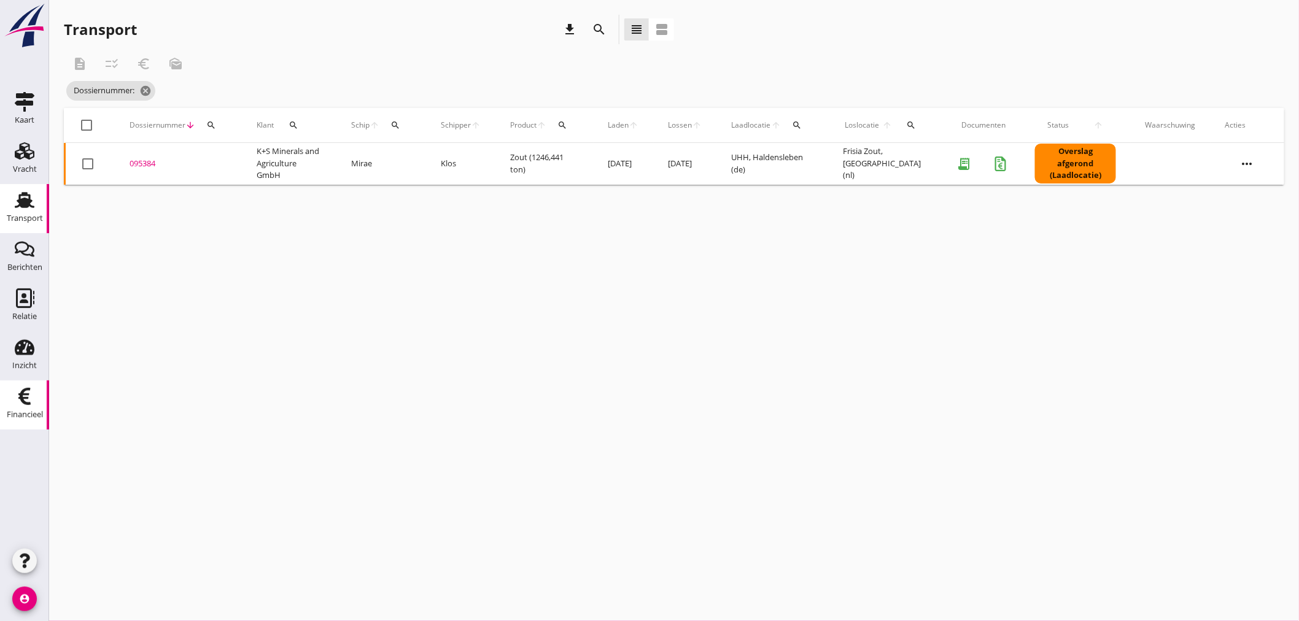
click at [33, 409] on div "Financieel" at bounding box center [25, 414] width 36 height 17
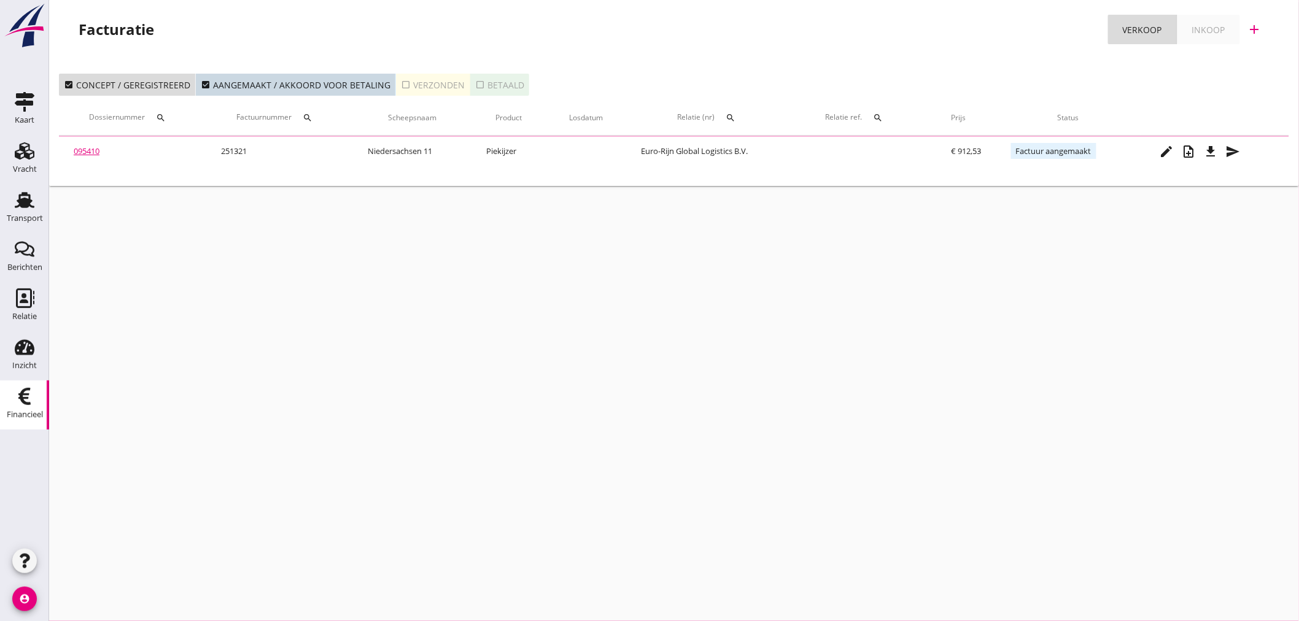
click at [1254, 28] on icon "add" at bounding box center [1254, 29] width 15 height 15
click at [1244, 56] on div "Verkoopfactuur" at bounding box center [1246, 60] width 73 height 15
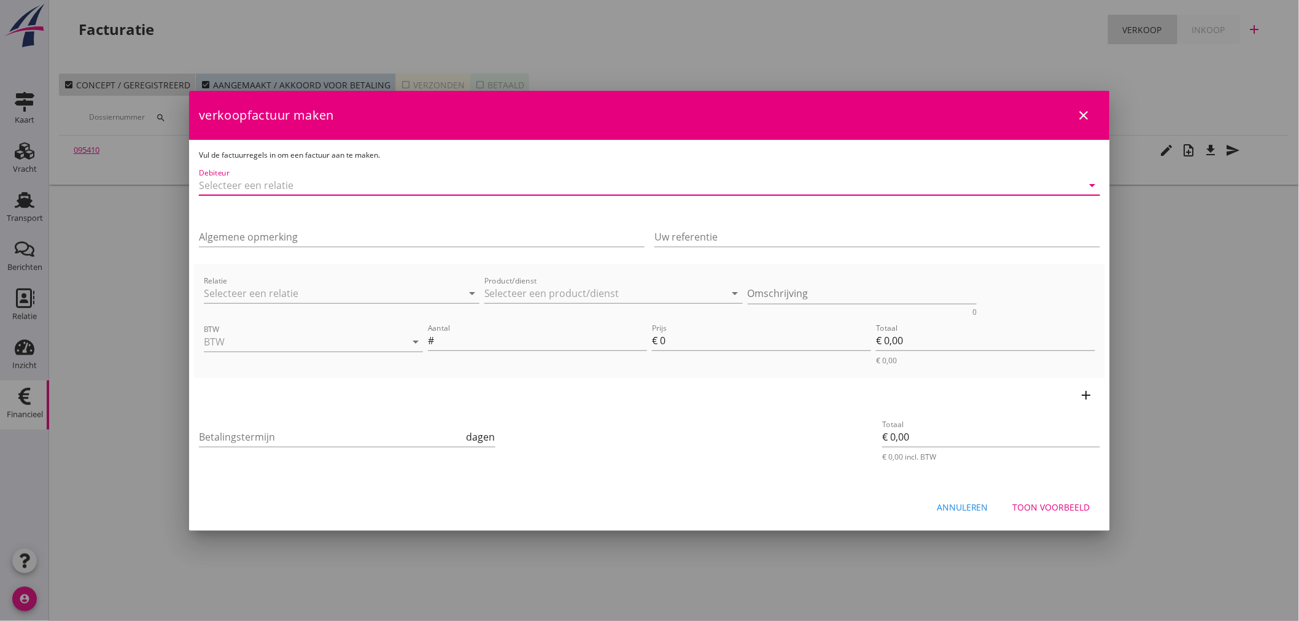
click at [293, 190] on input "Debiteur" at bounding box center [632, 186] width 867 height 20
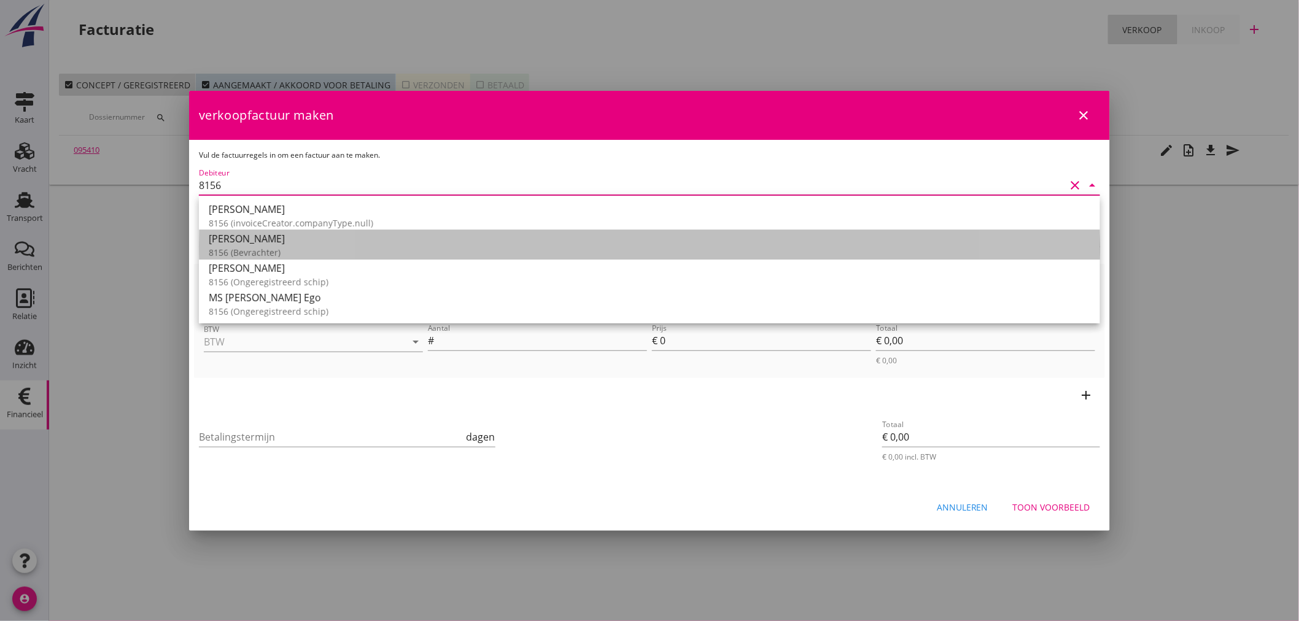
click at [271, 245] on div "[PERSON_NAME]" at bounding box center [649, 238] width 881 height 15
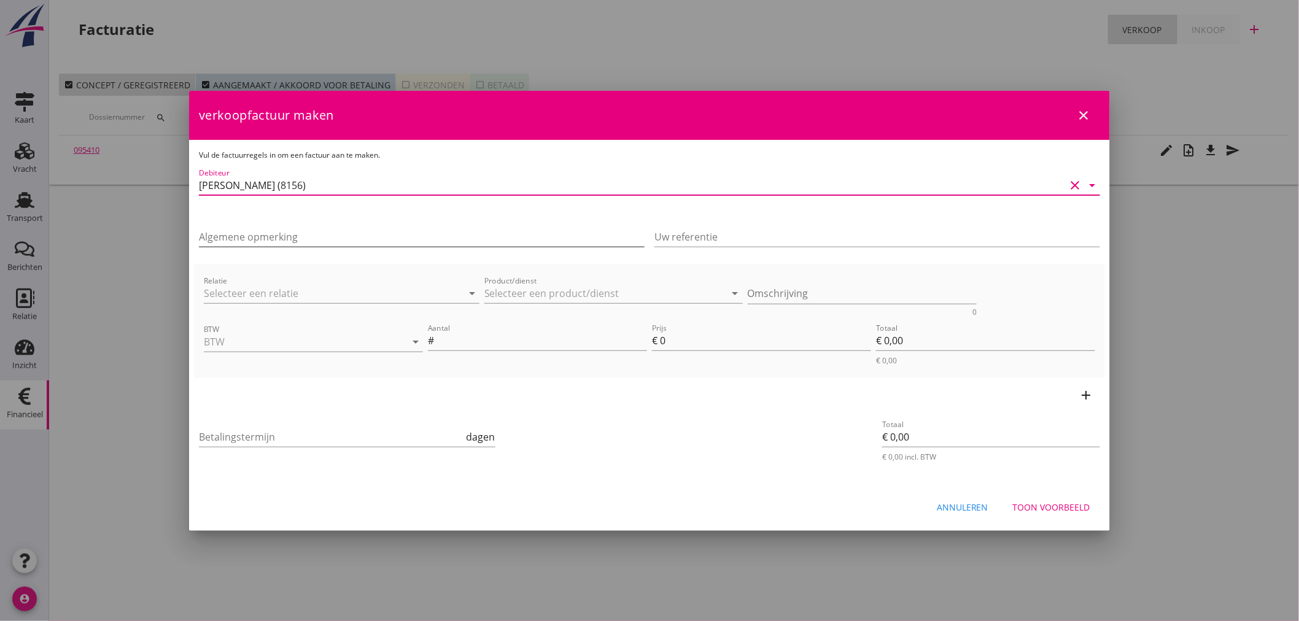
click at [271, 240] on input "Algemene opmerking" at bounding box center [422, 237] width 446 height 20
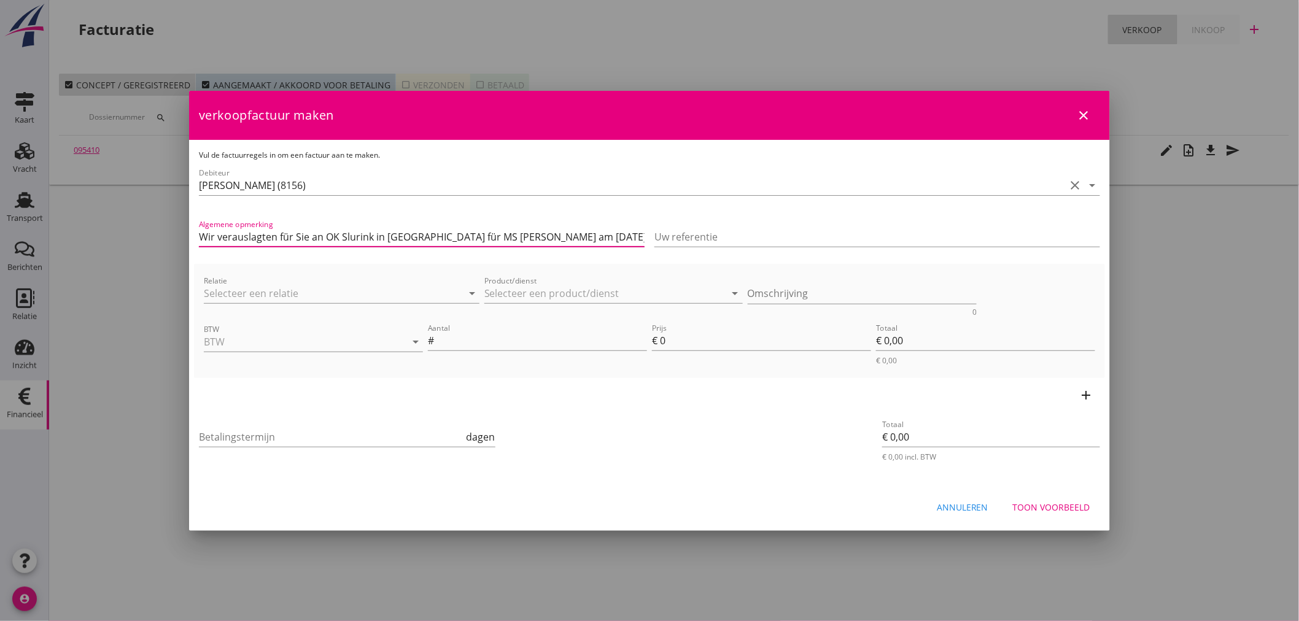
click at [372, 233] on input "Wir verauslagten für Sie an OK Slurink in [GEOGRAPHIC_DATA] für MS [PERSON_NAME…" at bounding box center [422, 237] width 446 height 20
click at [243, 293] on input "Relatie" at bounding box center [324, 294] width 241 height 20
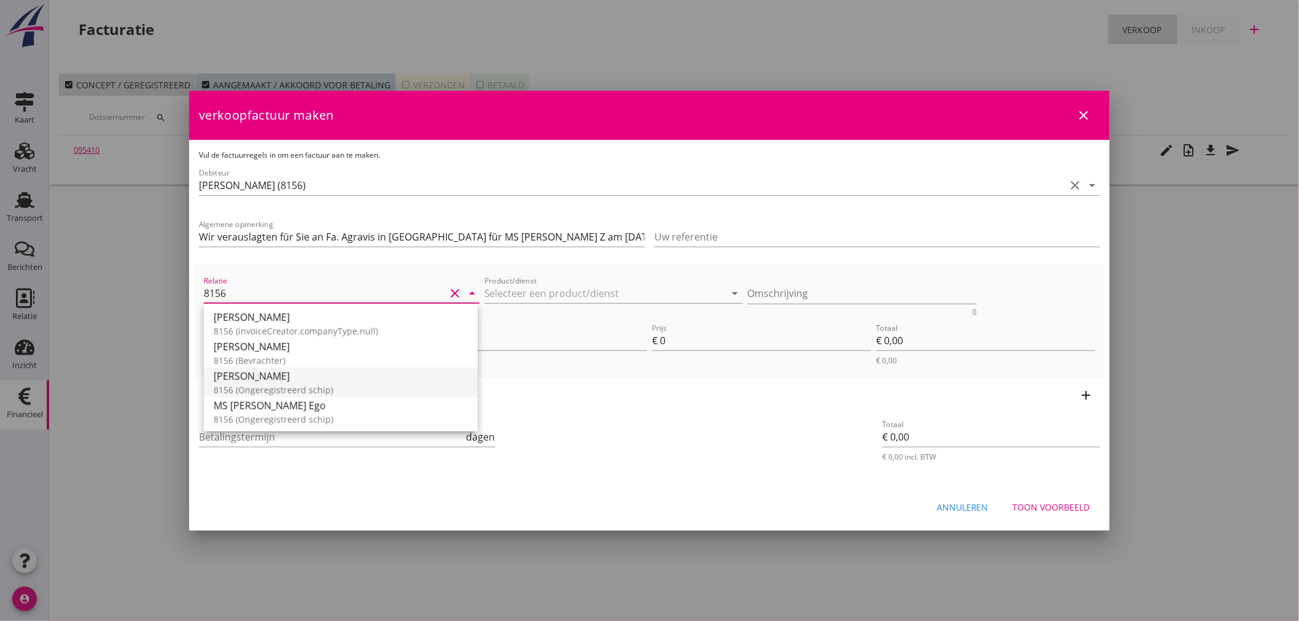
click at [1003, 496] on button "Toon voorbeeld" at bounding box center [1051, 507] width 97 height 22
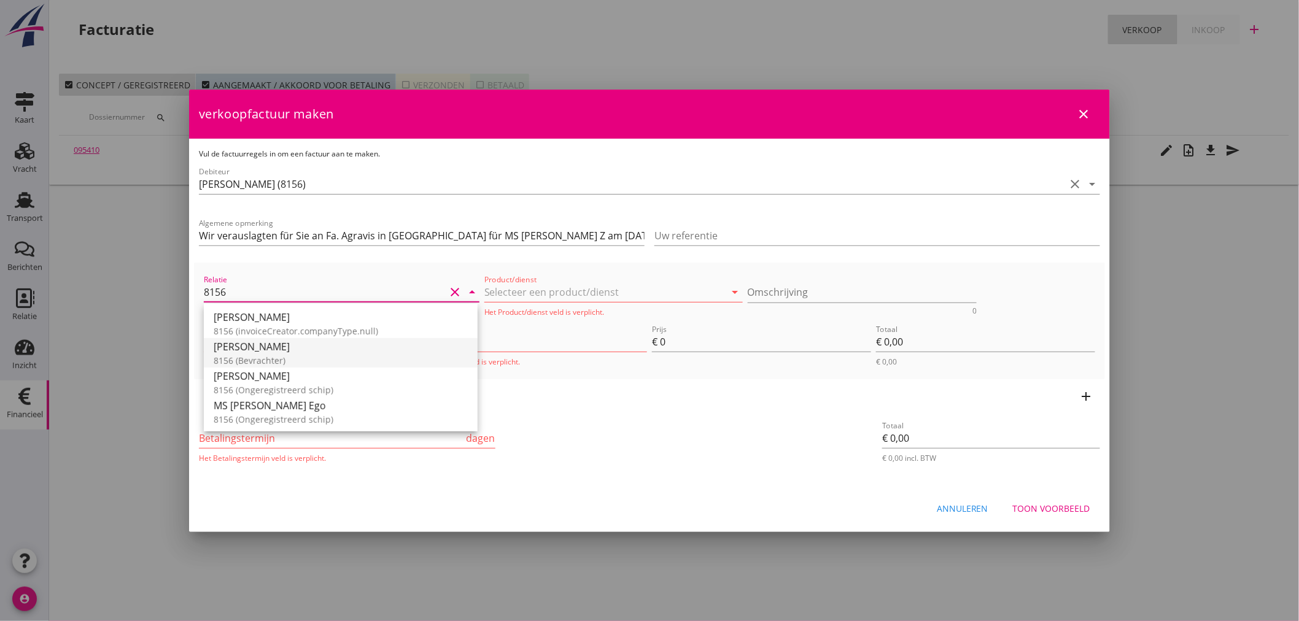
click at [290, 360] on div "8156 (Bevrachter)" at bounding box center [341, 360] width 254 height 13
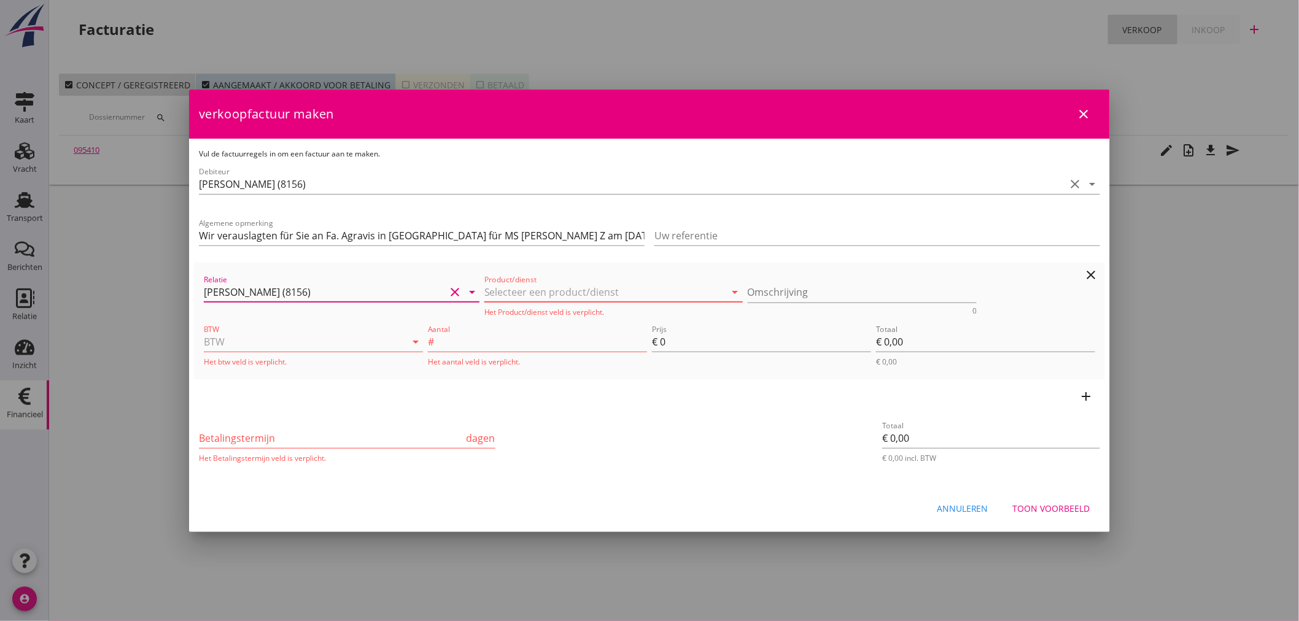
click at [555, 284] on input "Product/dienst" at bounding box center [604, 292] width 241 height 20
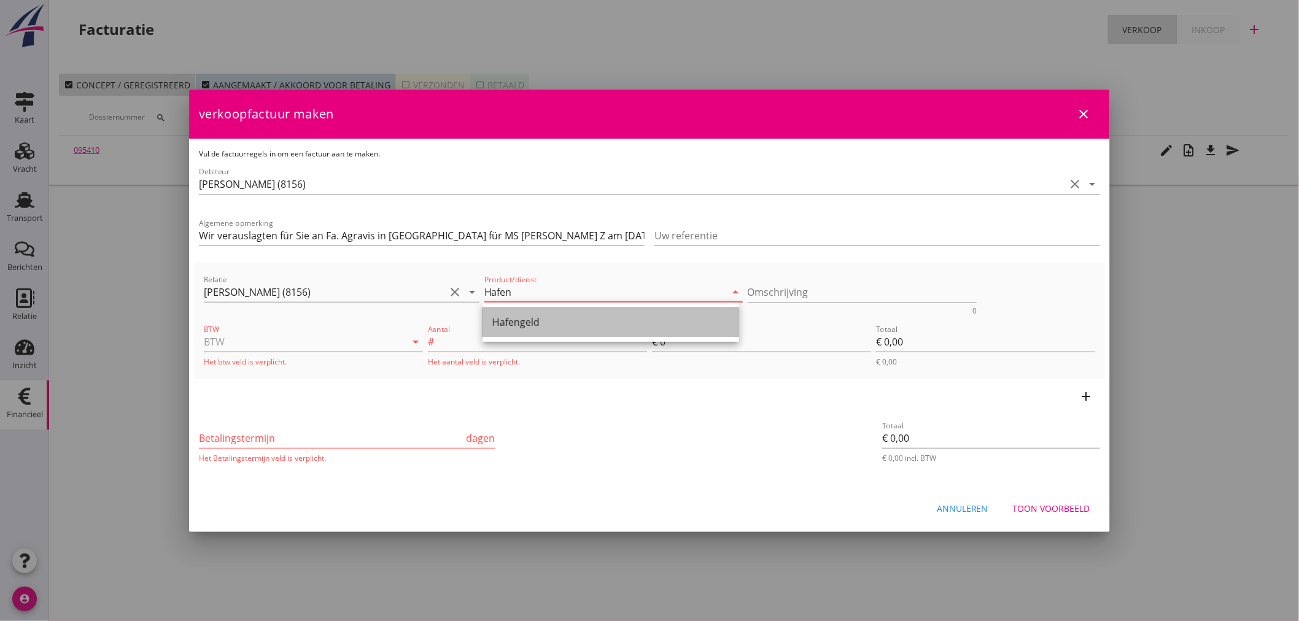
click at [532, 322] on div "Hafengeld" at bounding box center [610, 322] width 237 height 15
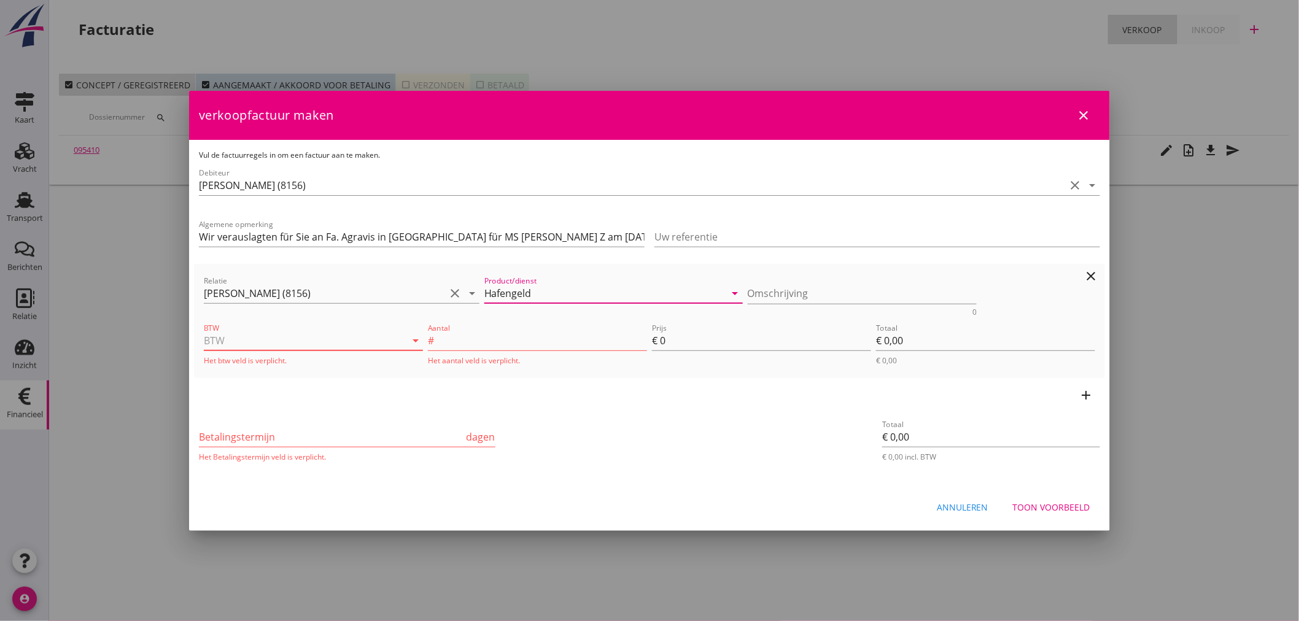
click at [304, 336] on input "BTW" at bounding box center [296, 341] width 185 height 20
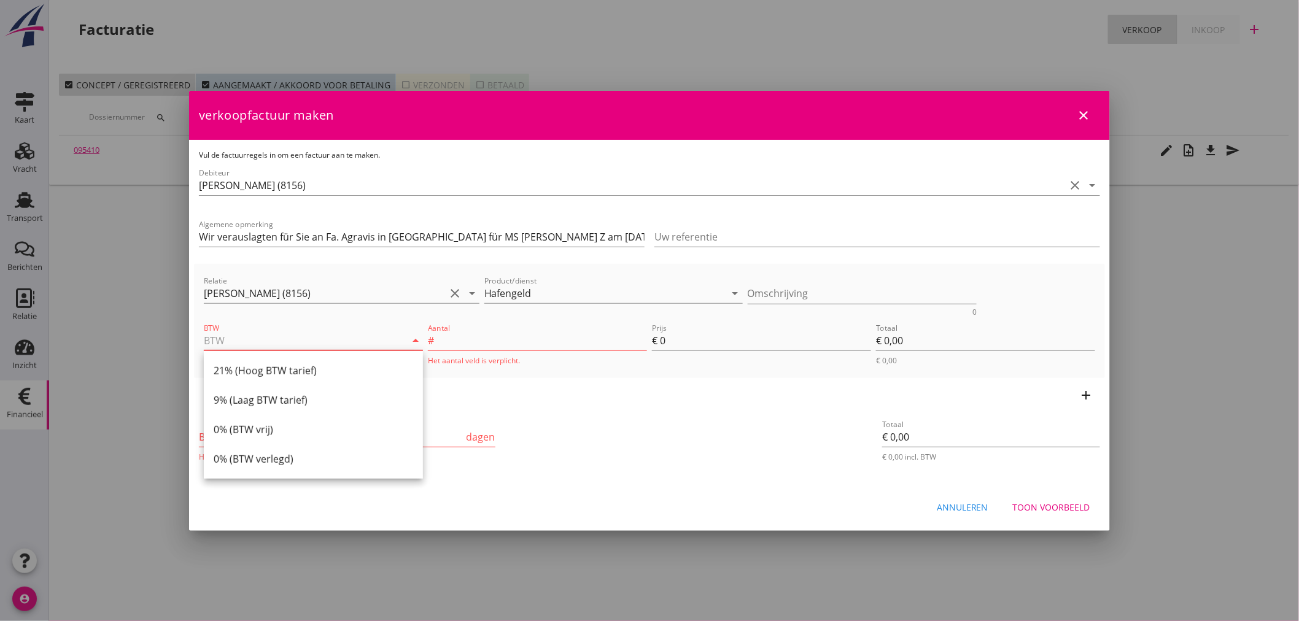
click at [481, 21] on div at bounding box center [649, 310] width 1299 height 621
click at [266, 339] on input "BTW" at bounding box center [296, 341] width 185 height 20
click at [267, 469] on div "0% (BTW verlegd)" at bounding box center [313, 458] width 199 height 29
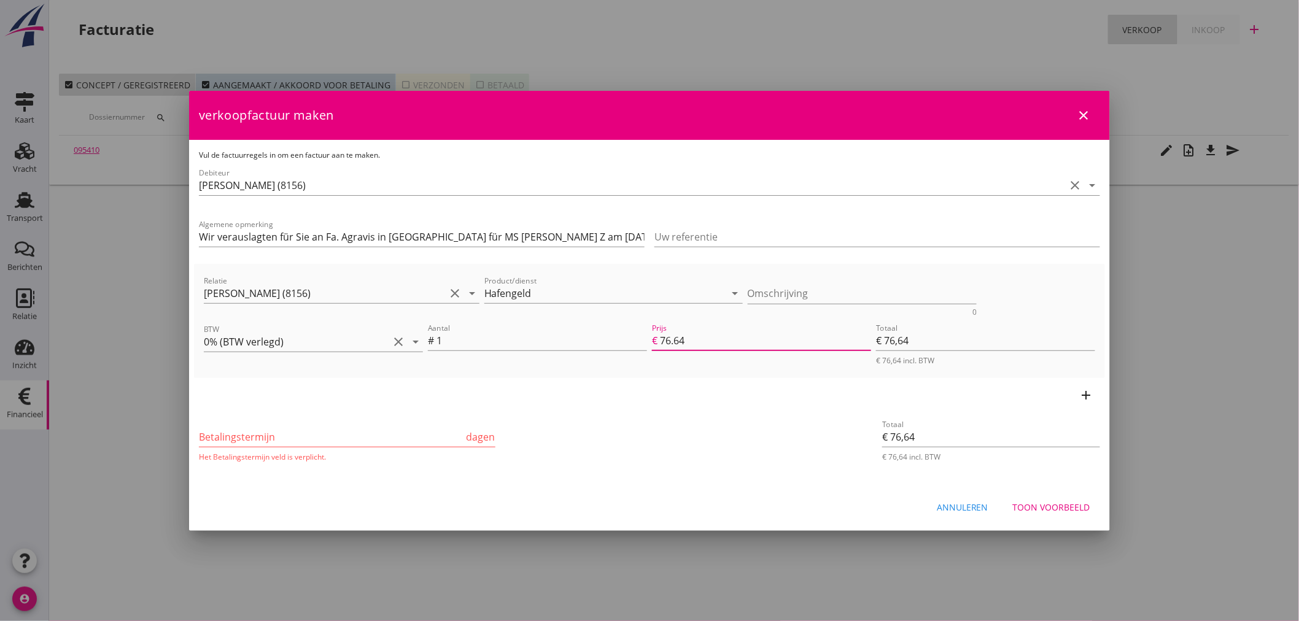
click at [278, 442] on input "Betalingstermijn" at bounding box center [331, 437] width 265 height 20
click at [1048, 506] on div "Toon voorbeeld" at bounding box center [1051, 507] width 77 height 13
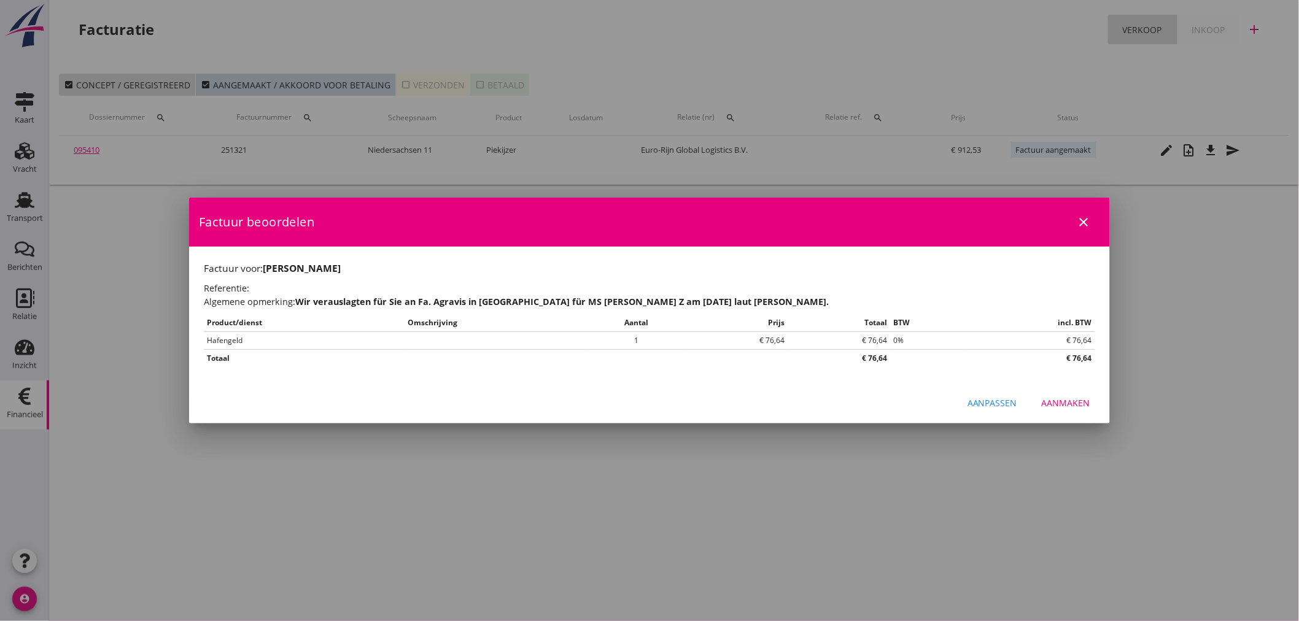
click at [1068, 400] on div "Aanmaken" at bounding box center [1065, 402] width 48 height 13
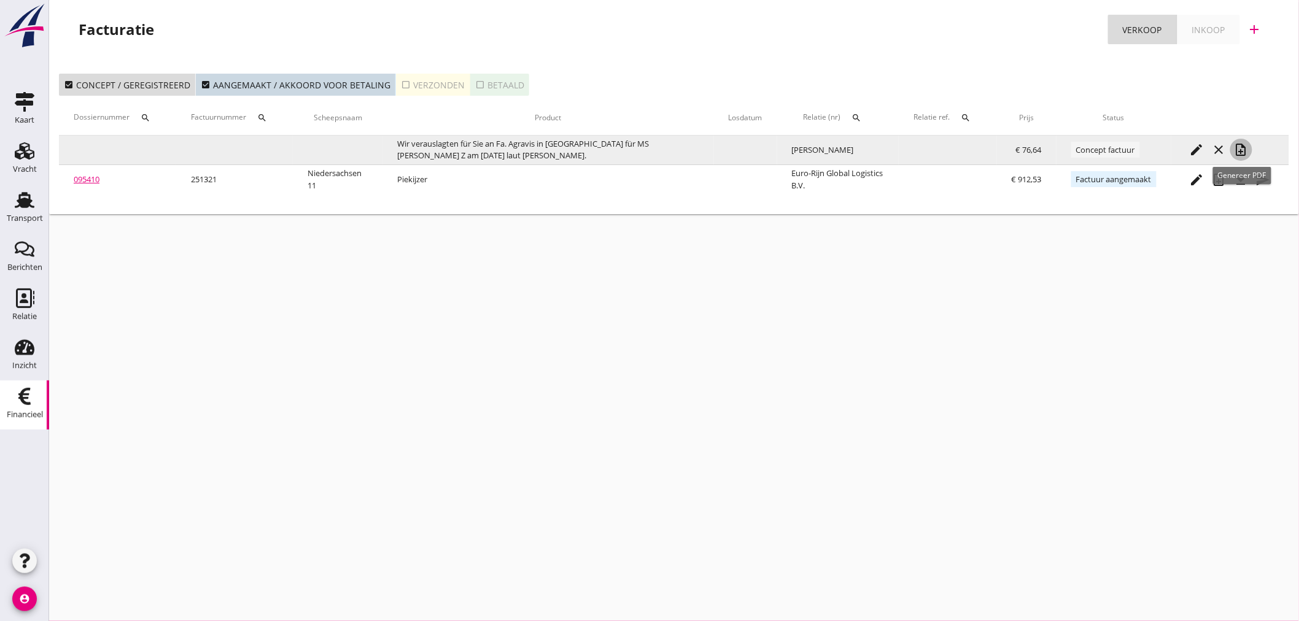
click at [1240, 152] on icon "note_add" at bounding box center [1241, 149] width 15 height 15
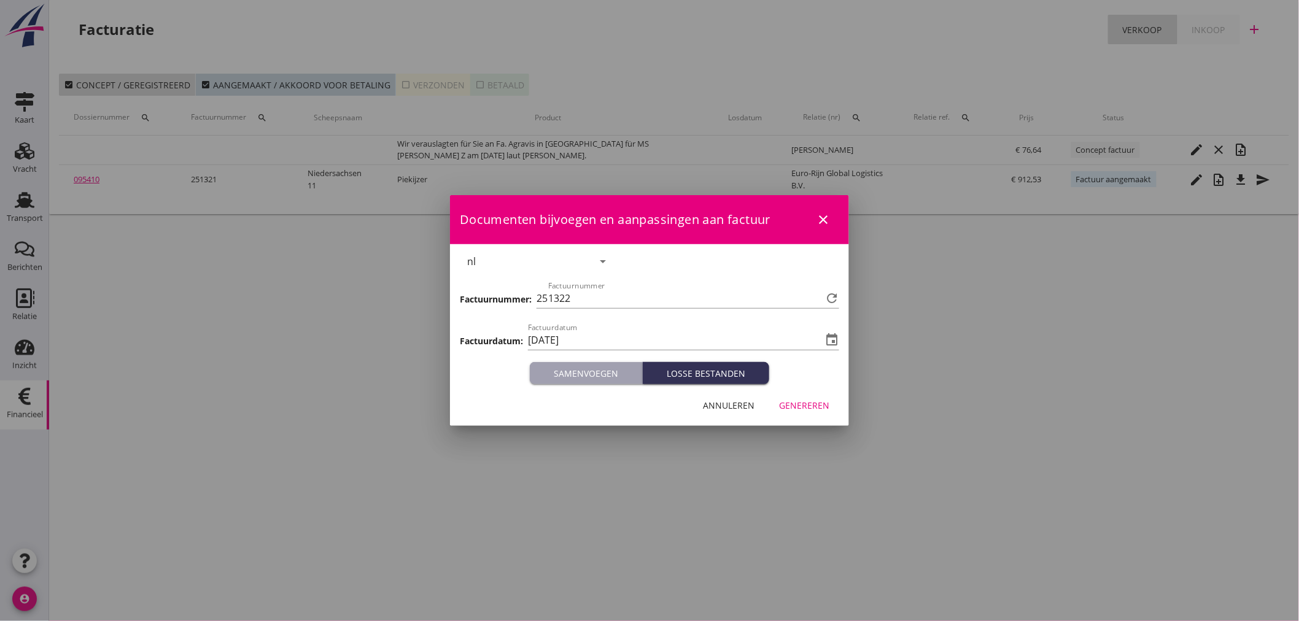
click at [813, 410] on div "Genereren" at bounding box center [804, 405] width 50 height 13
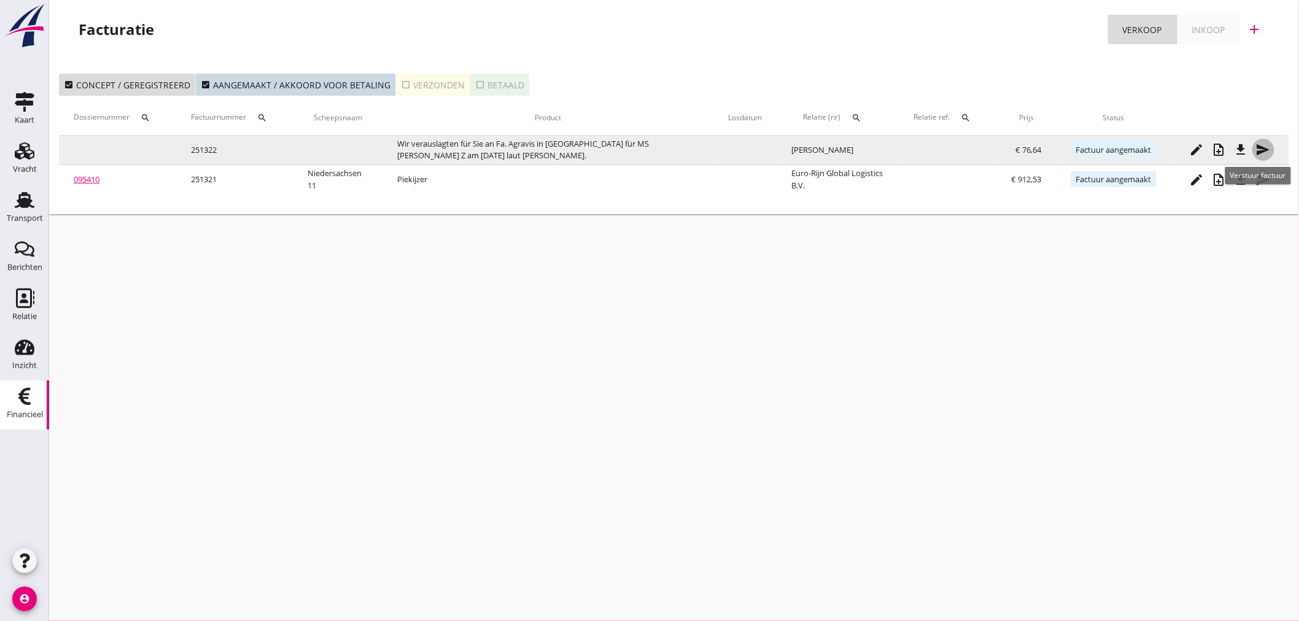
click at [1269, 142] on icon "send" at bounding box center [1263, 149] width 15 height 15
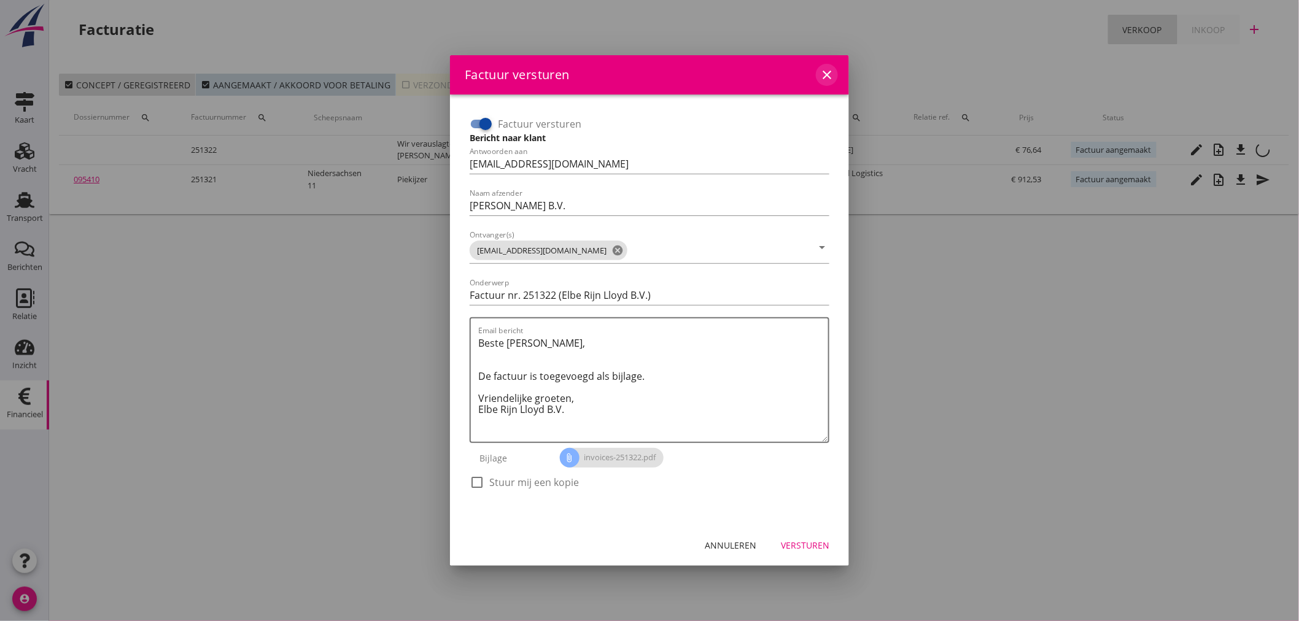
click at [827, 75] on icon "close" at bounding box center [826, 75] width 15 height 15
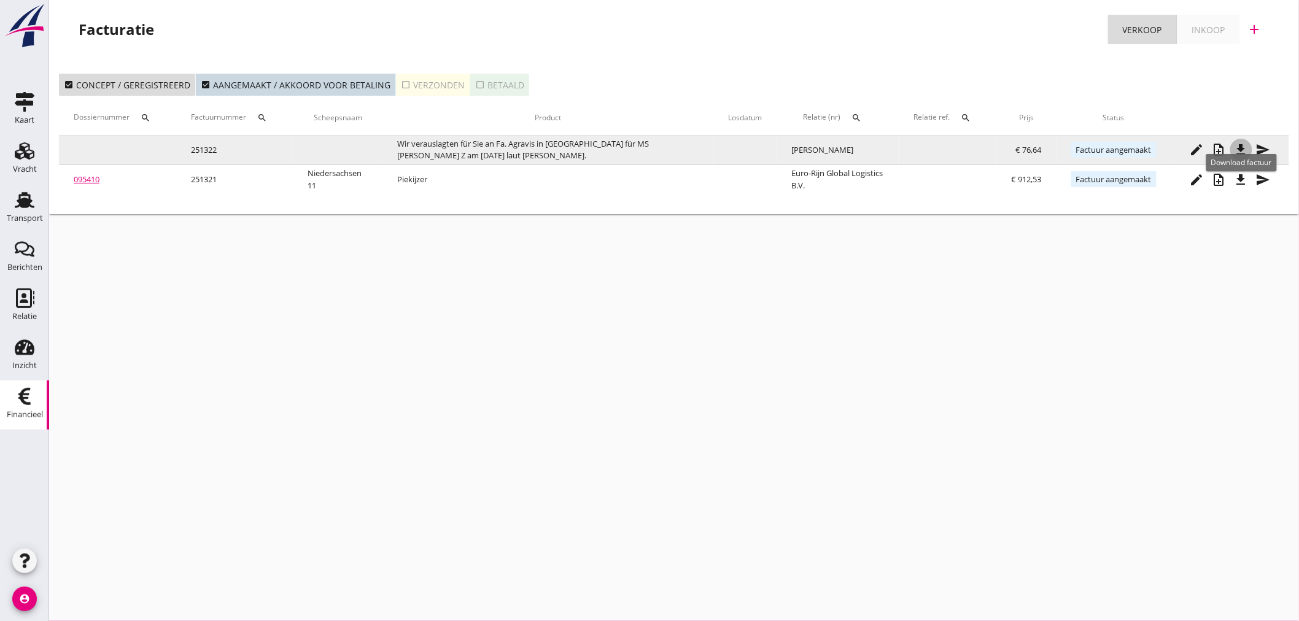
click at [1246, 147] on icon "file_download" at bounding box center [1241, 149] width 15 height 15
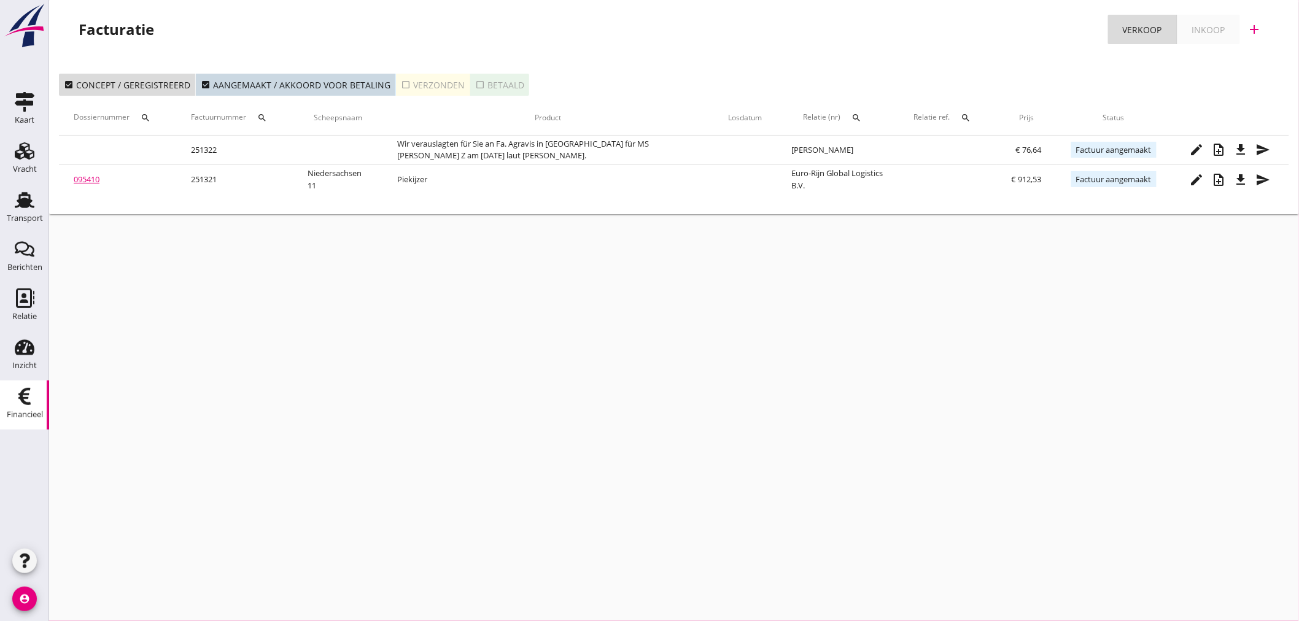
click at [517, 445] on div "cancel You are impersonating another user. Facturatie Verkoop Inkoop add check_…" at bounding box center [673, 310] width 1249 height 621
click at [548, 379] on div "cancel You are impersonating another user. Facturatie Verkoop Inkoop add check_…" at bounding box center [673, 310] width 1249 height 621
drag, startPoint x: 107, startPoint y: 167, endPoint x: 396, endPoint y: 253, distance: 301.7
click at [154, 185] on td "095410" at bounding box center [117, 179] width 117 height 29
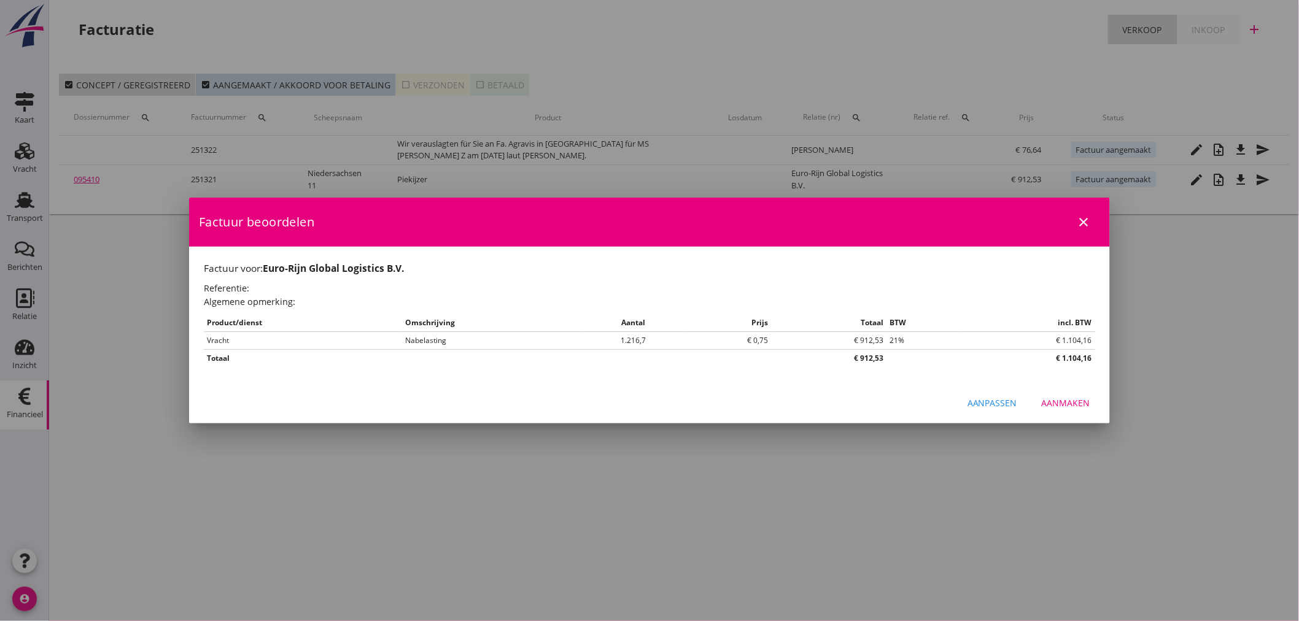
drag, startPoint x: 1046, startPoint y: 511, endPoint x: 1013, endPoint y: 468, distance: 54.4
click at [1045, 511] on div at bounding box center [649, 310] width 1299 height 621
click at [1083, 221] on icon "close" at bounding box center [1083, 222] width 15 height 15
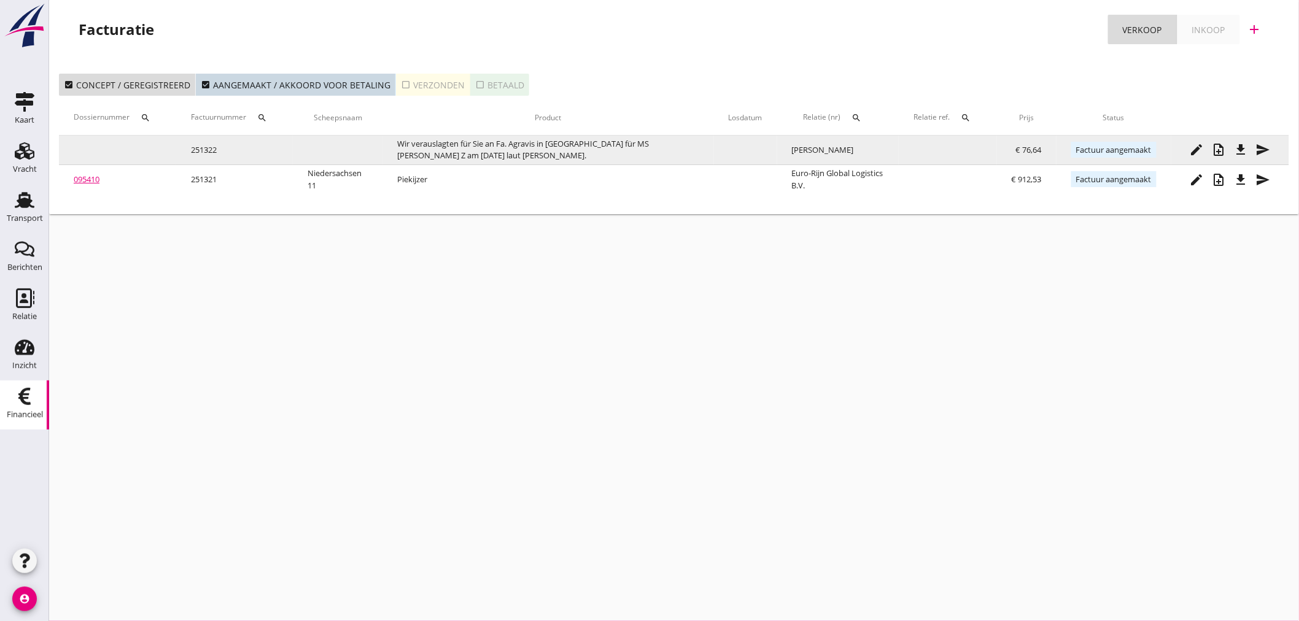
click at [1265, 152] on icon "send" at bounding box center [1263, 149] width 15 height 15
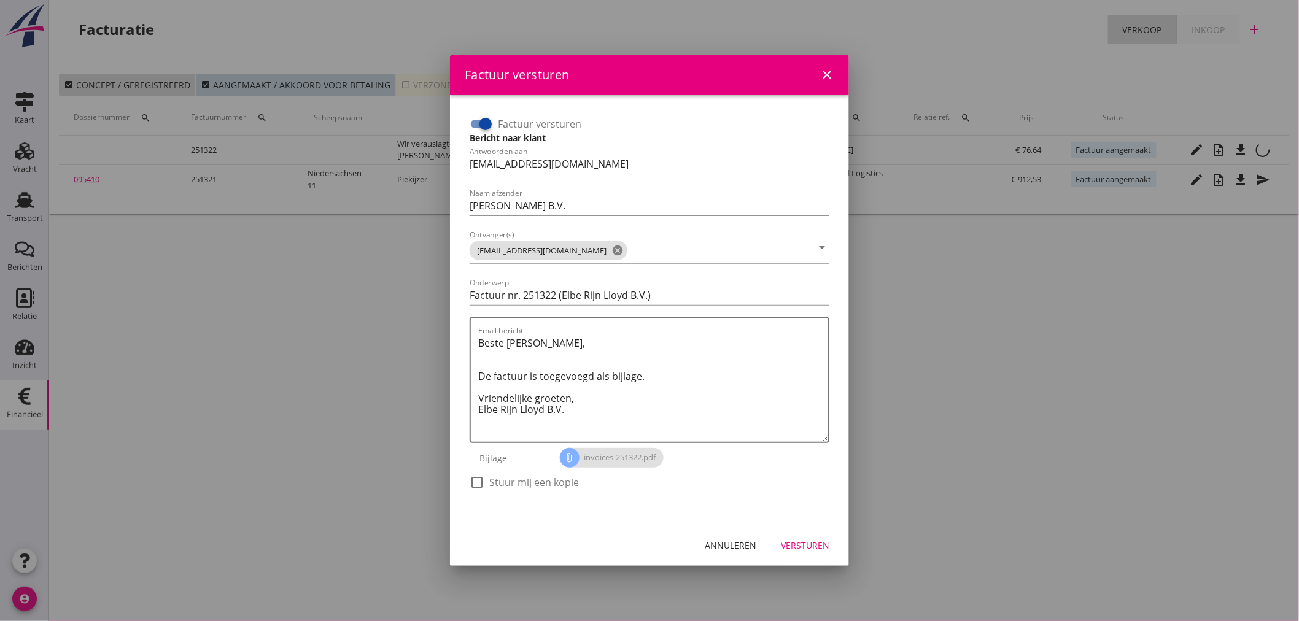
click at [476, 126] on div at bounding box center [485, 124] width 21 height 21
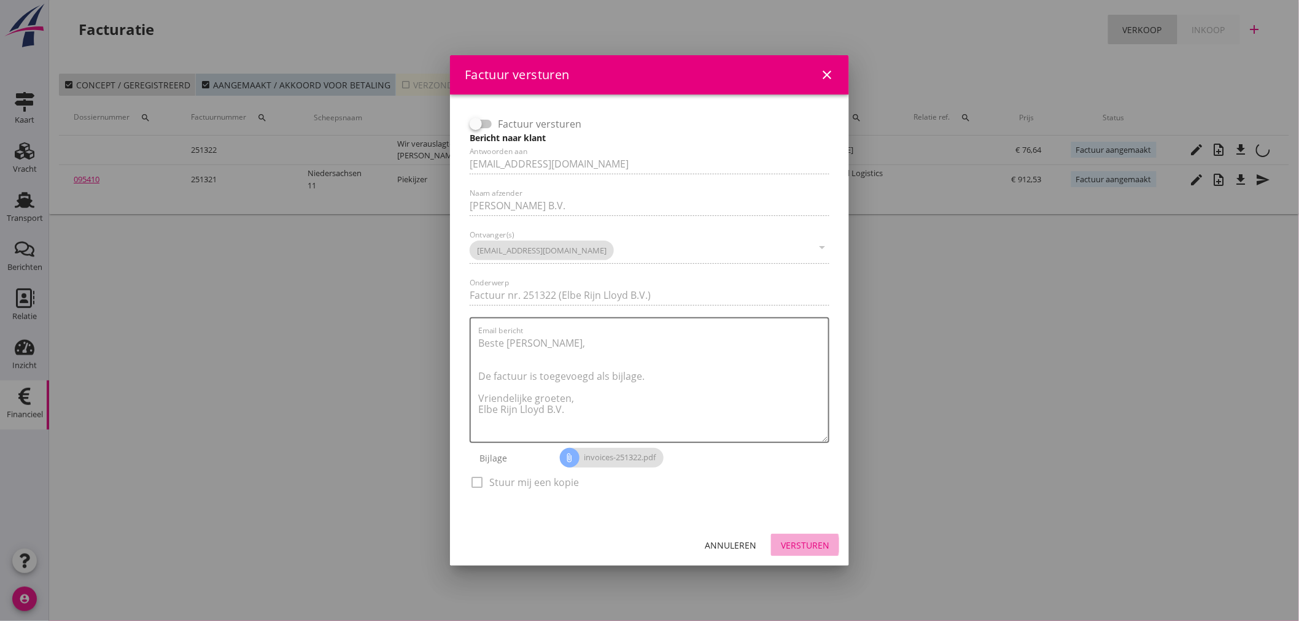
drag, startPoint x: 795, startPoint y: 538, endPoint x: 798, endPoint y: 548, distance: 10.3
click at [795, 539] on div "Versturen" at bounding box center [805, 545] width 48 height 13
